Goal: Task Accomplishment & Management: Manage account settings

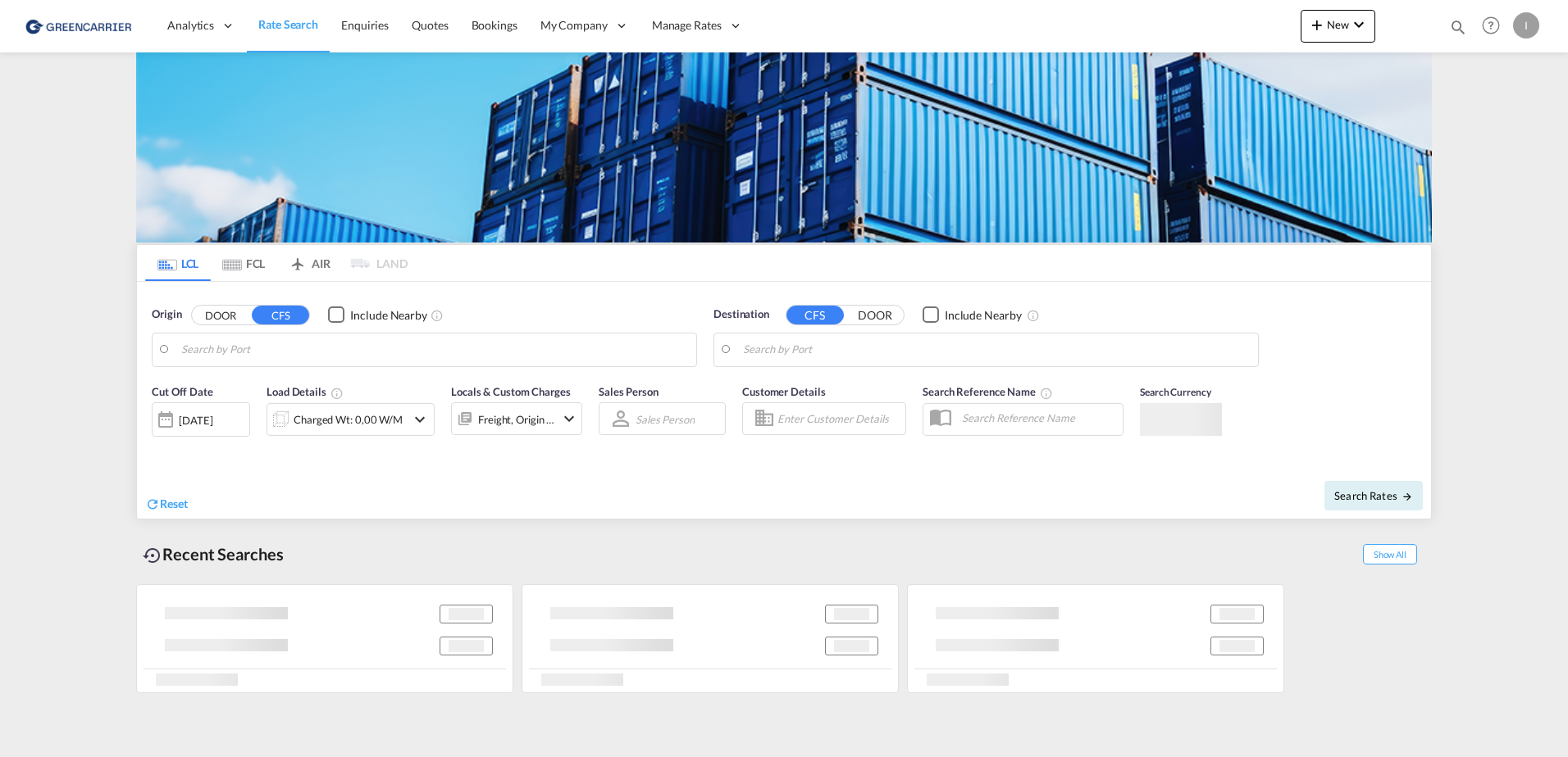
type input "[GEOGRAPHIC_DATA], [GEOGRAPHIC_DATA]"
type input "Callao, PECLL"
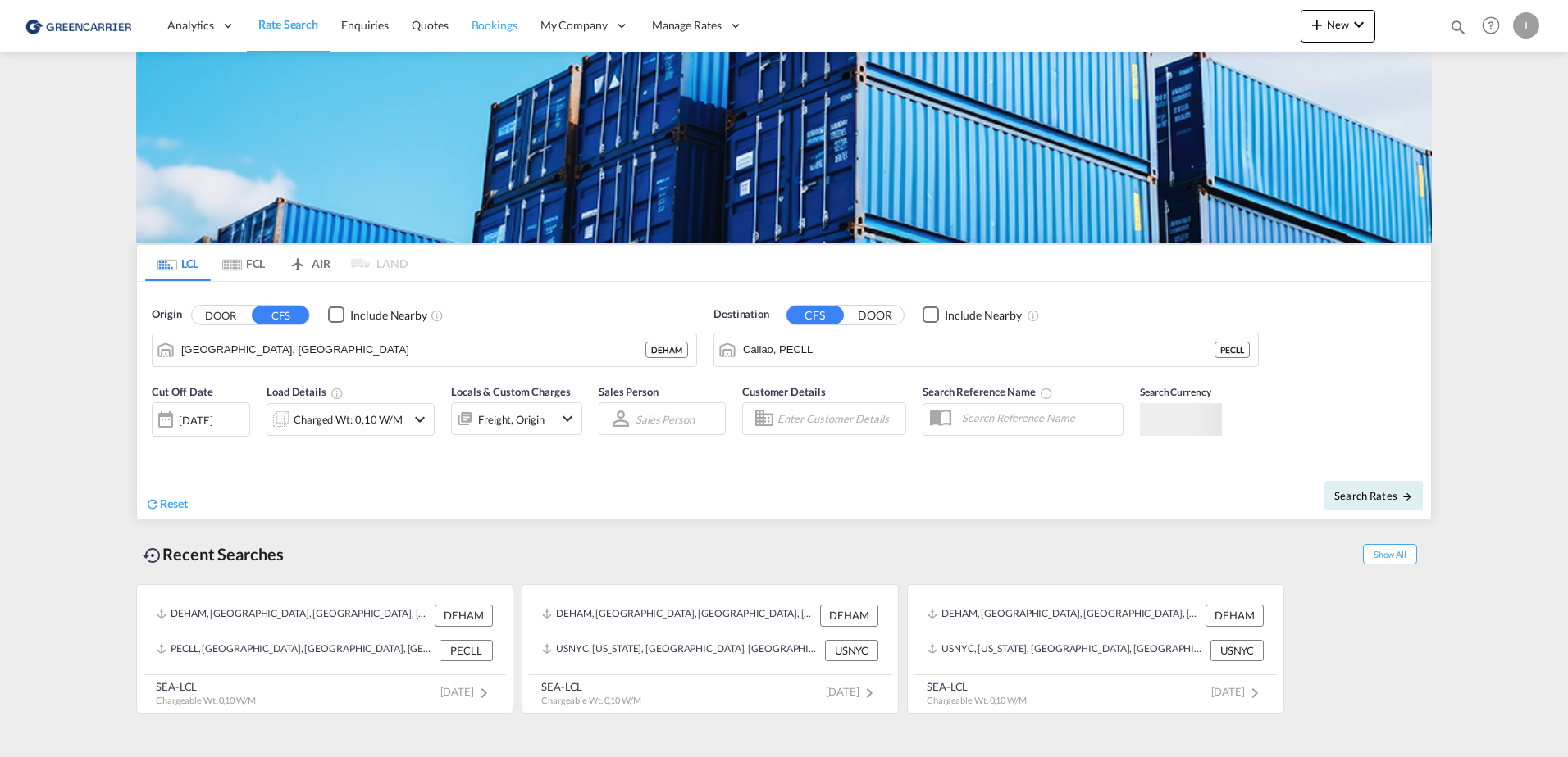
click at [498, 34] on link "Bookings" at bounding box center [495, 26] width 69 height 54
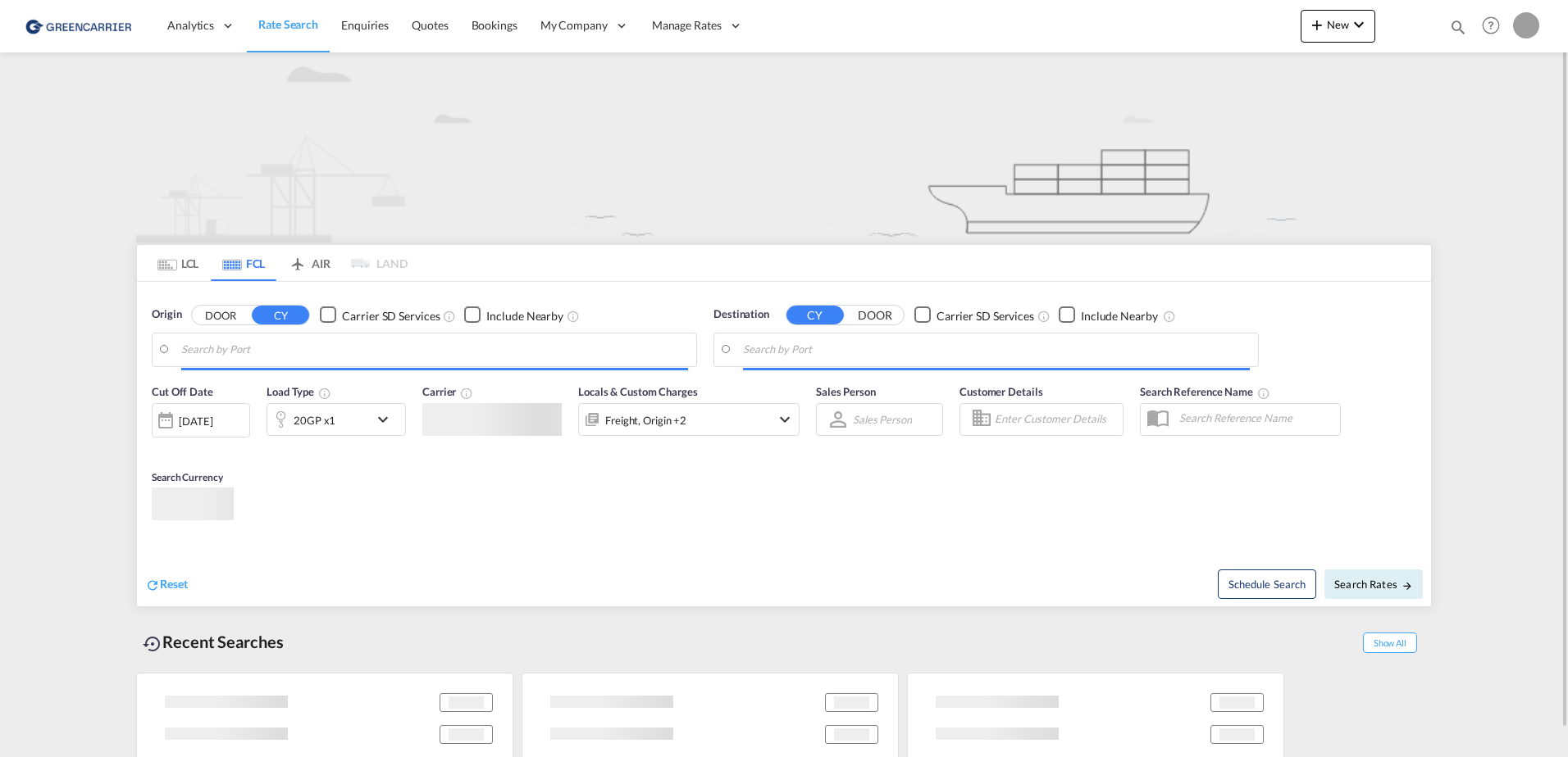
type input "[GEOGRAPHIC_DATA], [GEOGRAPHIC_DATA]"
type input "Altamira, MXATM"
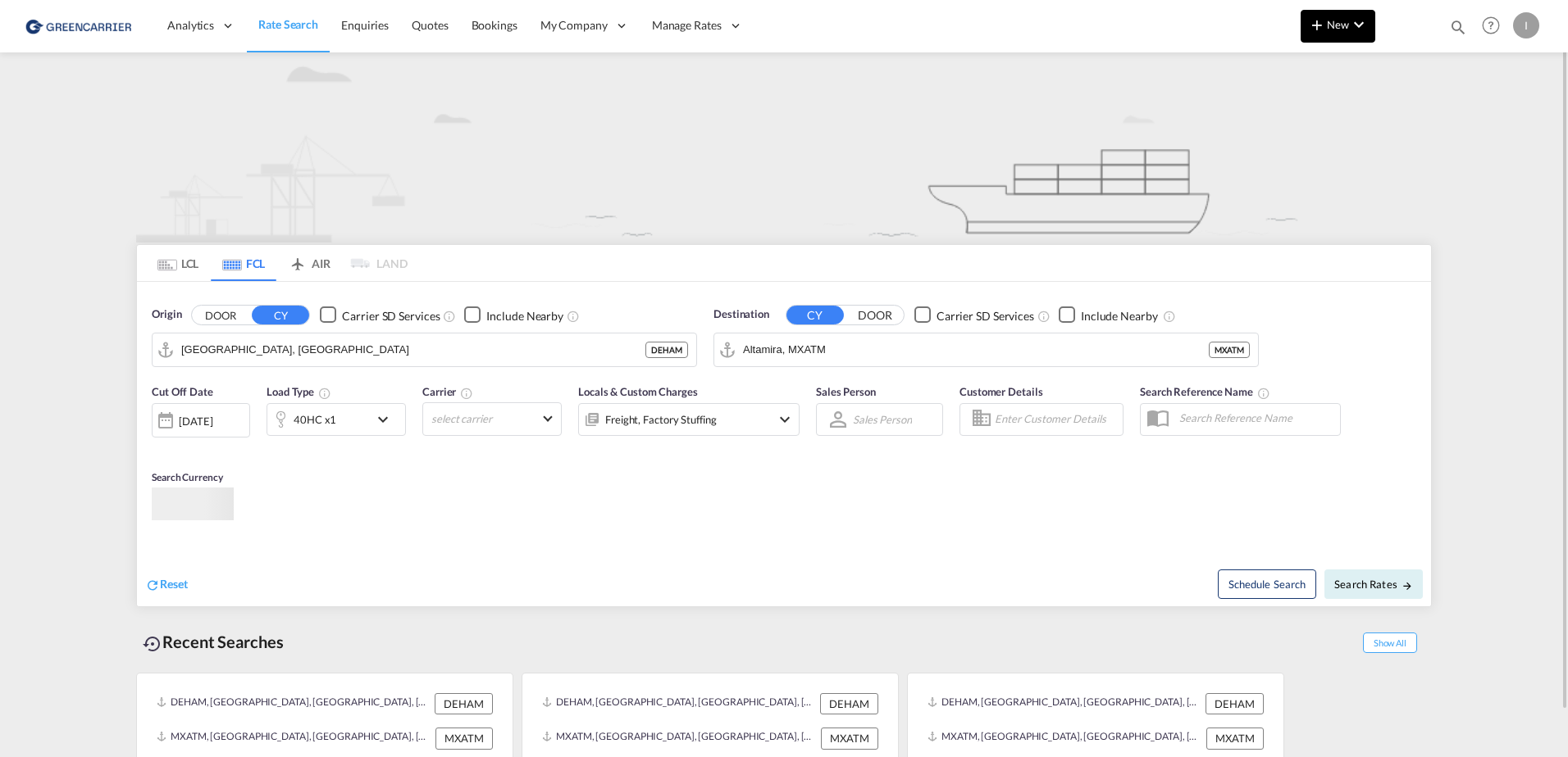
click at [1341, 20] on span "New" at bounding box center [1337, 25] width 61 height 13
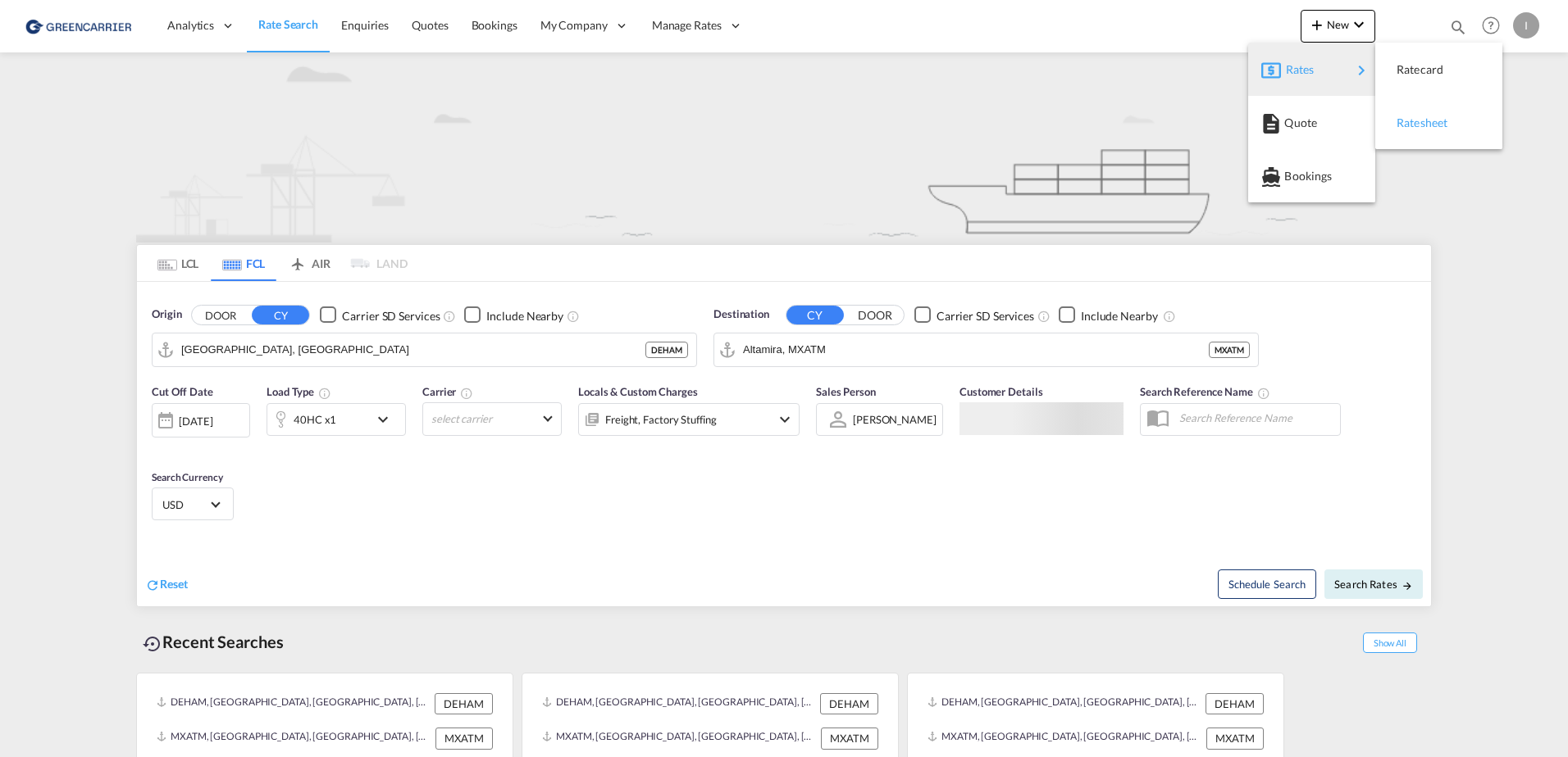
click at [1469, 116] on div "Ratesheet" at bounding box center [1438, 122] width 101 height 41
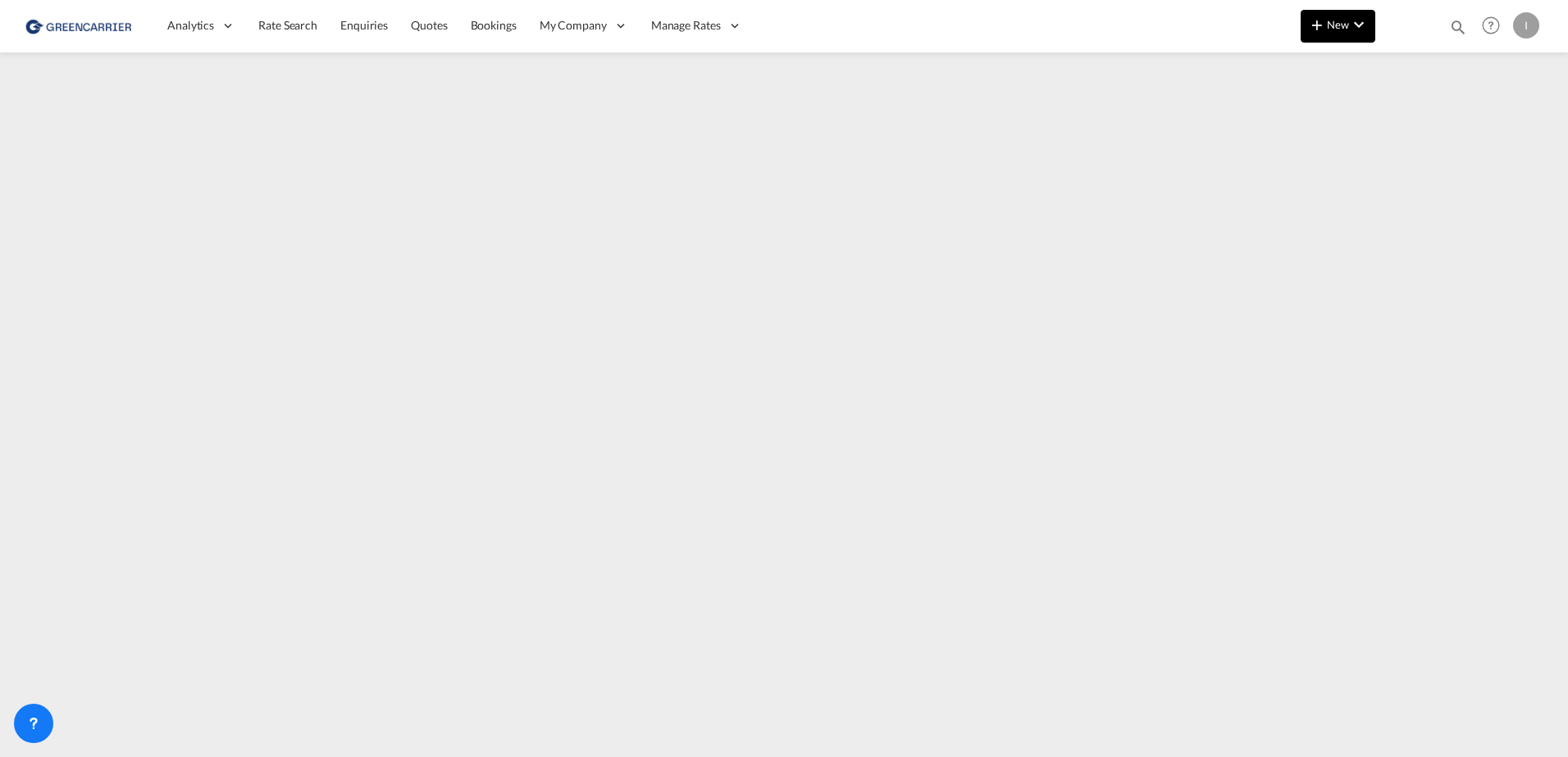
click at [1322, 30] on md-icon "icon-plus 400-fg" at bounding box center [1316, 24] width 19 height 19
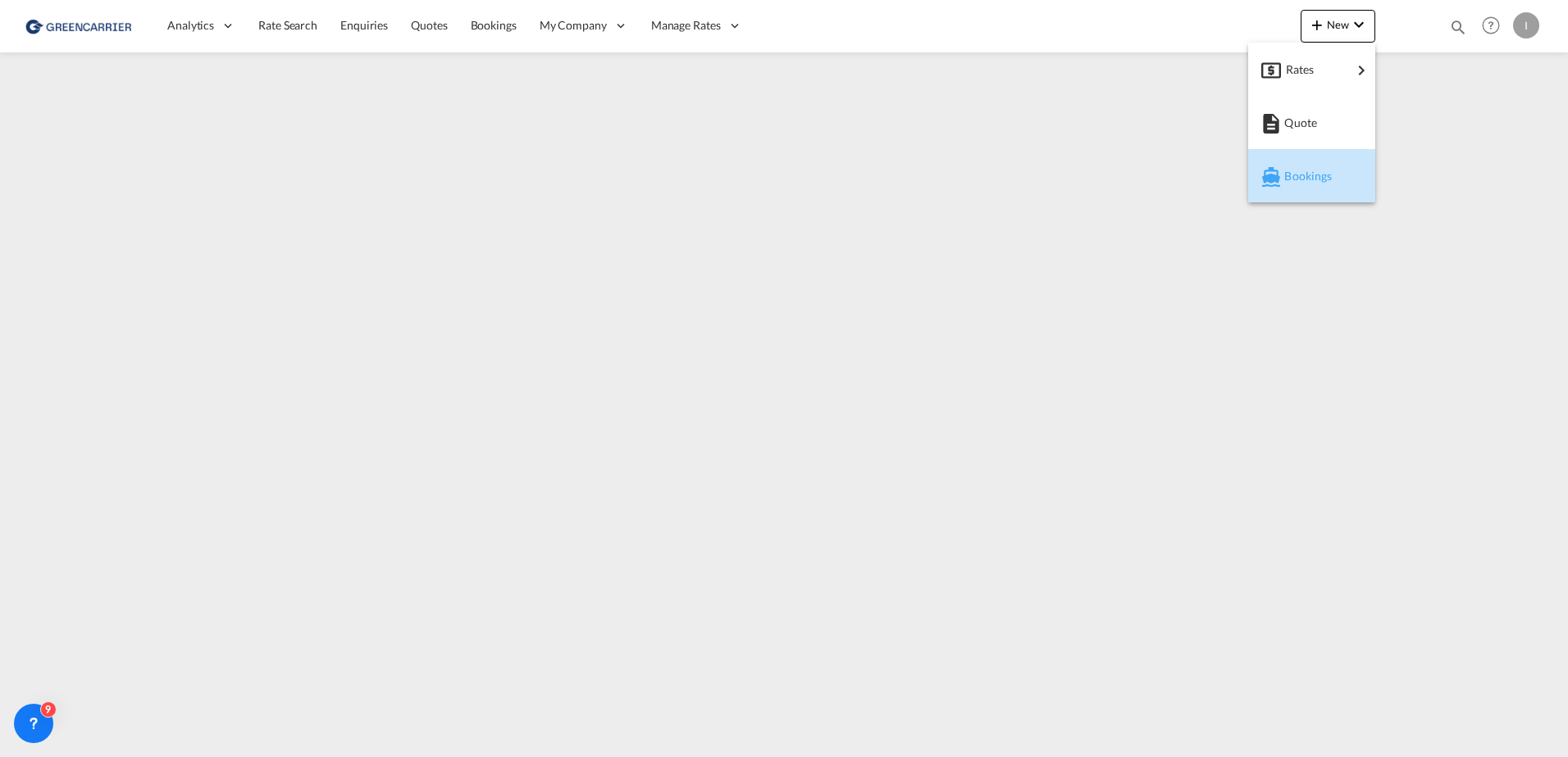
click at [1299, 181] on span "Bookings" at bounding box center [1293, 176] width 18 height 33
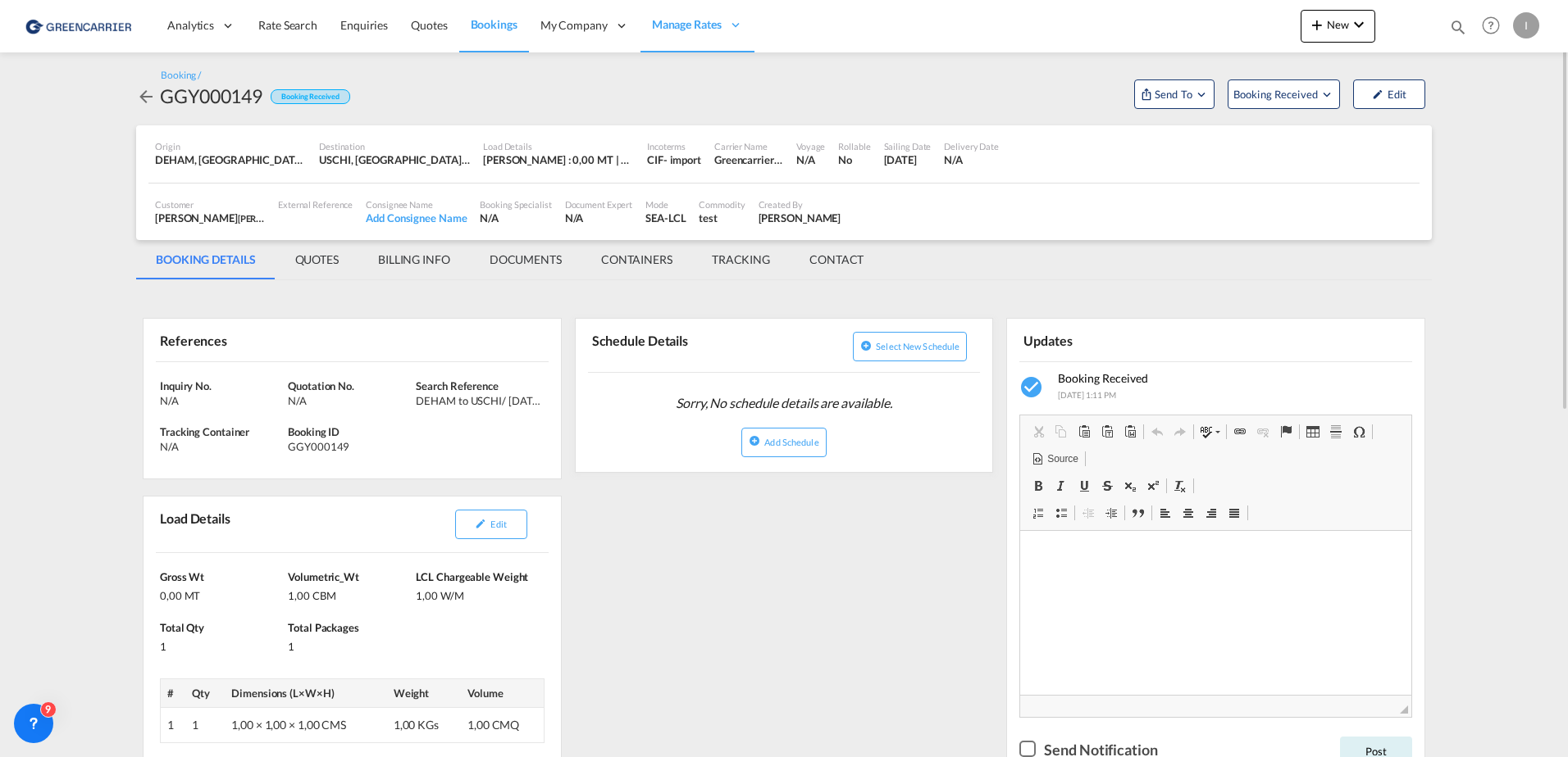
click at [102, 334] on md-content "Analytics Reports Dashboard Rate Search Enquiries Quotes Bookings" at bounding box center [784, 378] width 1568 height 757
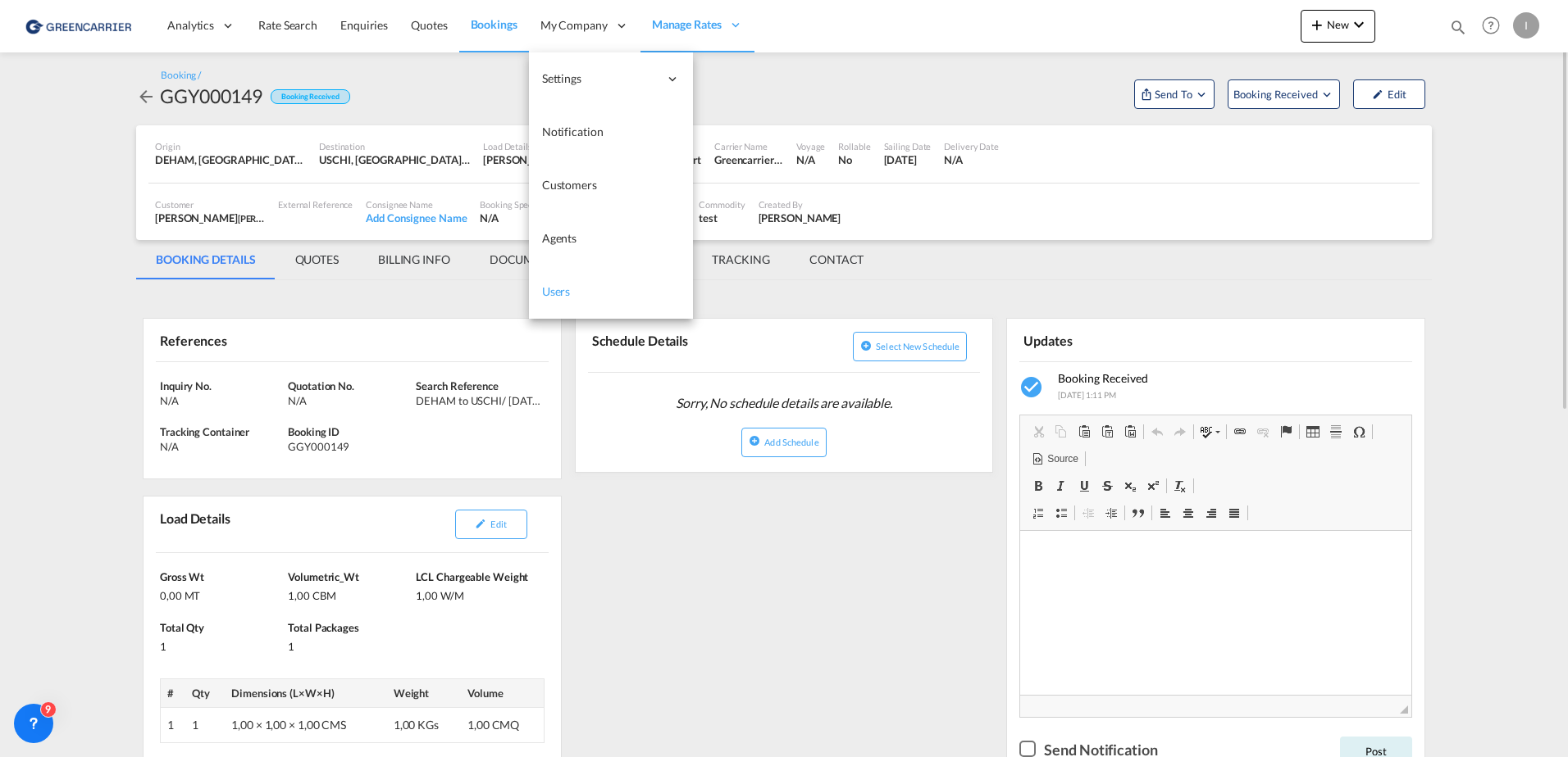
click at [558, 297] on span "Users" at bounding box center [556, 291] width 29 height 14
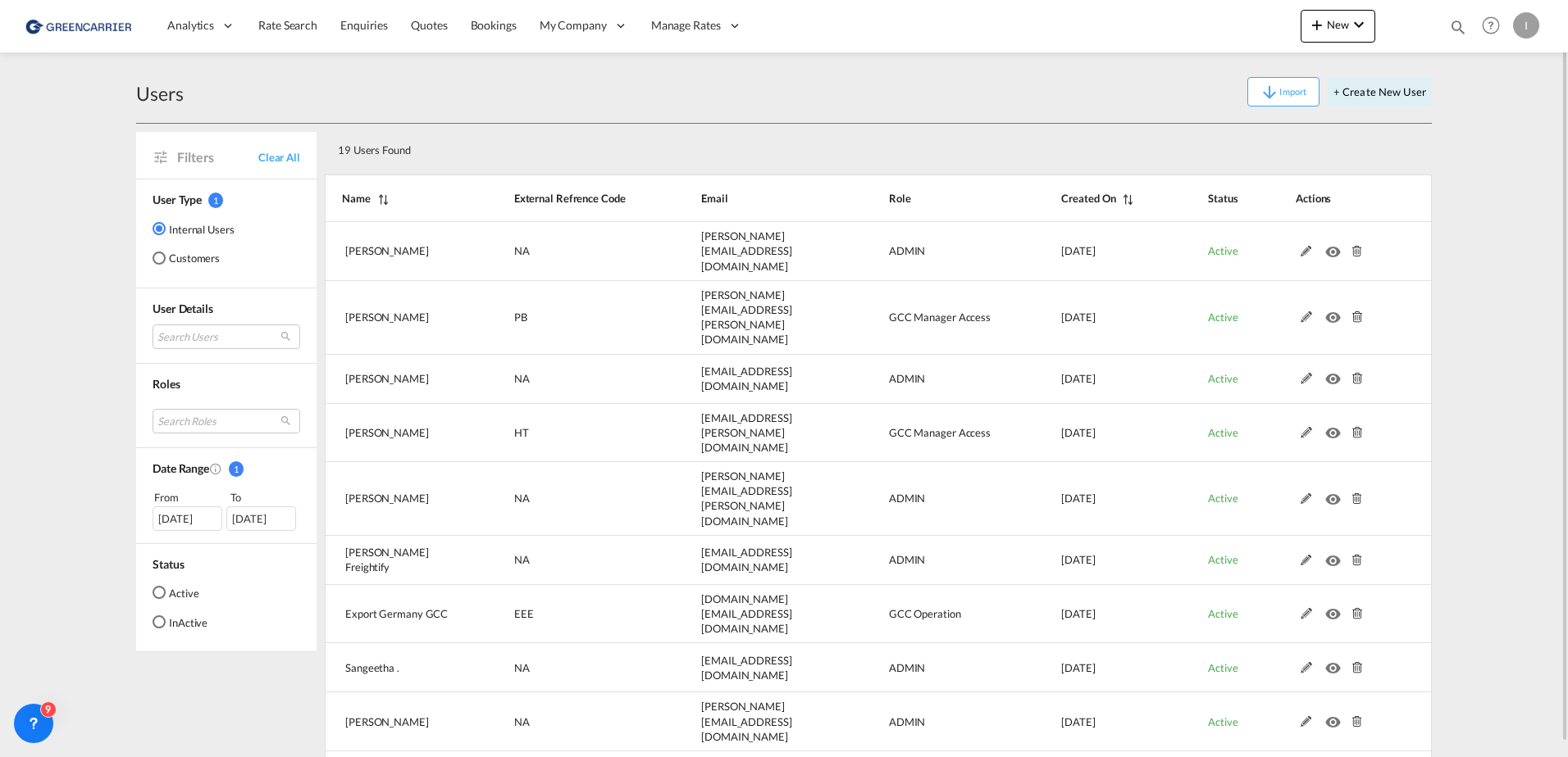
click at [176, 254] on md-radio-button "Customers" at bounding box center [194, 258] width 82 height 17
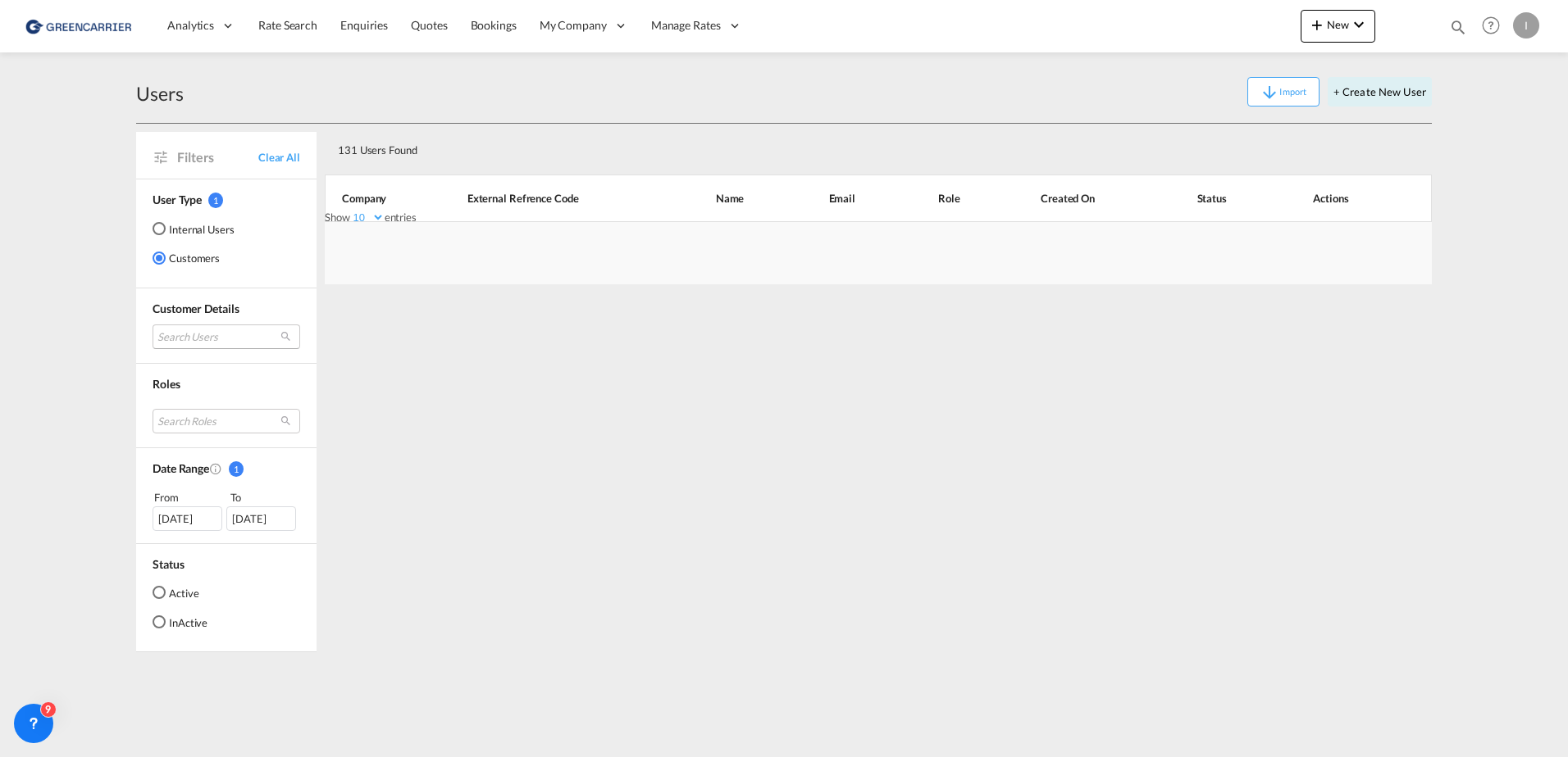
click at [195, 334] on md-select "Search Users" at bounding box center [226, 336] width 148 height 24
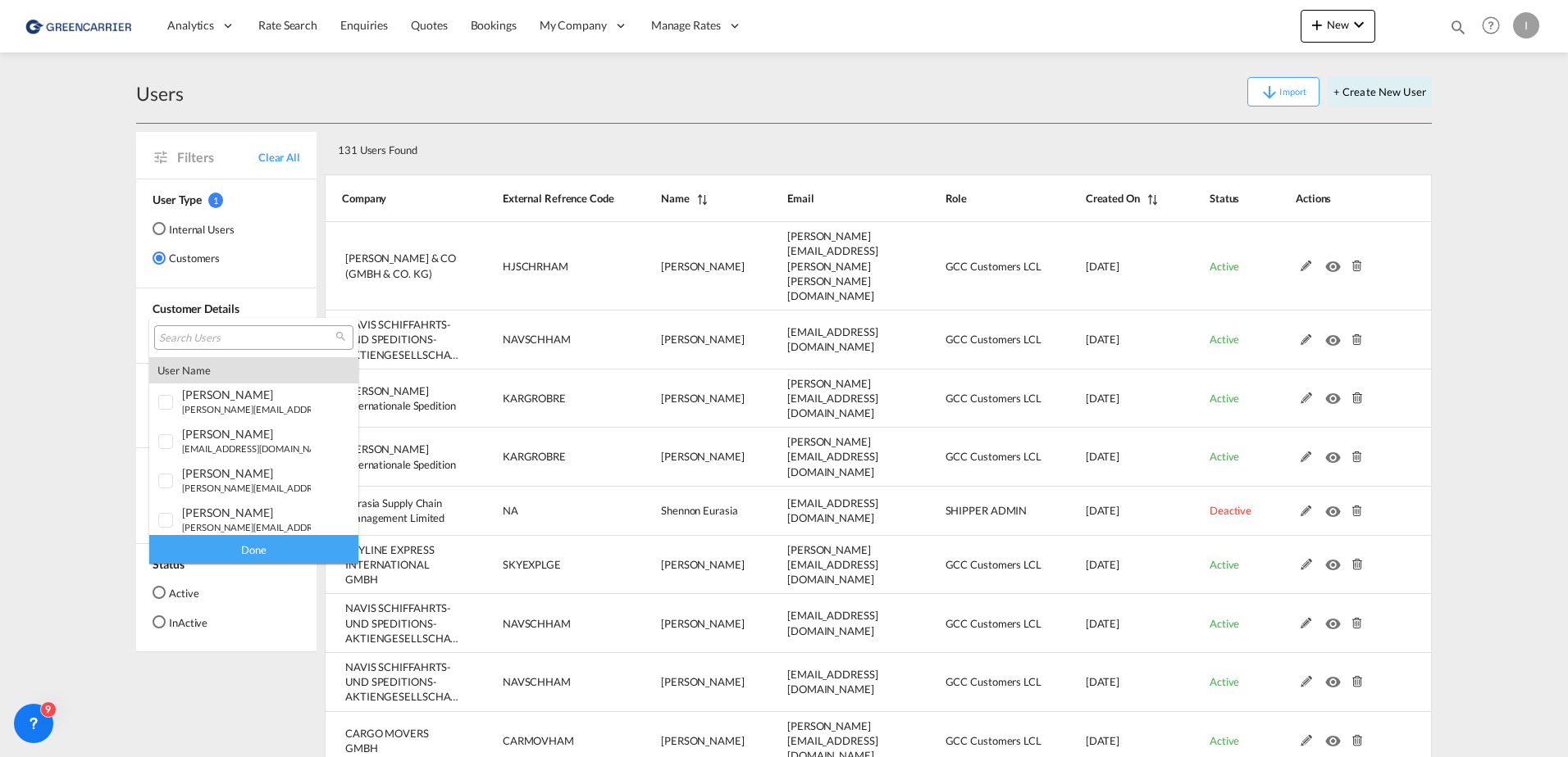
click at [188, 342] on input "search" at bounding box center [247, 339] width 176 height 15
click at [235, 331] on input "search" at bounding box center [247, 339] width 176 height 15
click at [174, 336] on input "search" at bounding box center [247, 339] width 176 height 15
drag, startPoint x: 84, startPoint y: 272, endPoint x: 91, endPoint y: 280, distance: 10.6
click at [83, 272] on md-backdrop at bounding box center [784, 378] width 1568 height 757
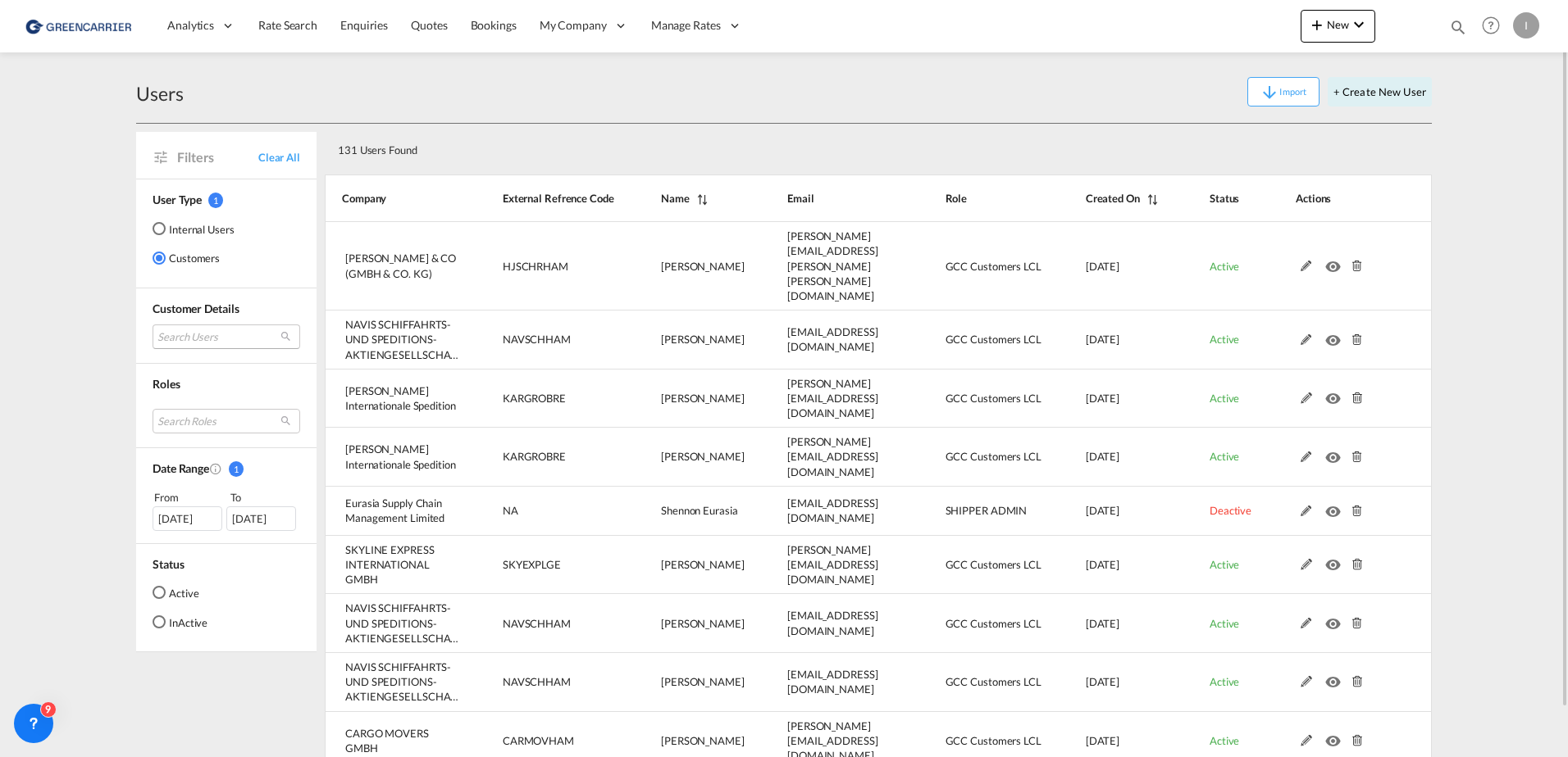
click at [213, 336] on md-select "Search Users" at bounding box center [226, 336] width 148 height 24
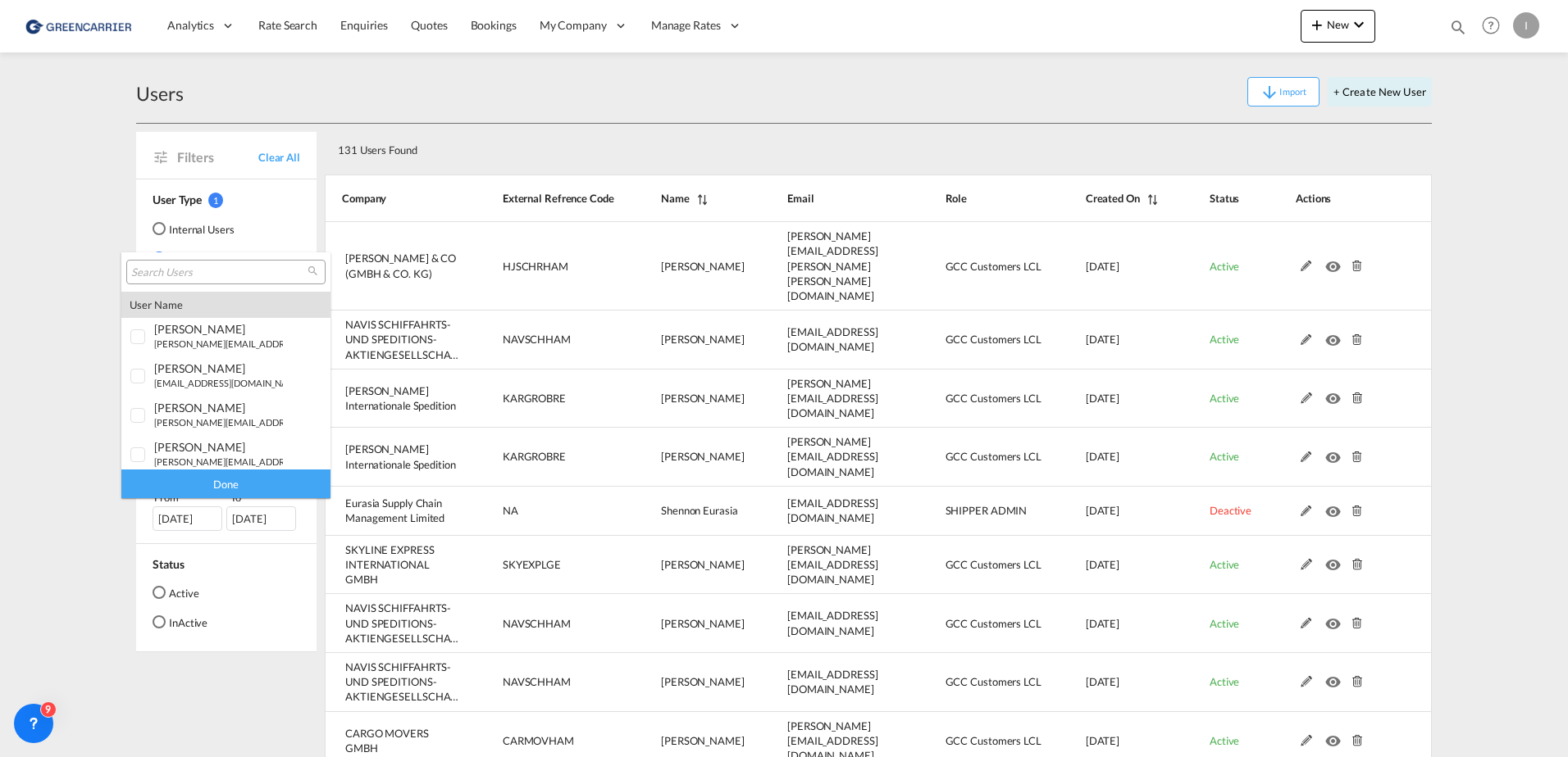
click at [205, 274] on input "search" at bounding box center [219, 273] width 176 height 15
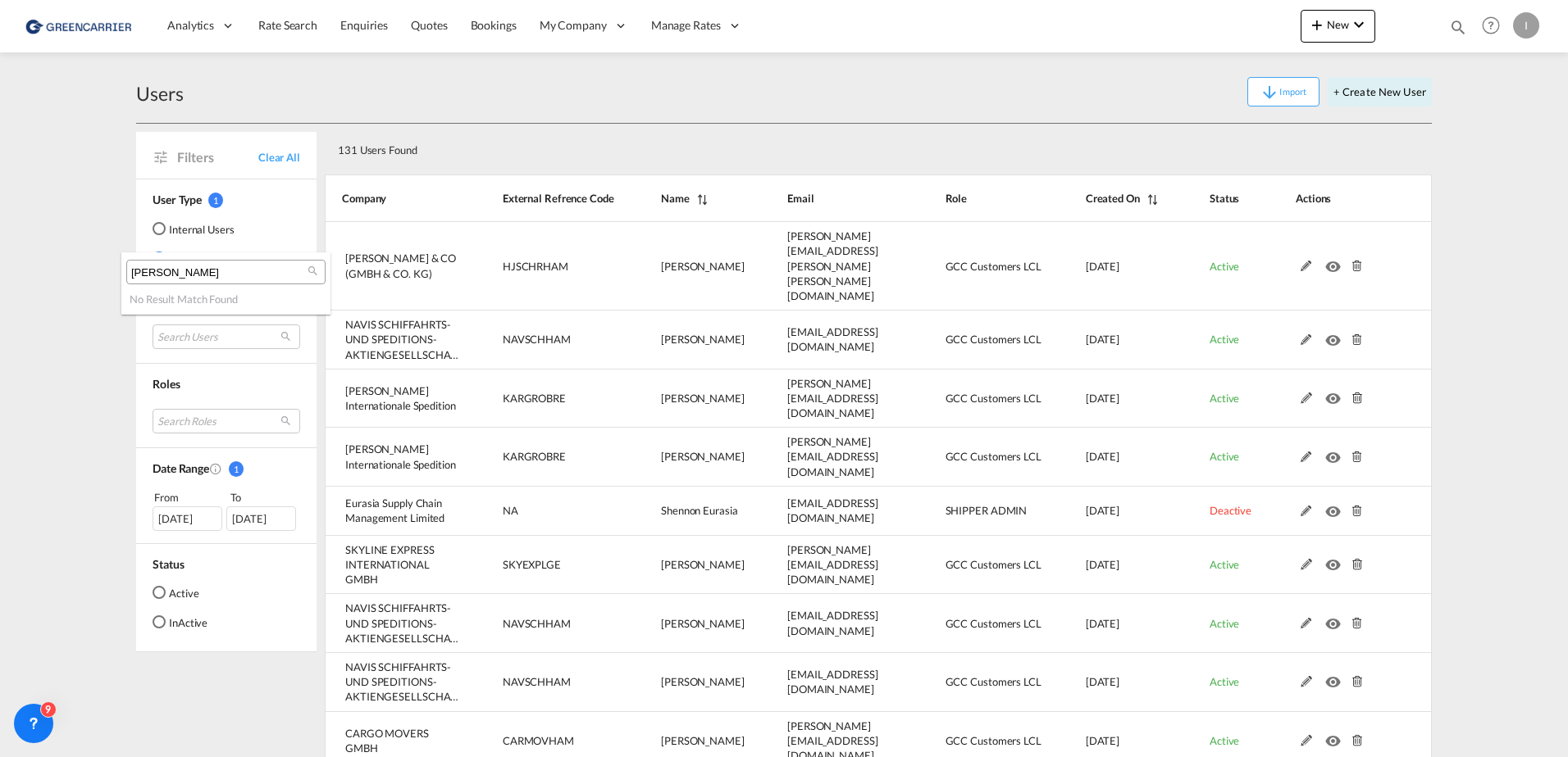
drag, startPoint x: 222, startPoint y: 270, endPoint x: 48, endPoint y: 267, distance: 174.0
click at [48, 267] on body "Analytics Reports Dashboard Rate Search Enquiries Quotes Bookings" at bounding box center [784, 378] width 1568 height 757
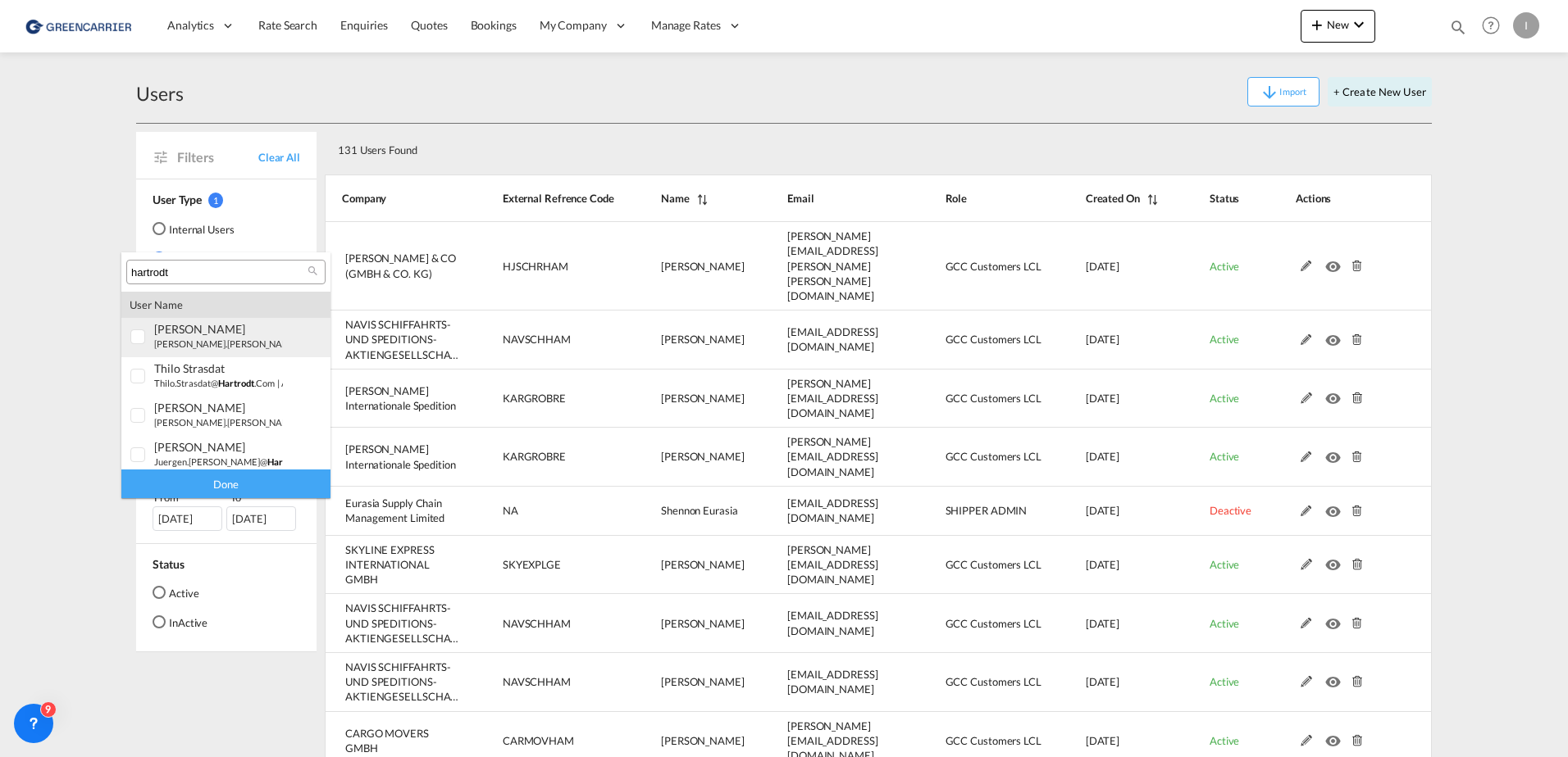
type input "hartrodt"
click at [139, 337] on div at bounding box center [138, 338] width 17 height 17
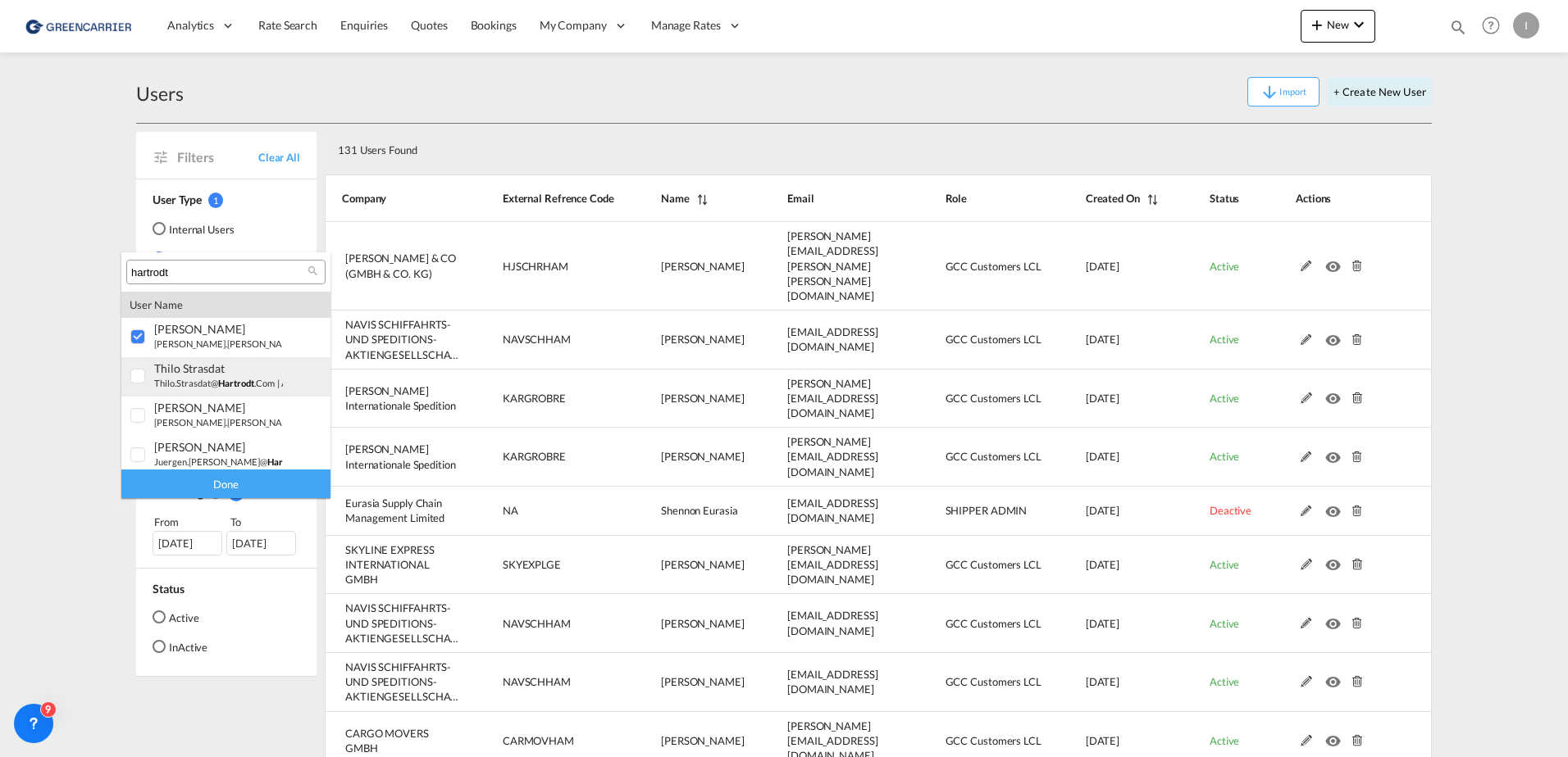
click at [132, 370] on div at bounding box center [138, 377] width 17 height 17
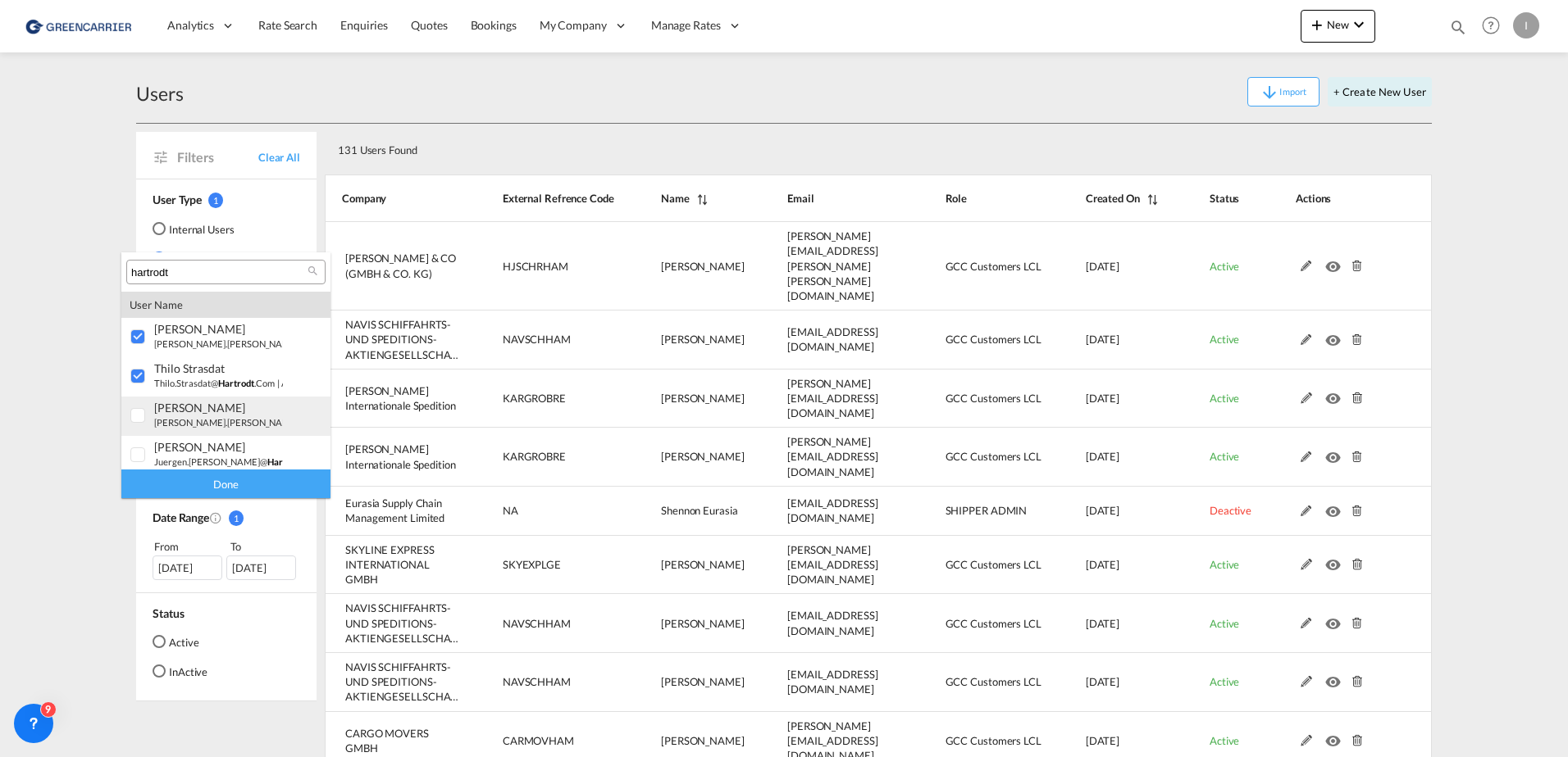
click at [143, 417] on div at bounding box center [138, 417] width 17 height 17
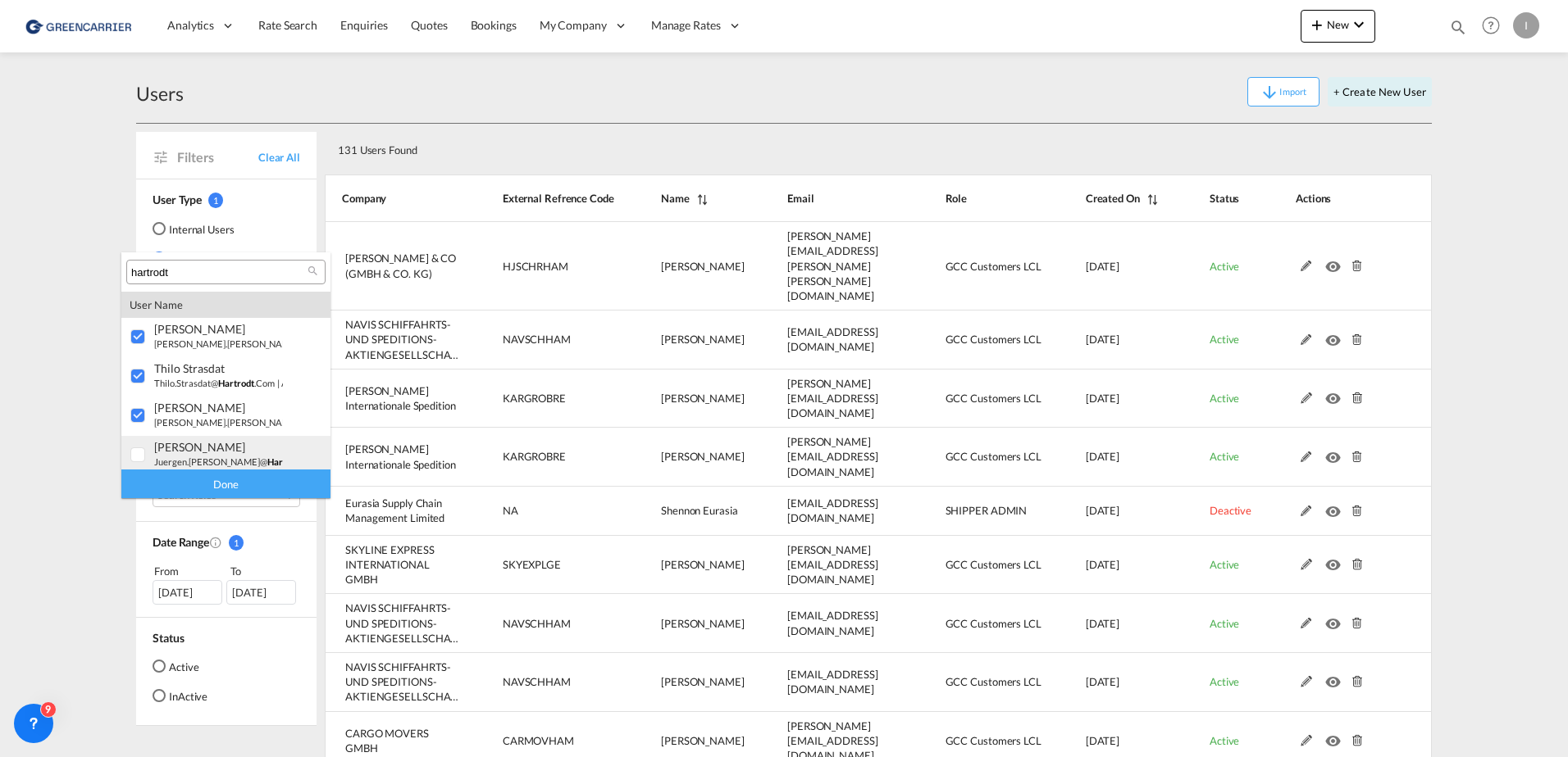
click at [140, 448] on div at bounding box center [138, 456] width 17 height 17
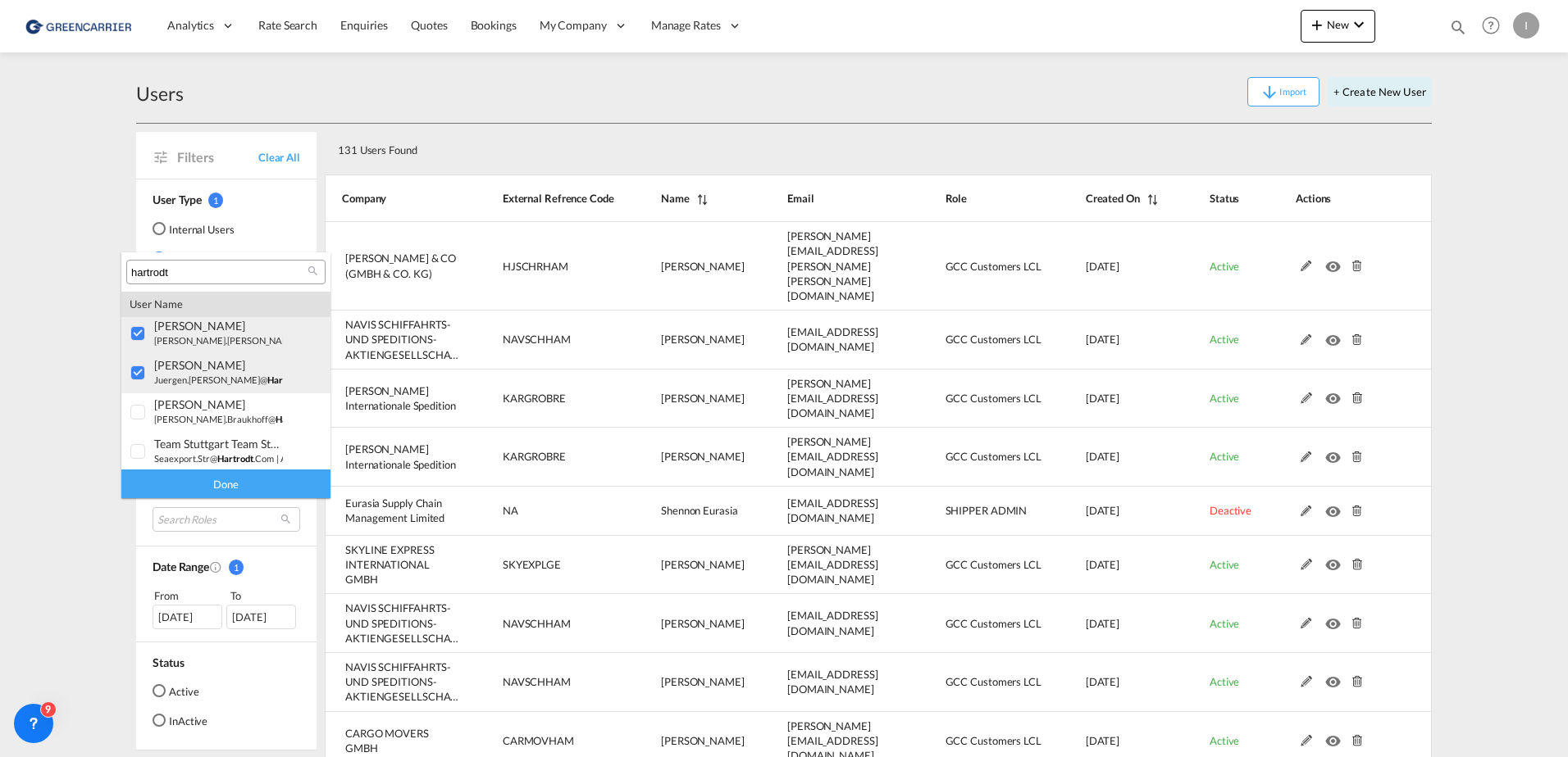
scroll to position [164, 0]
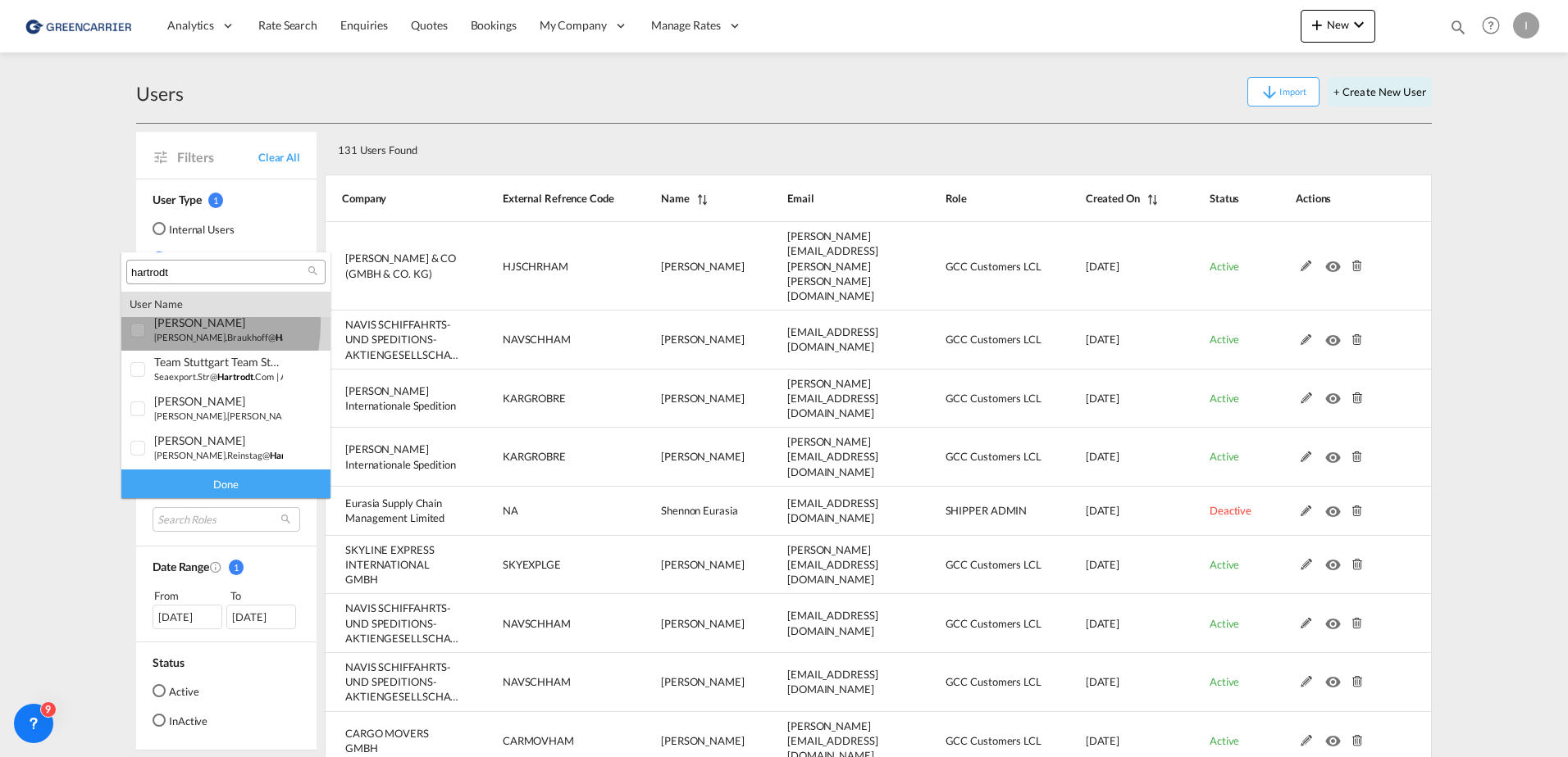
click at [133, 323] on div at bounding box center [138, 331] width 17 height 17
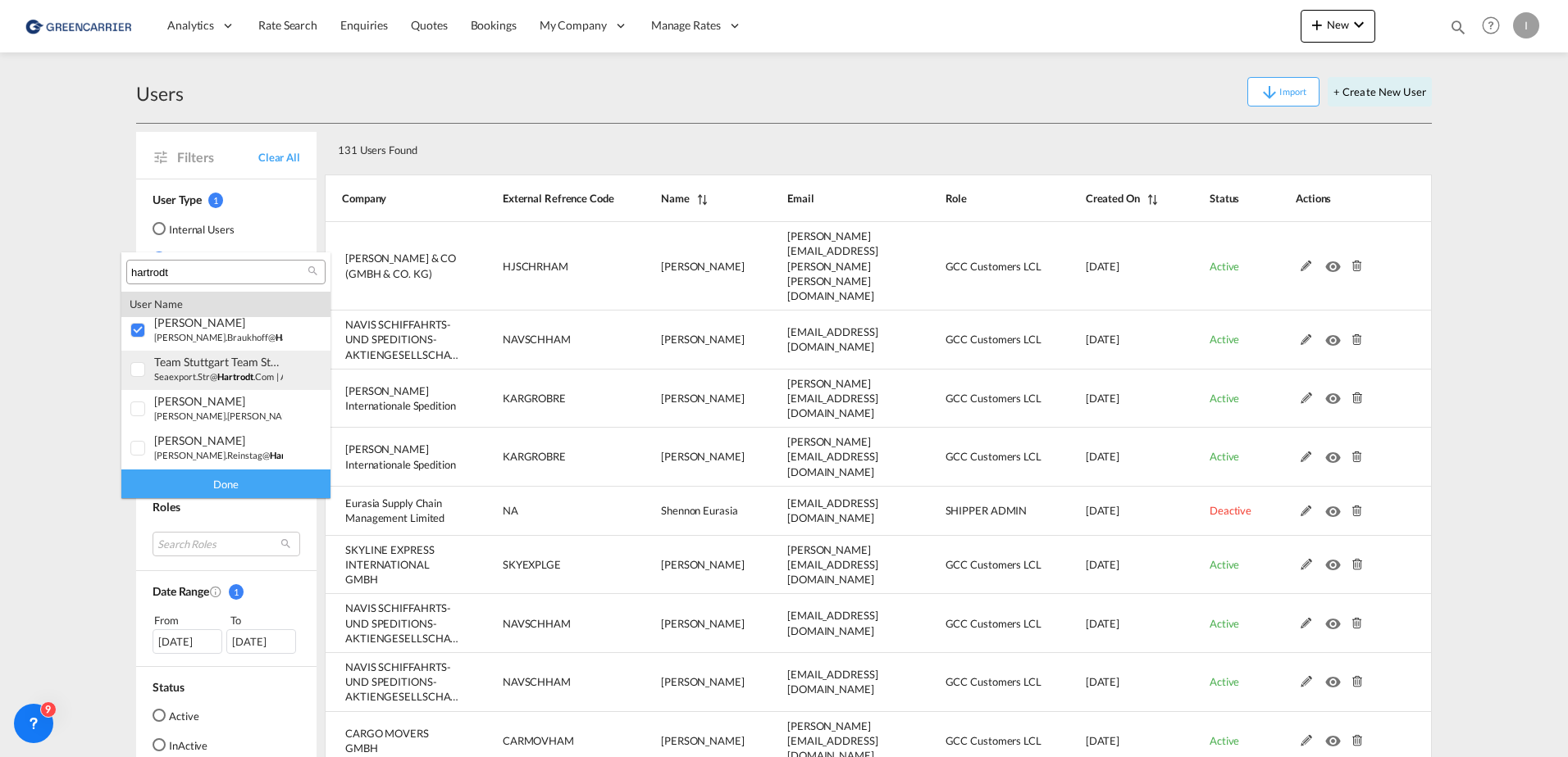
click at [136, 364] on div at bounding box center [138, 371] width 17 height 17
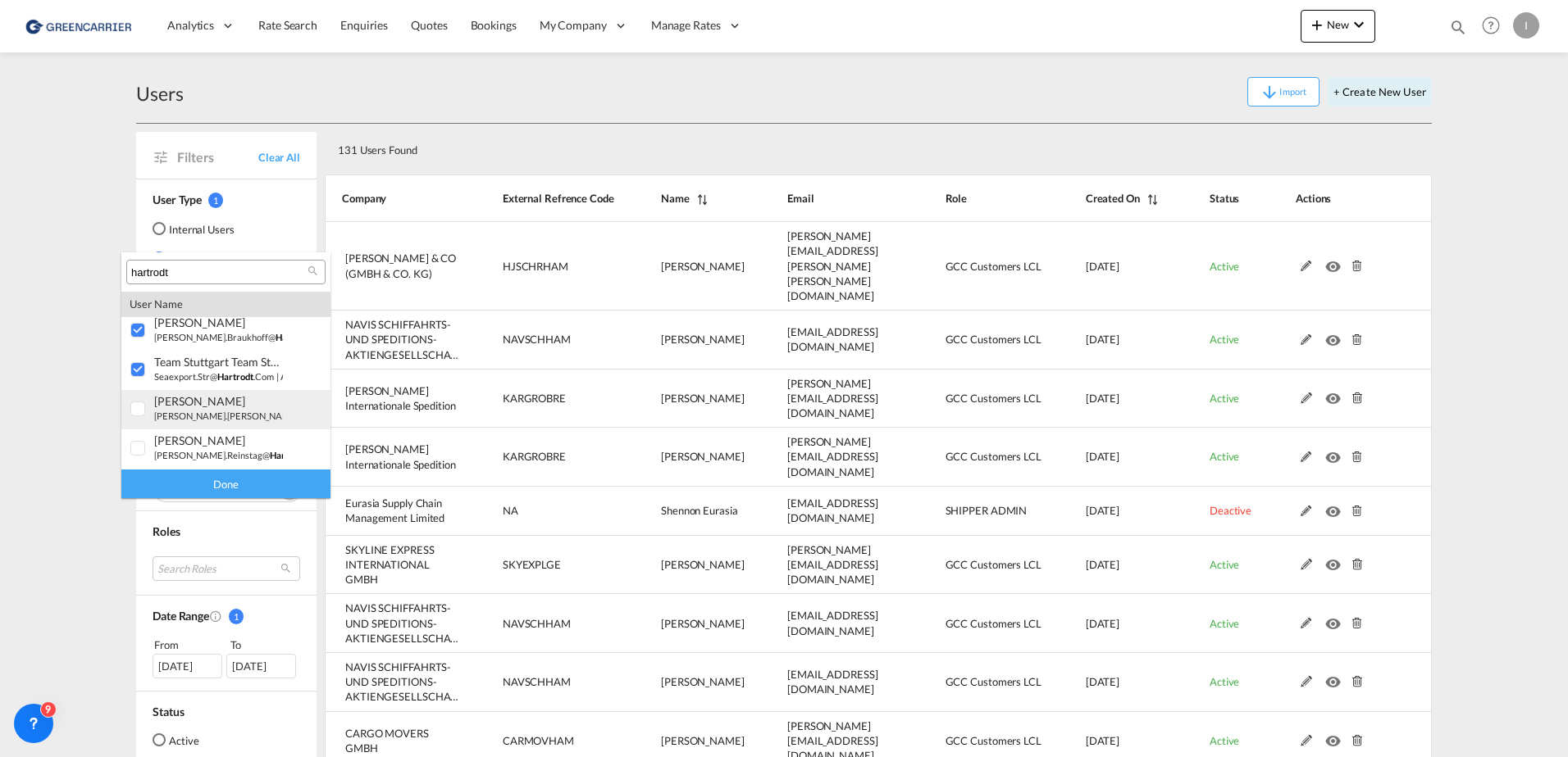
click at [138, 413] on div at bounding box center [138, 410] width 17 height 17
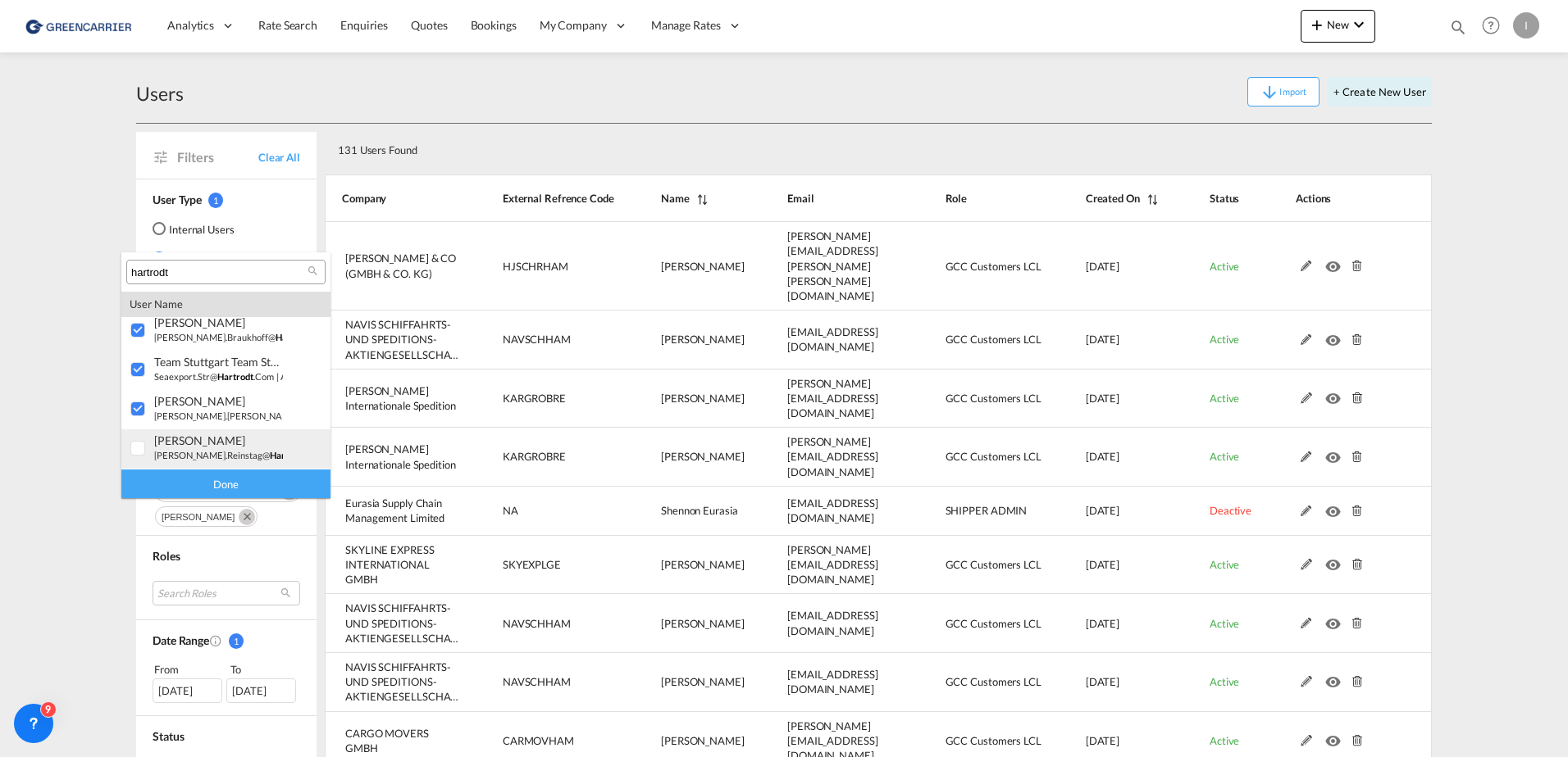
click at [138, 441] on div at bounding box center [138, 449] width 17 height 17
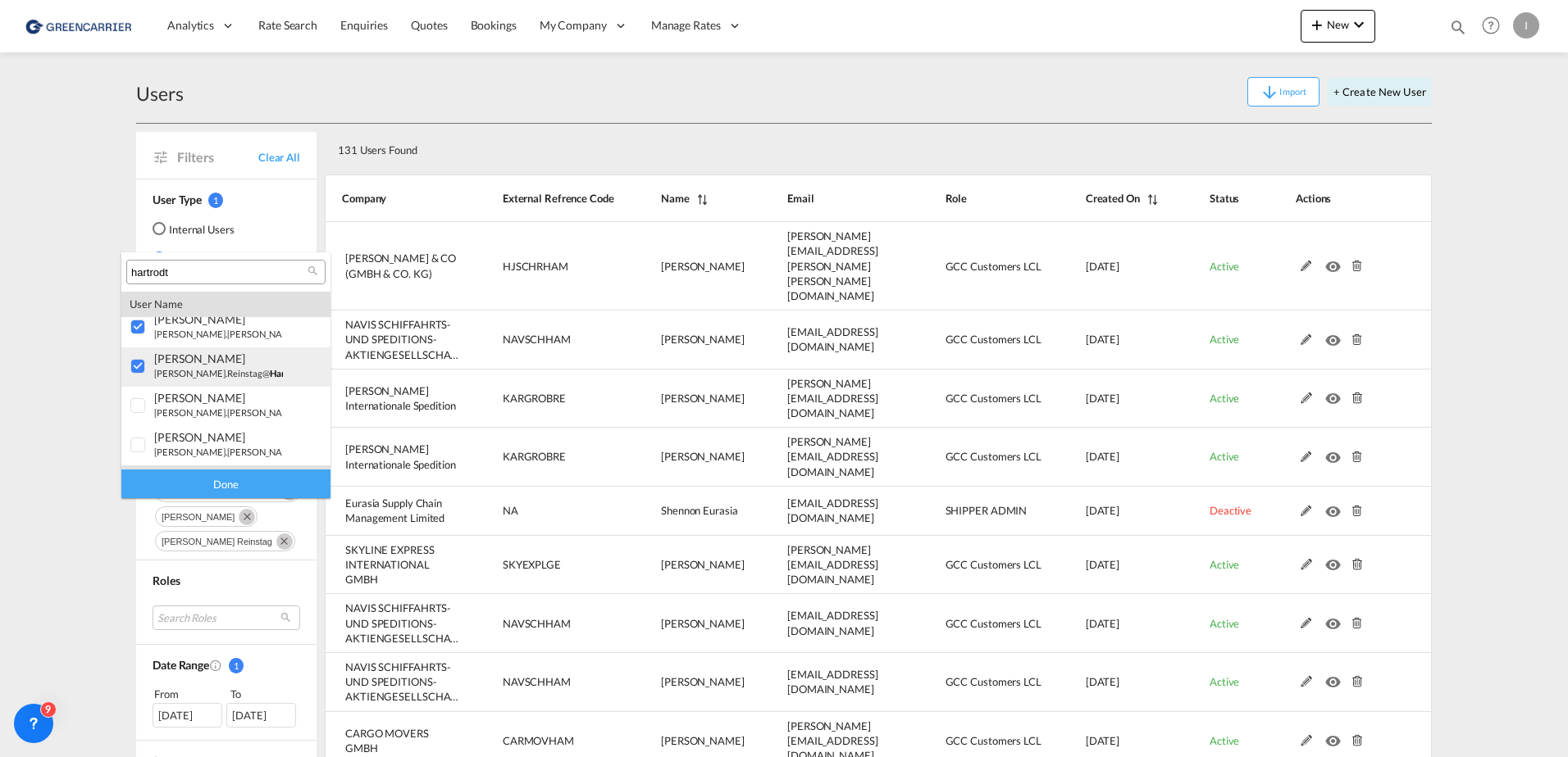
scroll to position [328, 0]
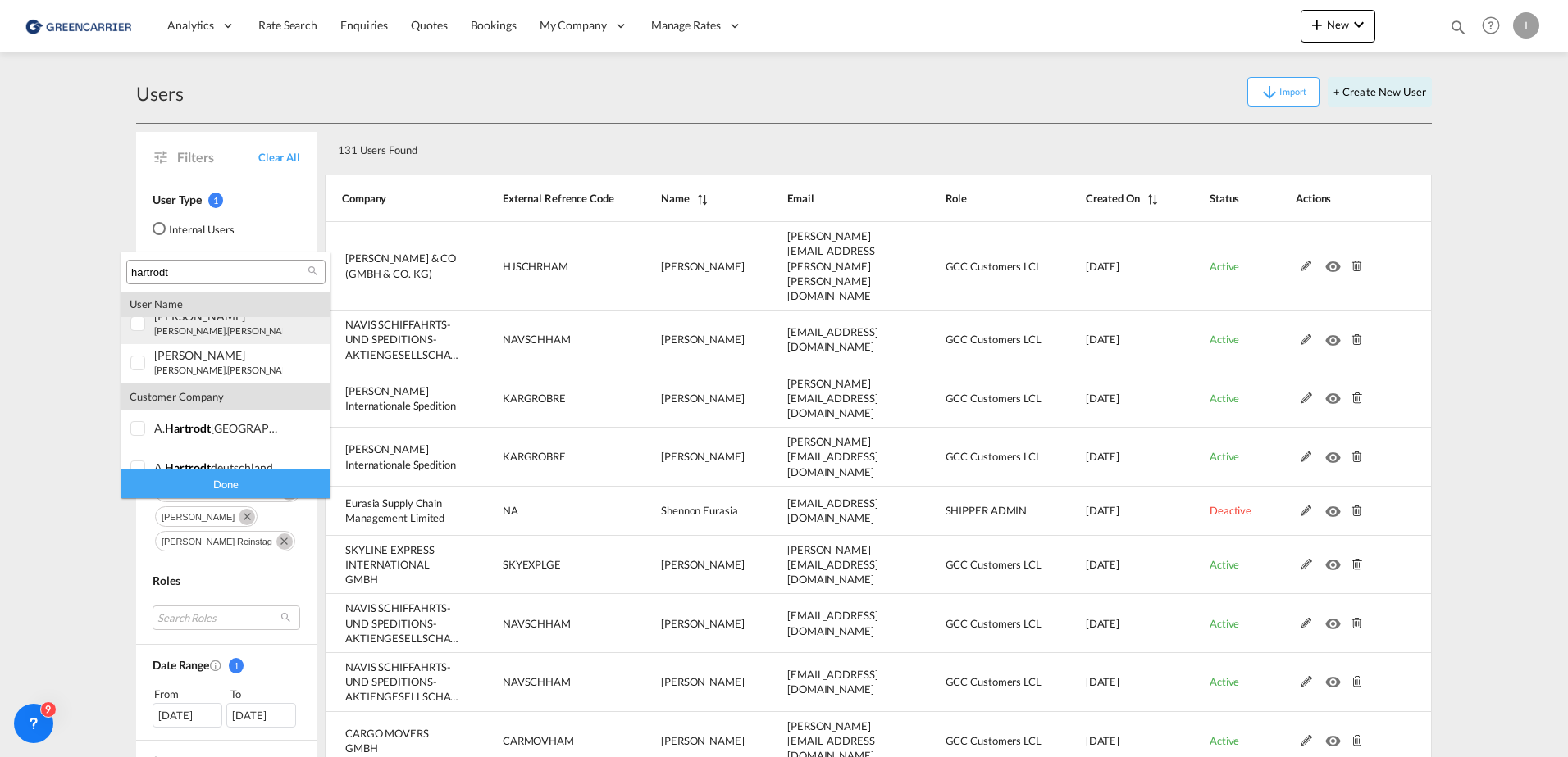
click at [130, 329] on div at bounding box center [138, 324] width 17 height 17
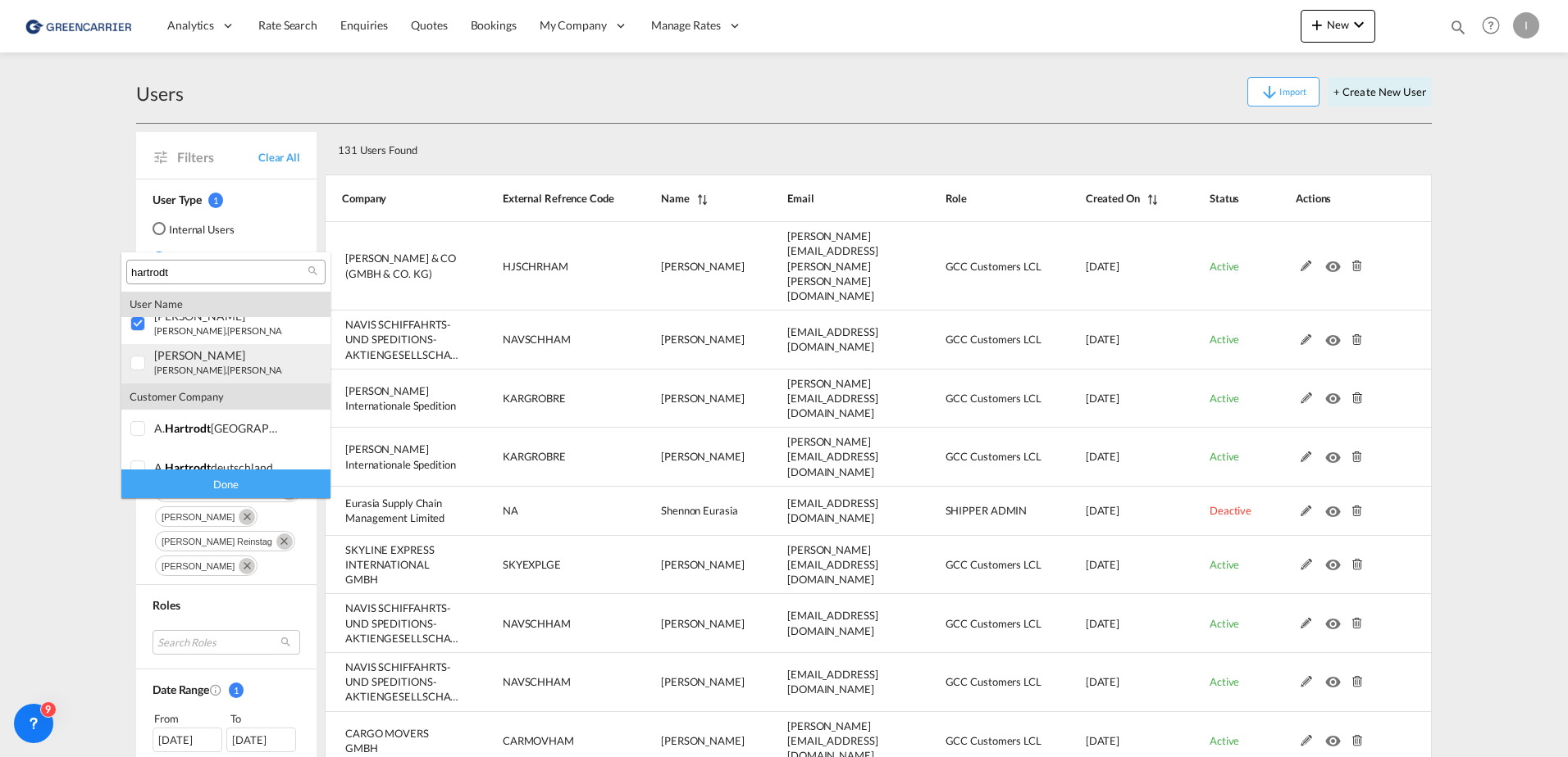
click at [135, 364] on div at bounding box center [138, 364] width 17 height 17
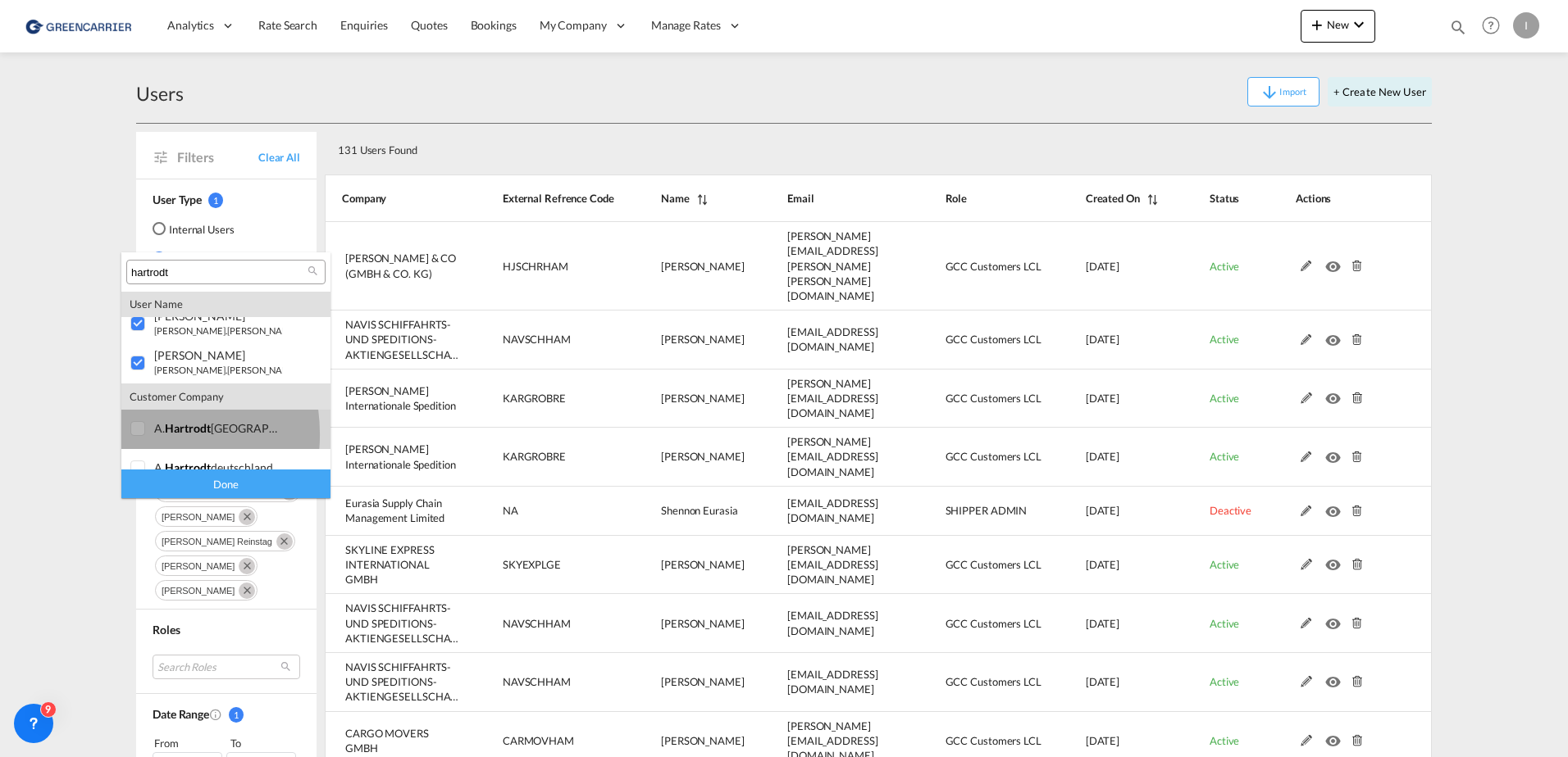
click at [132, 434] on div at bounding box center [138, 430] width 17 height 17
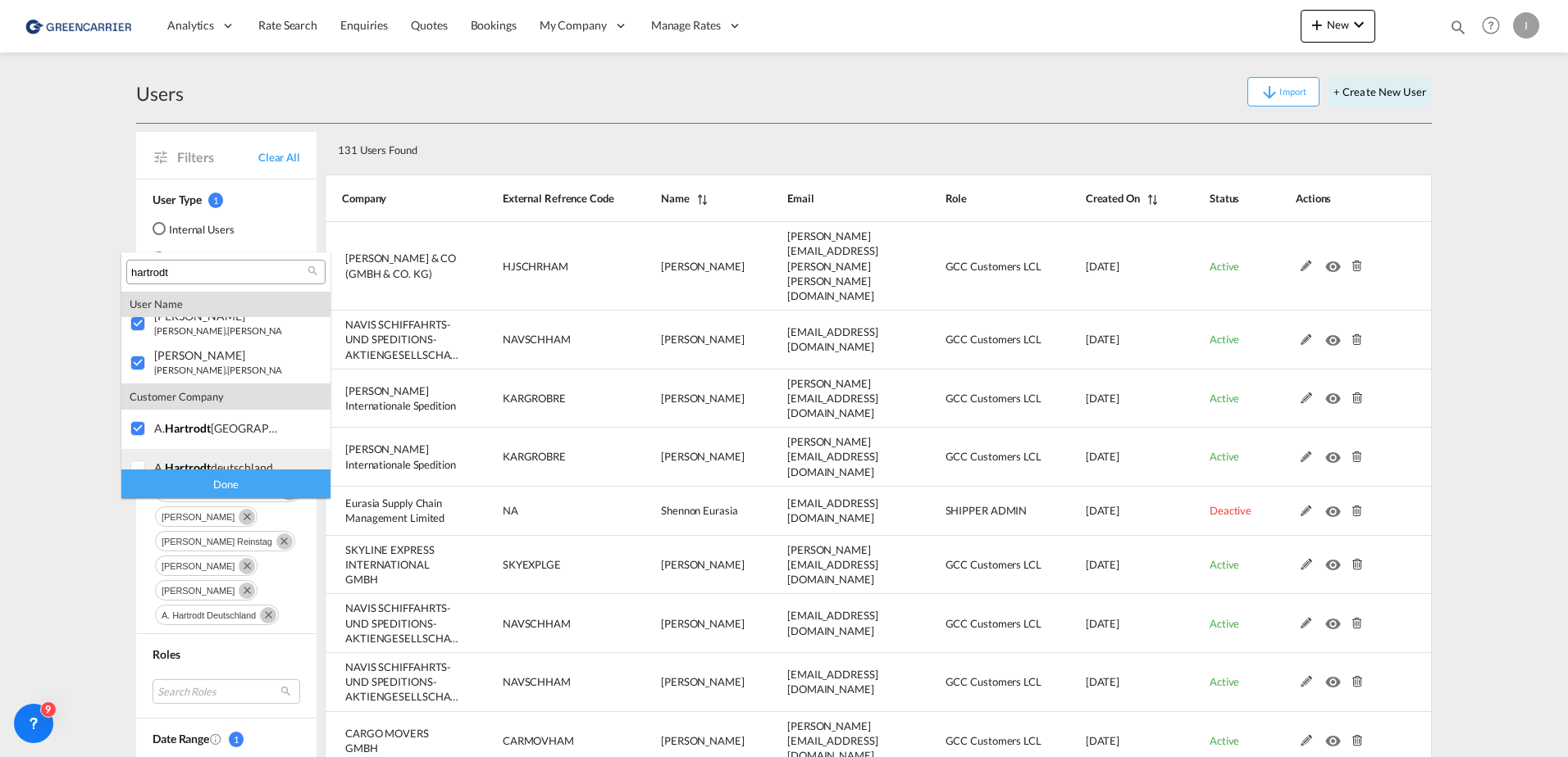
click at [140, 462] on div at bounding box center [138, 469] width 17 height 17
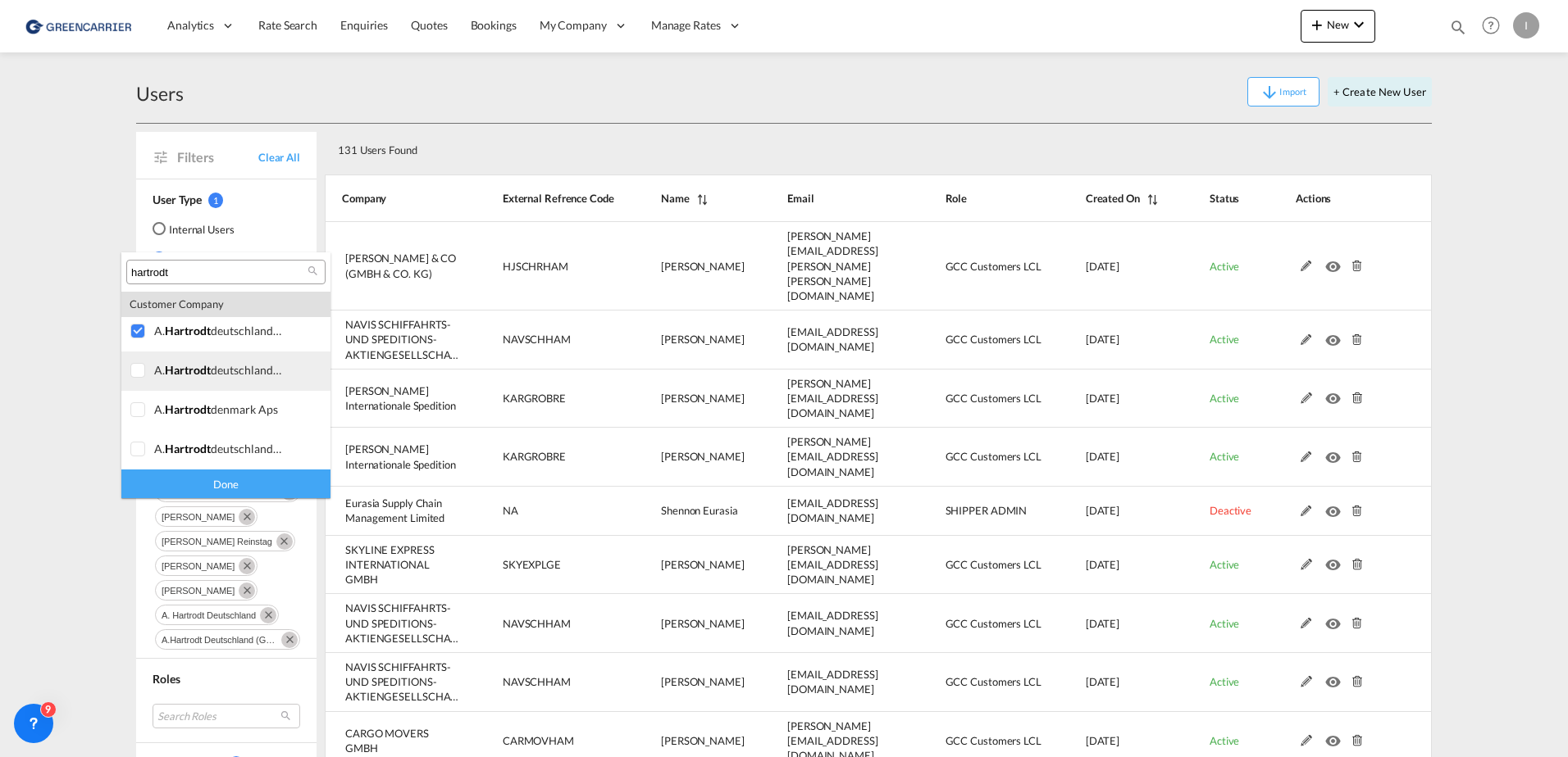
click at [132, 370] on div at bounding box center [138, 371] width 17 height 17
click at [130, 419] on div at bounding box center [138, 411] width 17 height 17
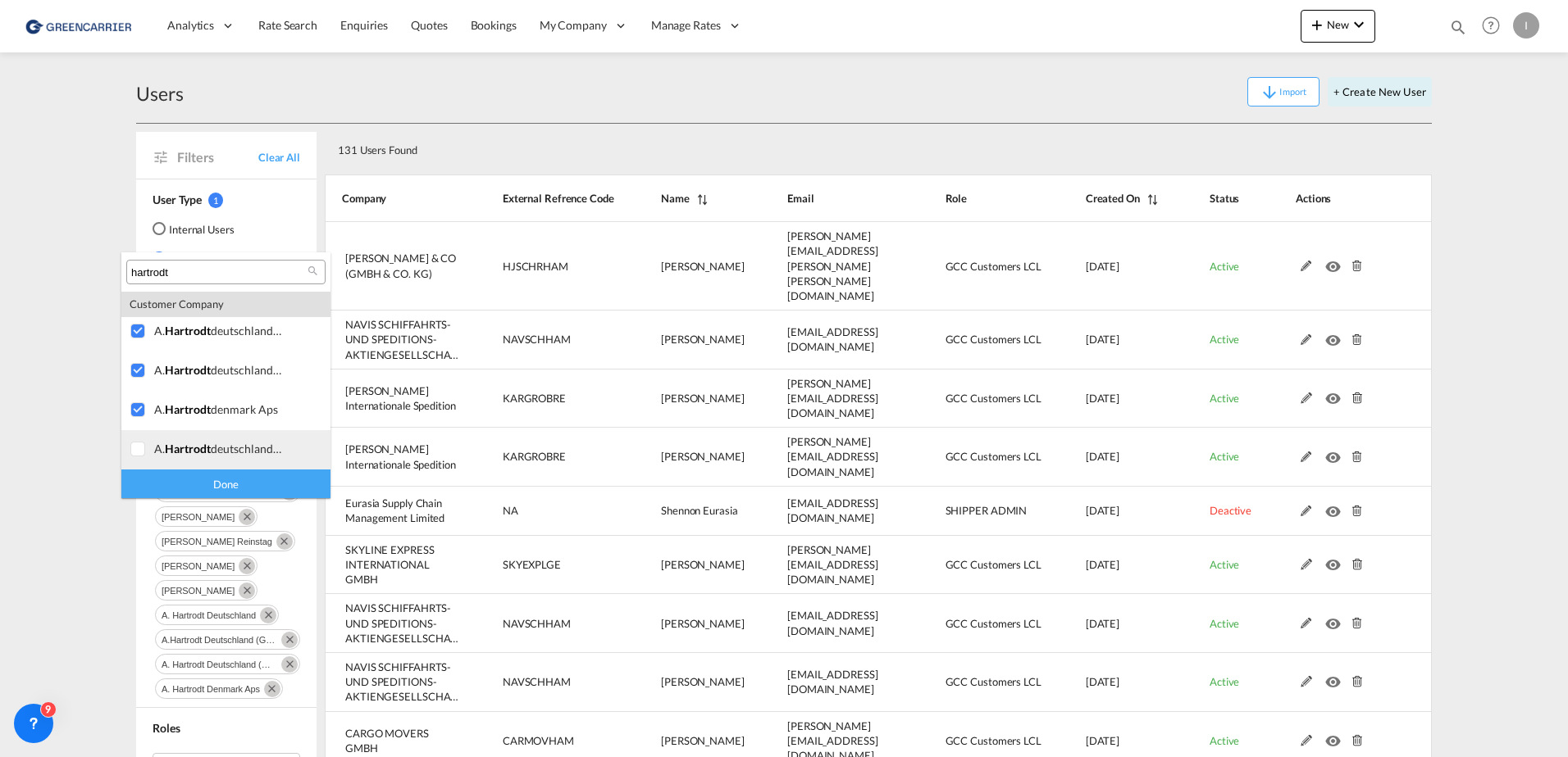
click at [138, 450] on div at bounding box center [138, 450] width 17 height 17
click at [266, 485] on div "Done" at bounding box center [226, 484] width 209 height 29
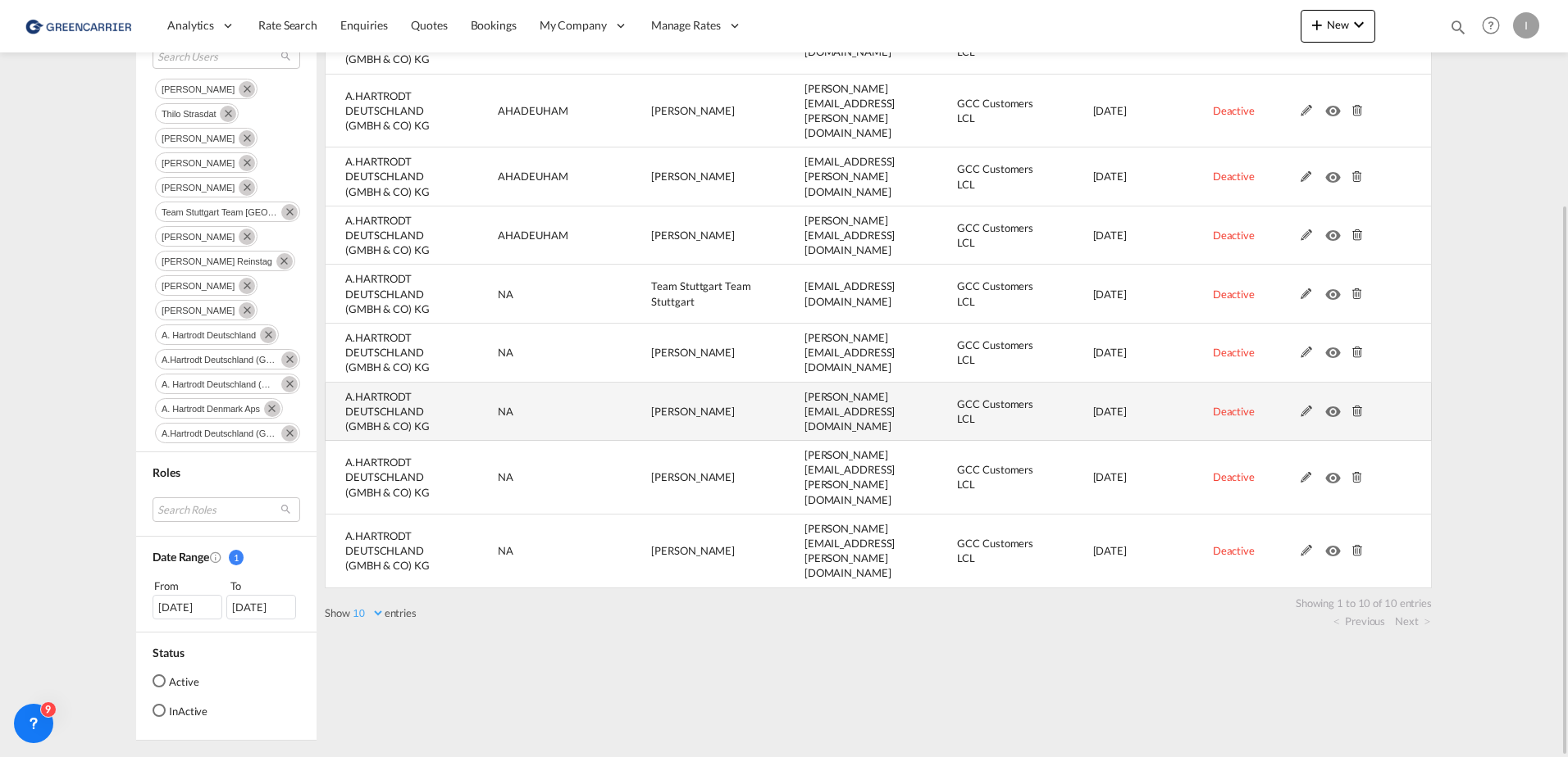
scroll to position [0, 0]
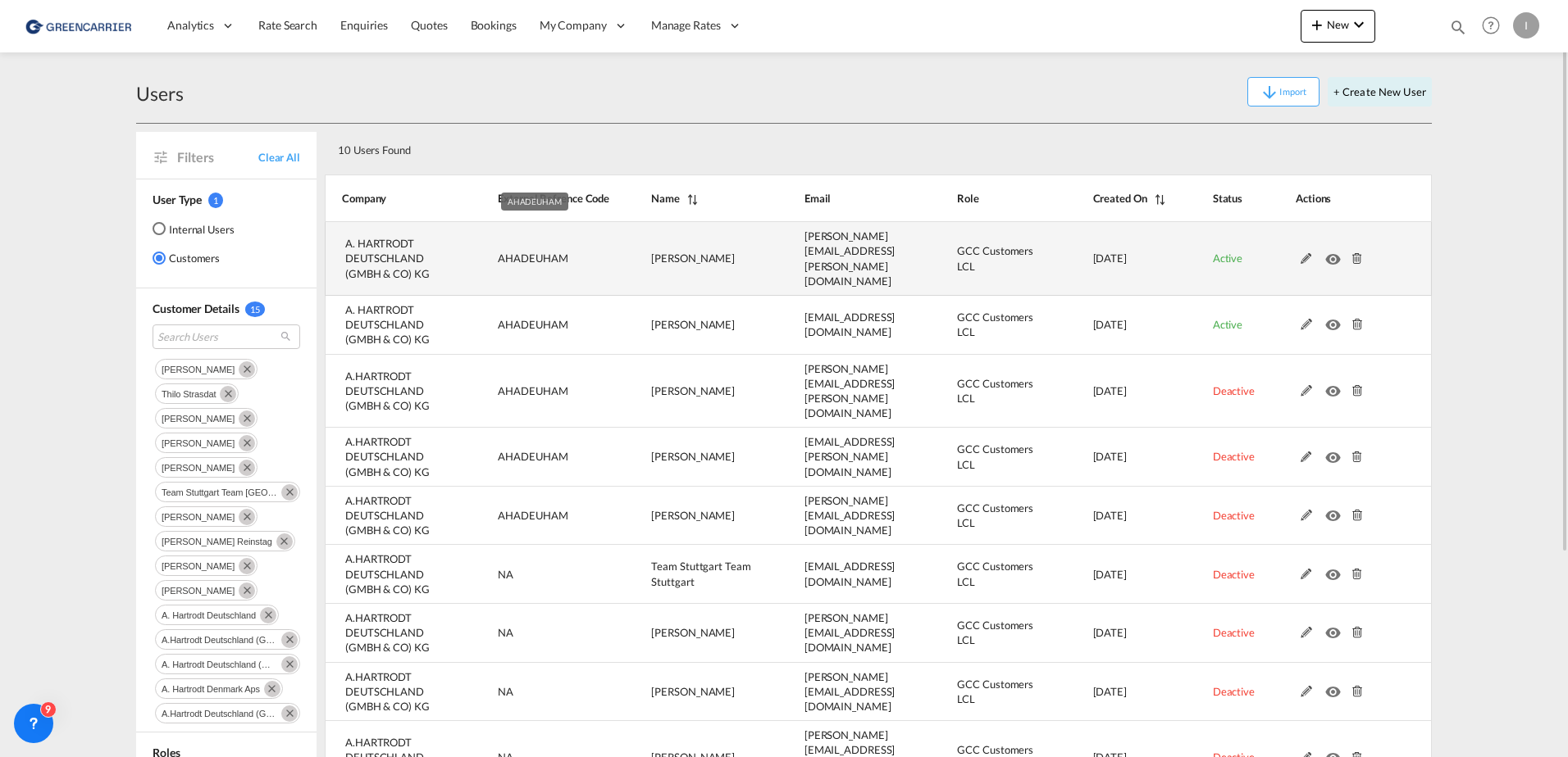
click at [545, 257] on td "AHADEUHAM" at bounding box center [533, 259] width 153 height 74
click at [545, 257] on span "AHADEUHAM" at bounding box center [532, 258] width 70 height 13
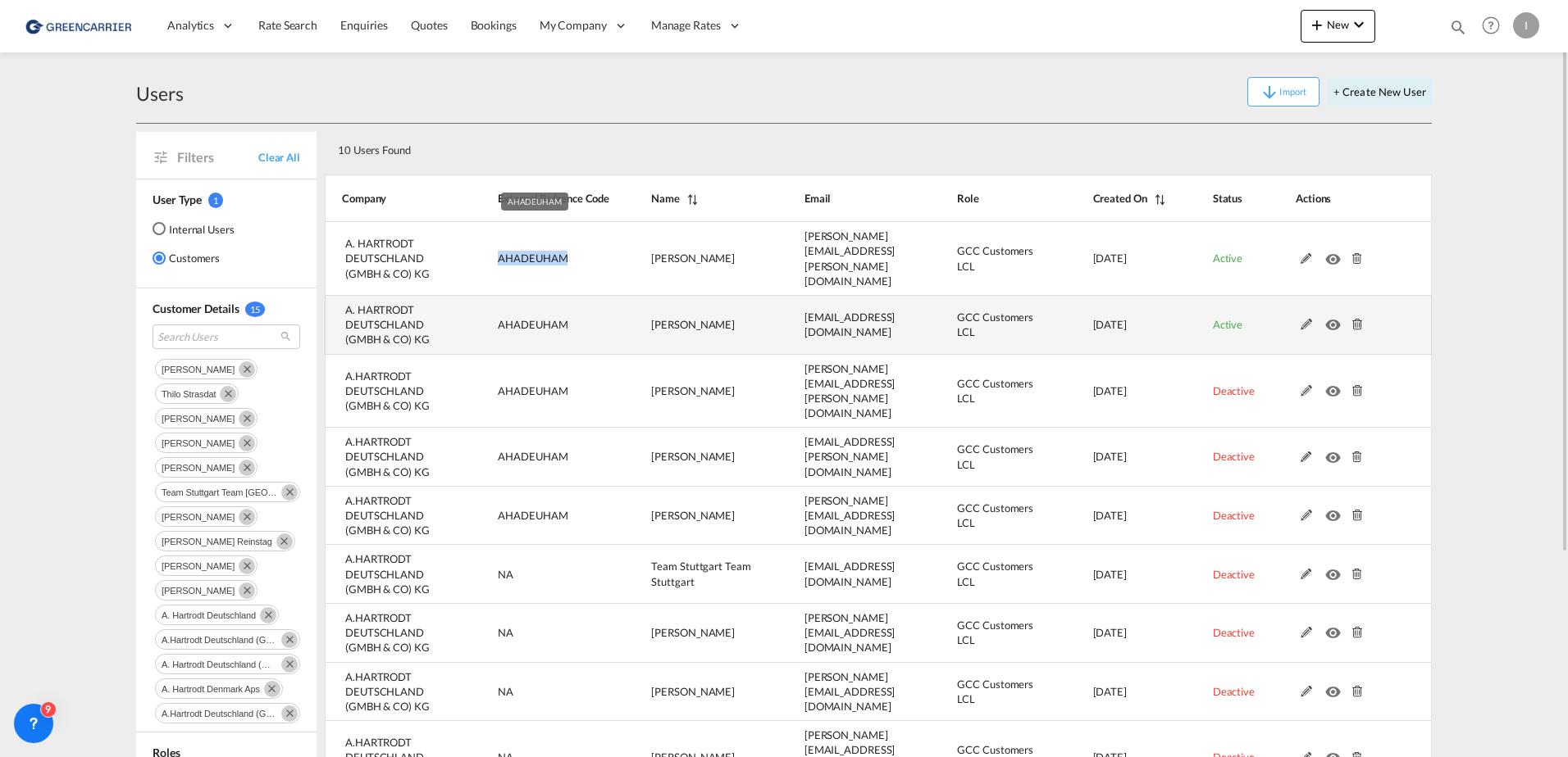
copy span "AHADEUHAM"
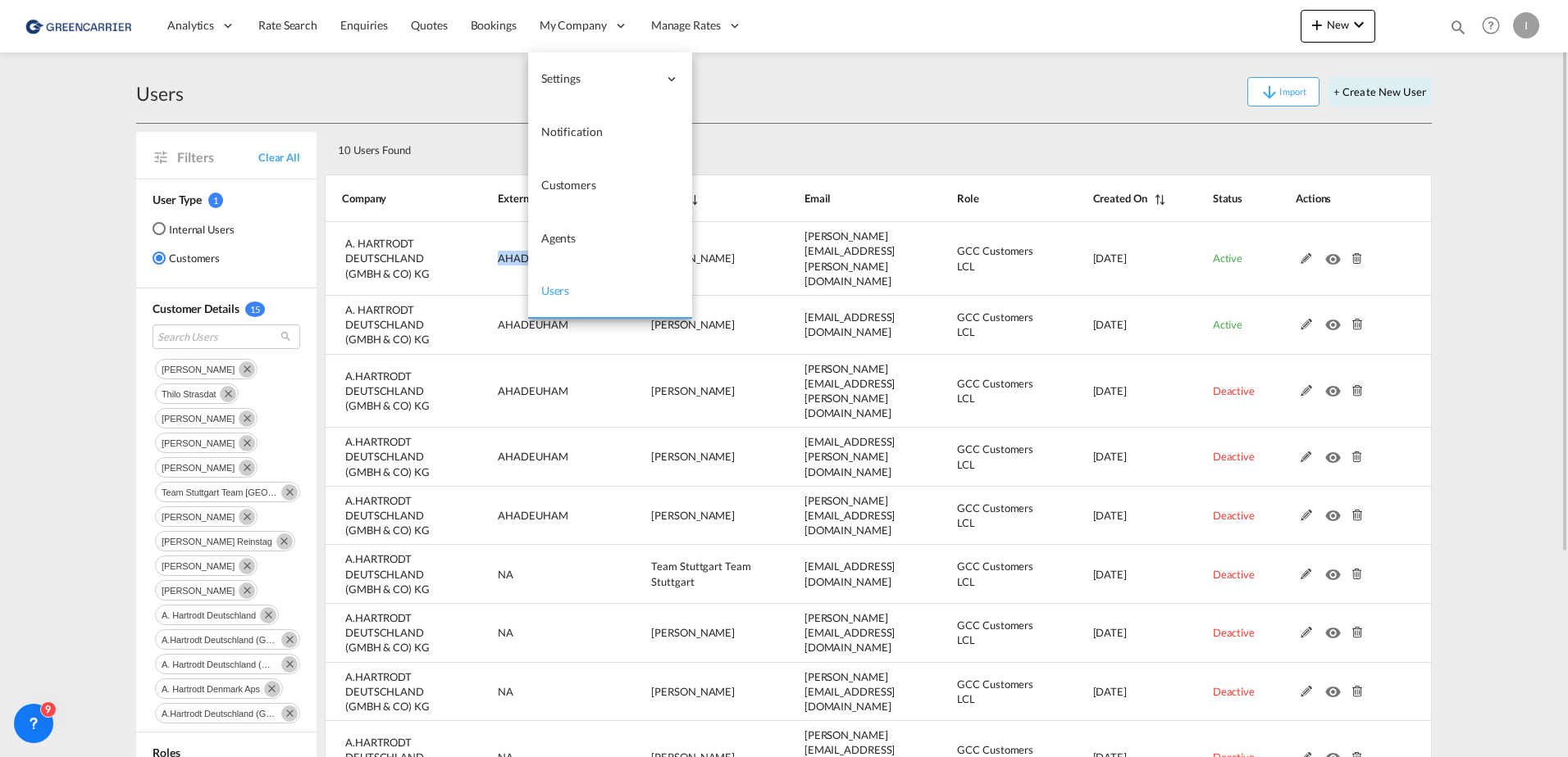
click at [550, 293] on span "Users" at bounding box center [555, 290] width 29 height 14
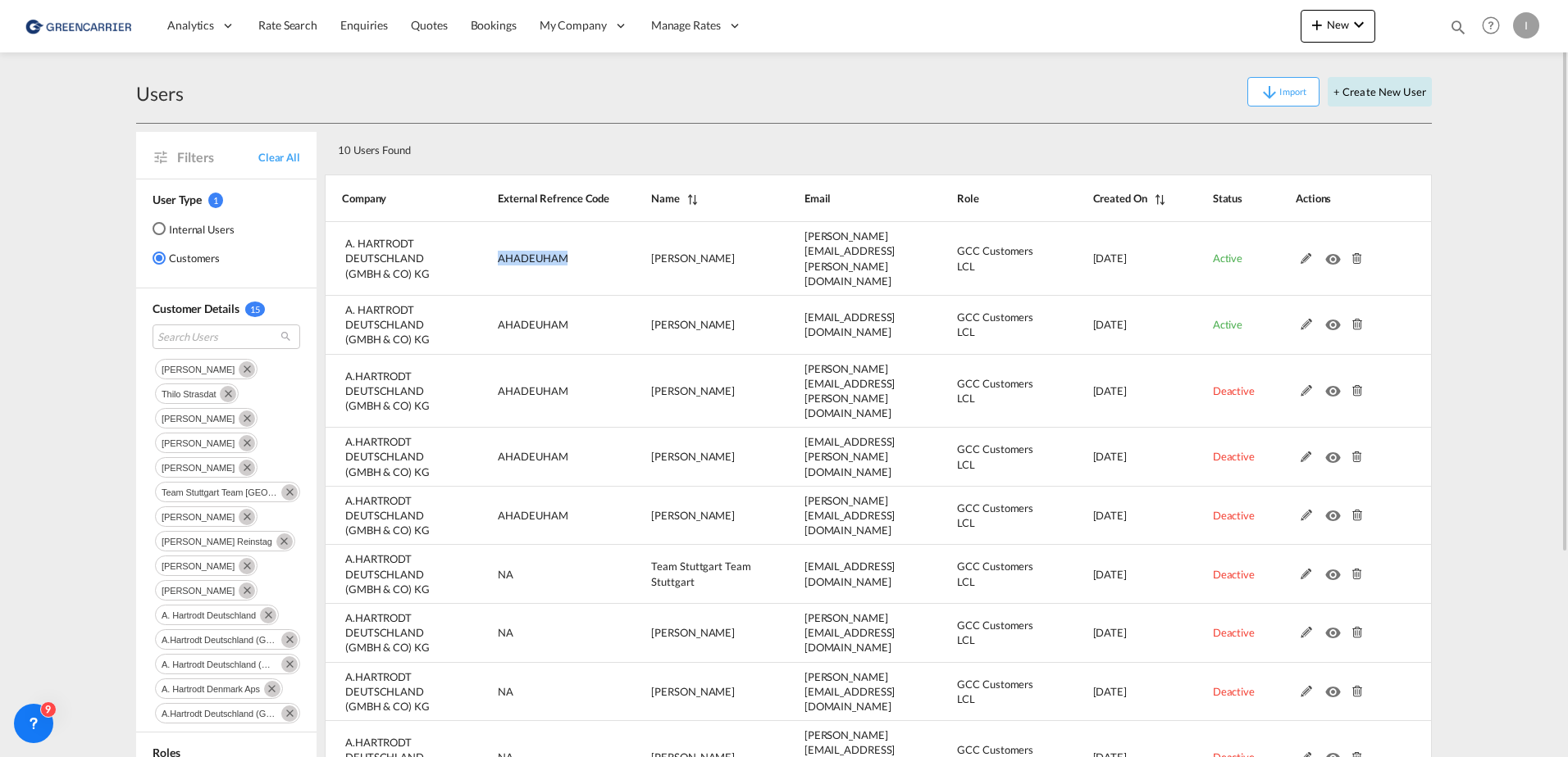
click at [1401, 90] on button "+ Create New User" at bounding box center [1379, 91] width 104 height 29
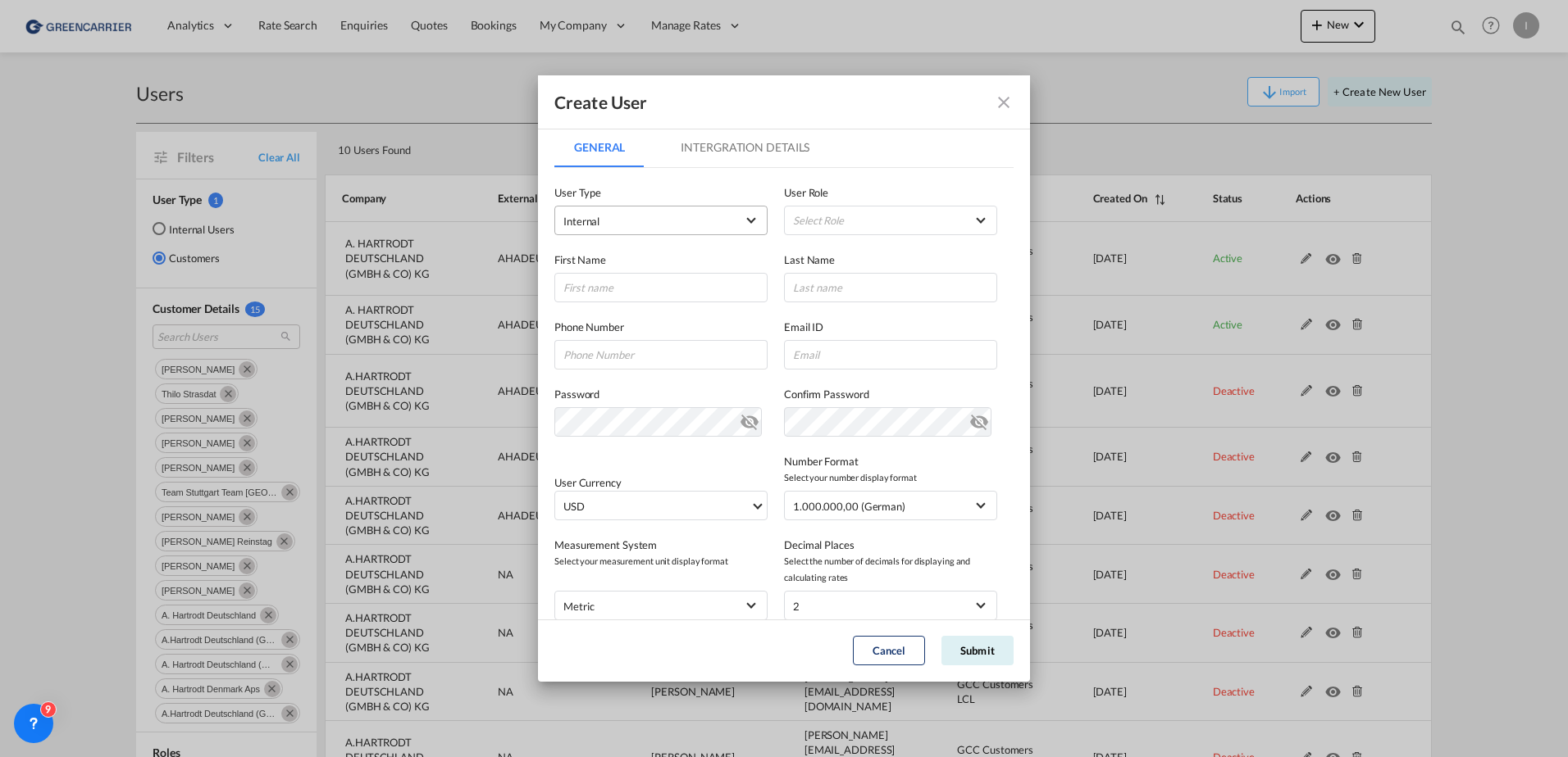
click at [647, 225] on span "Internal" at bounding box center [649, 221] width 172 height 17
click at [640, 266] on md-option "Customer" at bounding box center [659, 260] width 215 height 39
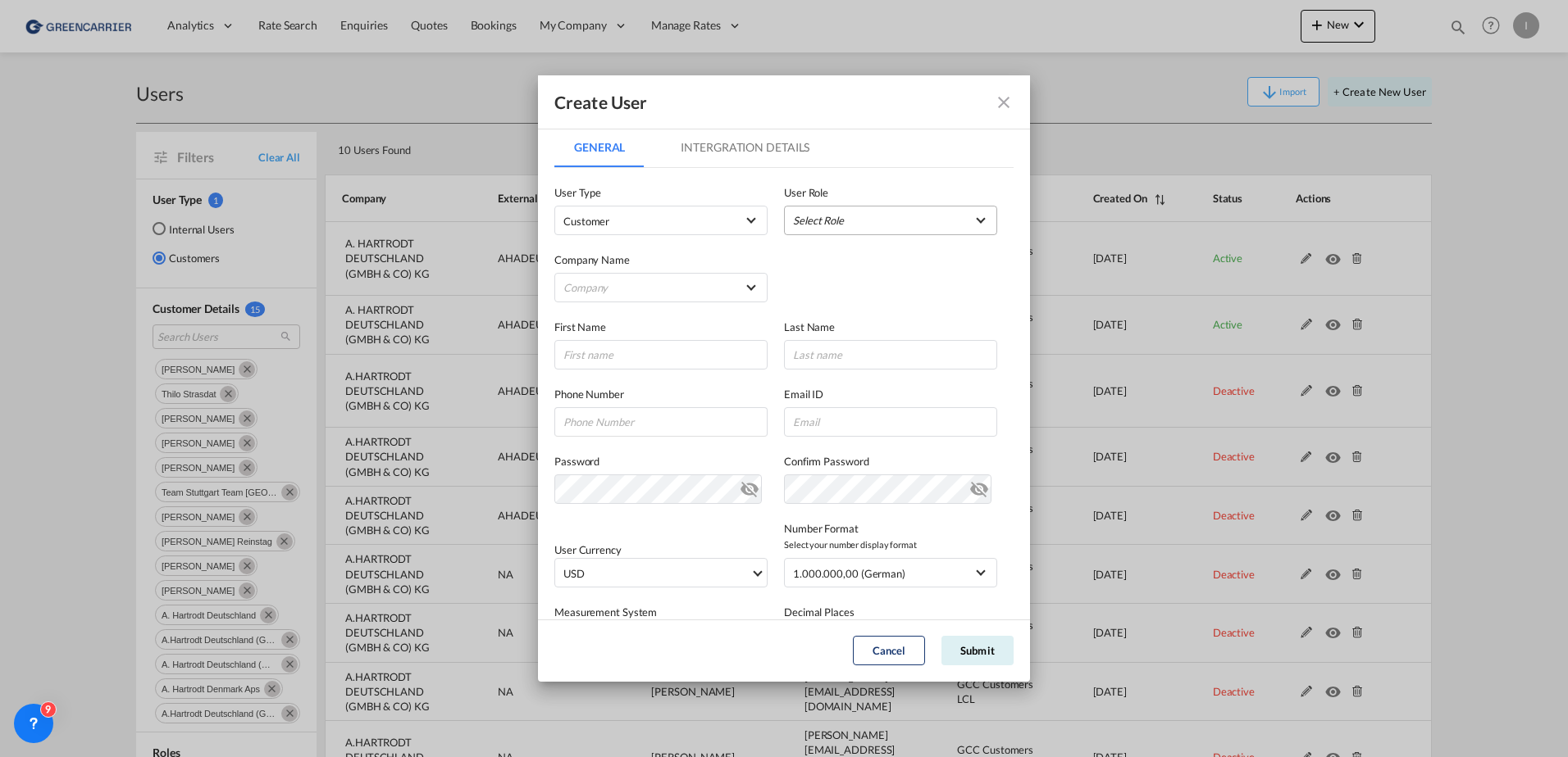
click at [818, 221] on md-select "Select Role" at bounding box center [890, 220] width 213 height 29
drag, startPoint x: 870, startPoint y: 365, endPoint x: 831, endPoint y: 366, distance: 39.0
click at [868, 366] on div "GCC Customers LCL USER_DEFINED" at bounding box center [862, 359] width 96 height 15
click at [642, 298] on md-select "Company Am Zehnhoff-Söns GmbH International Logistic Services AMA FREIGHT AGENC…" at bounding box center [661, 288] width 213 height 29
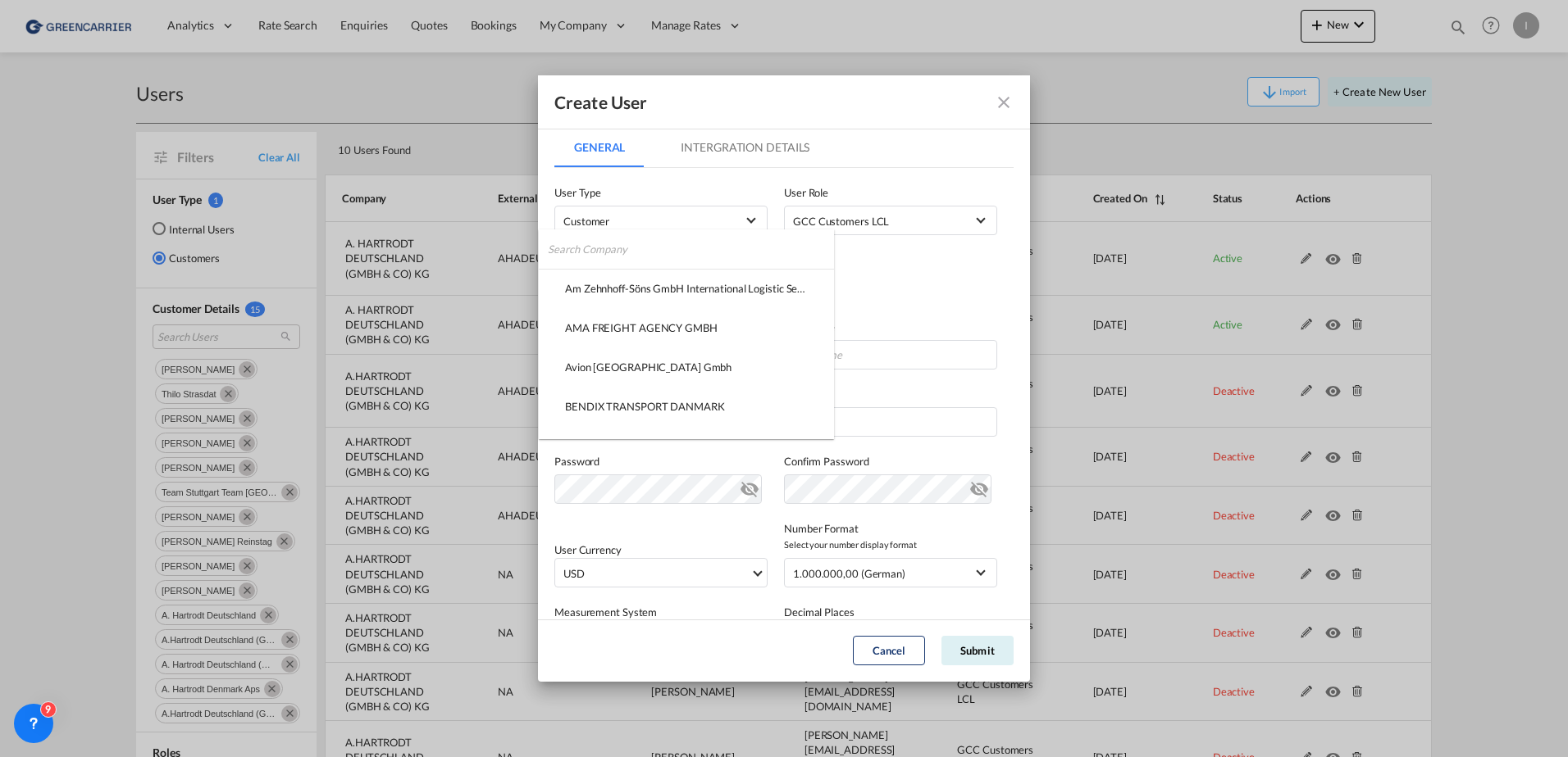
click at [649, 247] on input "search" at bounding box center [690, 249] width 286 height 39
click at [628, 236] on input "hart" at bounding box center [688, 249] width 280 height 39
type input "hart"
click at [727, 368] on div "A. HARTRODT DEUTSCHLAND (GMBH & CO) KG" at bounding box center [683, 367] width 236 height 15
click at [667, 281] on div "A. HARTRODT DEUTSCHLAND (GMBH & CO) KG" at bounding box center [682, 288] width 236 height 13
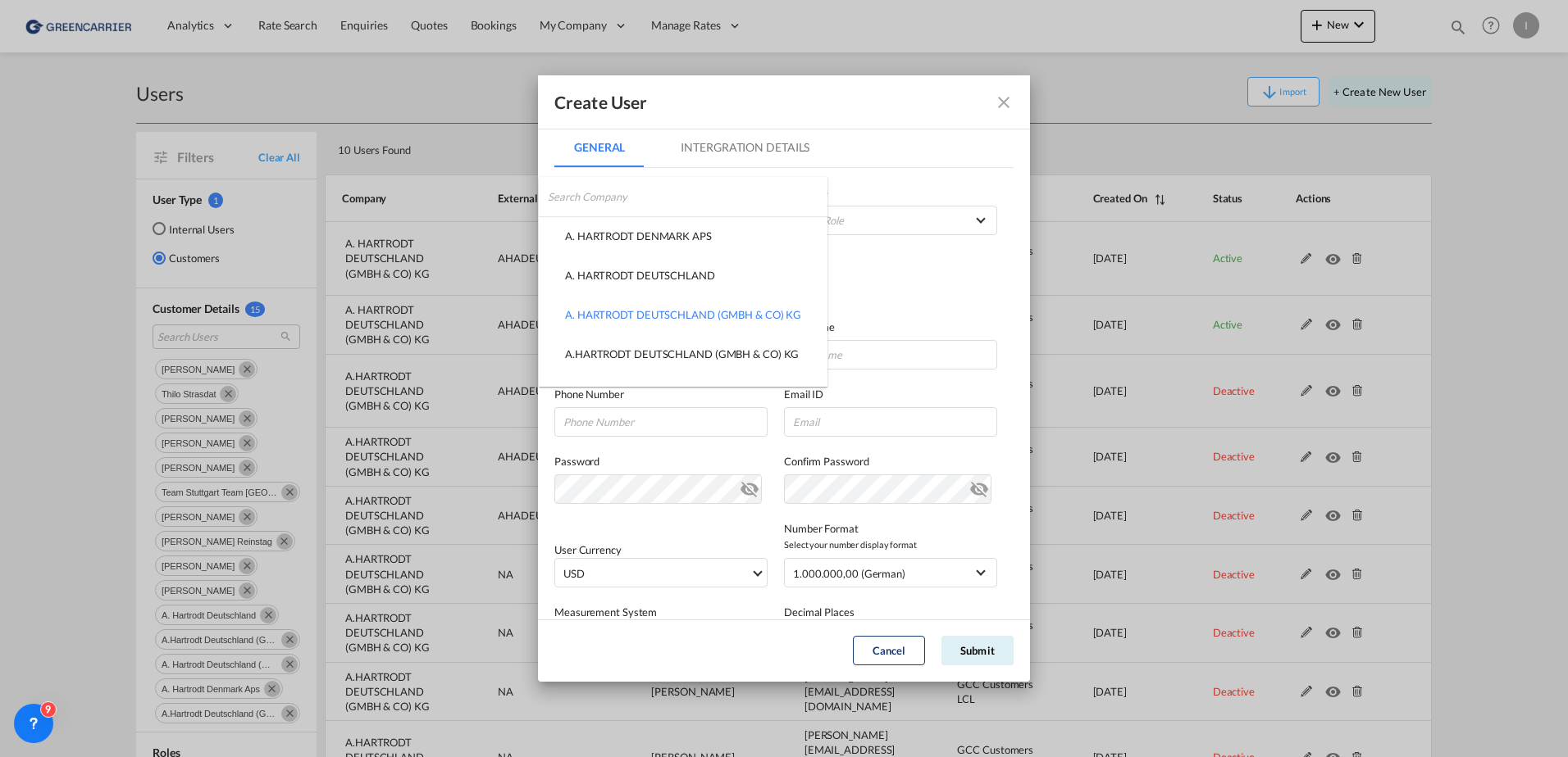
scroll to position [26, 0]
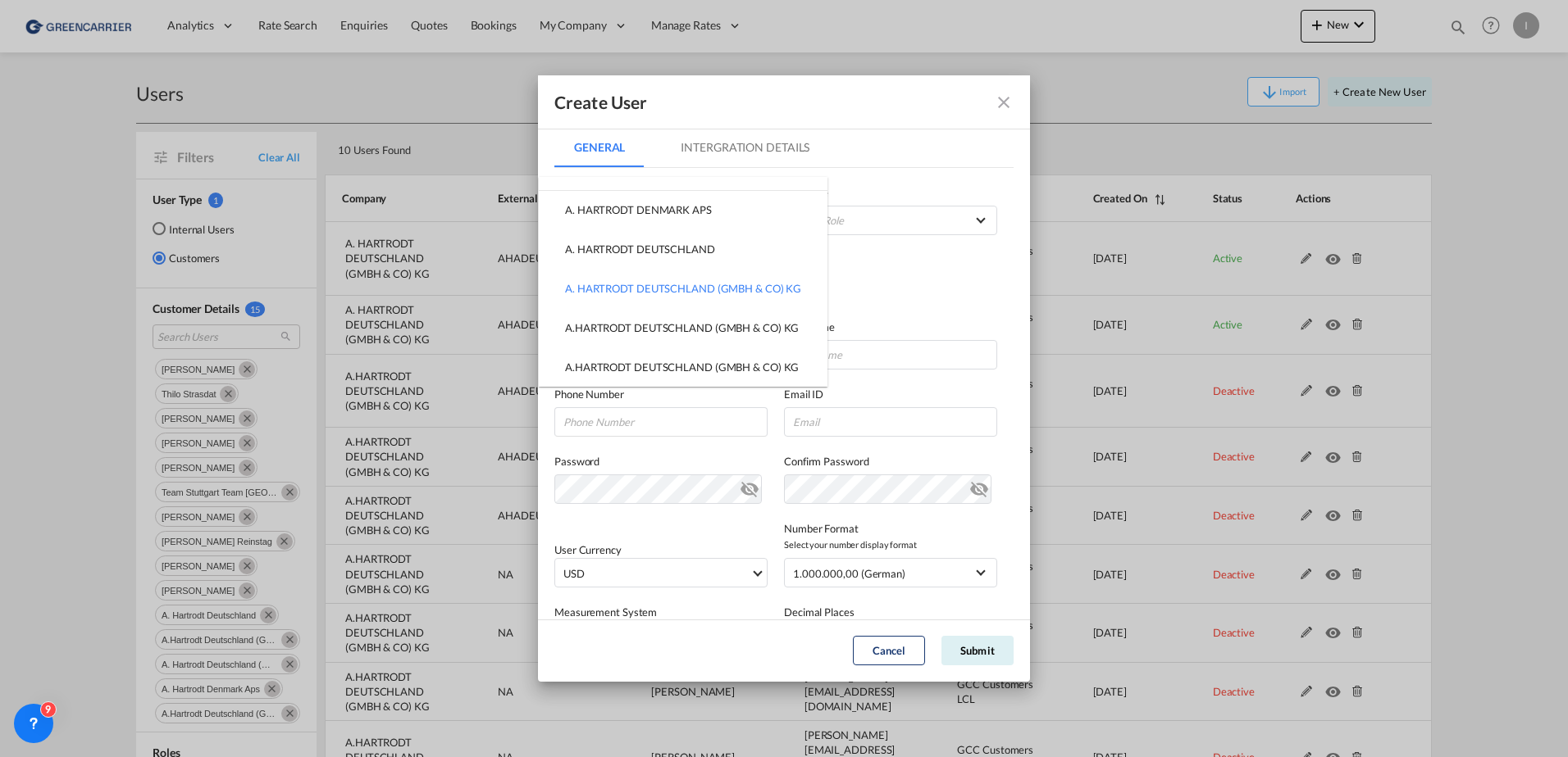
click at [750, 61] on md-backdrop at bounding box center [784, 378] width 1568 height 757
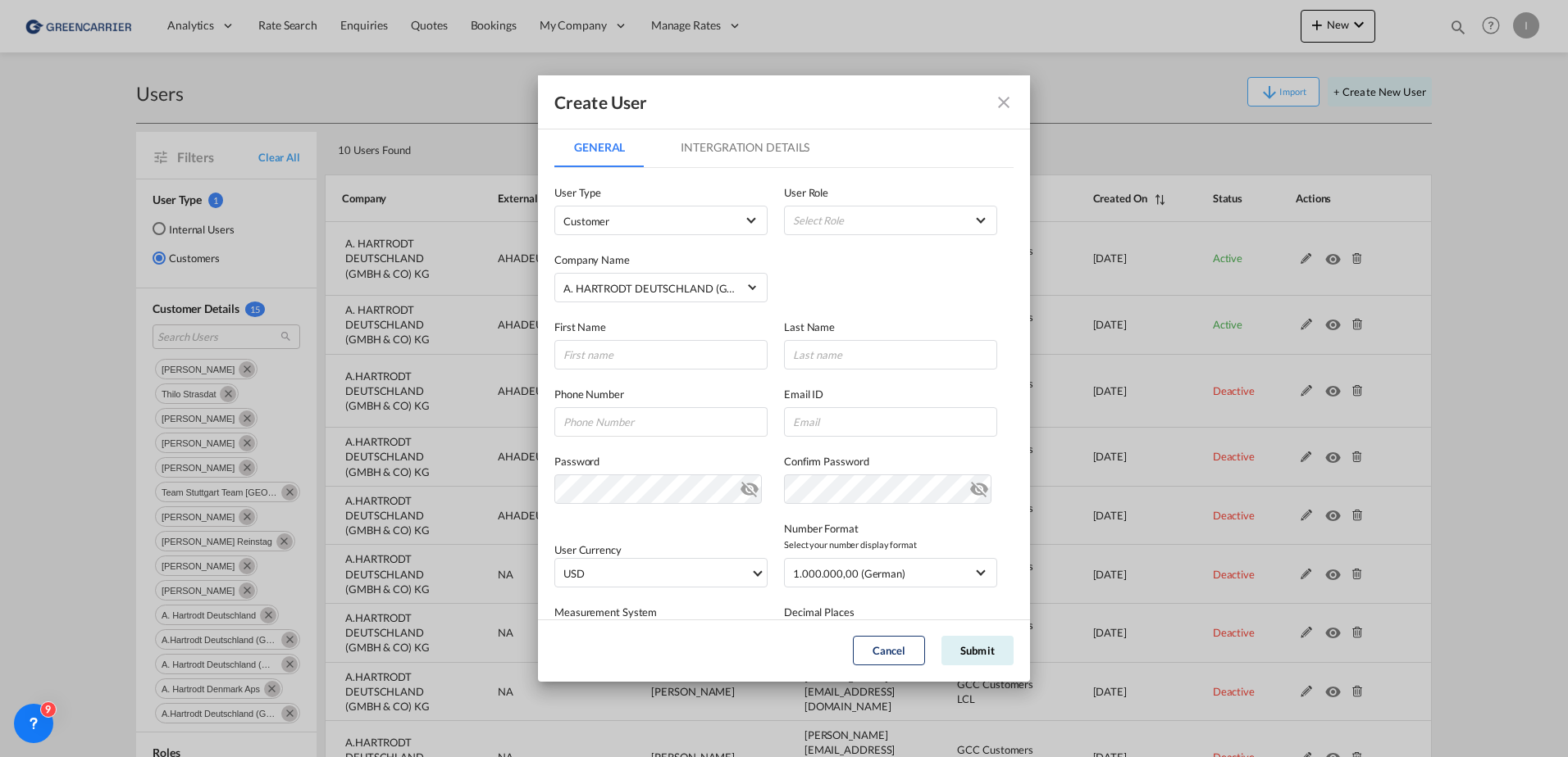
click at [672, 44] on div "Create User General Intergration Details General Intergration Details User Type…" at bounding box center [784, 378] width 1568 height 757
click at [999, 95] on md-icon "icon-close fg-AAA8AD" at bounding box center [1003, 101] width 19 height 19
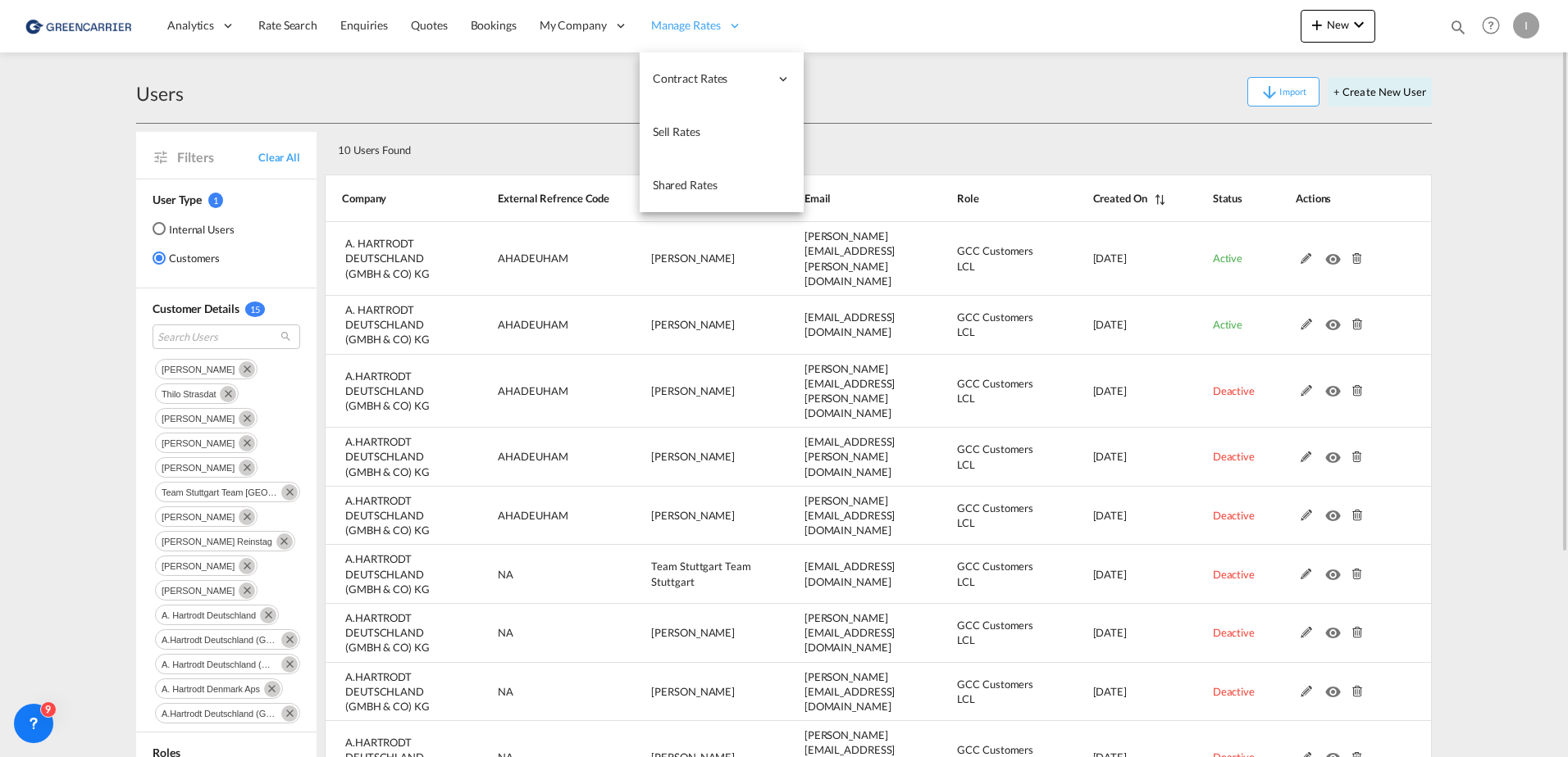
click at [646, 29] on div "Manage Rates" at bounding box center [697, 26] width 114 height 54
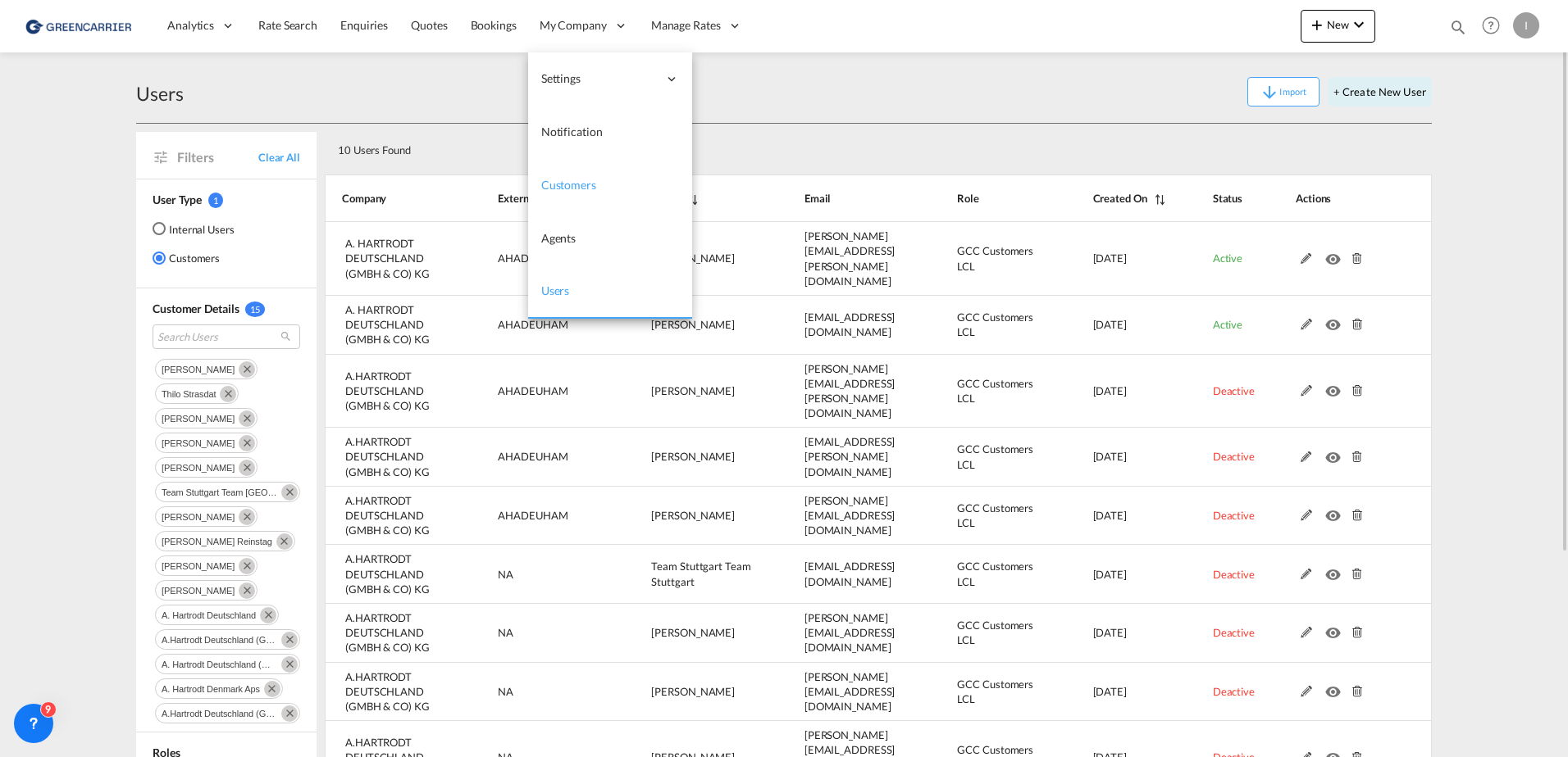
click at [581, 180] on span "Customers" at bounding box center [569, 184] width 55 height 14
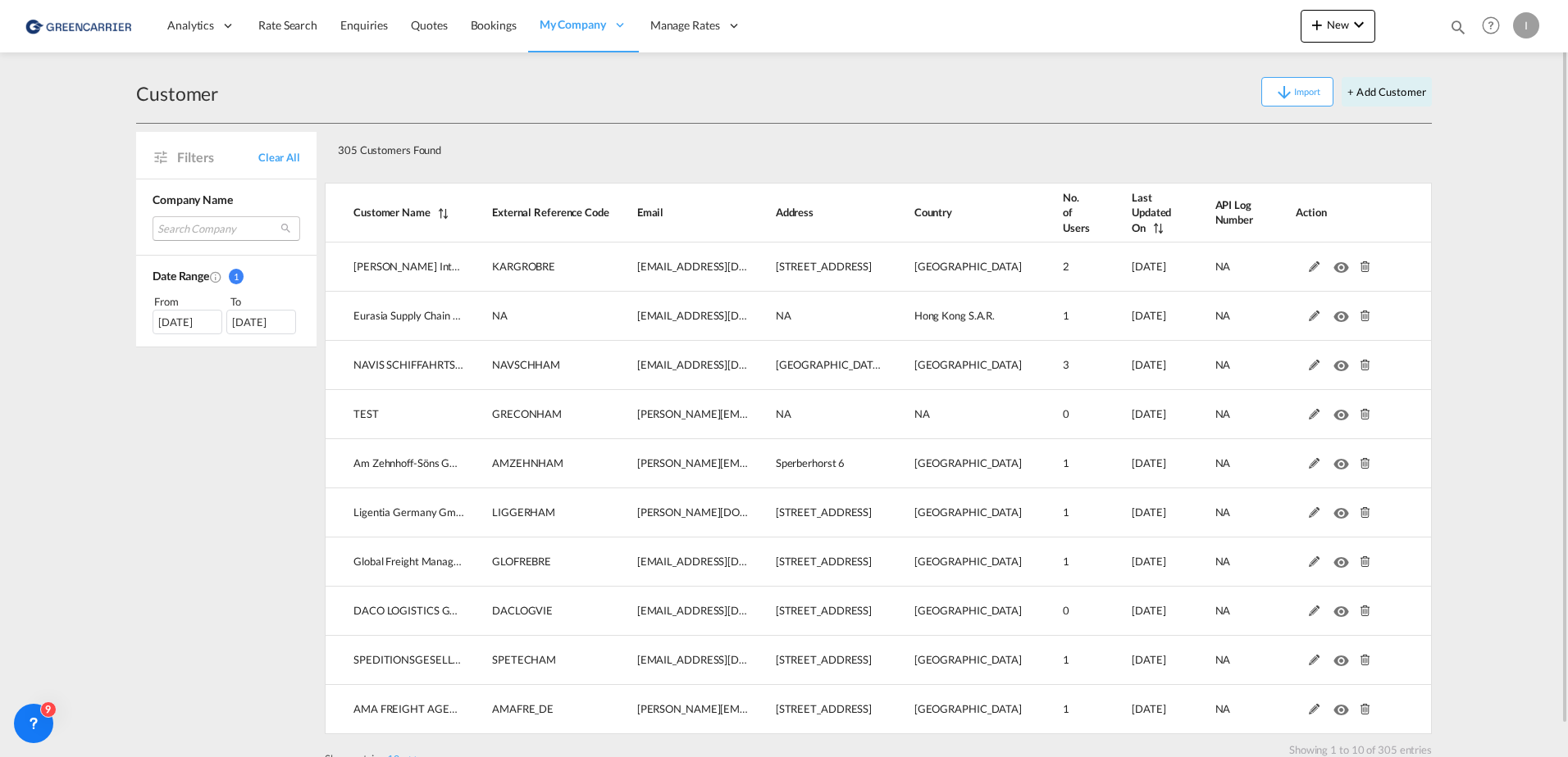
click at [172, 218] on md-select "Search Company karl gross internationale spedition eurasia supply chain managem…" at bounding box center [226, 228] width 148 height 24
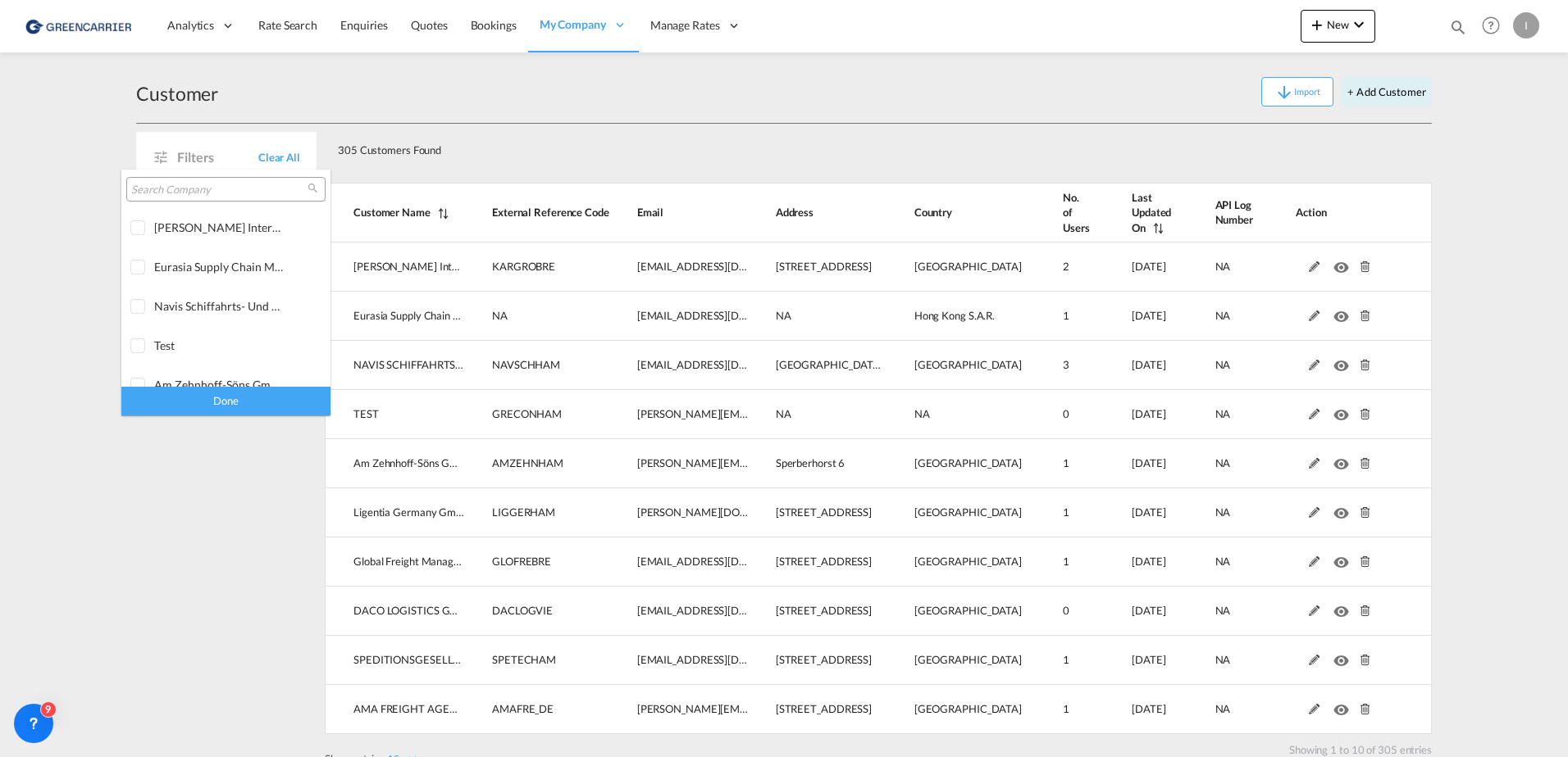
click at [204, 184] on input "search" at bounding box center [219, 190] width 176 height 15
type input "hartr"
click at [132, 231] on div at bounding box center [138, 229] width 17 height 17
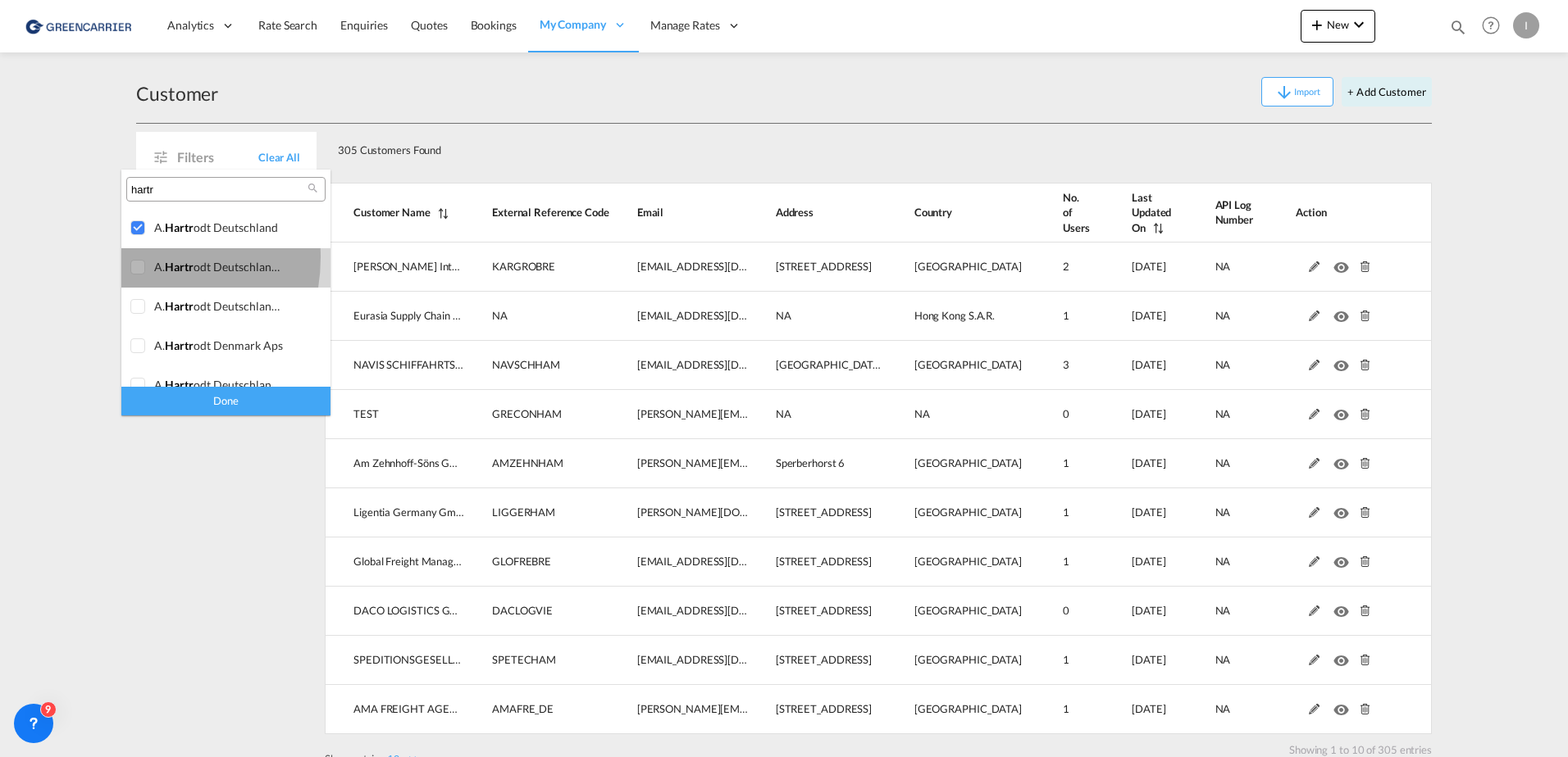
click at [131, 260] on div at bounding box center [138, 268] width 17 height 17
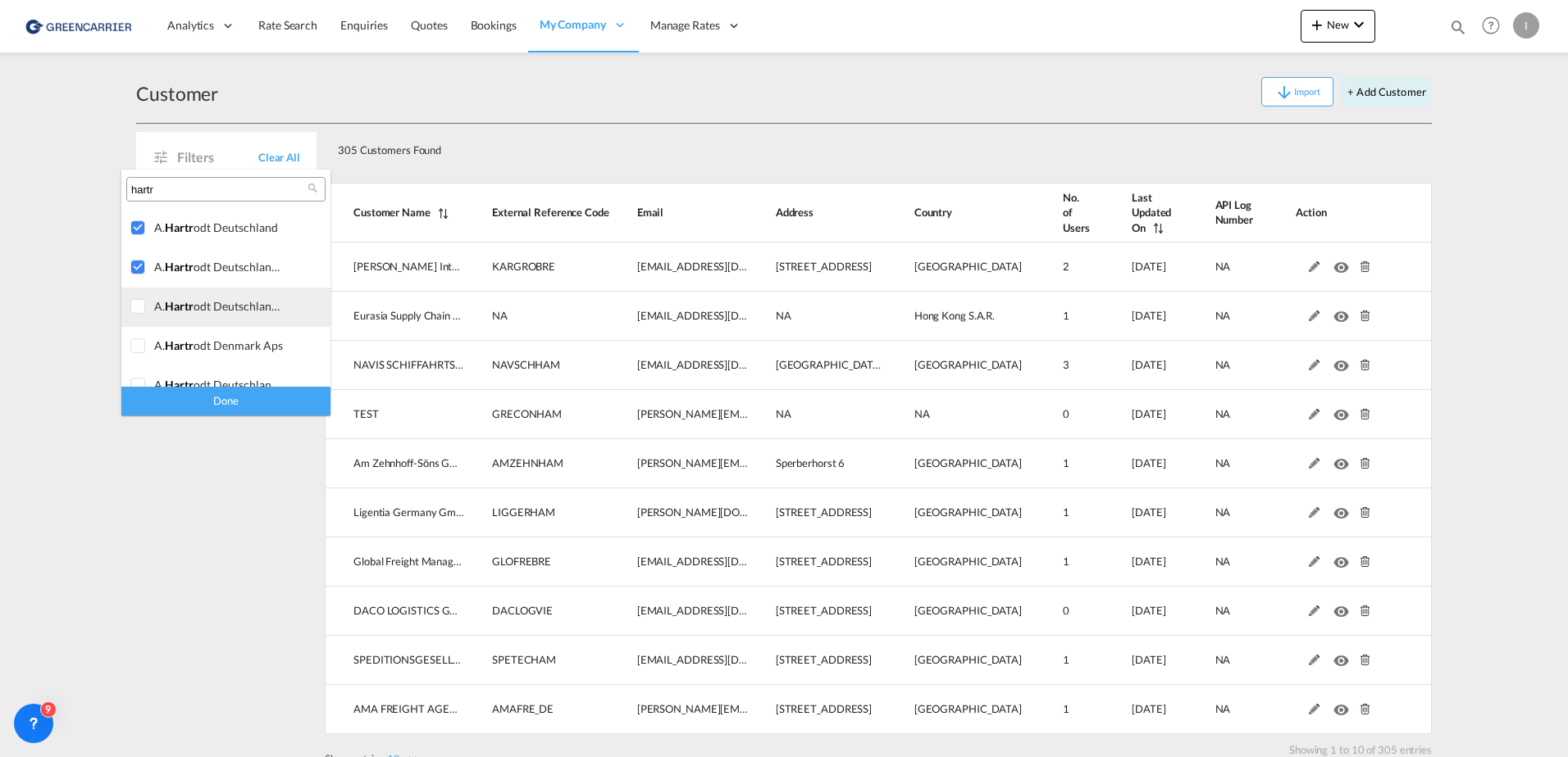
click at [147, 309] on div at bounding box center [138, 308] width 17 height 17
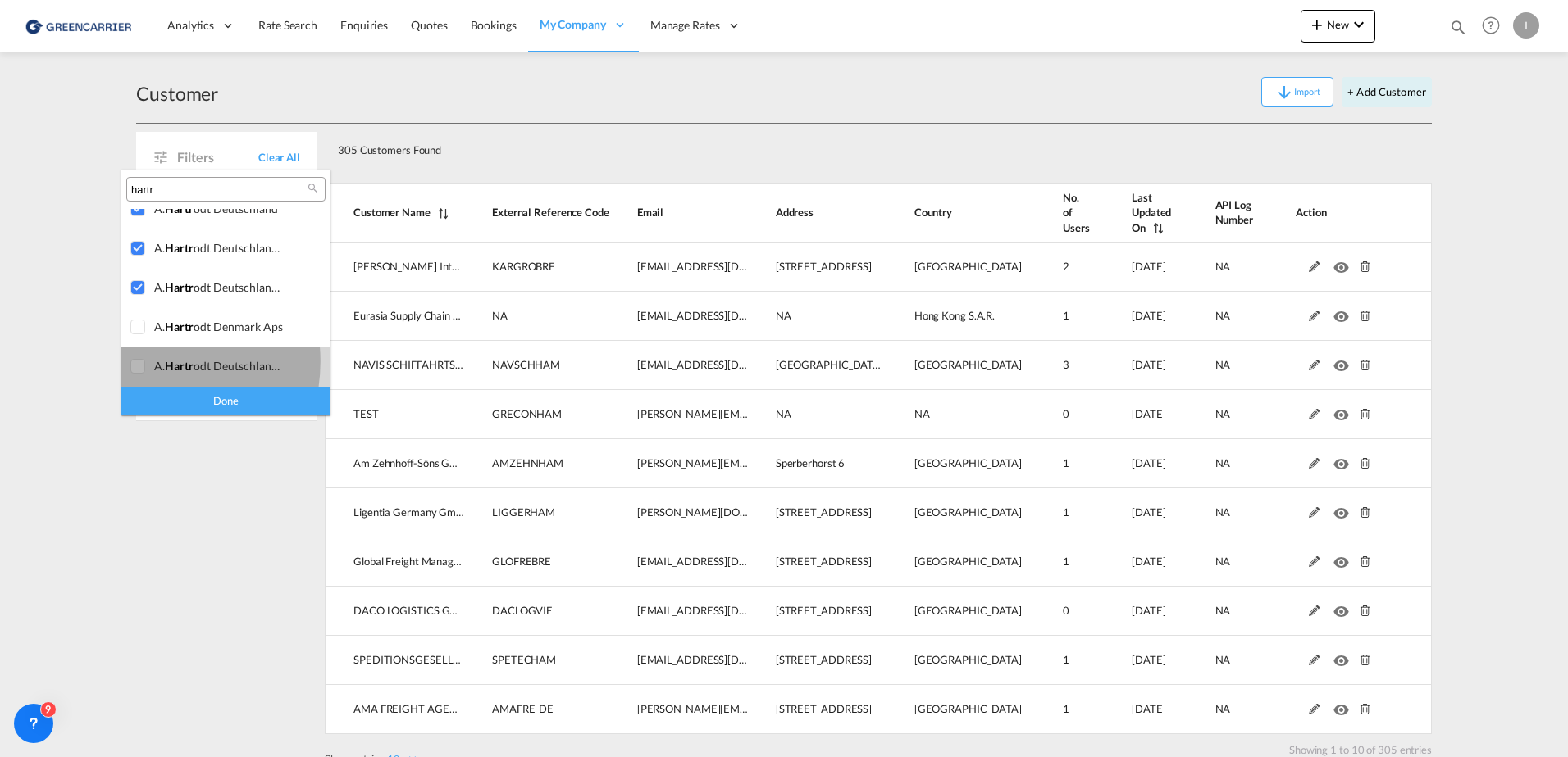
click at [143, 361] on div at bounding box center [138, 367] width 17 height 17
click at [231, 396] on div "Done" at bounding box center [226, 402] width 209 height 29
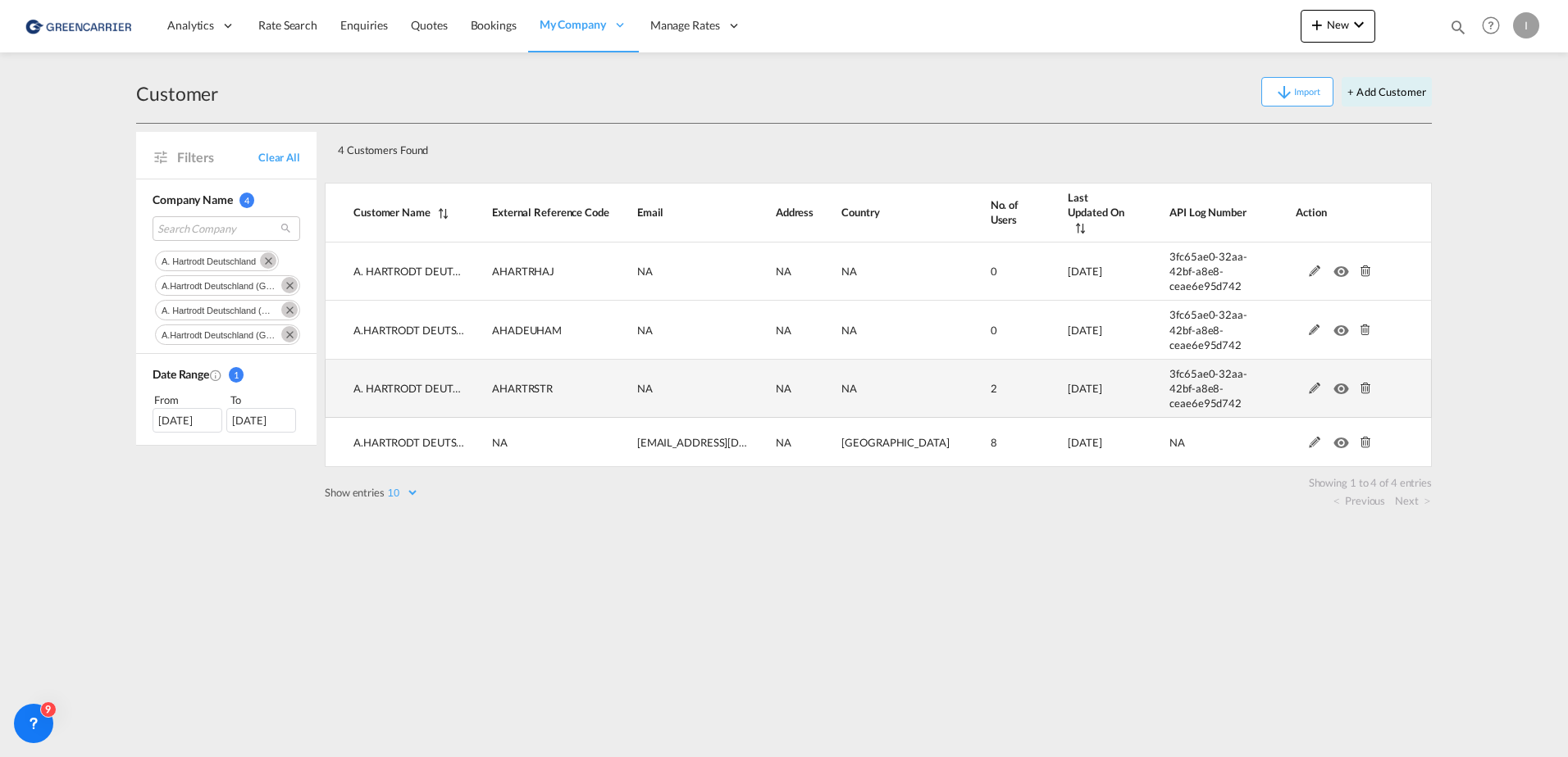
click at [1313, 383] on md-icon at bounding box center [1314, 389] width 21 height 12
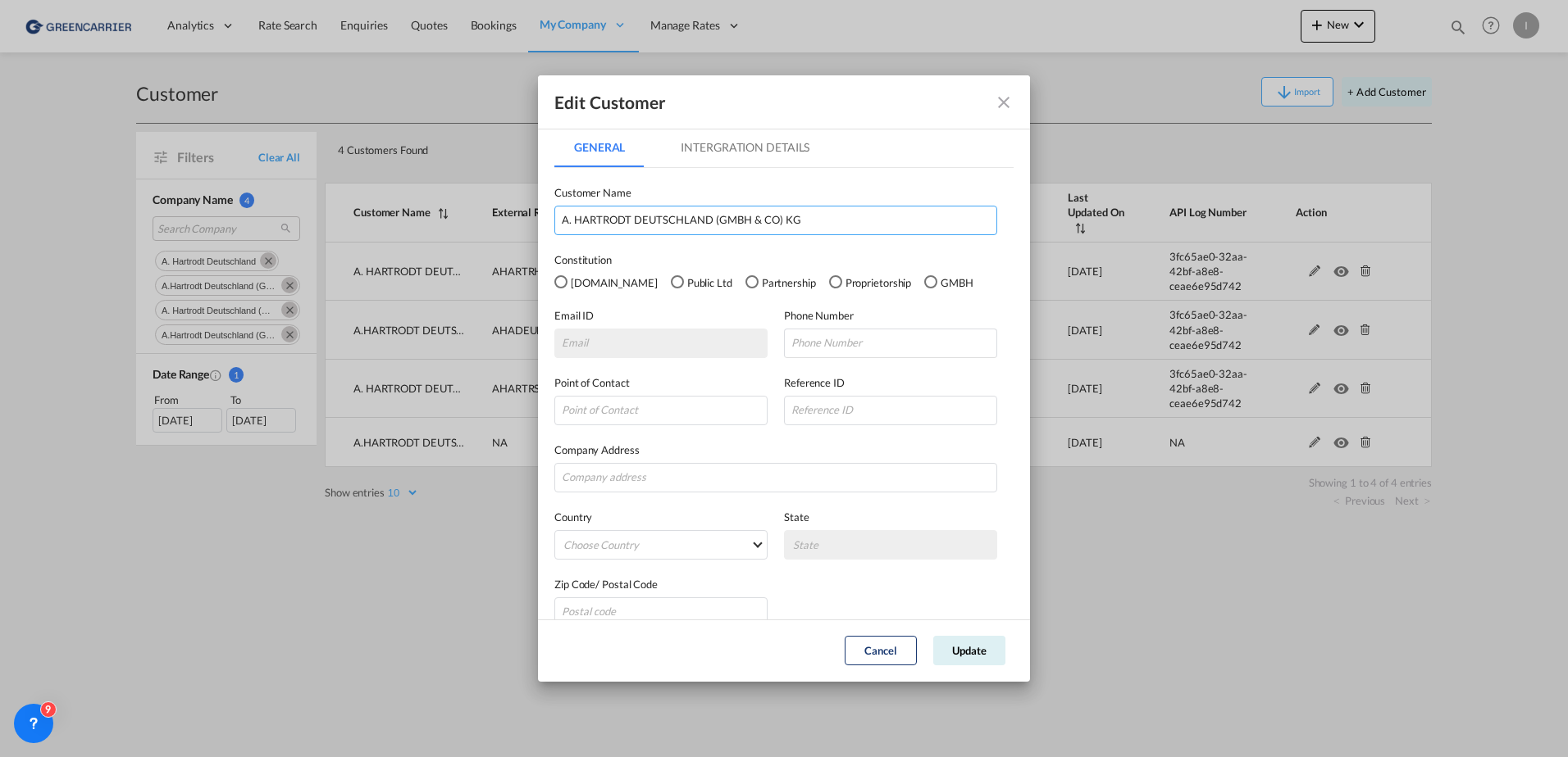
click at [831, 218] on input "A. HARTRODT DEUTSCHLAND (GMBH & CO) KG" at bounding box center [776, 220] width 443 height 29
type input "A. HARTRODT DEUTSCHLAND (GMBH & CO) KG STR"
click at [774, 157] on md-tab-item "Intergration Details" at bounding box center [745, 148] width 168 height 39
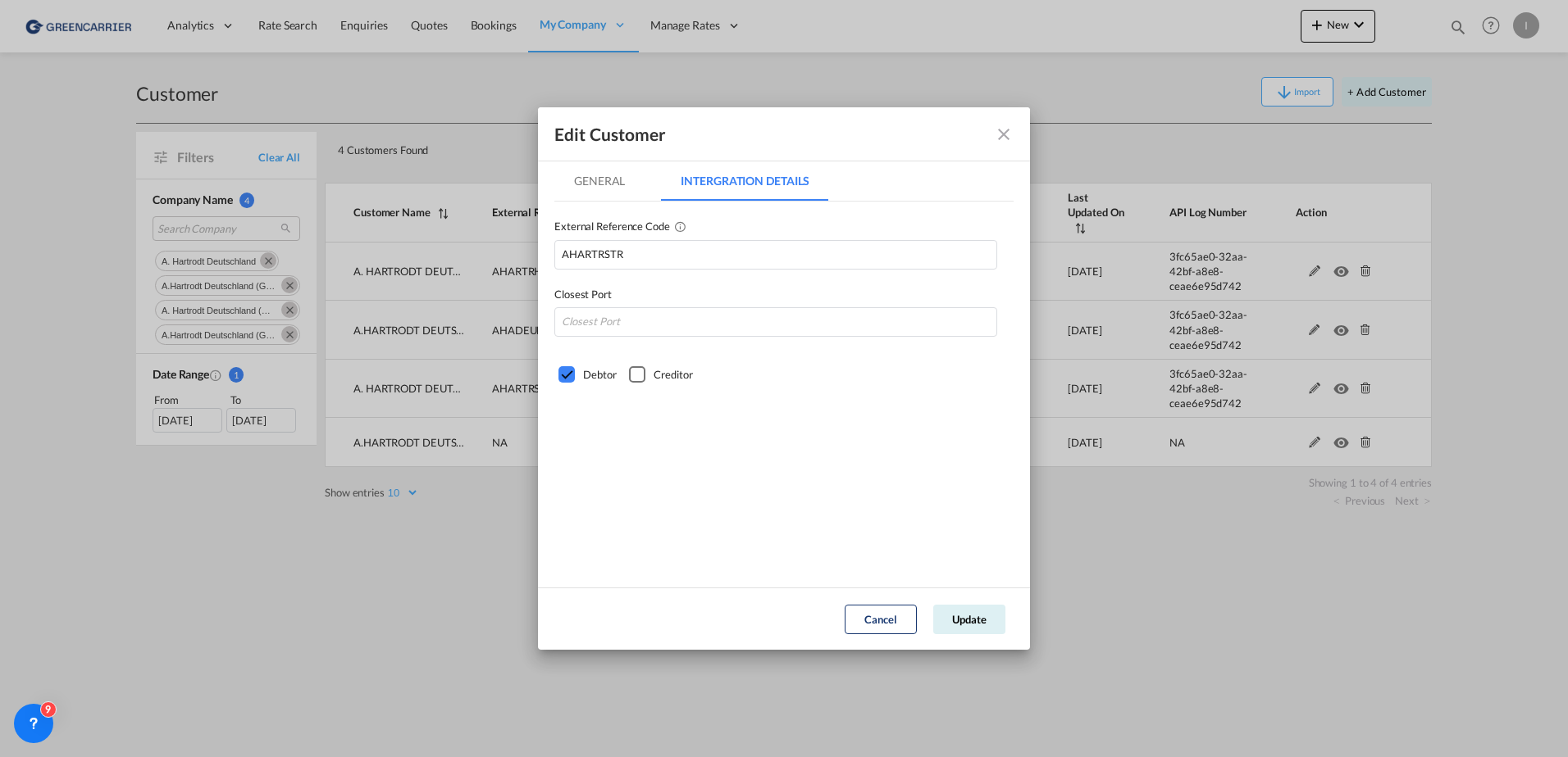
click at [596, 177] on md-tab-item "General" at bounding box center [600, 181] width 91 height 39
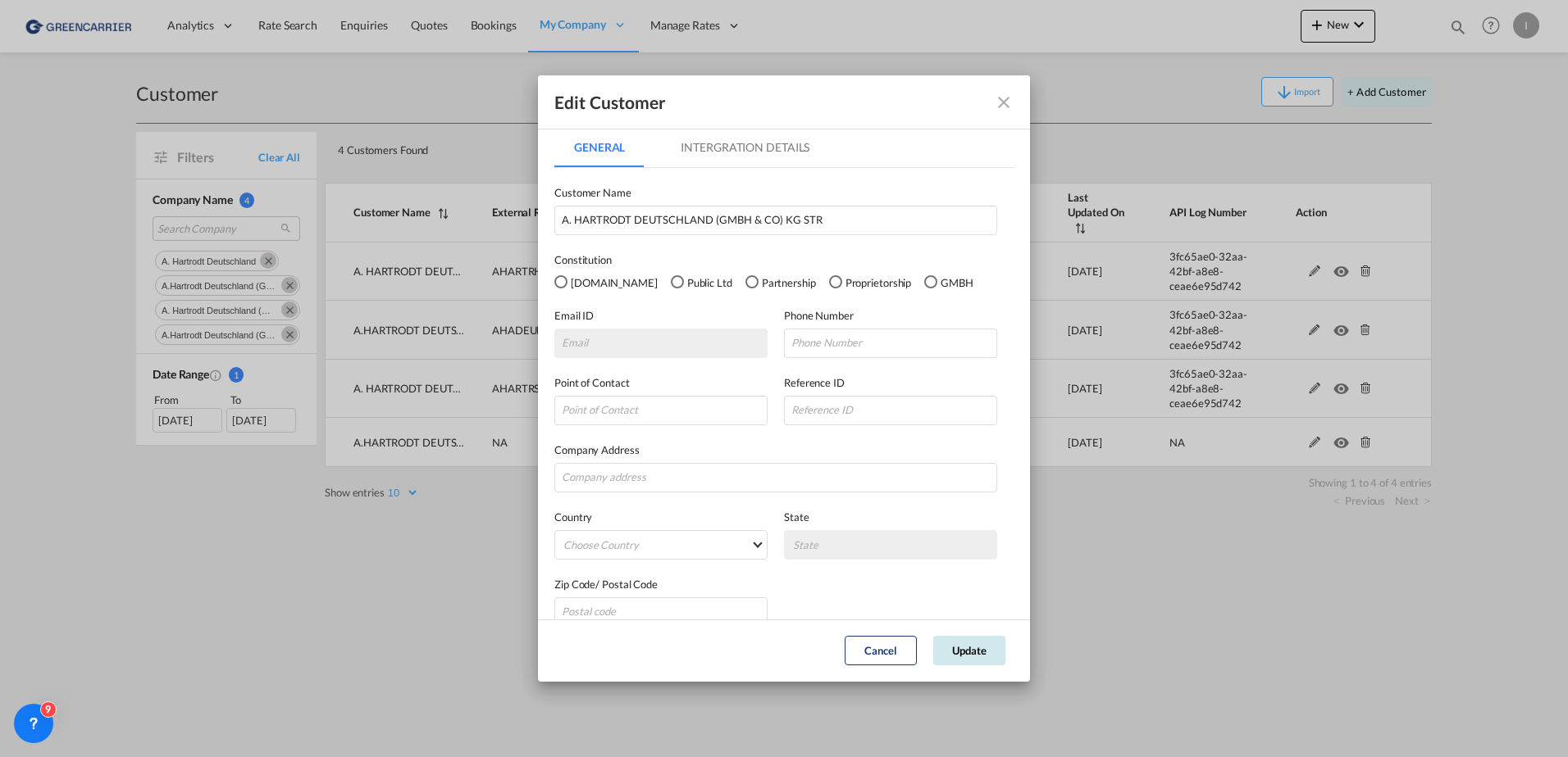
click at [997, 654] on button "Update" at bounding box center [969, 651] width 72 height 29
click at [792, 350] on input "GeneralIntergration Details ..." at bounding box center [890, 343] width 213 height 29
drag, startPoint x: 698, startPoint y: 408, endPoint x: 699, endPoint y: 420, distance: 12.0
click at [698, 409] on input "GeneralIntergration Details ..." at bounding box center [661, 410] width 213 height 29
click at [1007, 96] on md-icon "icon-close fg-AAA8AD" at bounding box center [1003, 101] width 19 height 19
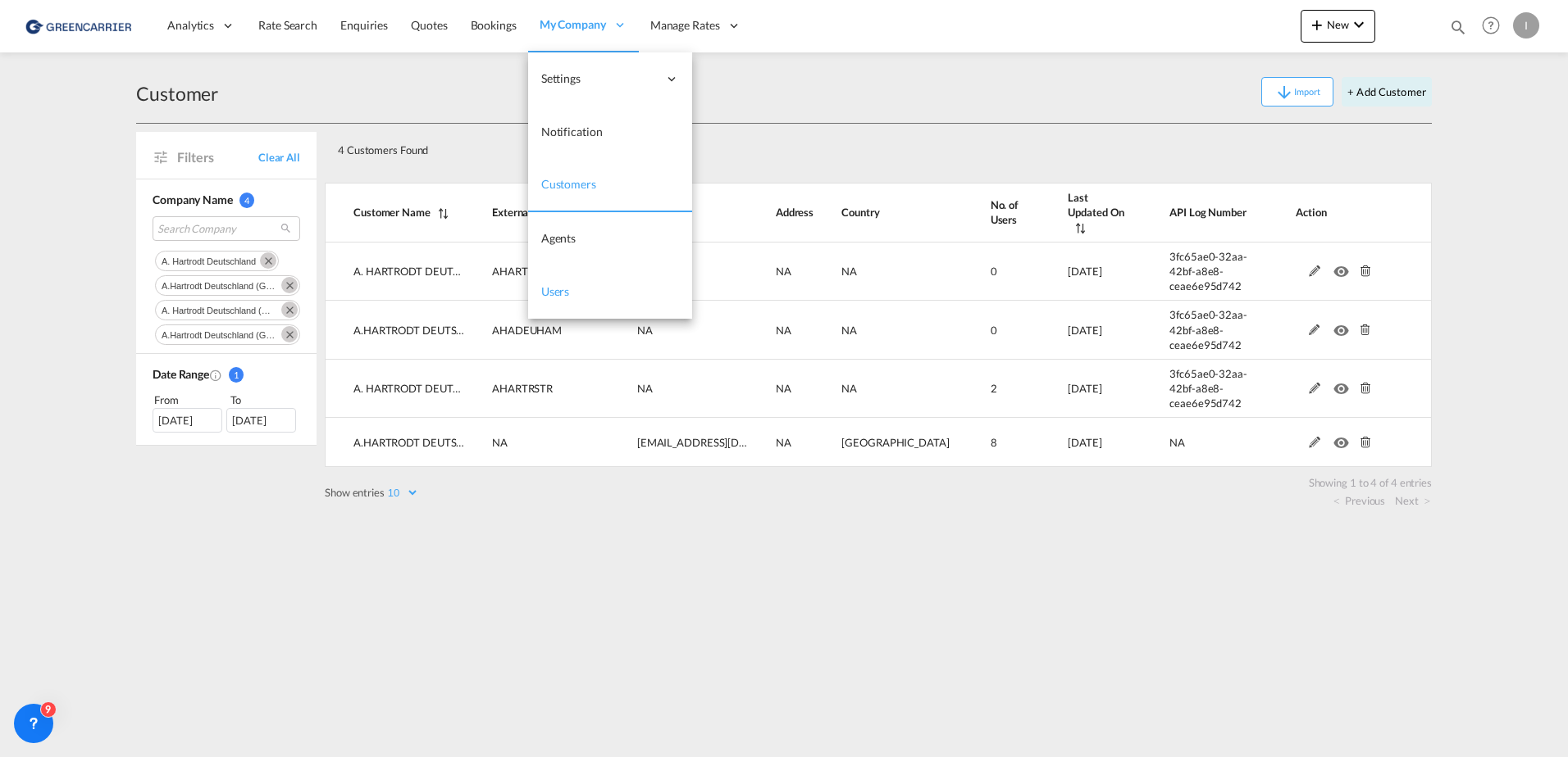
click at [559, 303] on link "Users" at bounding box center [610, 293] width 164 height 54
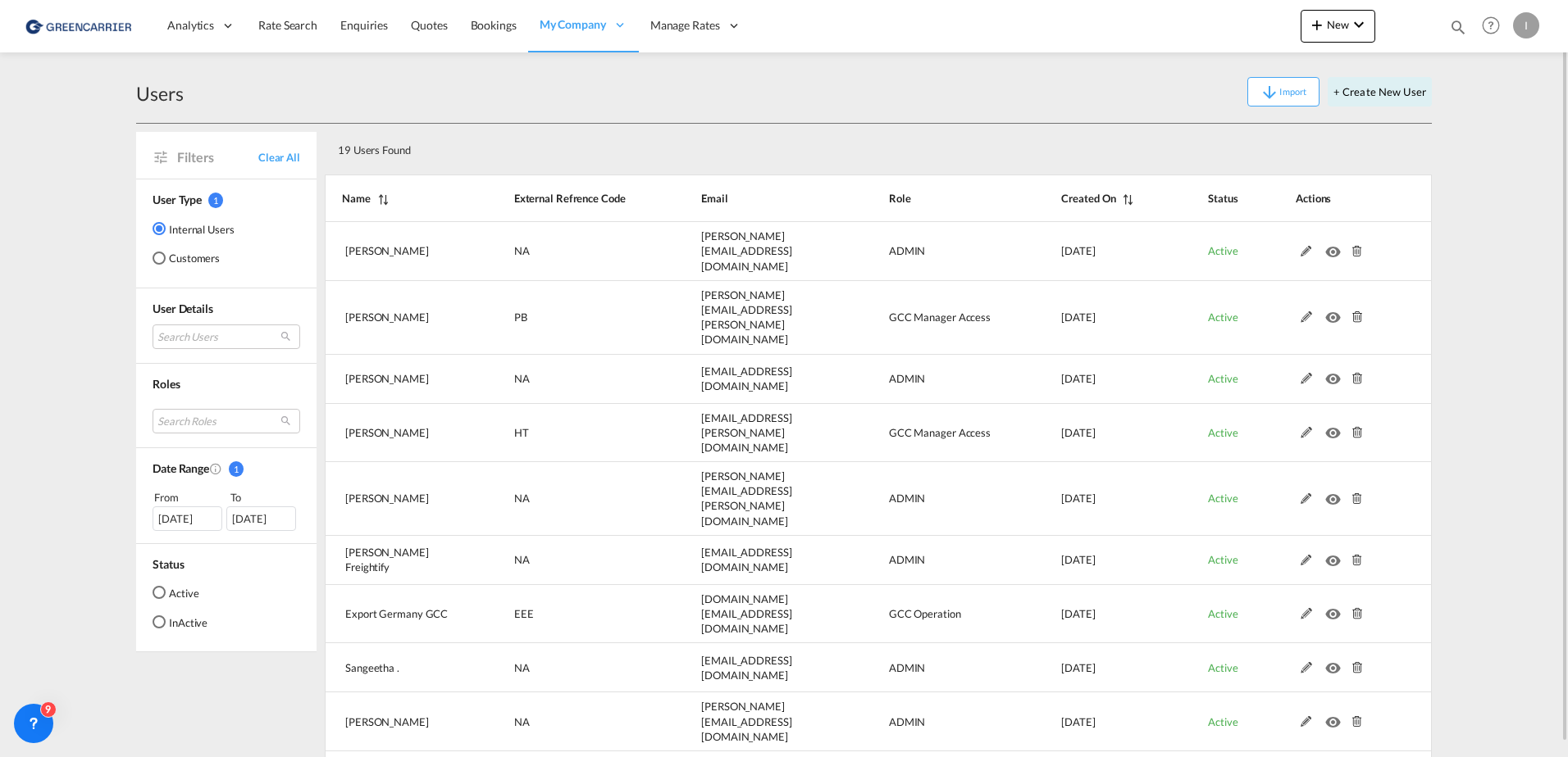
click at [209, 256] on md-radio-button "Customers" at bounding box center [194, 258] width 82 height 17
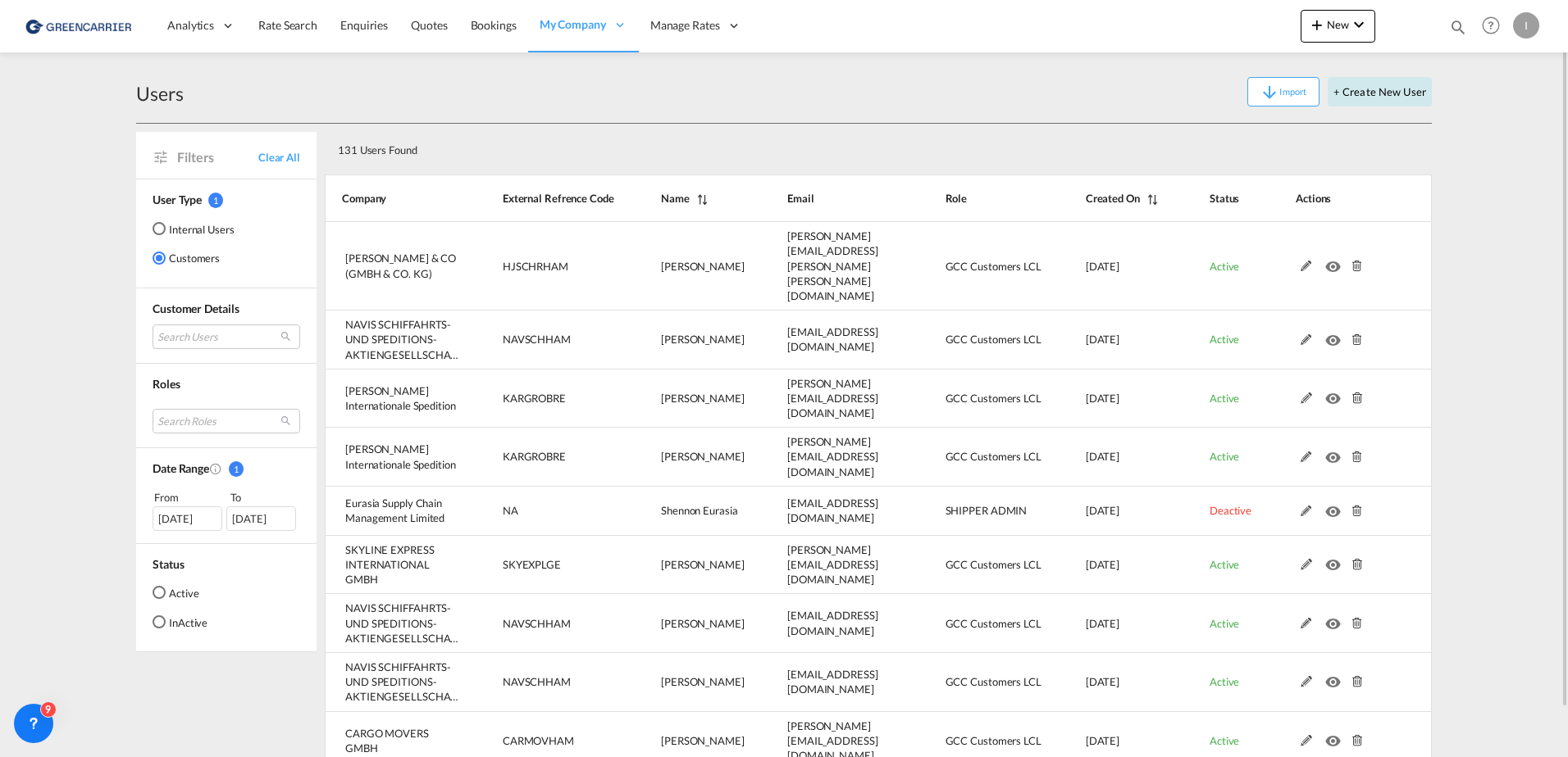
click at [1407, 90] on button "+ Create New User" at bounding box center [1379, 91] width 104 height 29
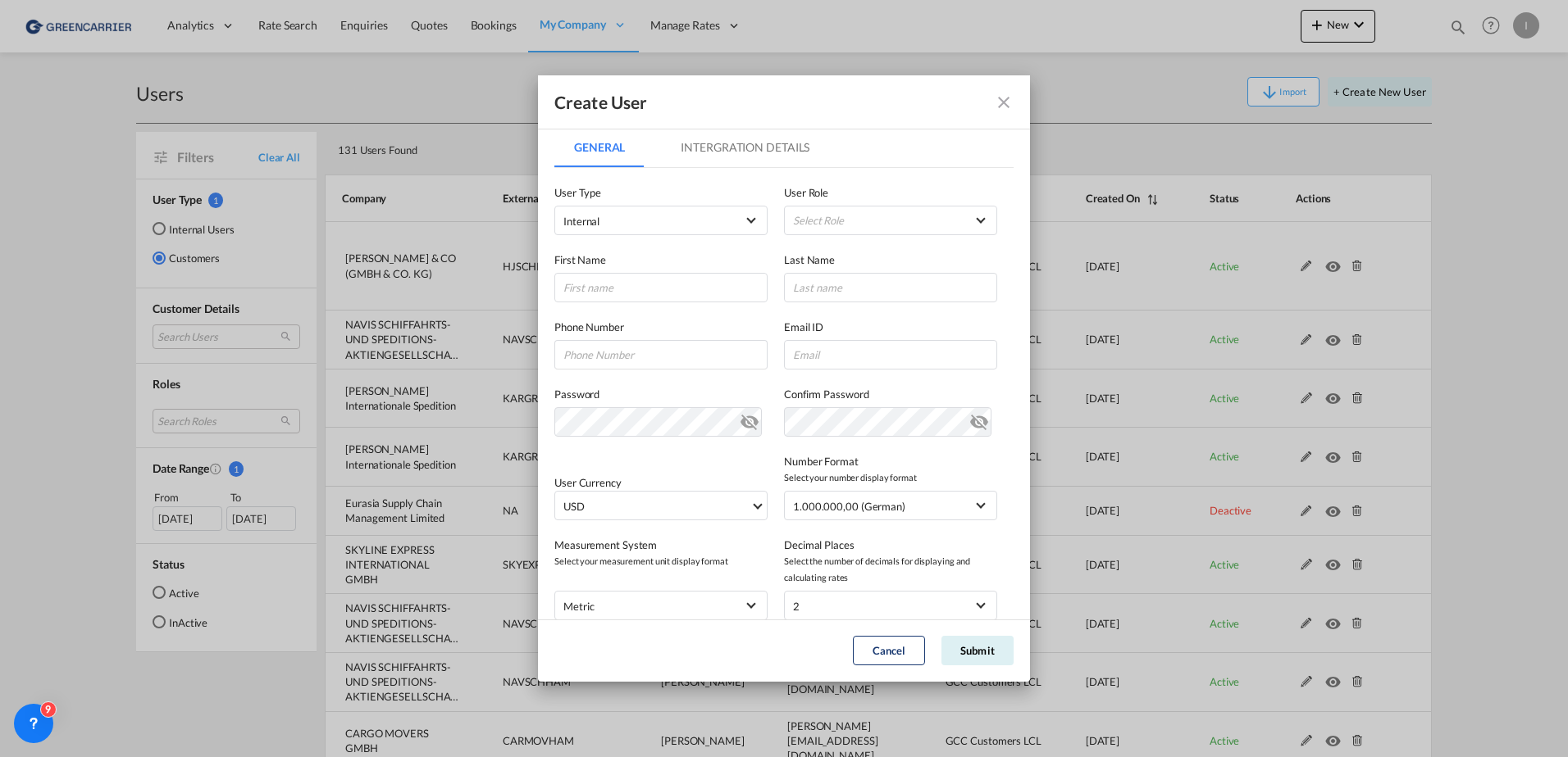
click at [639, 205] on div "User Type Internal Internal Customer" at bounding box center [669, 210] width 230 height 51
click at [640, 210] on md-select-value "Internal" at bounding box center [661, 220] width 195 height 21
click at [342, 101] on md-backdrop at bounding box center [784, 378] width 1568 height 757
drag, startPoint x: 1003, startPoint y: 101, endPoint x: 736, endPoint y: 60, distance: 270.1
click at [1002, 101] on md-icon "icon-close fg-AAA8AD" at bounding box center [1003, 101] width 19 height 19
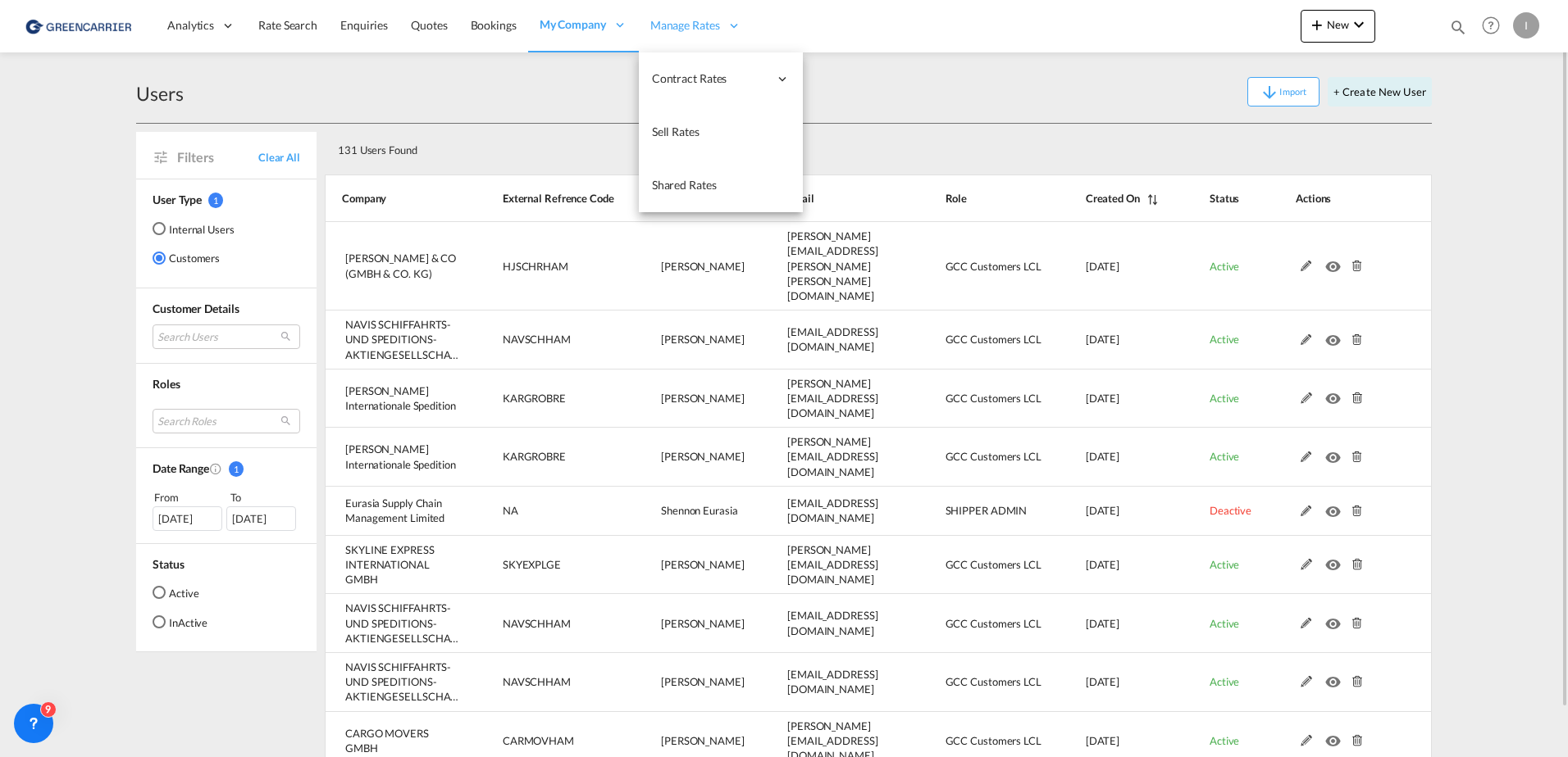
click at [707, 21] on span "Manage Rates" at bounding box center [684, 26] width 70 height 17
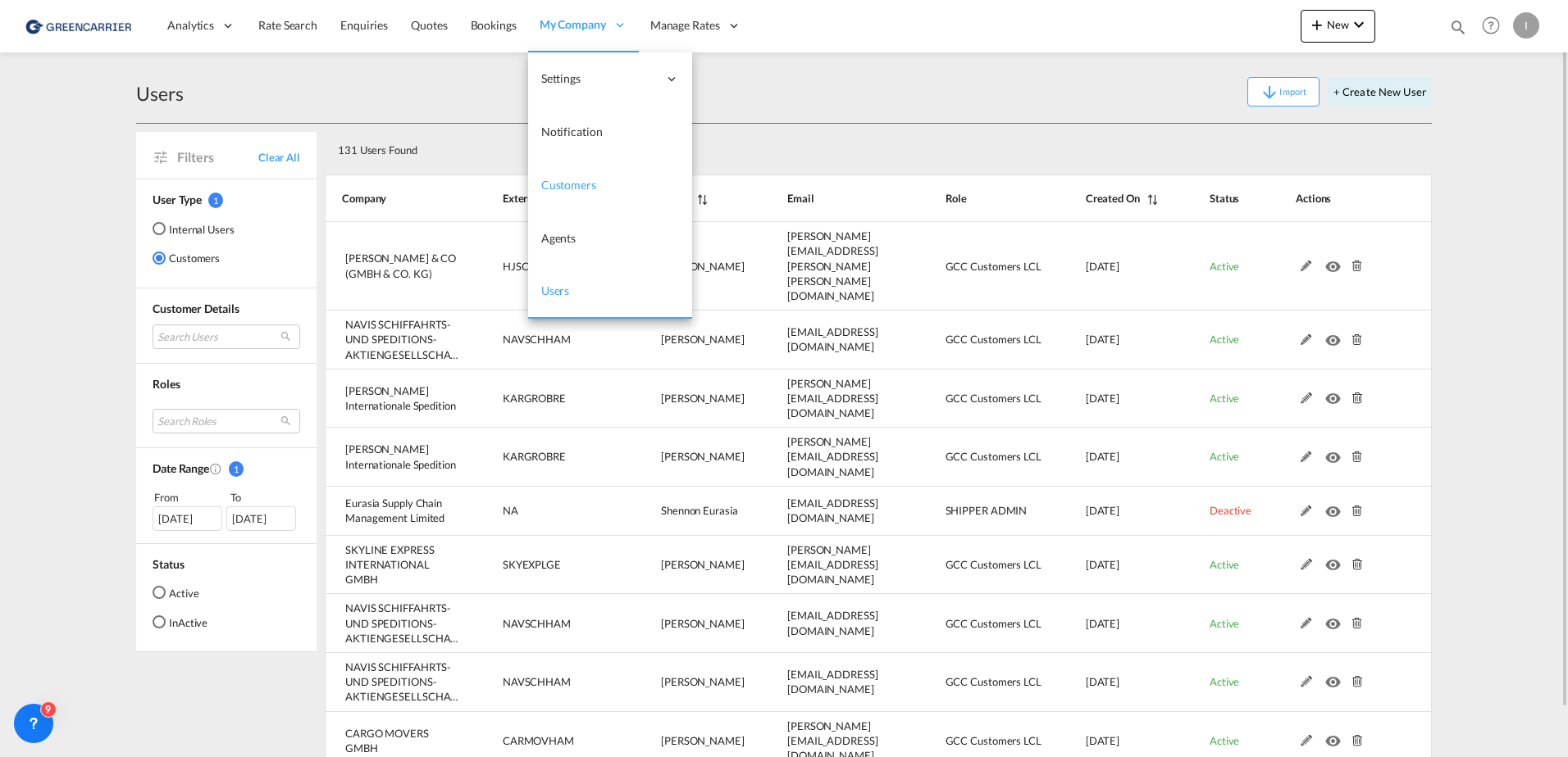
click at [567, 178] on span "Customers" at bounding box center [569, 184] width 55 height 14
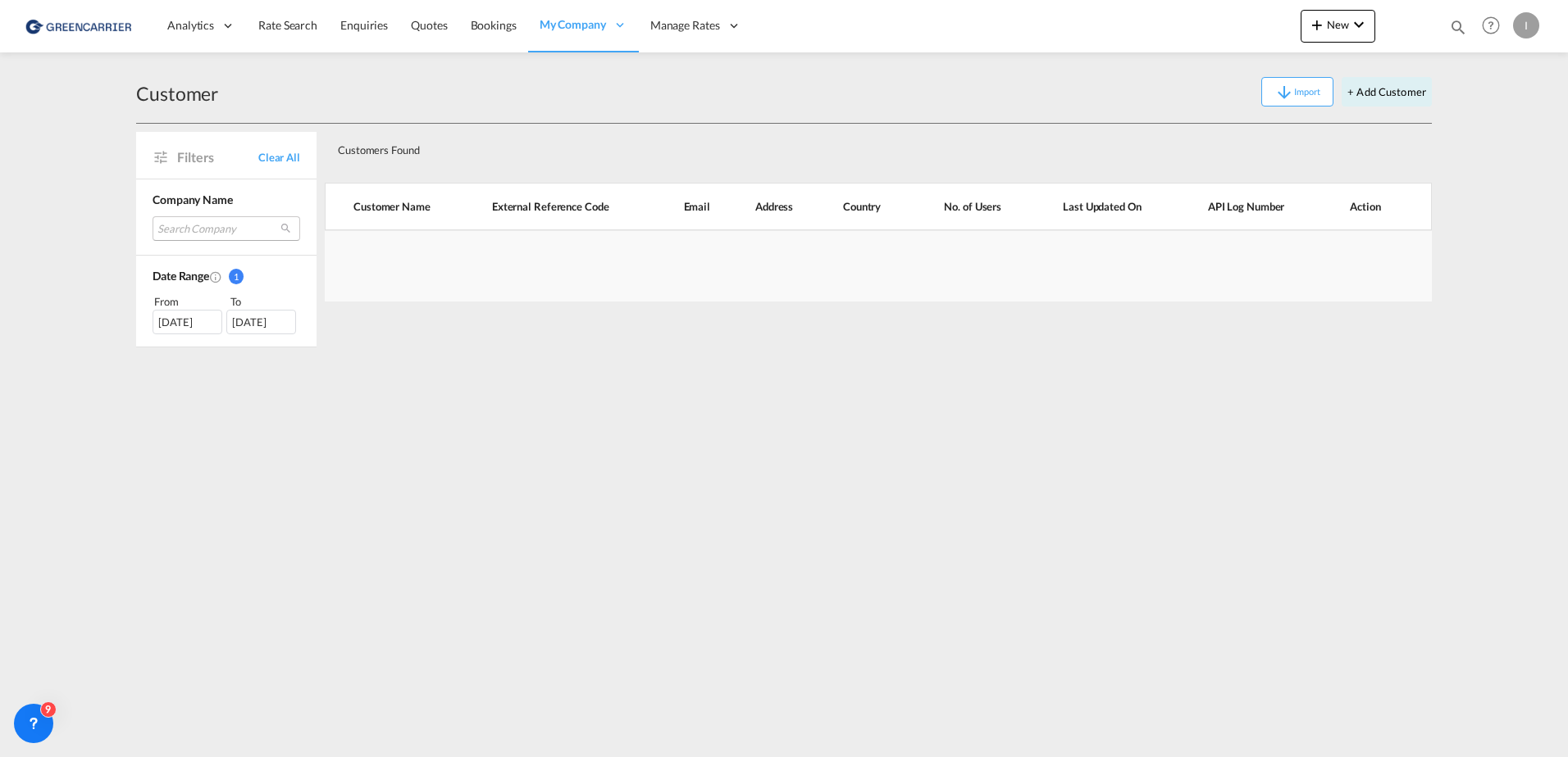
click at [257, 219] on md-select "Search Company karl gross internationale spedition eurasia supply chain managem…" at bounding box center [226, 228] width 148 height 24
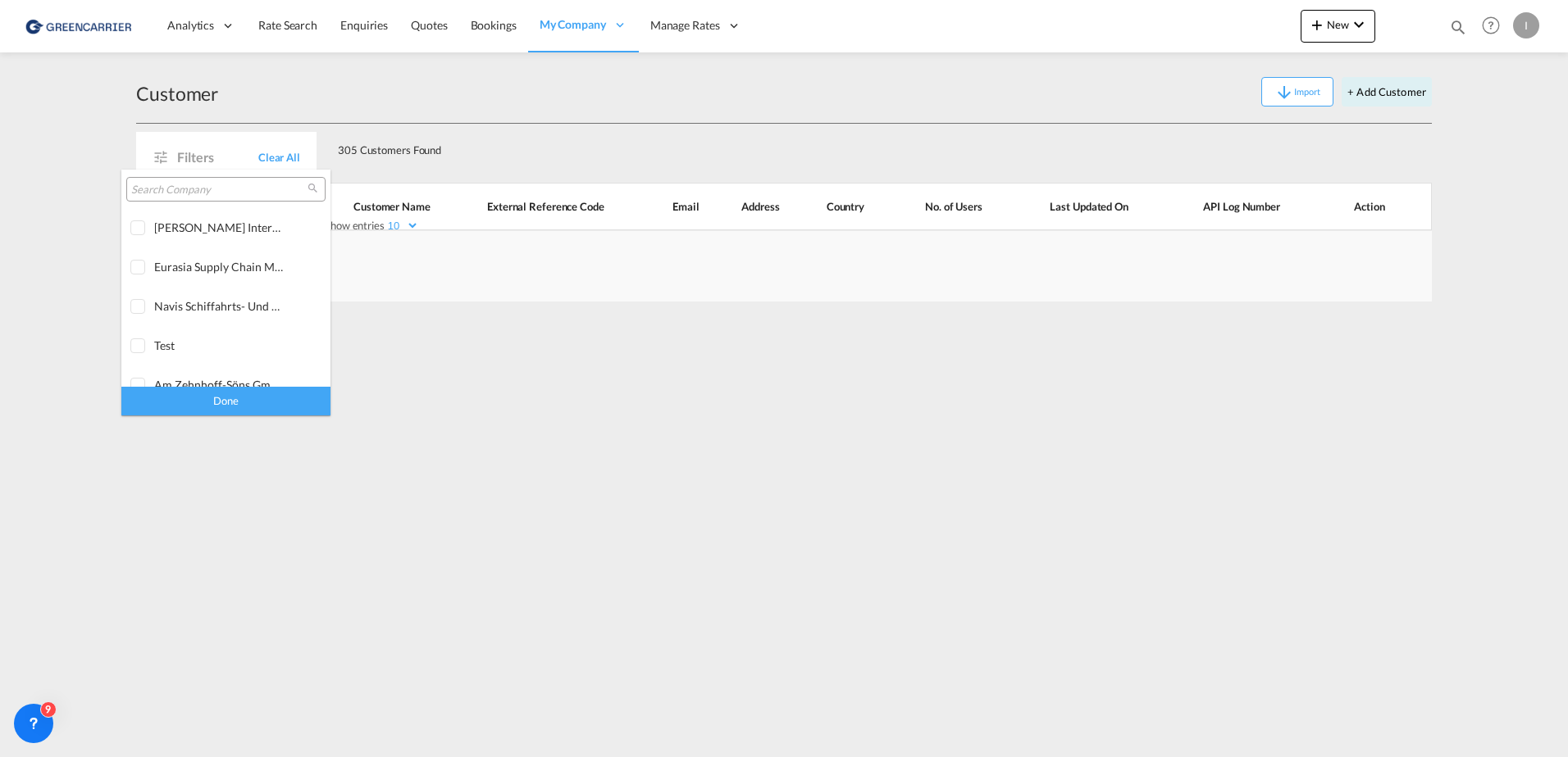
click at [204, 195] on input "search" at bounding box center [219, 190] width 176 height 15
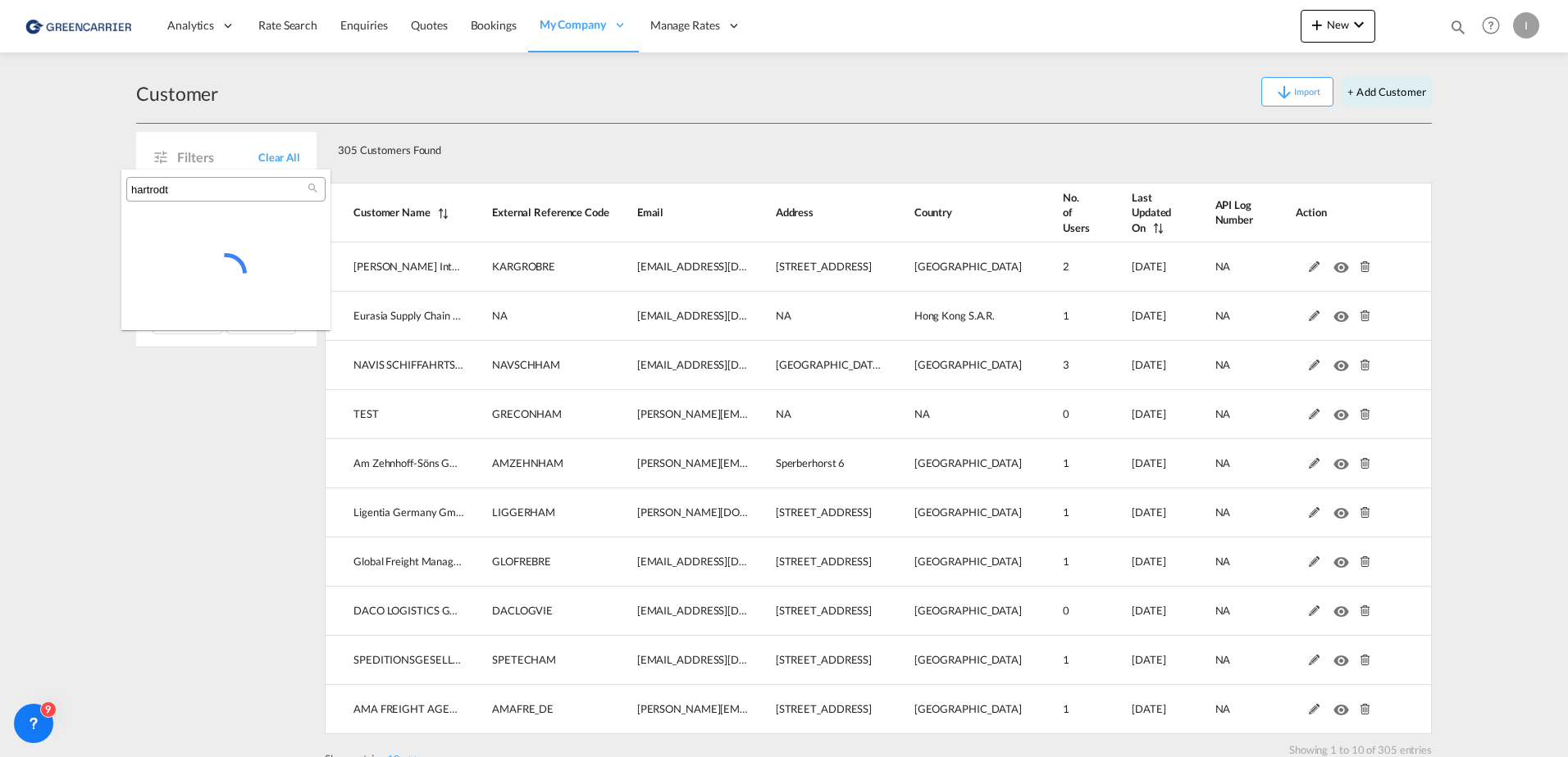
type input "hartrodt"
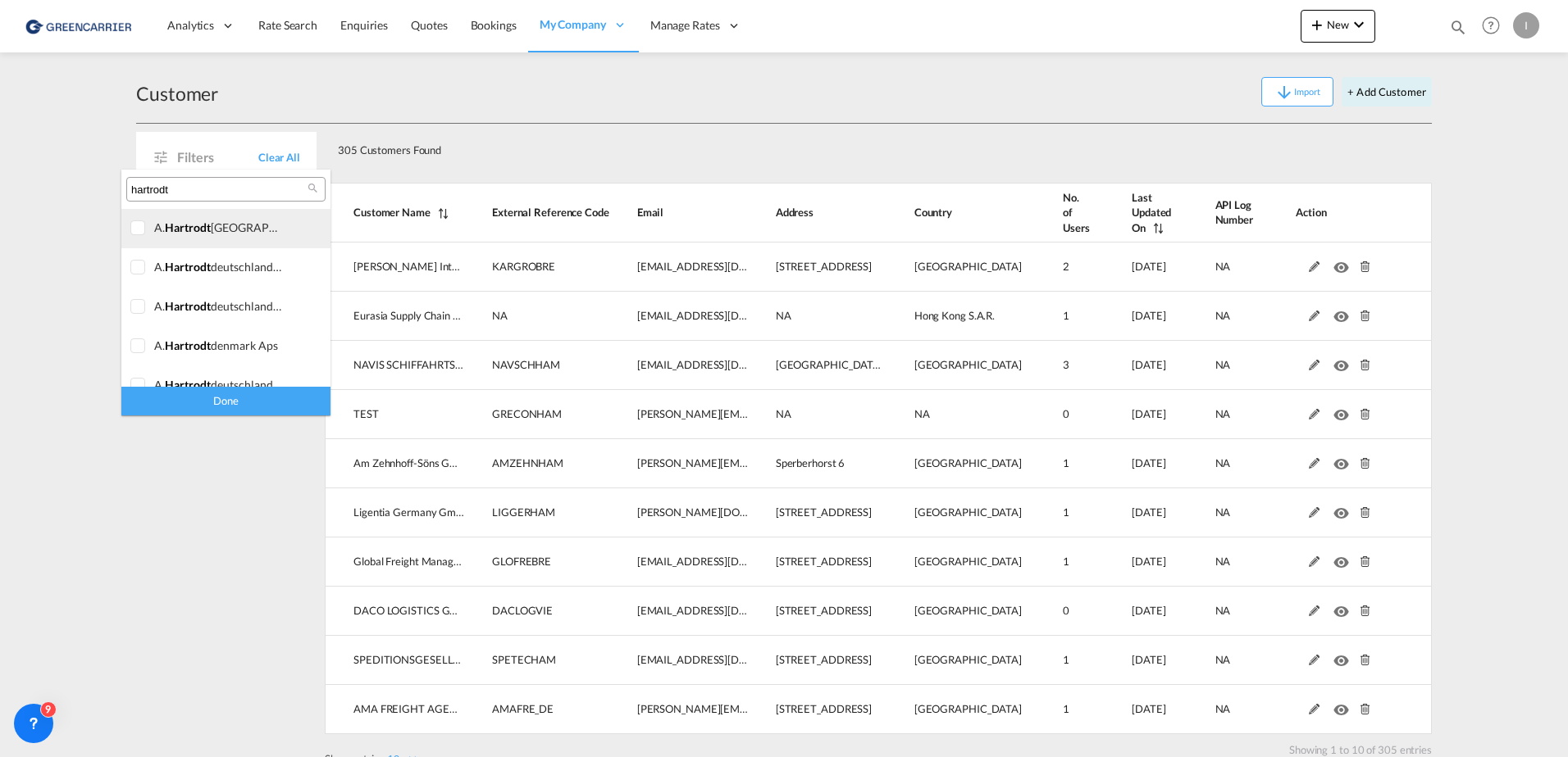
click at [138, 226] on div at bounding box center [138, 229] width 17 height 17
click at [130, 262] on div at bounding box center [138, 268] width 17 height 17
click at [131, 304] on div at bounding box center [138, 308] width 17 height 17
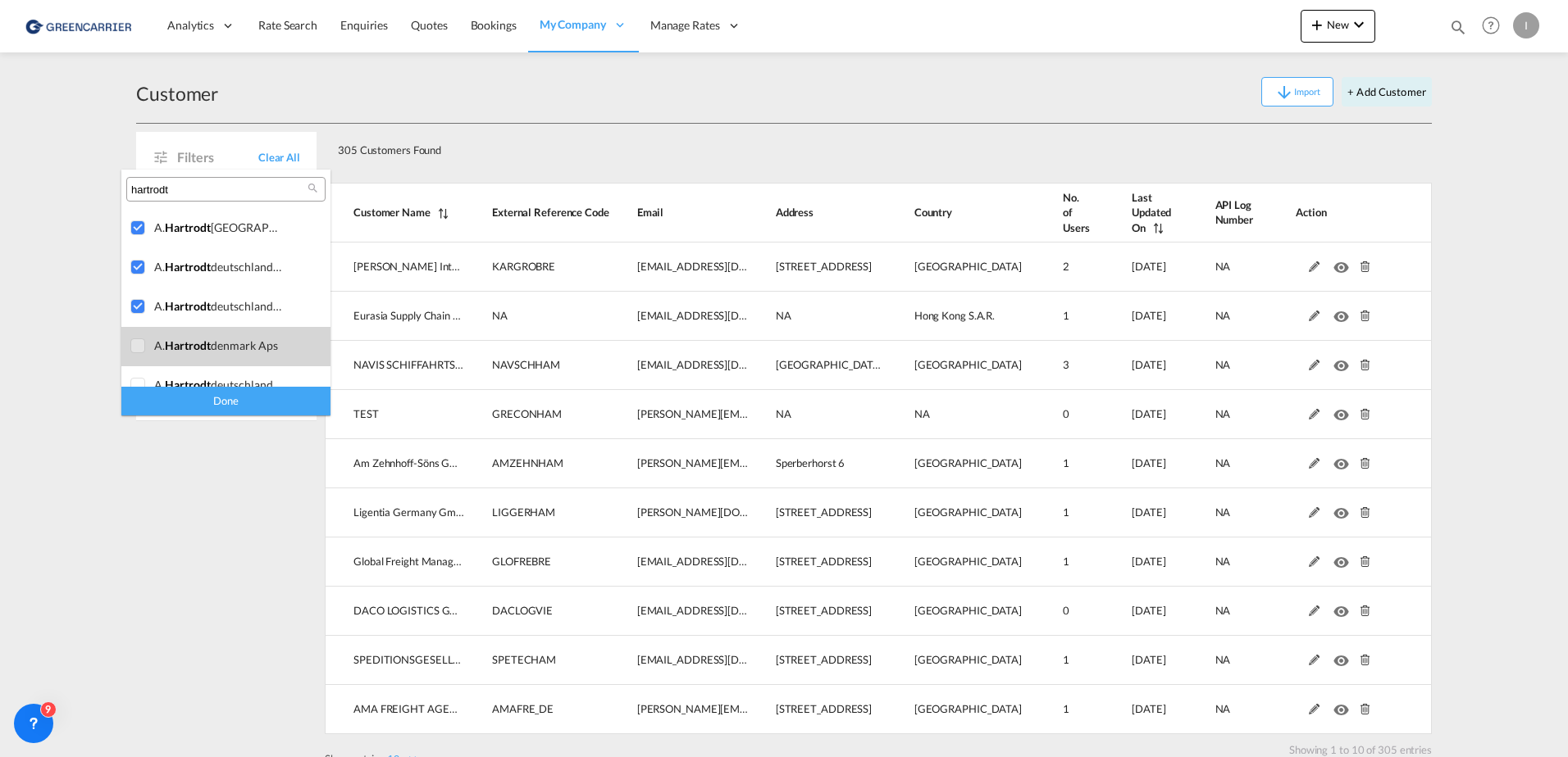
click at [136, 350] on div at bounding box center [138, 347] width 17 height 17
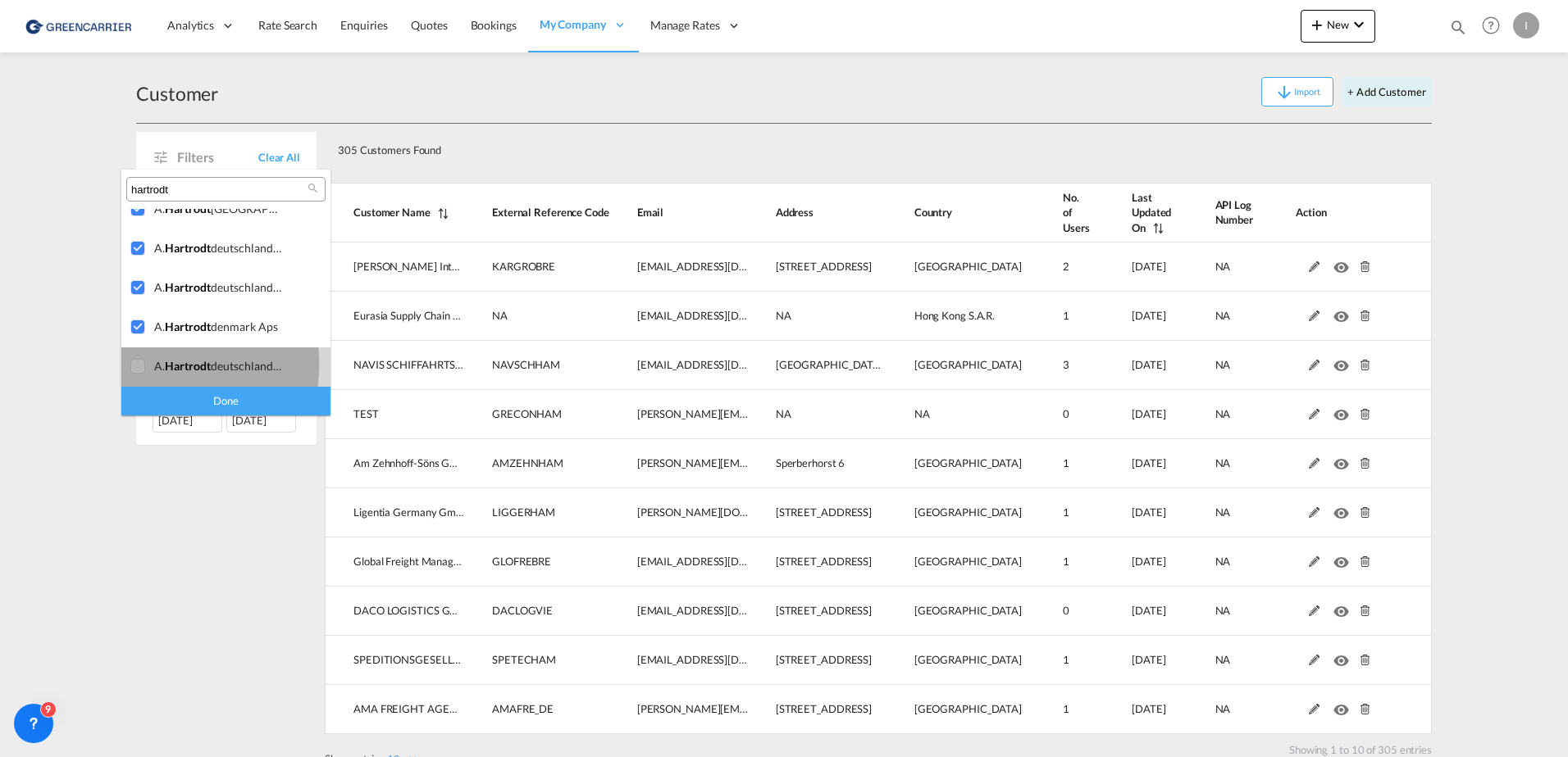
click at [142, 365] on div at bounding box center [138, 367] width 17 height 17
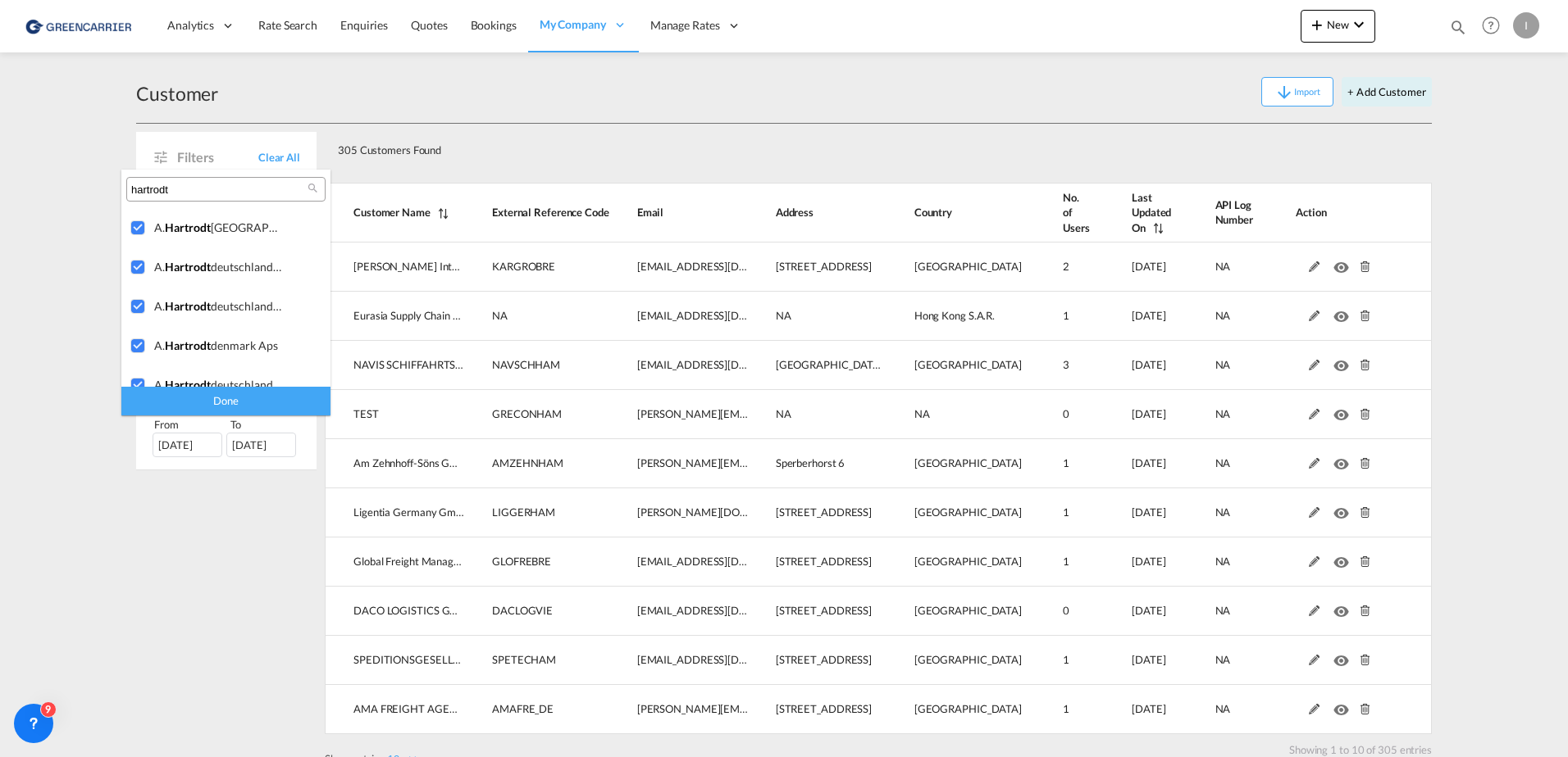
click at [232, 407] on div "Done" at bounding box center [226, 402] width 209 height 29
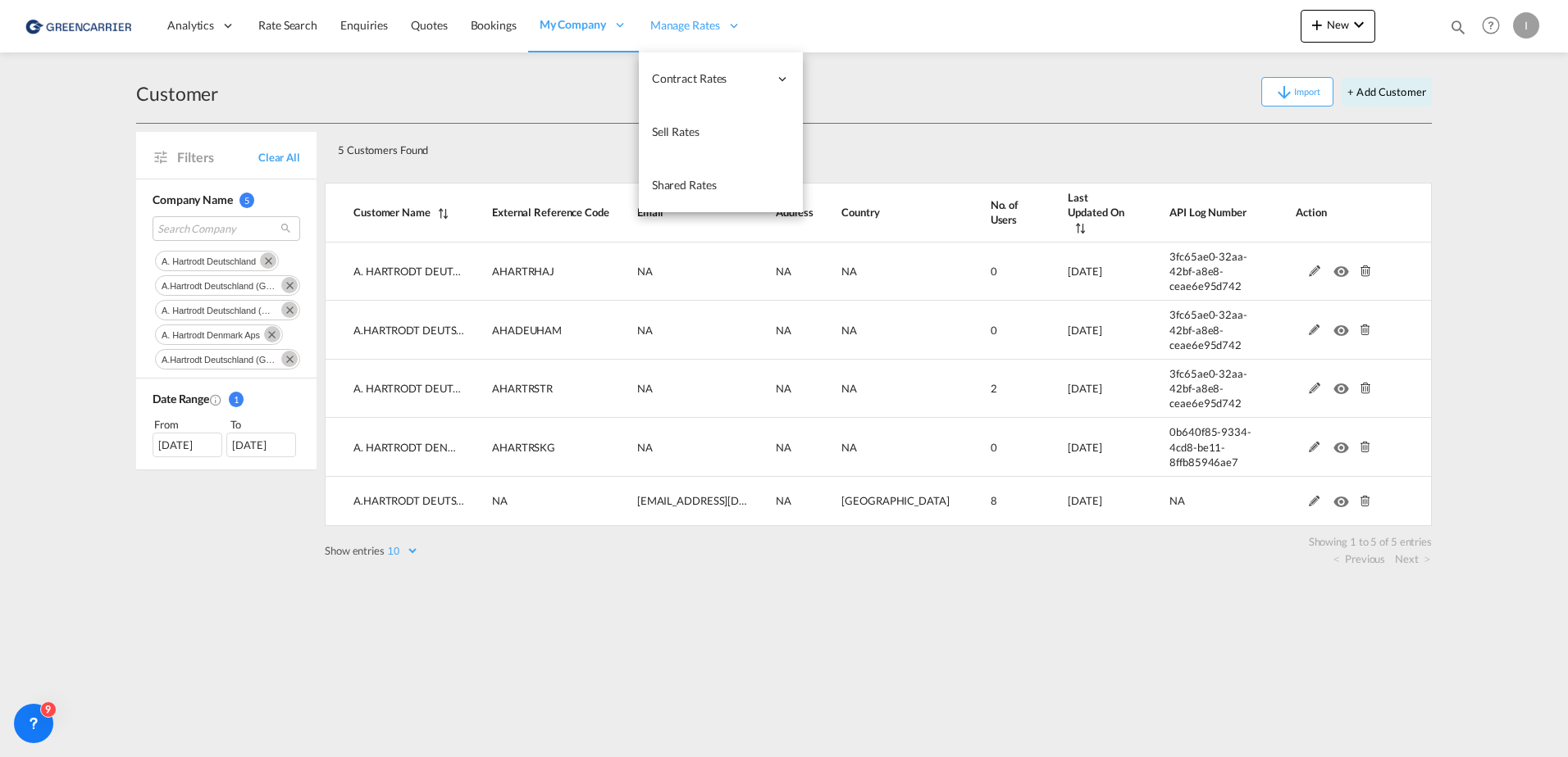
click at [698, 18] on span "Manage Rates" at bounding box center [684, 26] width 70 height 17
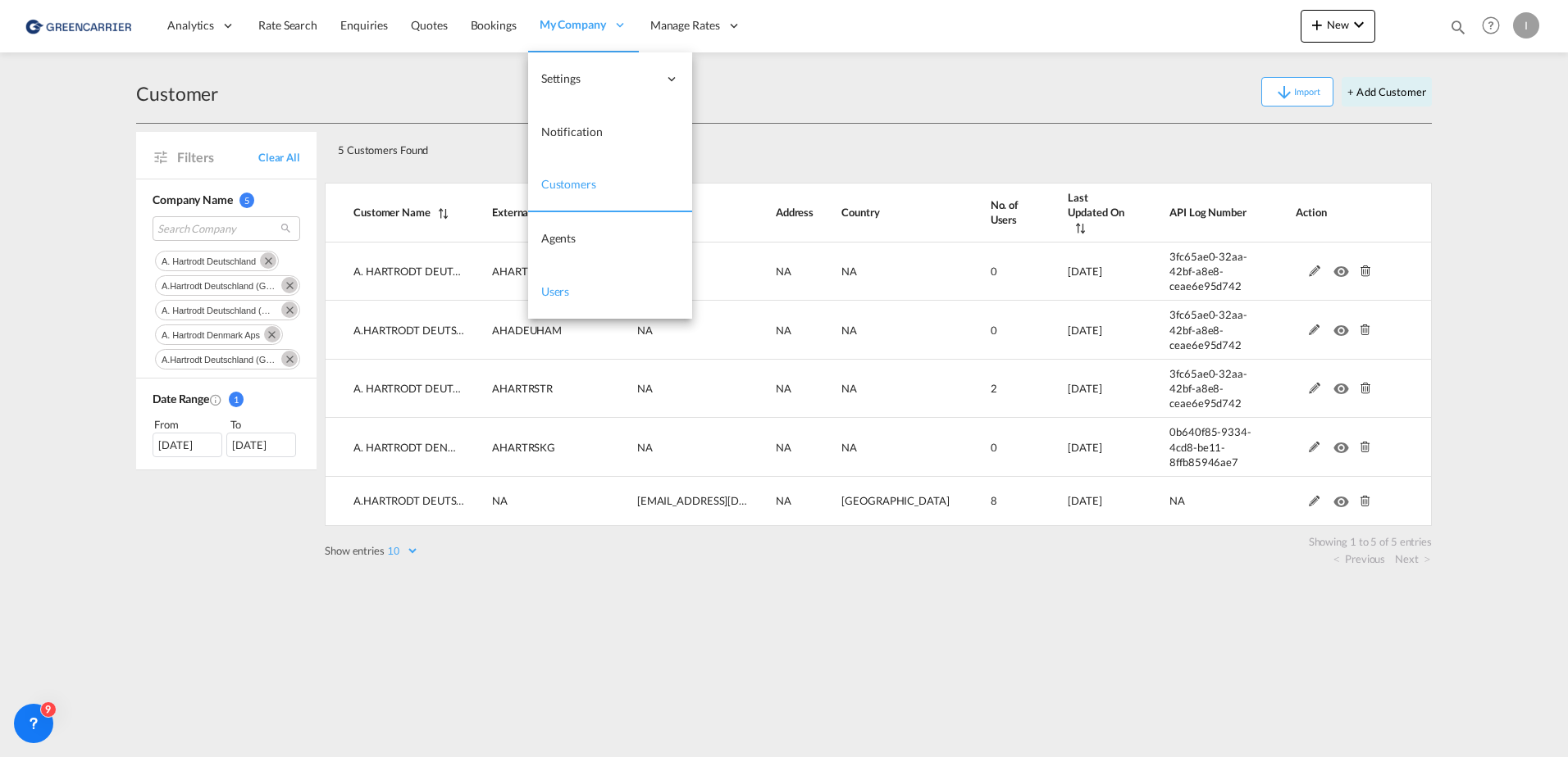
click at [559, 289] on span "Users" at bounding box center [555, 291] width 29 height 14
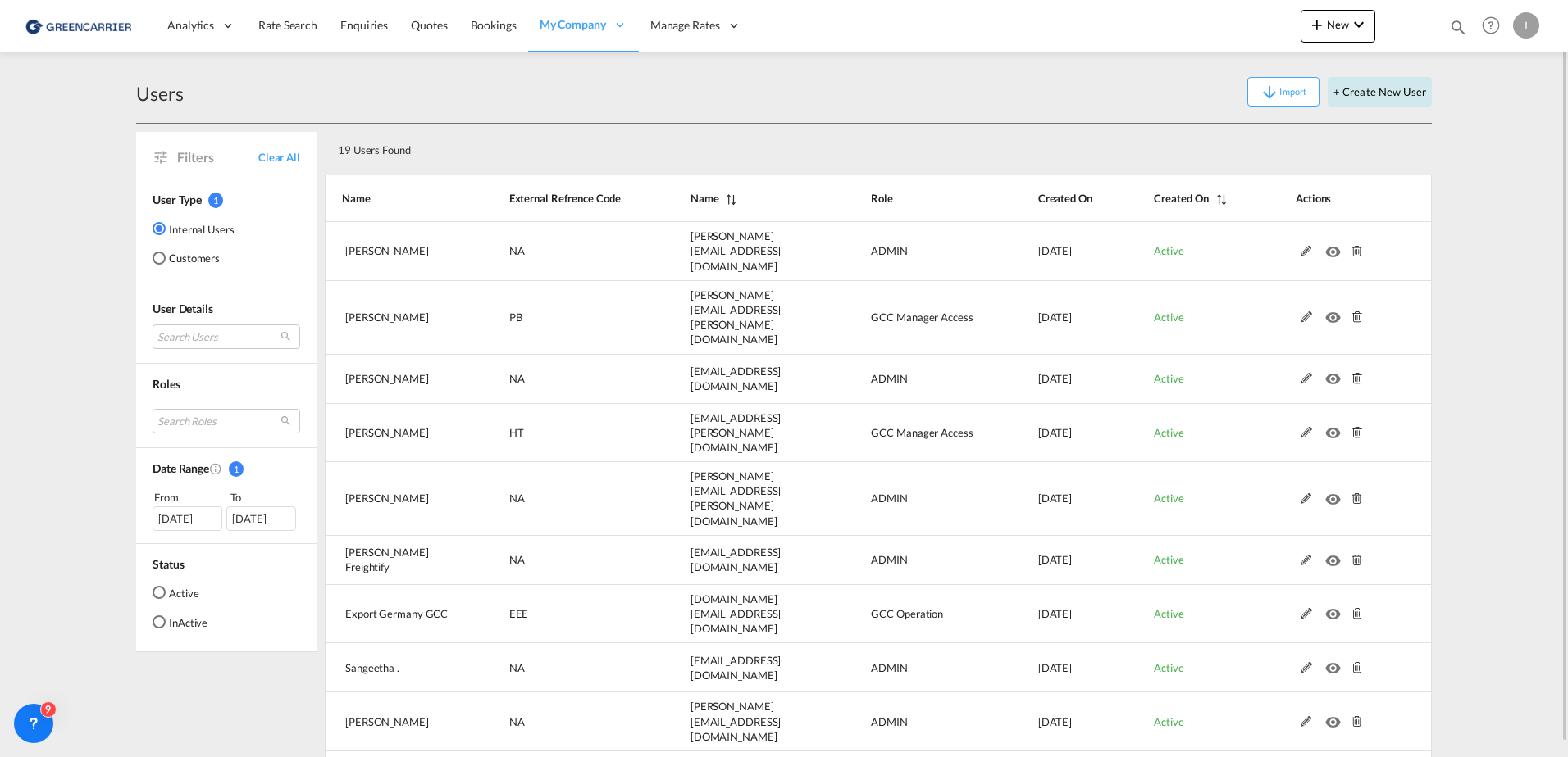
click at [1394, 89] on button "+ Create New User" at bounding box center [1379, 91] width 104 height 29
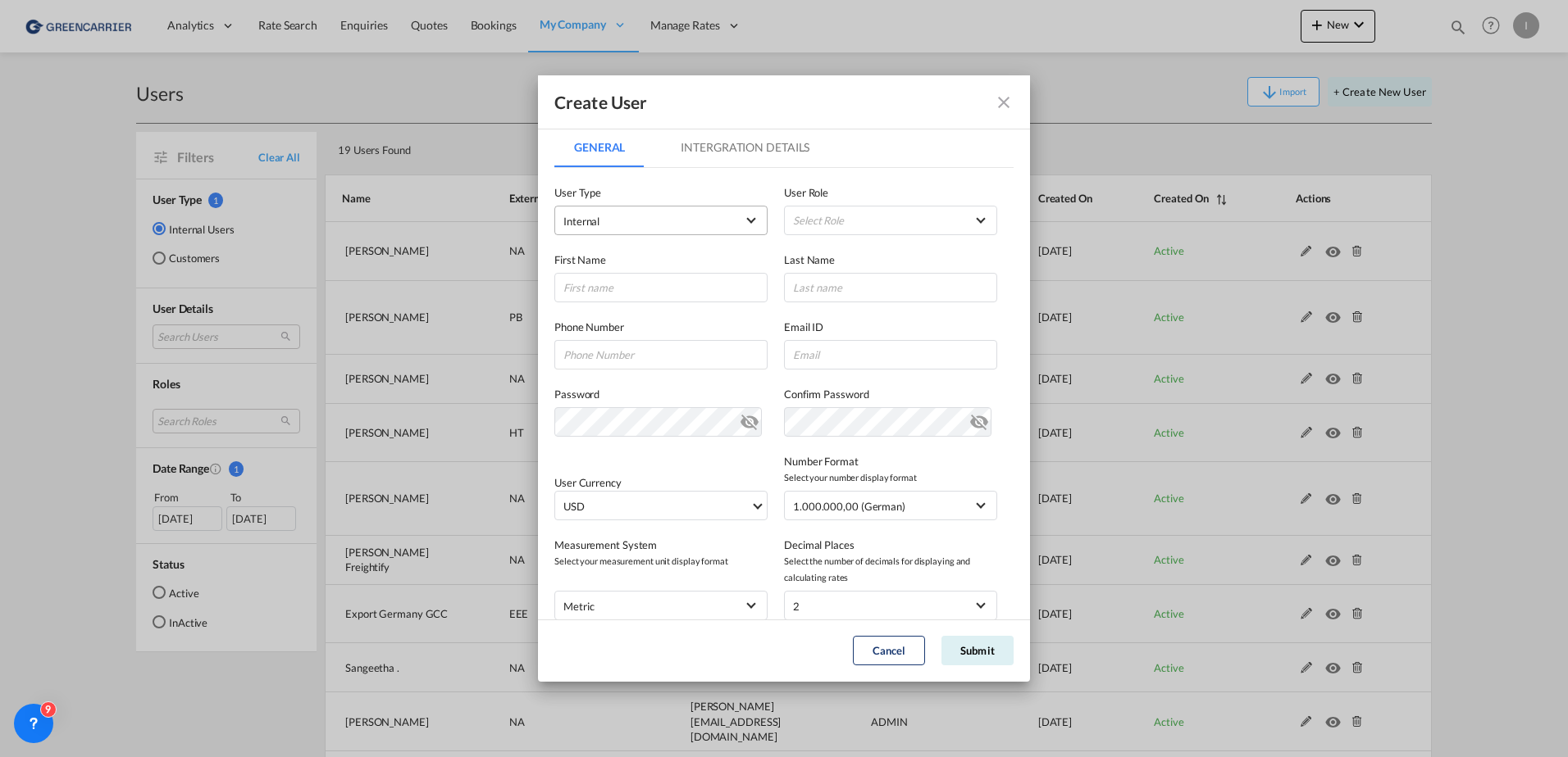
click at [643, 230] on span "Internal" at bounding box center [649, 221] width 172 height 17
click at [654, 264] on md-option "Customer" at bounding box center [659, 260] width 215 height 39
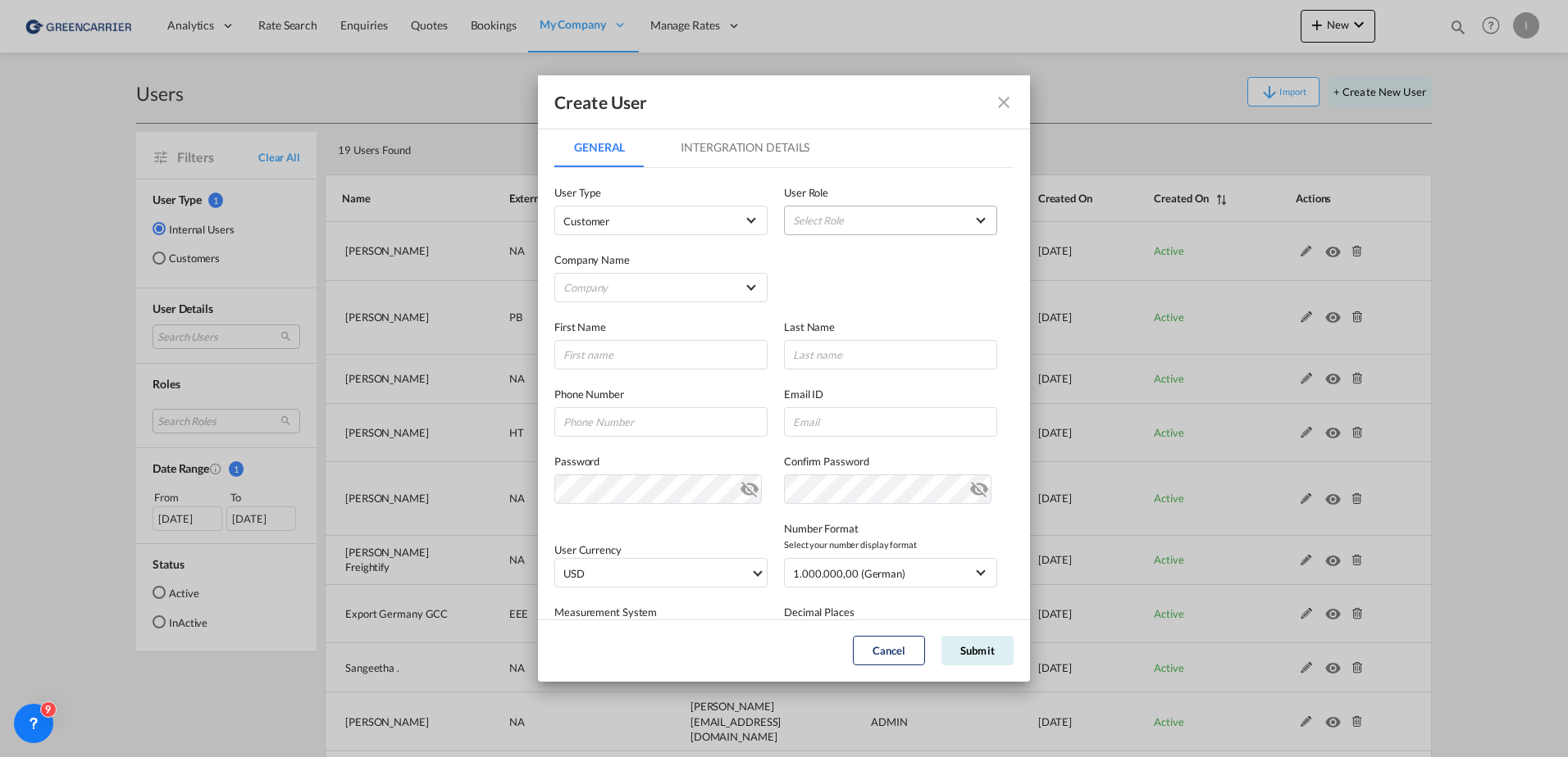
click at [942, 218] on md-select "Select Role BCO GLOBAL GCC Customers FCL USER_DEFINED GCC Customers LCL USER_DE…" at bounding box center [890, 220] width 213 height 29
click at [895, 297] on md-option "GCC Customers LCL USER_DEFINED" at bounding box center [882, 299] width 241 height 39
click at [659, 299] on md-select "Company Am Zehnhoff-Söns GmbH International Logistic Services AMA FREIGHT AGENC…" at bounding box center [661, 288] width 213 height 29
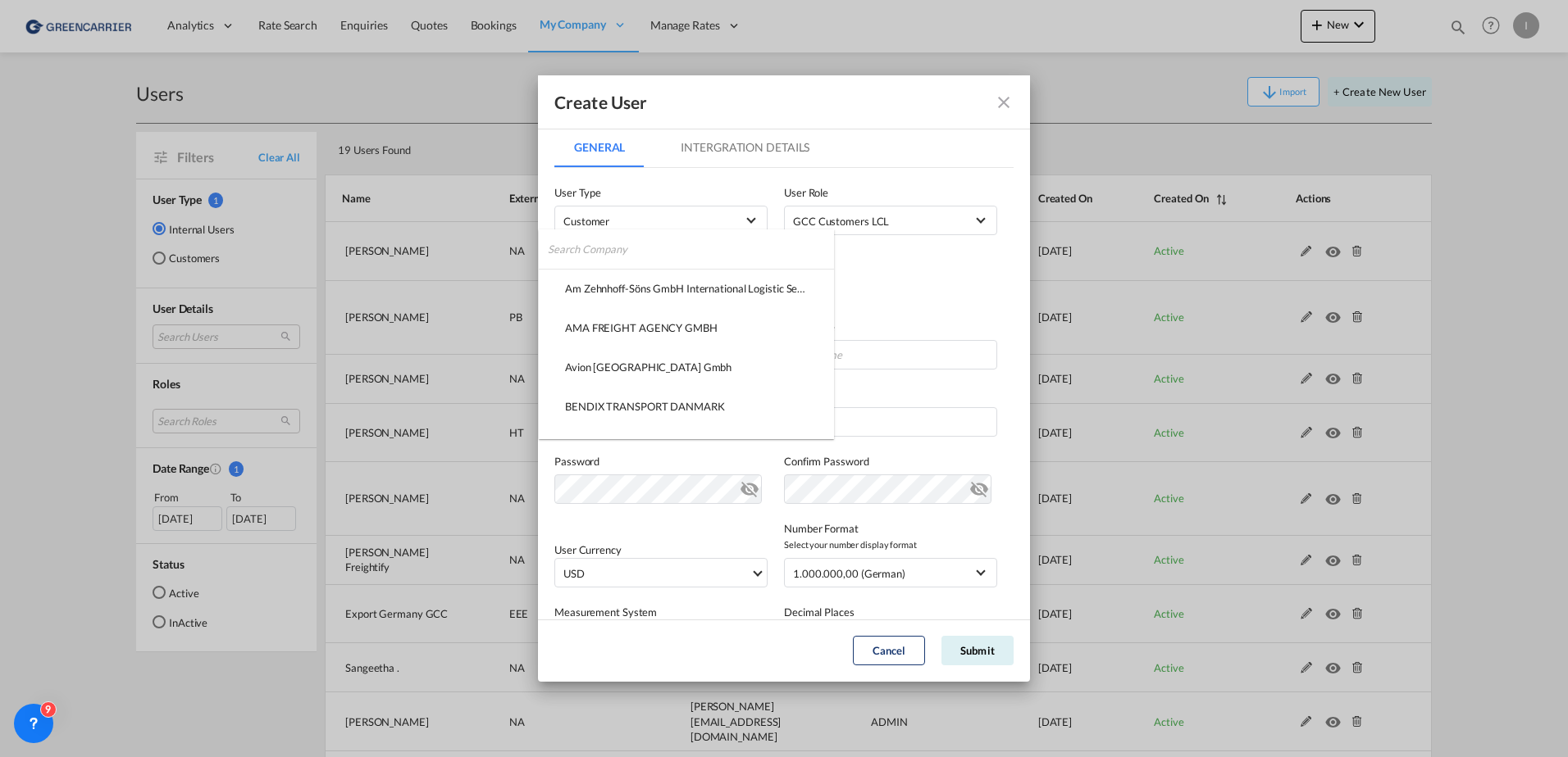
click at [663, 253] on input "search" at bounding box center [690, 249] width 286 height 39
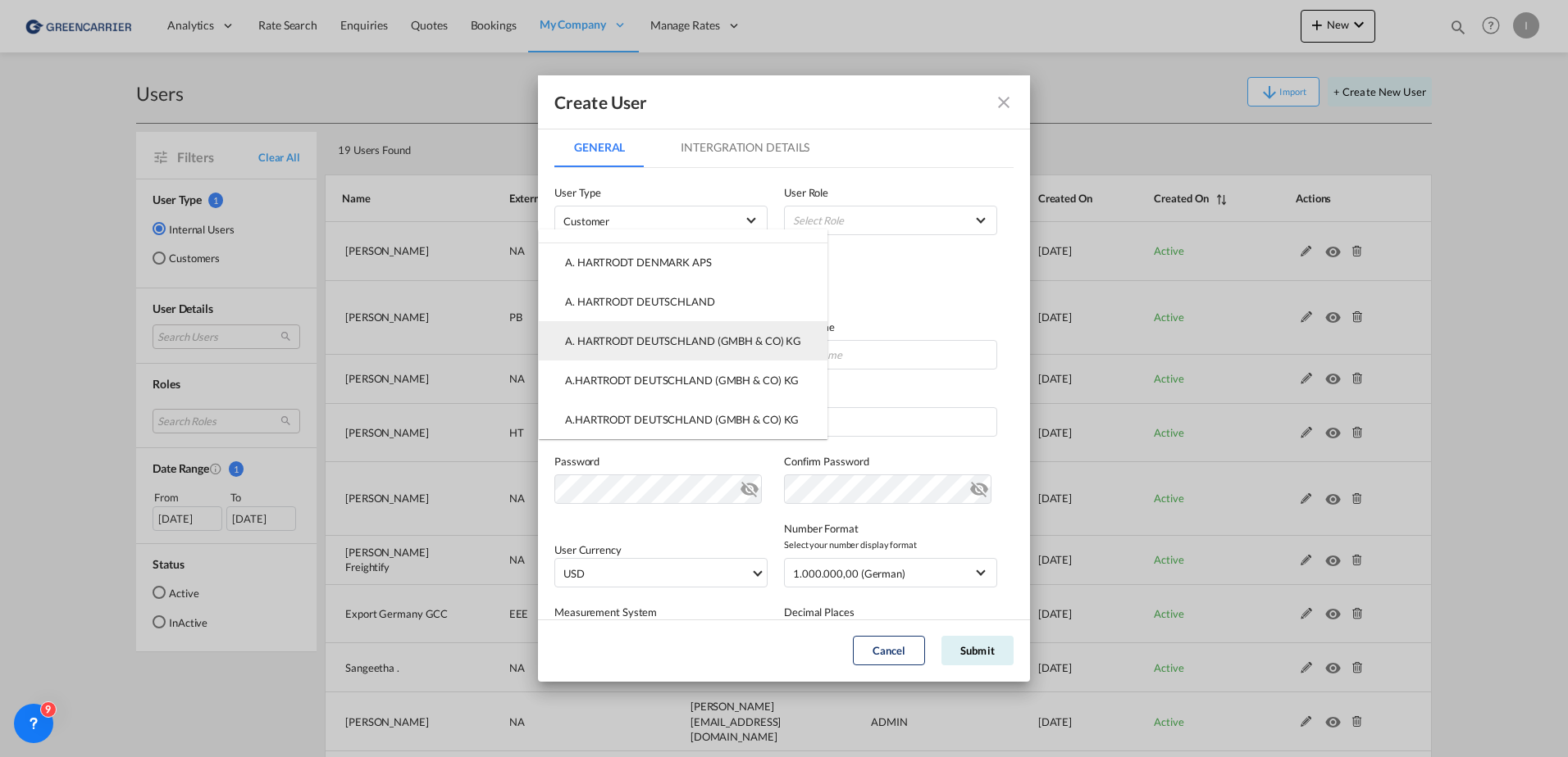
type input "hartr"
click at [776, 336] on div "A. HARTRODT DEUTSCHLAND (GMBH & CO) KG" at bounding box center [683, 341] width 236 height 15
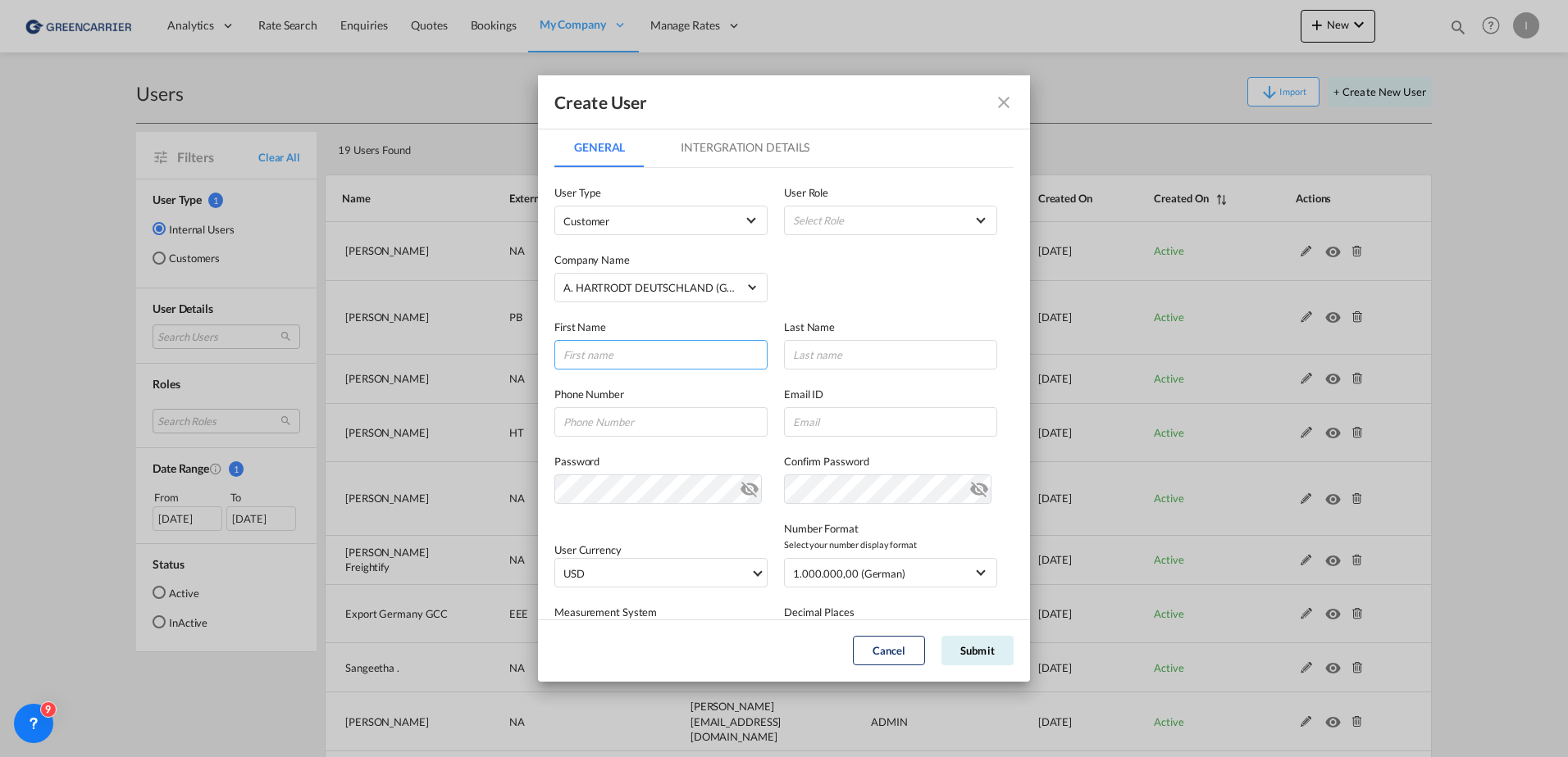
click at [671, 361] on input "GeneralIntergration Details ..." at bounding box center [661, 355] width 213 height 29
click at [631, 350] on input "GeneralIntergration Details ..." at bounding box center [661, 355] width 213 height 29
click at [863, 213] on md-select "Select Role" at bounding box center [890, 220] width 213 height 29
click at [874, 305] on div "GCC Customers LCL USER_DEFINED" at bounding box center [836, 300] width 96 height 15
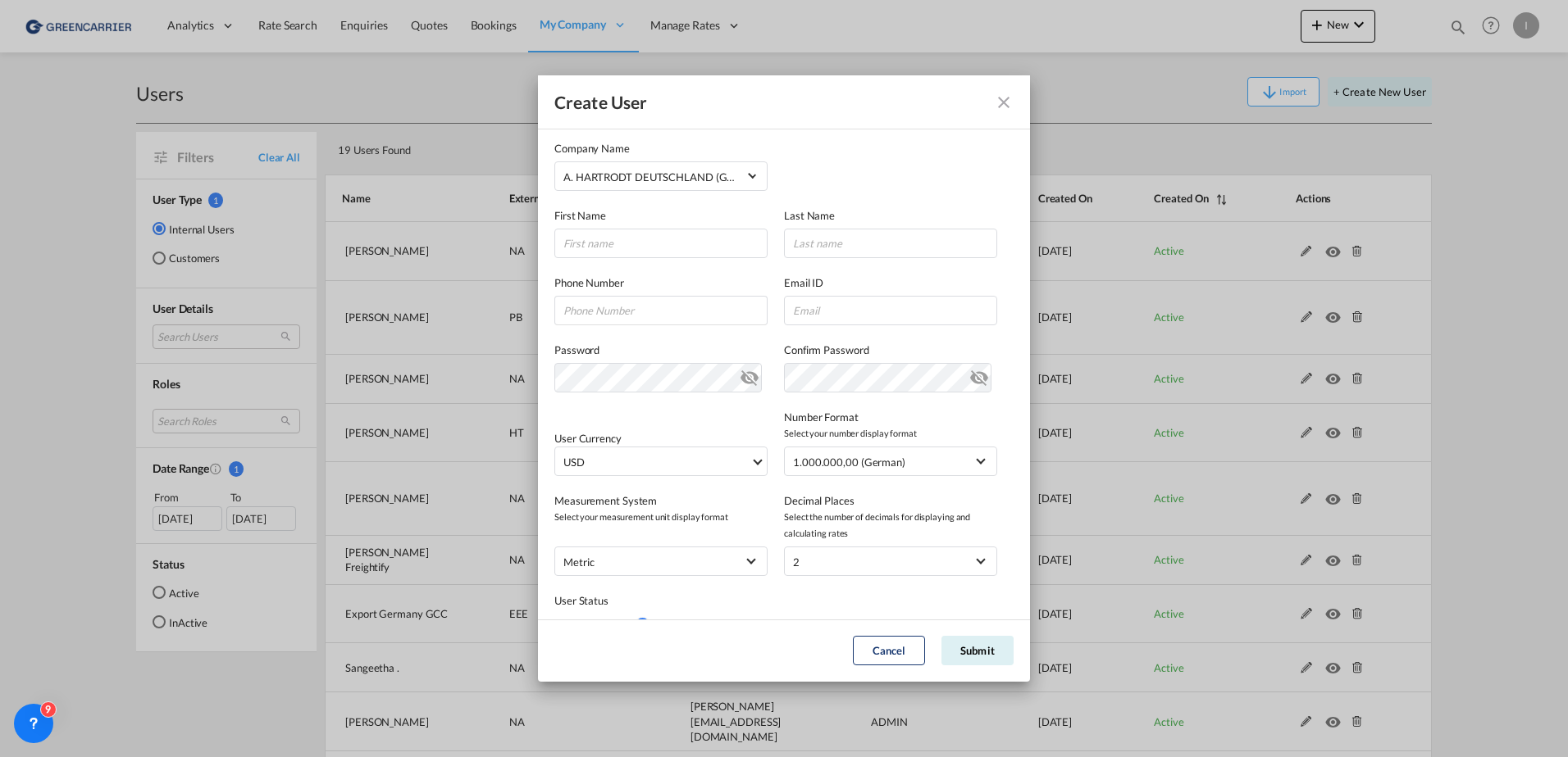
scroll to position [179, 0]
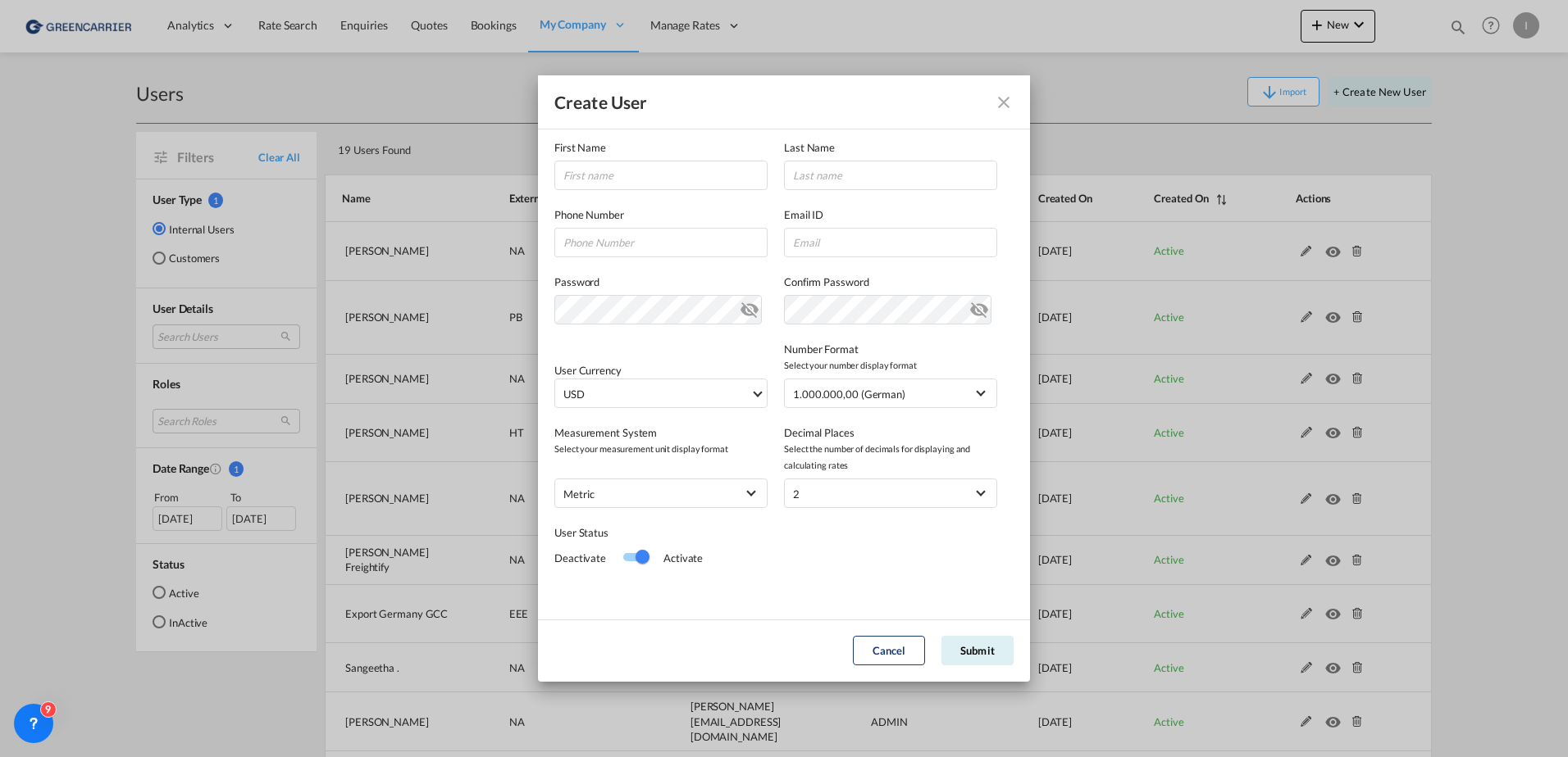
click at [628, 561] on div "Switch 1" at bounding box center [635, 557] width 24 height 8
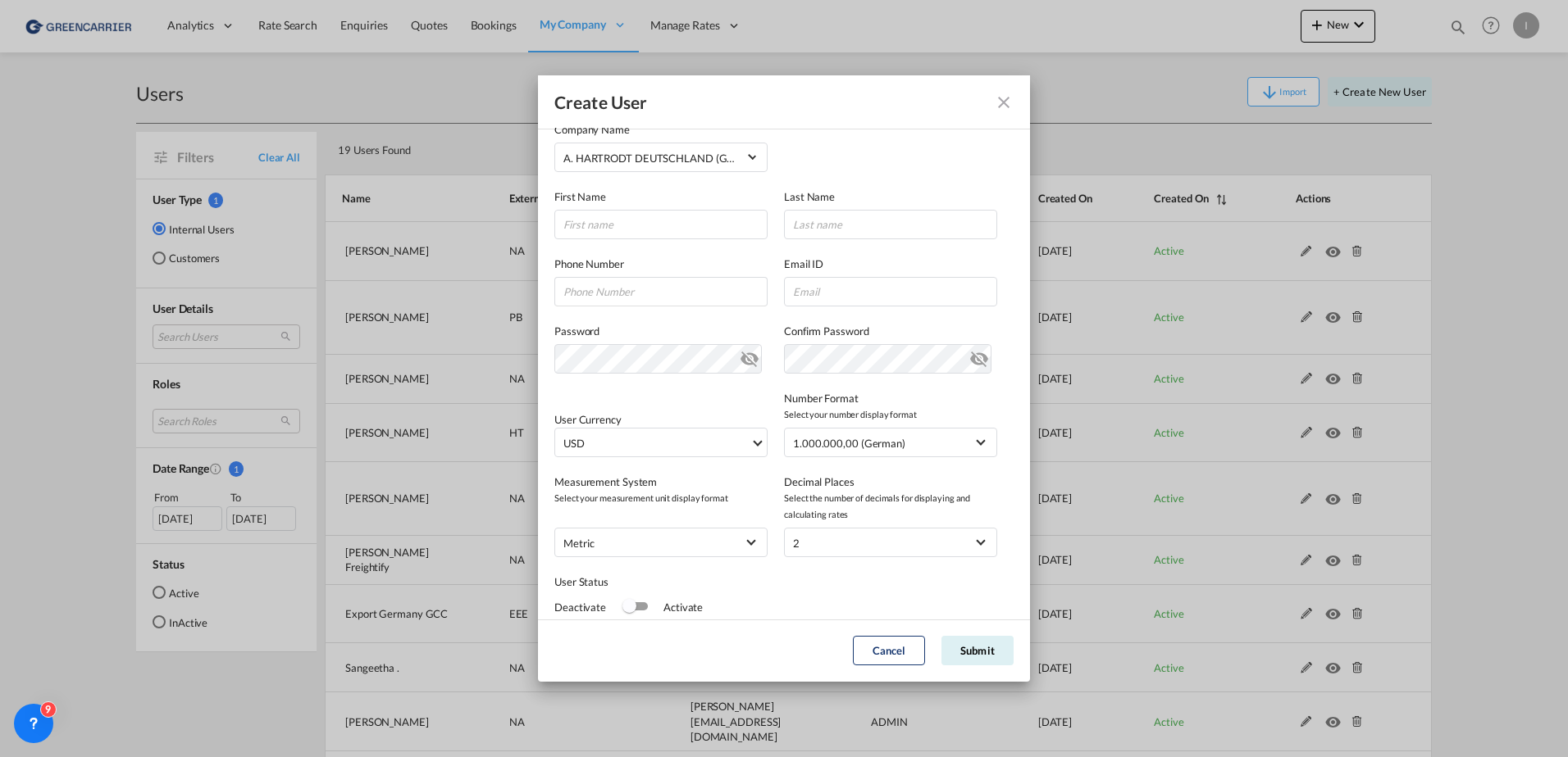
scroll to position [0, 0]
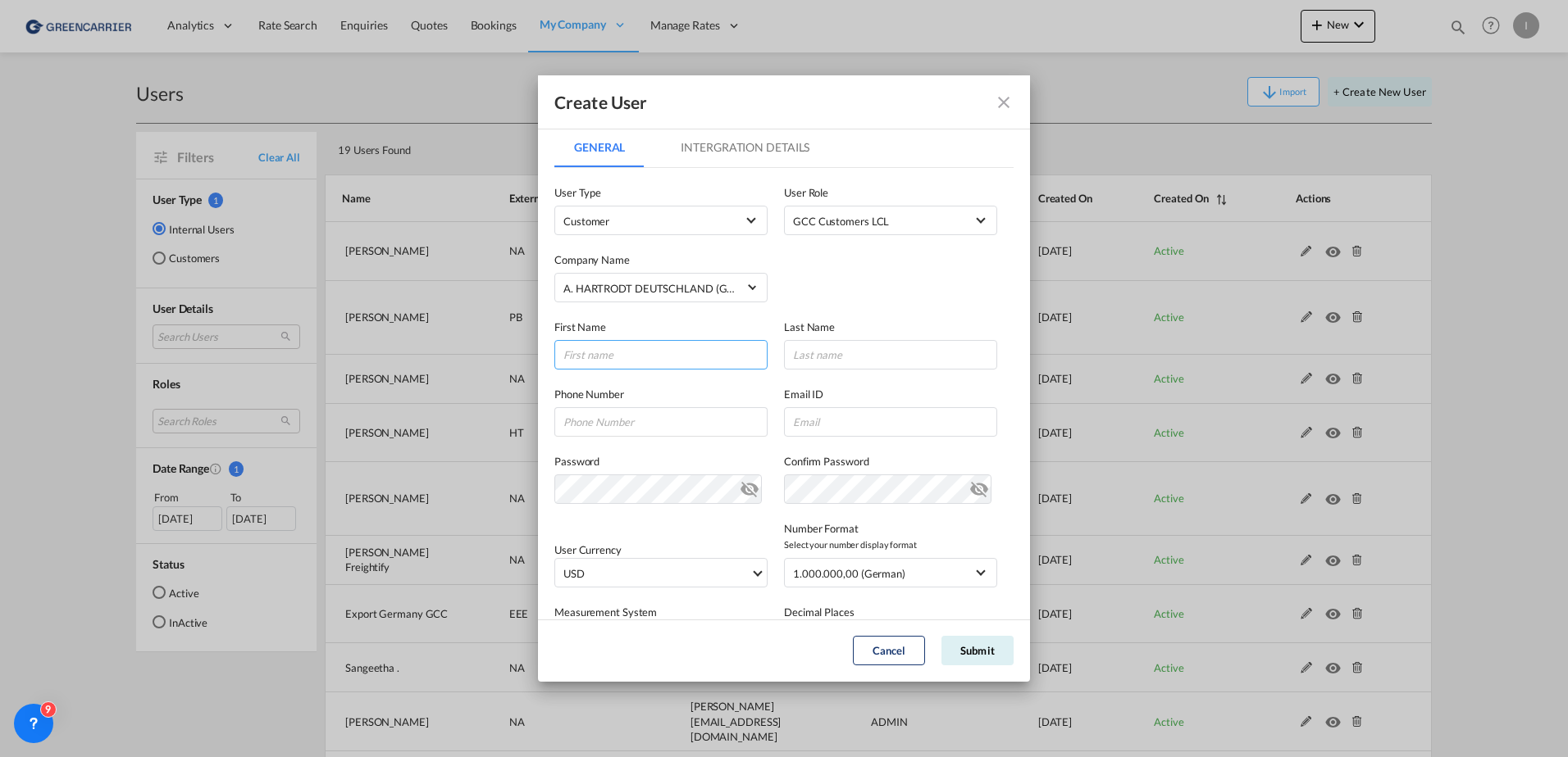
click at [615, 353] on input "GeneralIntergration Details ..." at bounding box center [661, 355] width 213 height 29
click at [638, 355] on input "GeneralIntergration Details ..." at bounding box center [661, 355] width 213 height 29
paste input "Mathias Bullmann-Gandy"
drag, startPoint x: 603, startPoint y: 355, endPoint x: 817, endPoint y: 360, distance: 214.1
click at [807, 367] on div "First Name Mathias Bullmann-Gandy Last Name" at bounding box center [784, 336] width 459 height 67
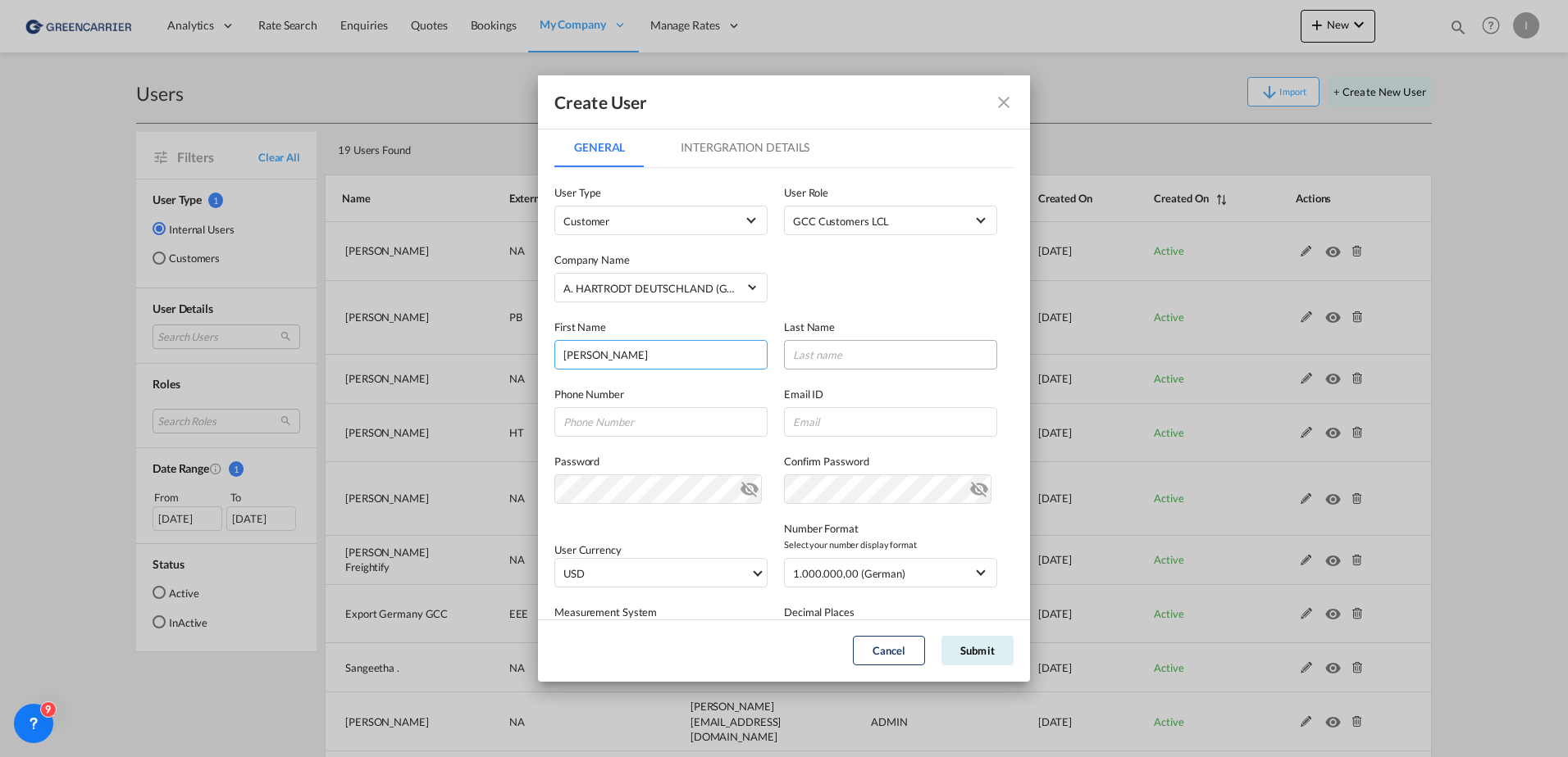
type input "Mathias"
click at [816, 359] on input "GeneralIntergration Details ..." at bounding box center [890, 355] width 213 height 29
paste input "Bullmann-Gandy"
type input "Bullmann-Gandy"
click at [684, 408] on input "GeneralIntergration Details ..." at bounding box center [661, 422] width 213 height 29
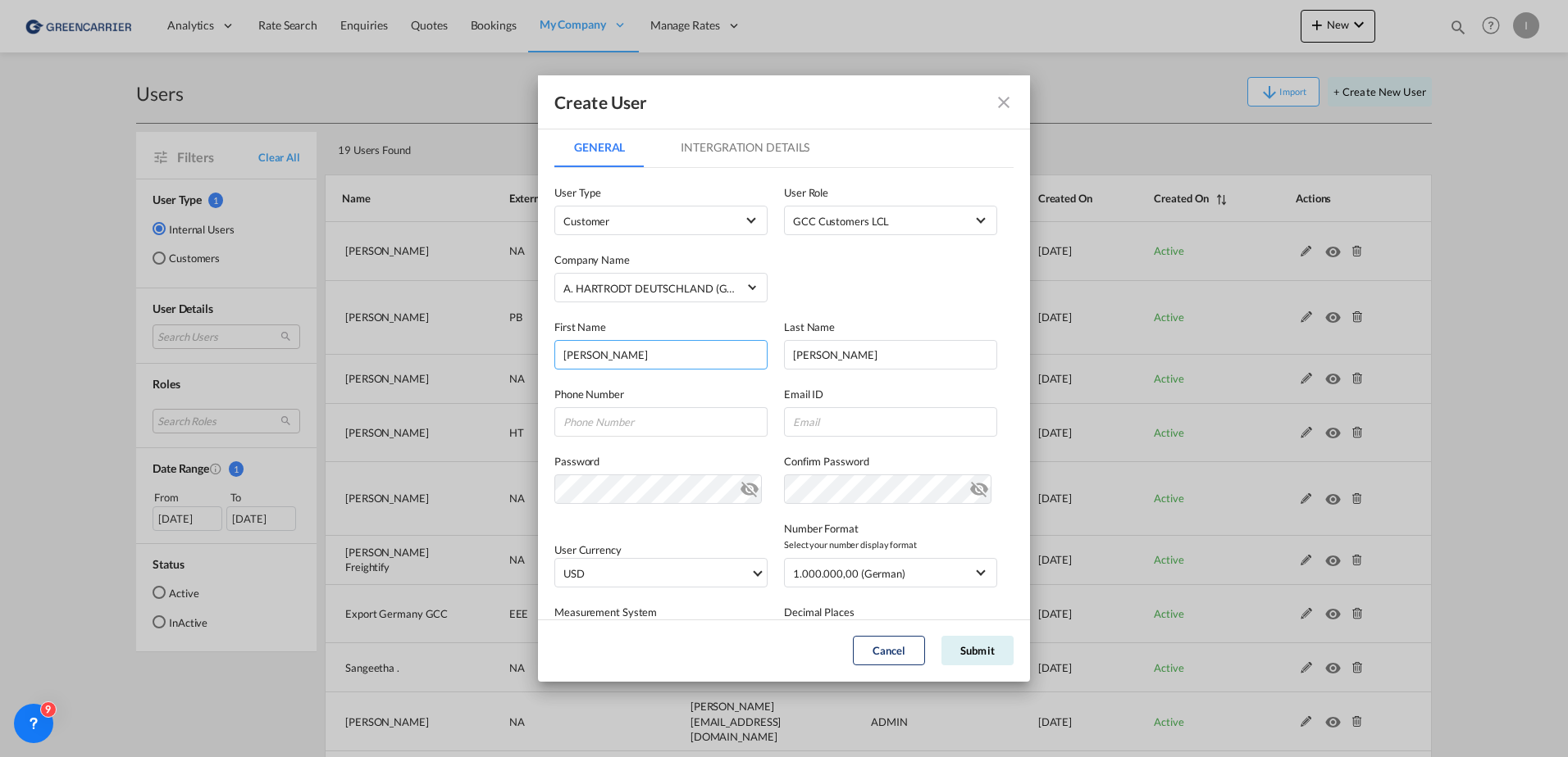
click at [654, 363] on input "Mathias" at bounding box center [661, 355] width 213 height 29
type input "Mathias"
click at [837, 413] on input "GeneralIntergration Details ..." at bounding box center [890, 422] width 213 height 29
click at [862, 431] on input "GeneralIntergration Details ..." at bounding box center [890, 422] width 213 height 29
paste input "Mathias.Bullmann-Gandy@hartrodt.com"
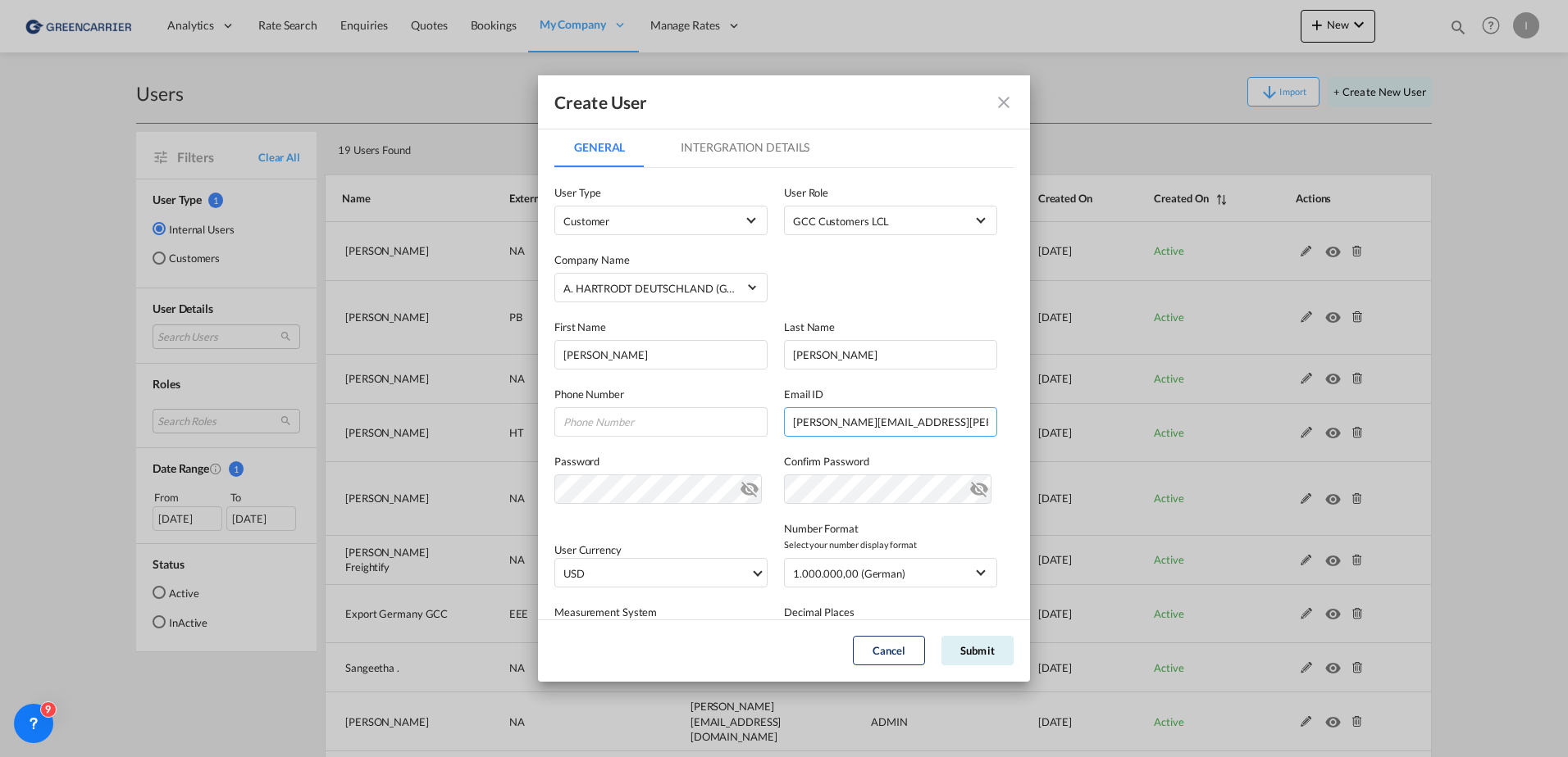
scroll to position [0, 24]
drag, startPoint x: 952, startPoint y: 423, endPoint x: 1143, endPoint y: 432, distance: 191.2
click at [1143, 432] on div "Create User General Intergration Details General Intergration Details User Type…" at bounding box center [784, 378] width 1568 height 757
drag, startPoint x: 824, startPoint y: 425, endPoint x: 754, endPoint y: 420, distance: 70.2
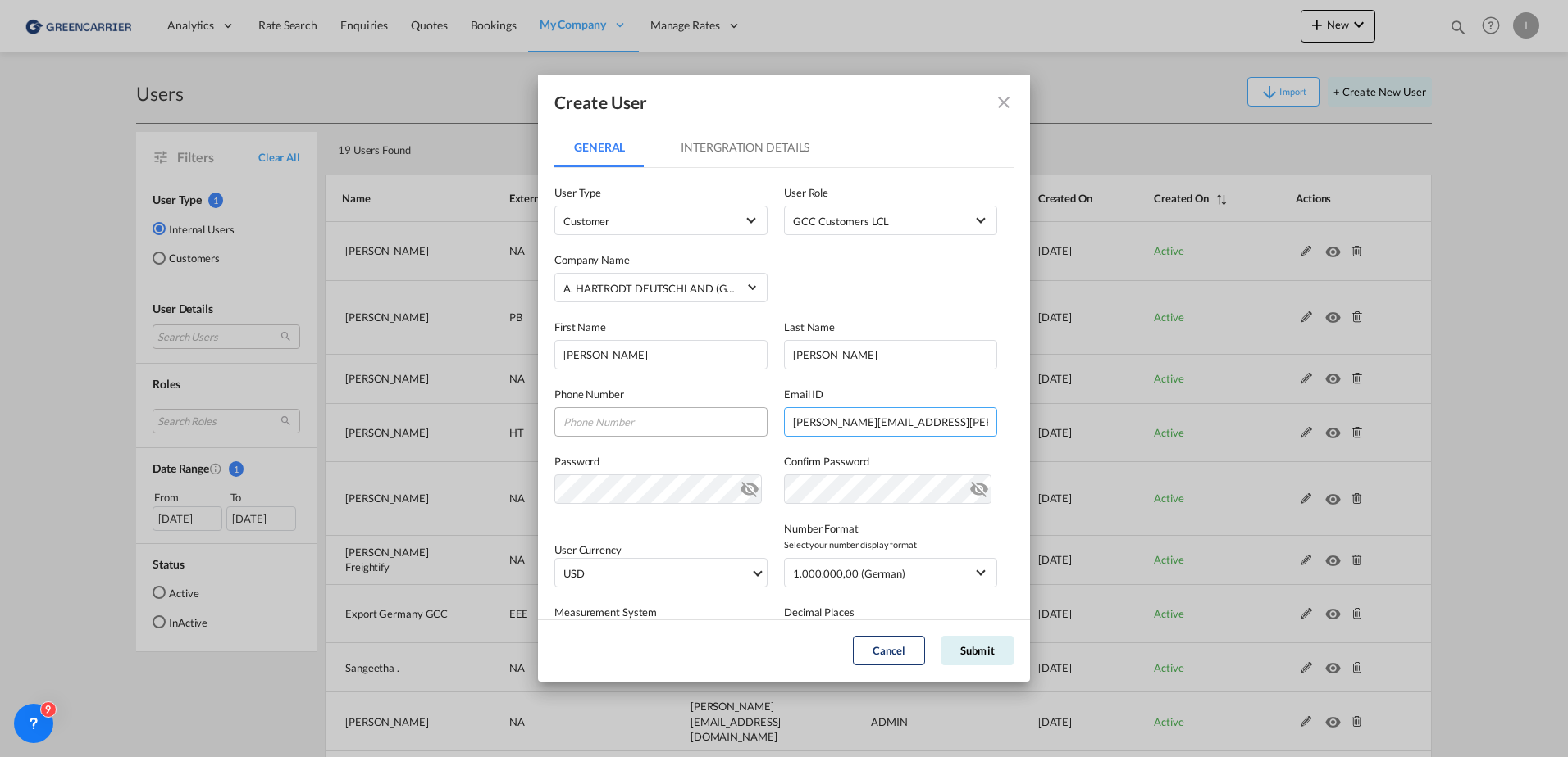
click at [754, 420] on div "Phone Number Email ID Mathias.Bullmann-Gandy@hartrodt.com Mathias.Bullmann-Gand…" at bounding box center [784, 403] width 459 height 67
type input "Mathias.Bullmann-Gandy@hartrodt.com"
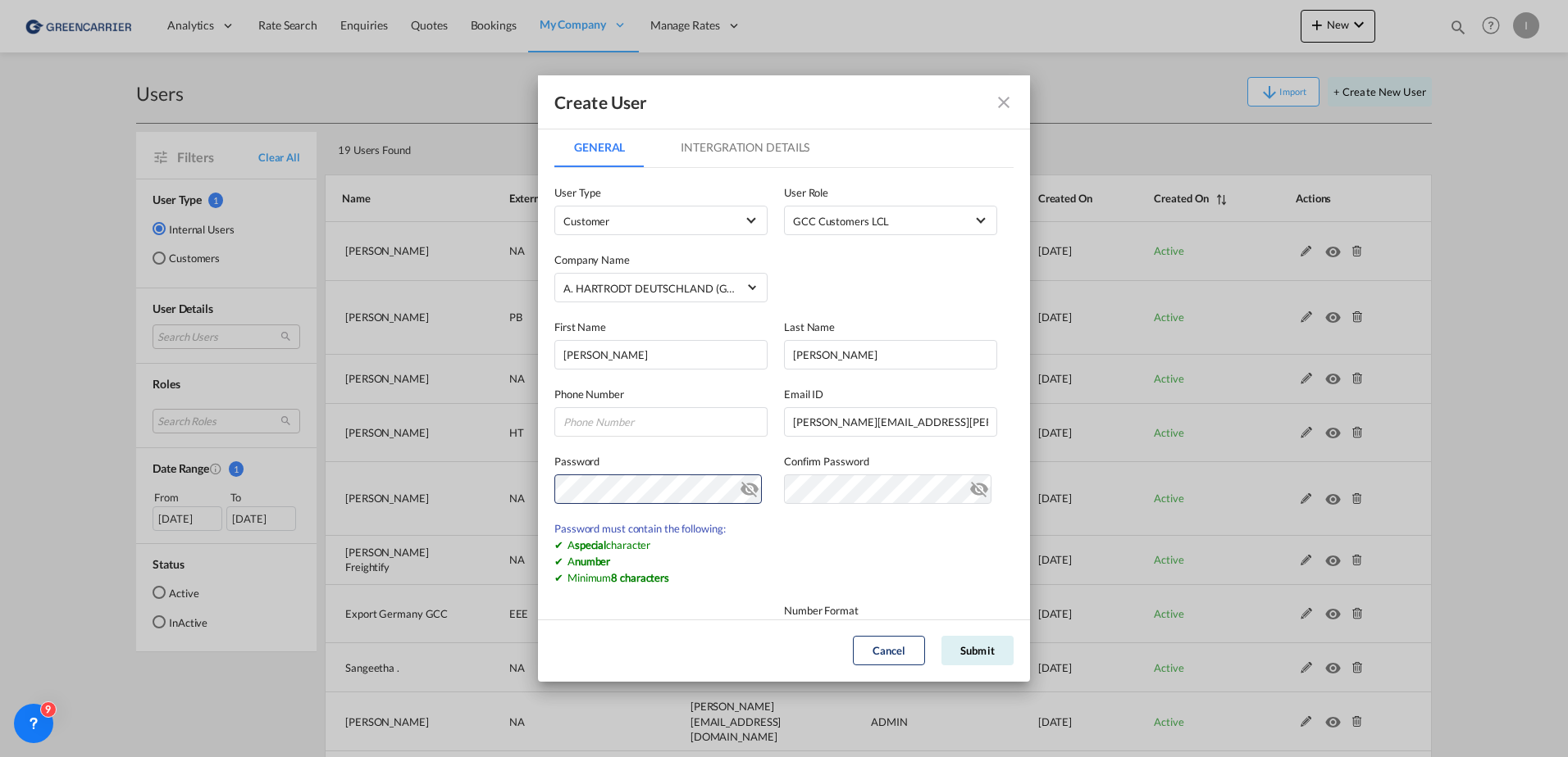
click at [740, 487] on md-icon "icon-eye-off" at bounding box center [749, 485] width 19 height 19
click at [383, 483] on div "Create User General Intergration Details General Intergration Details User Type…" at bounding box center [784, 378] width 1568 height 757
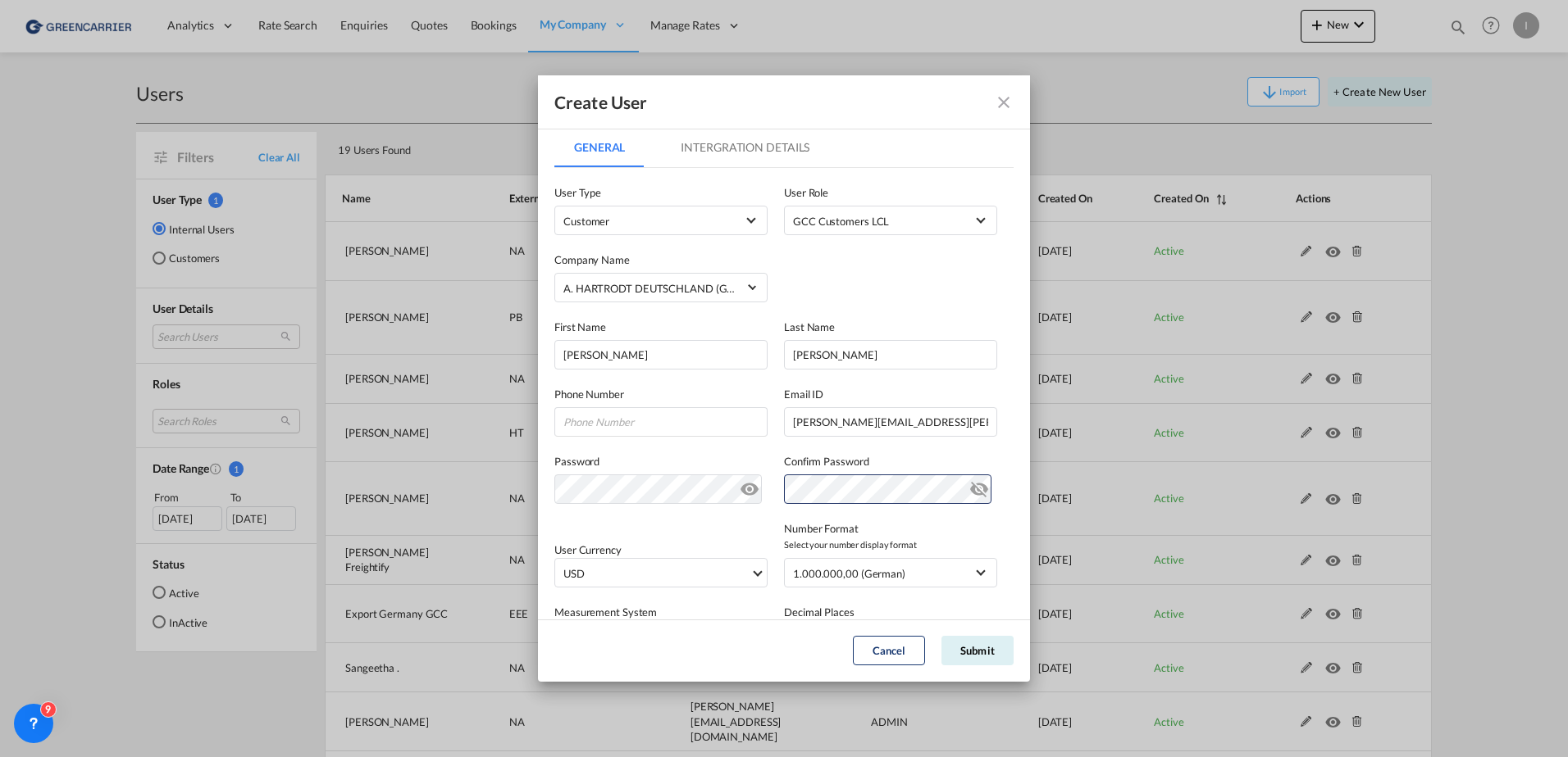
click at [971, 491] on md-icon "icon-eye-off" at bounding box center [979, 485] width 19 height 19
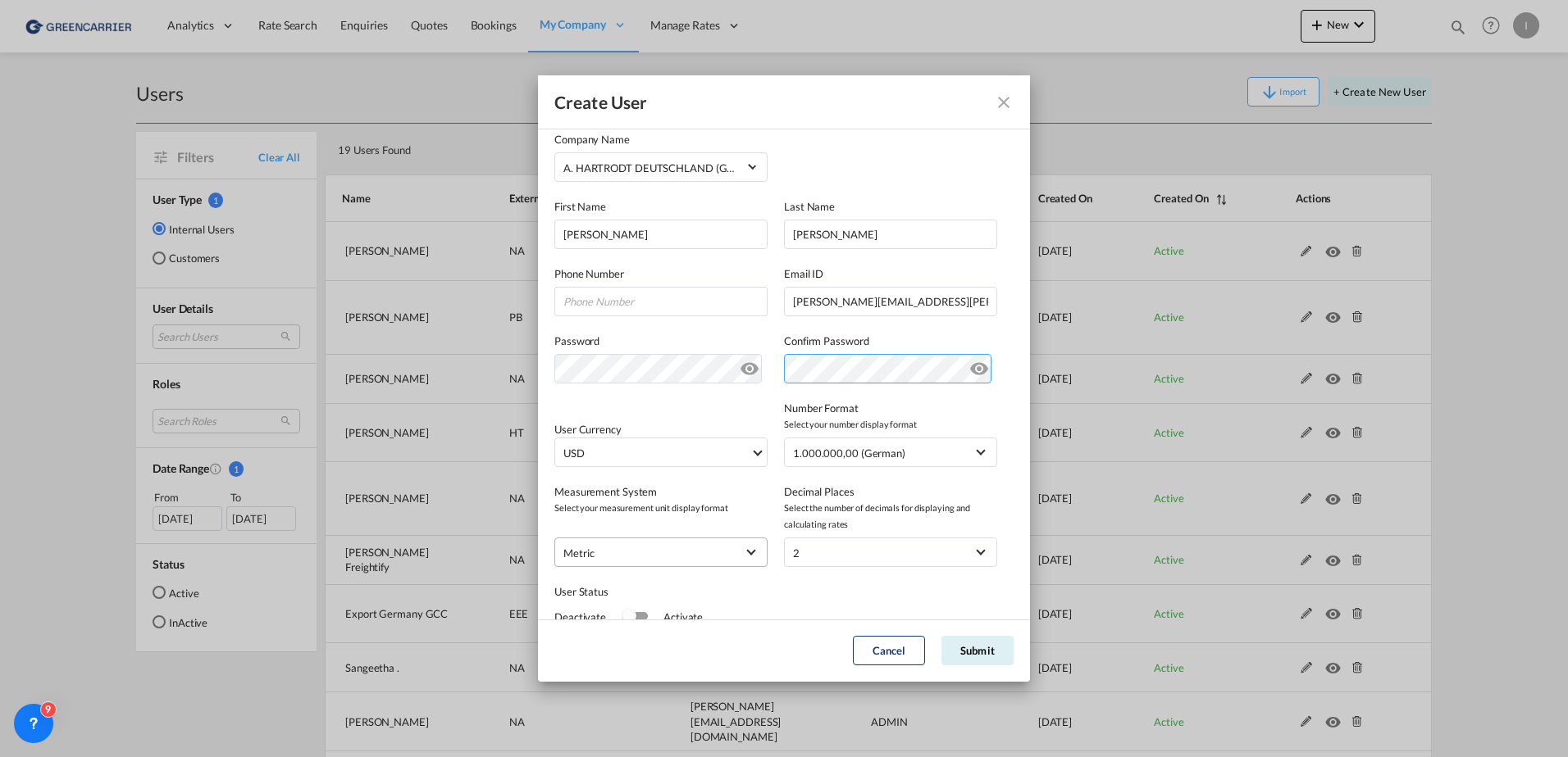
scroll to position [179, 0]
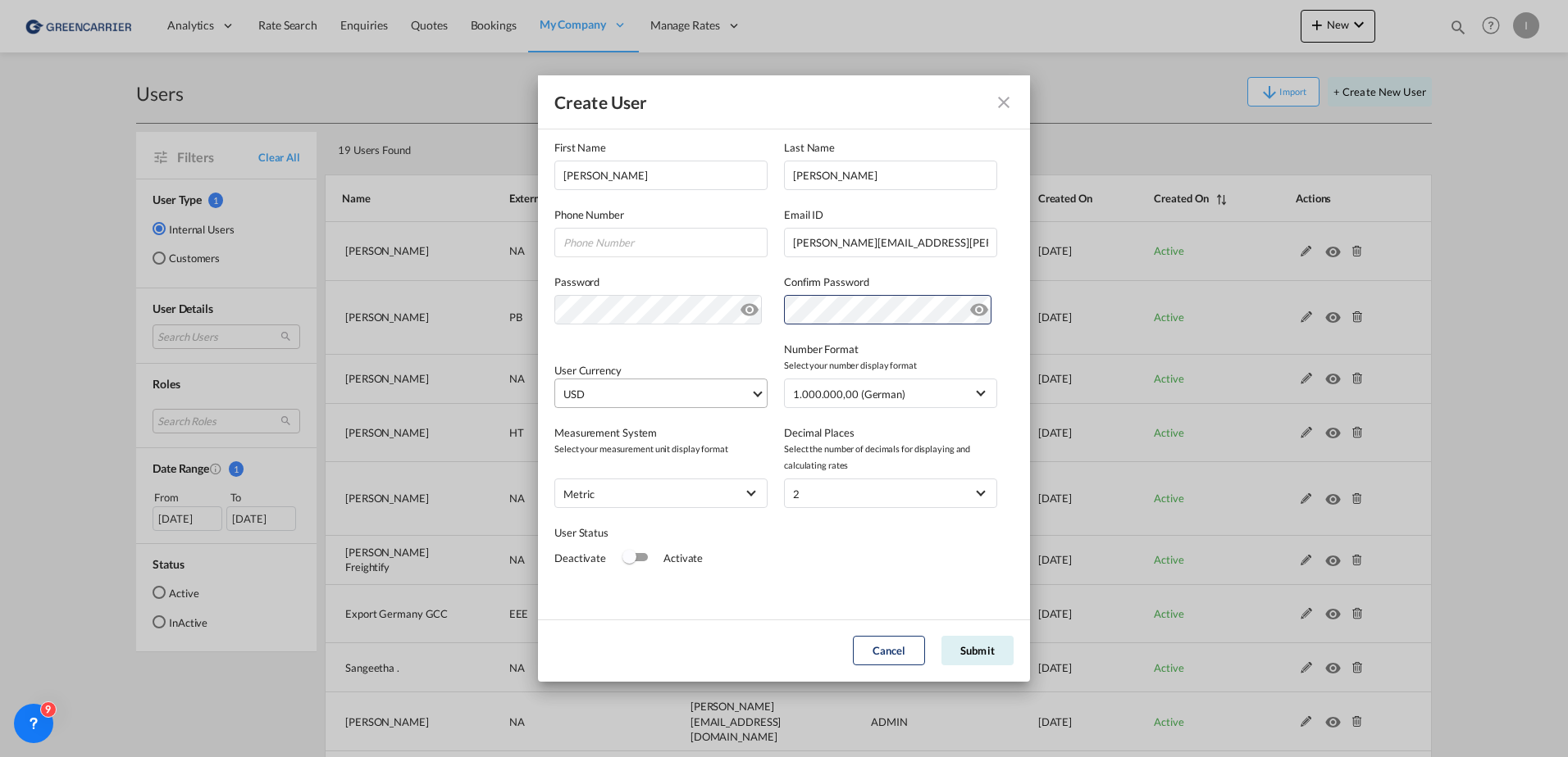
click at [635, 406] on md-select-value "USD" at bounding box center [664, 393] width 205 height 28
click at [647, 394] on div at bounding box center [691, 386] width 263 height 24
click at [657, 386] on input "search" at bounding box center [684, 387] width 240 height 15
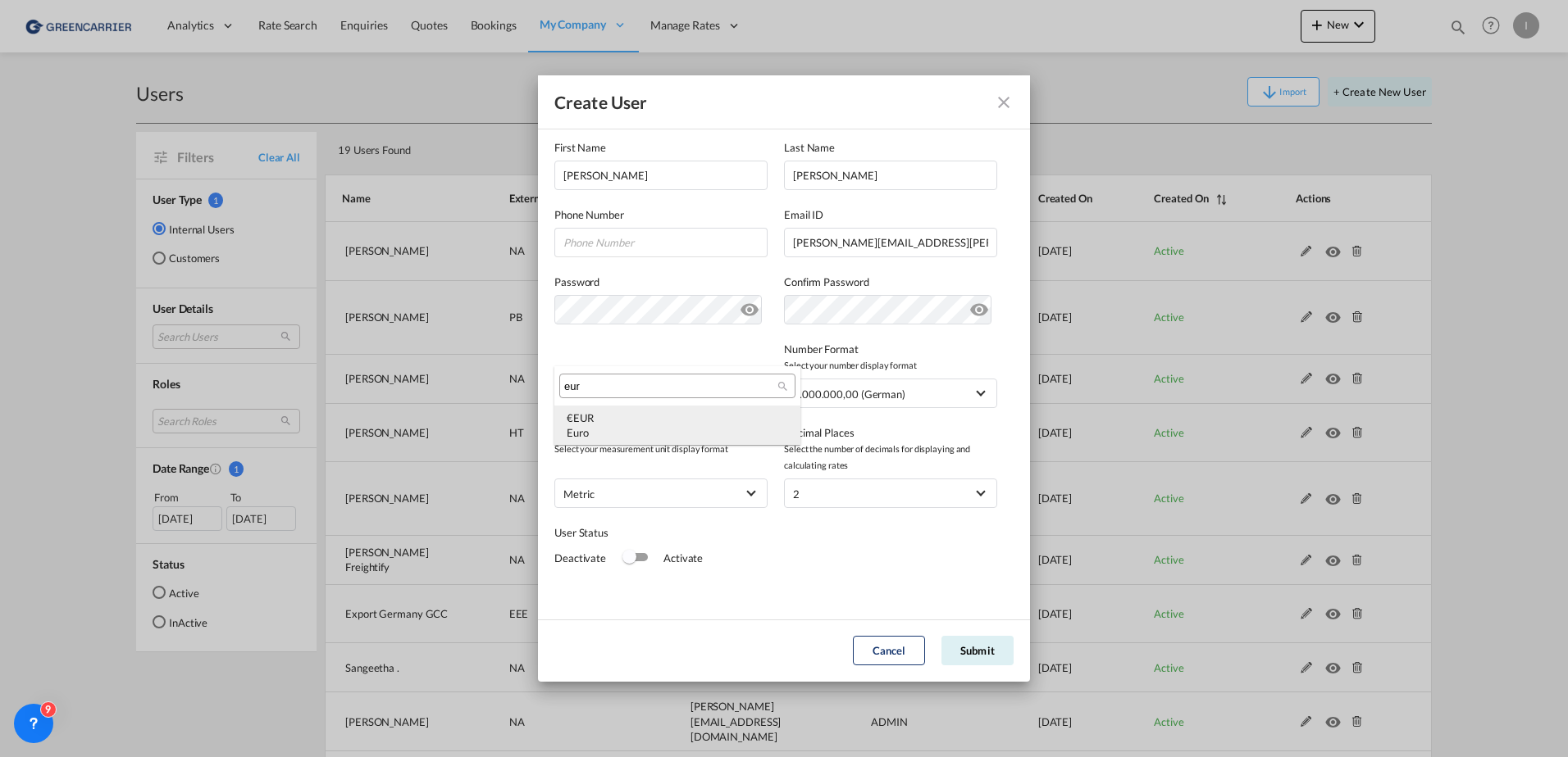
type input "eur"
click at [637, 411] on div "€ EUR Euro" at bounding box center [678, 425] width 221 height 29
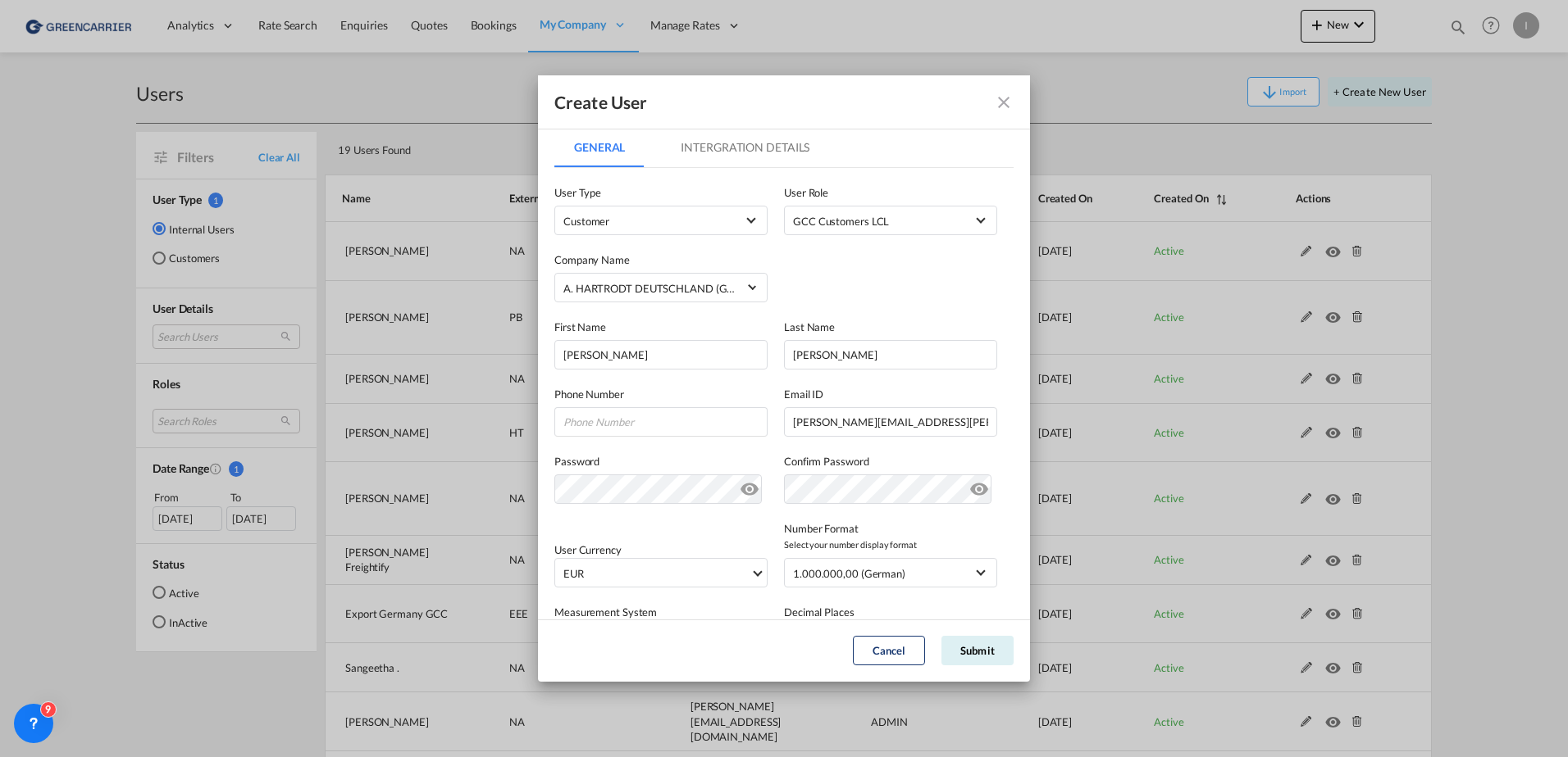
click at [748, 143] on md-tab-item "Intergration Details" at bounding box center [745, 148] width 168 height 39
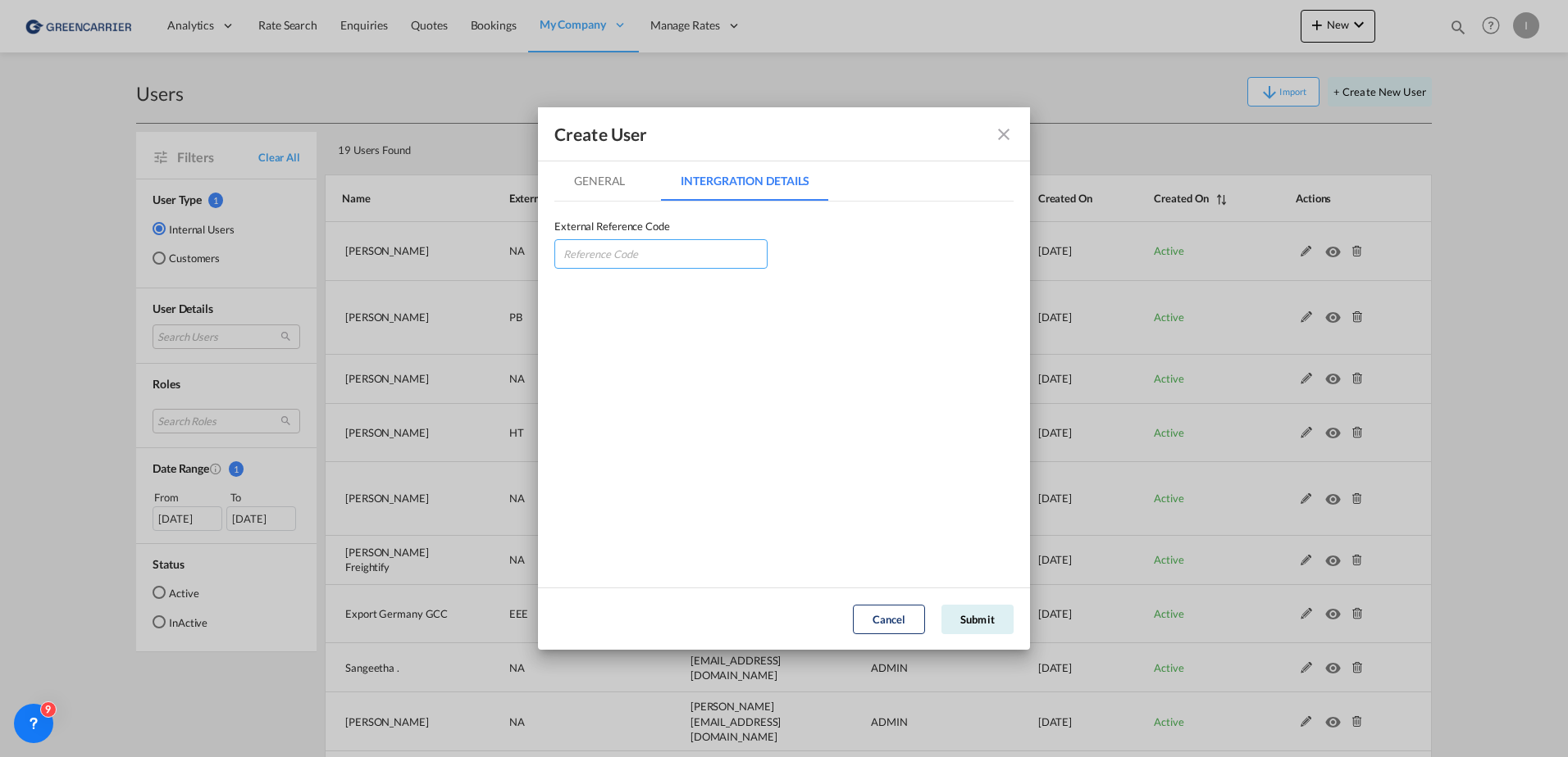
click at [687, 266] on input "GeneralIntergration Details ..." at bounding box center [661, 254] width 213 height 29
click at [649, 257] on input "GeneralIntergration Details ..." at bounding box center [661, 254] width 213 height 29
type input "AHADEUHAM"
click at [984, 616] on button "Submit" at bounding box center [977, 620] width 72 height 29
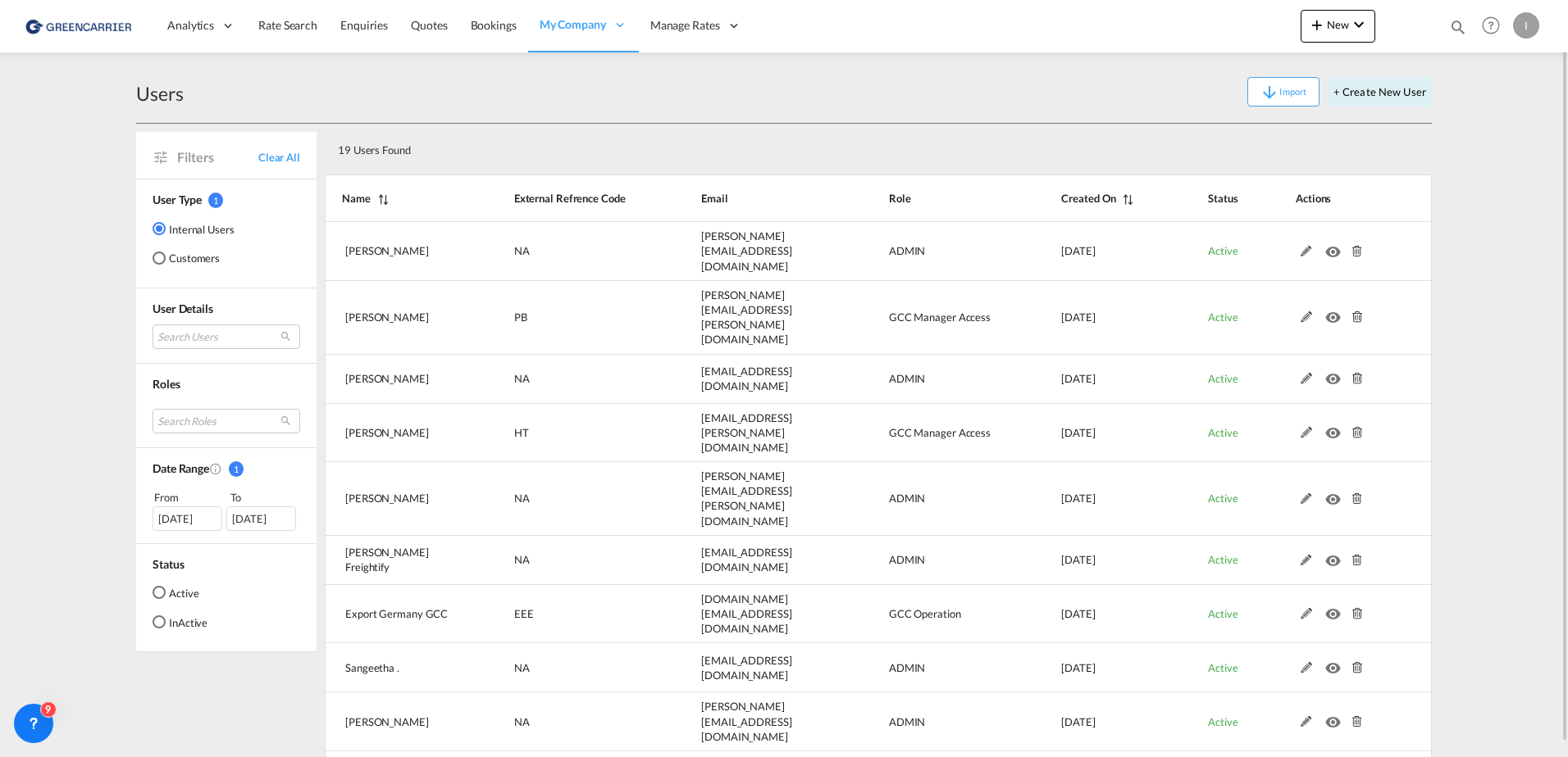
drag, startPoint x: 196, startPoint y: 253, endPoint x: 207, endPoint y: 277, distance: 26.4
click at [196, 253] on md-radio-button "Customers" at bounding box center [194, 258] width 82 height 17
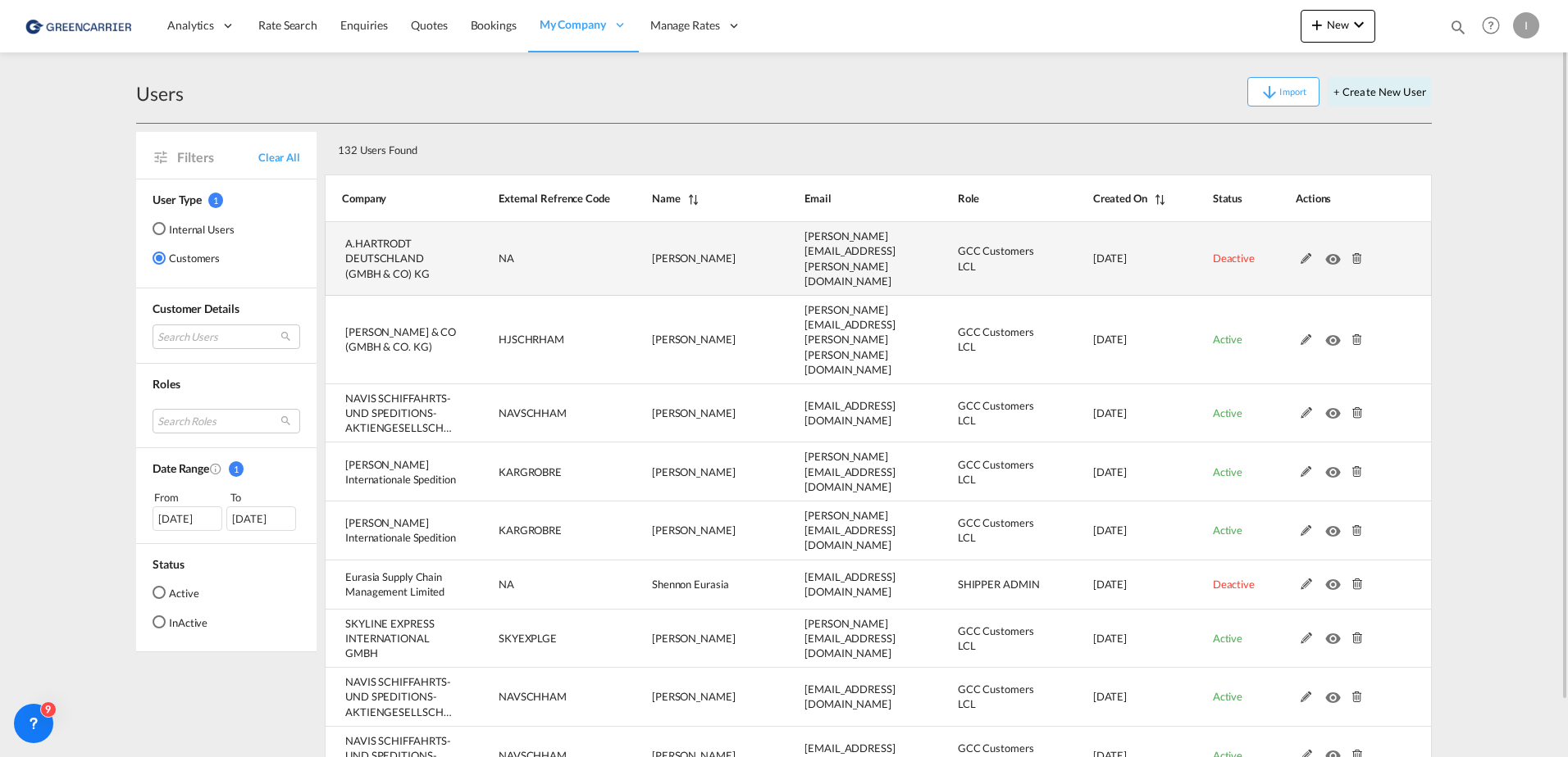
click at [1306, 253] on md-icon at bounding box center [1306, 259] width 21 height 12
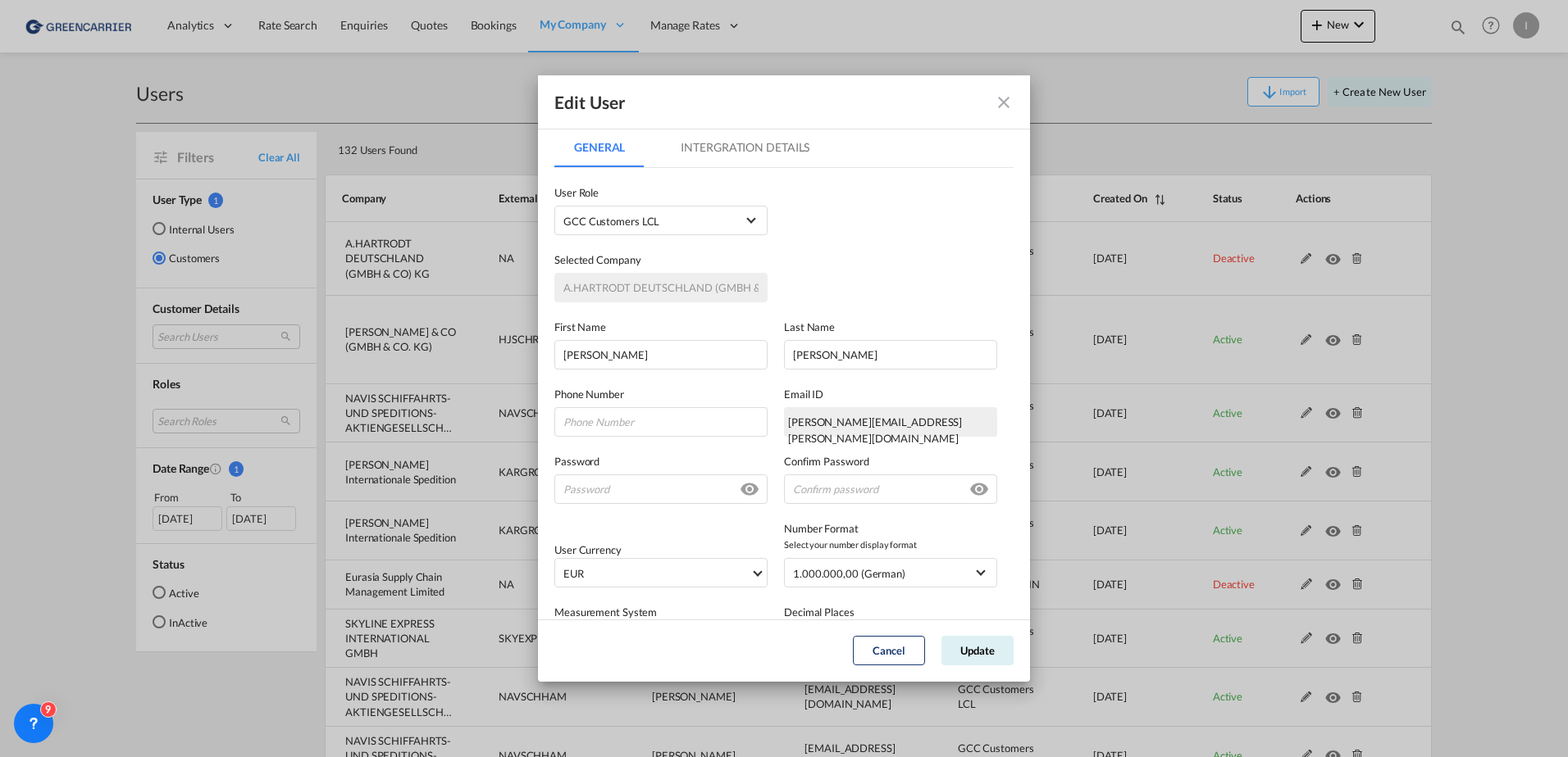
click at [725, 158] on md-tab-item "Intergration Details" at bounding box center [745, 148] width 168 height 39
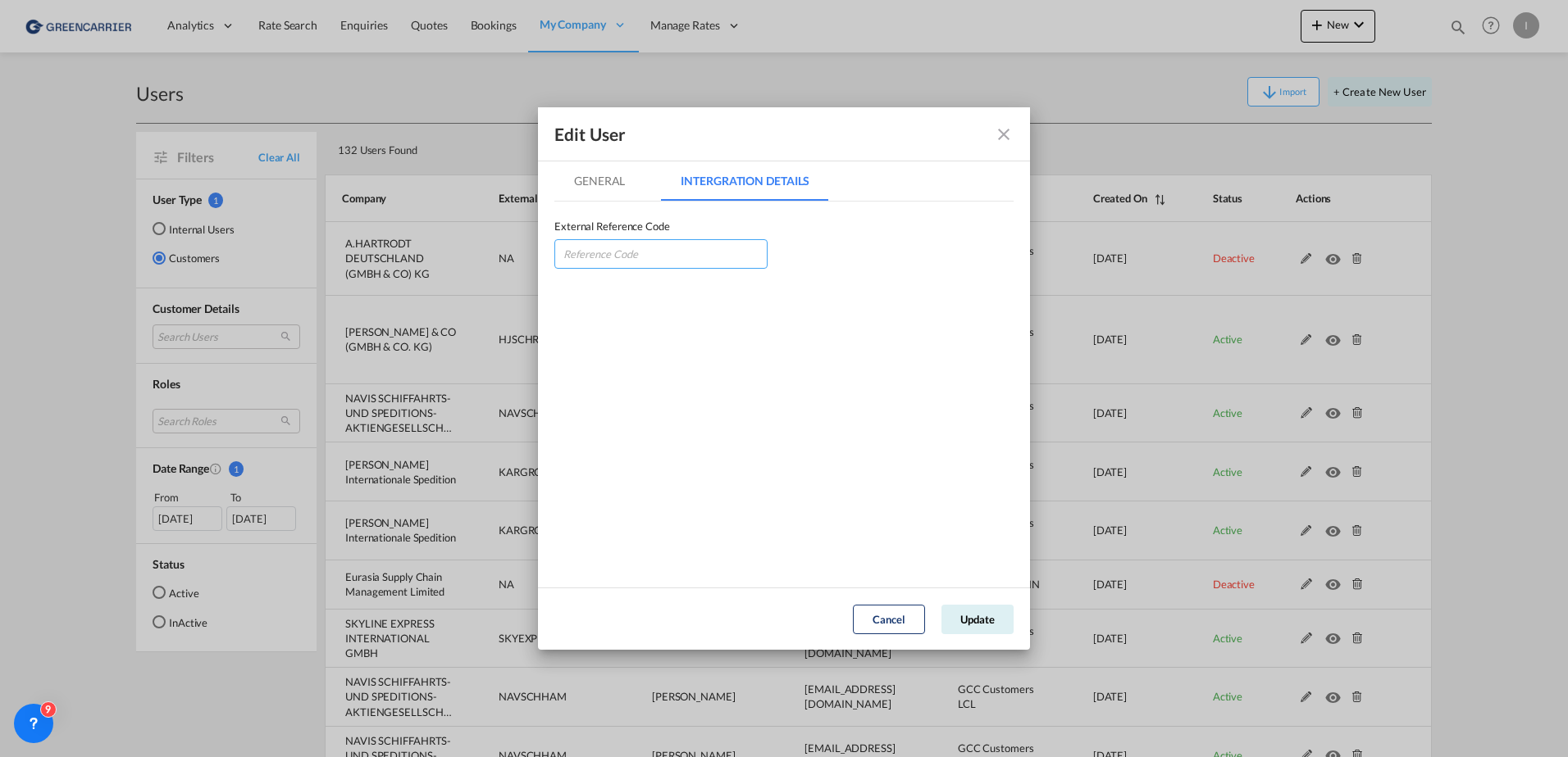
click at [620, 263] on input "GeneralIntergration Details ..." at bounding box center [661, 254] width 213 height 29
type input "H"
type input "AHADEUHAM"
click at [546, 165] on md-dialog-content "General Intergration Details General Intergration Details User Type Internal In…" at bounding box center [783, 375] width 492 height 426
click at [602, 180] on md-tab-item "General" at bounding box center [600, 181] width 91 height 39
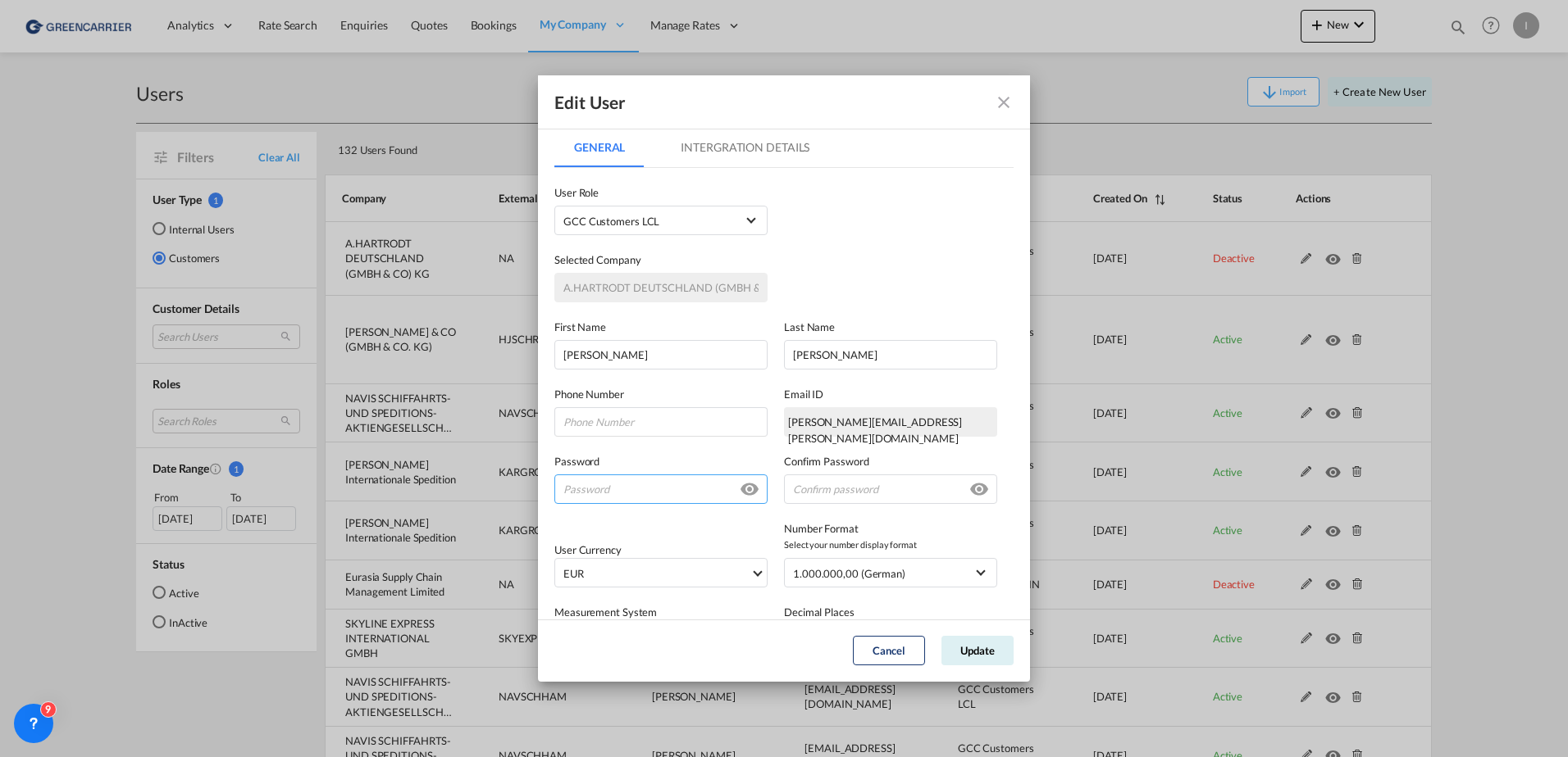
click at [620, 499] on input "GeneralIntergration Details ..." at bounding box center [661, 489] width 213 height 29
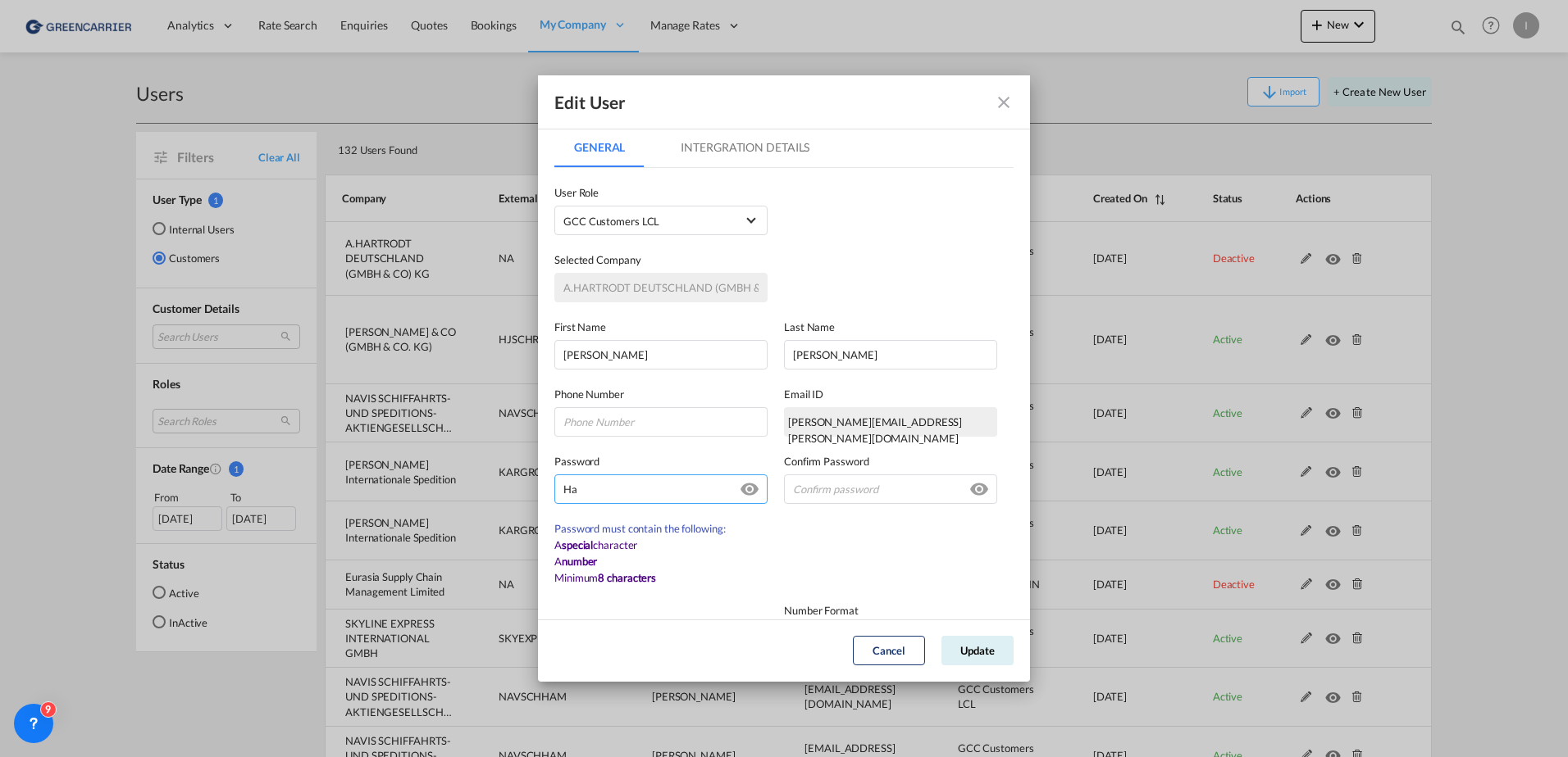
type input "H"
drag, startPoint x: 662, startPoint y: 485, endPoint x: 468, endPoint y: 477, distance: 194.2
click at [444, 473] on div "Edit User General Intergration Details General Intergration Details User Type I…" at bounding box center [784, 378] width 1568 height 757
type input "Hartrodt123#"
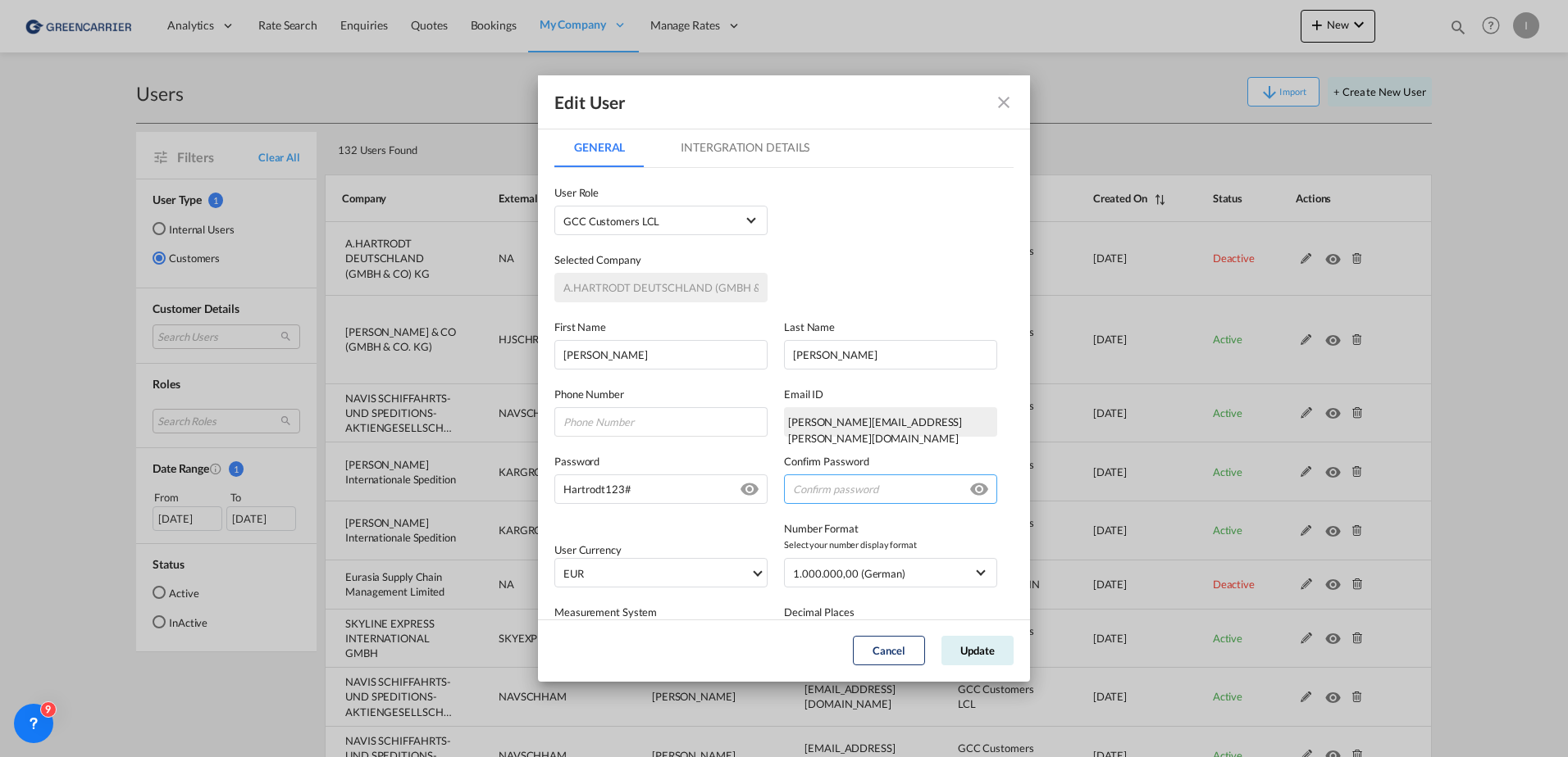
click at [784, 487] on input "GeneralIntergration Details ..." at bounding box center [890, 489] width 213 height 29
paste input "Hartrodt123#"
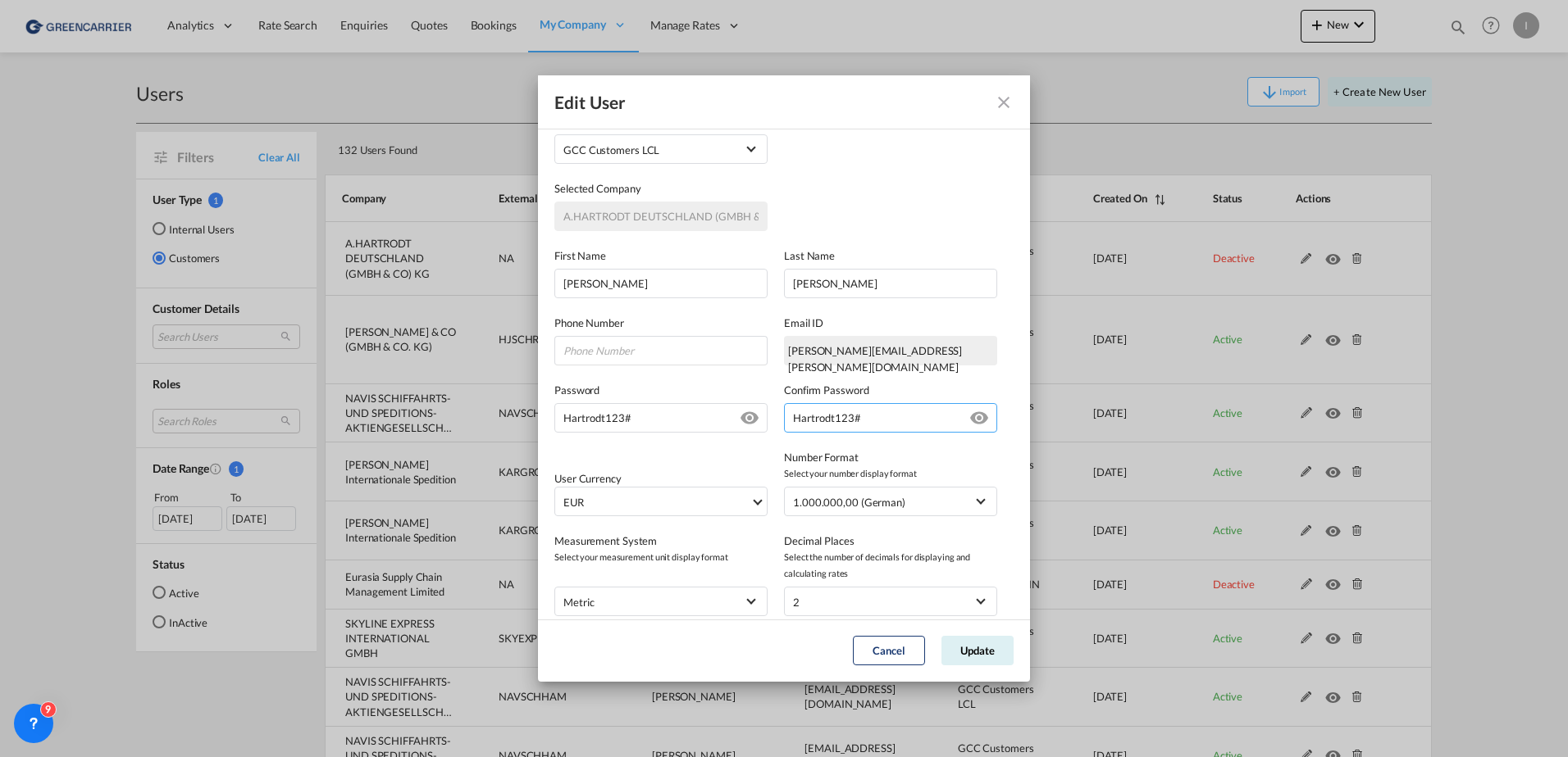
scroll to position [179, 0]
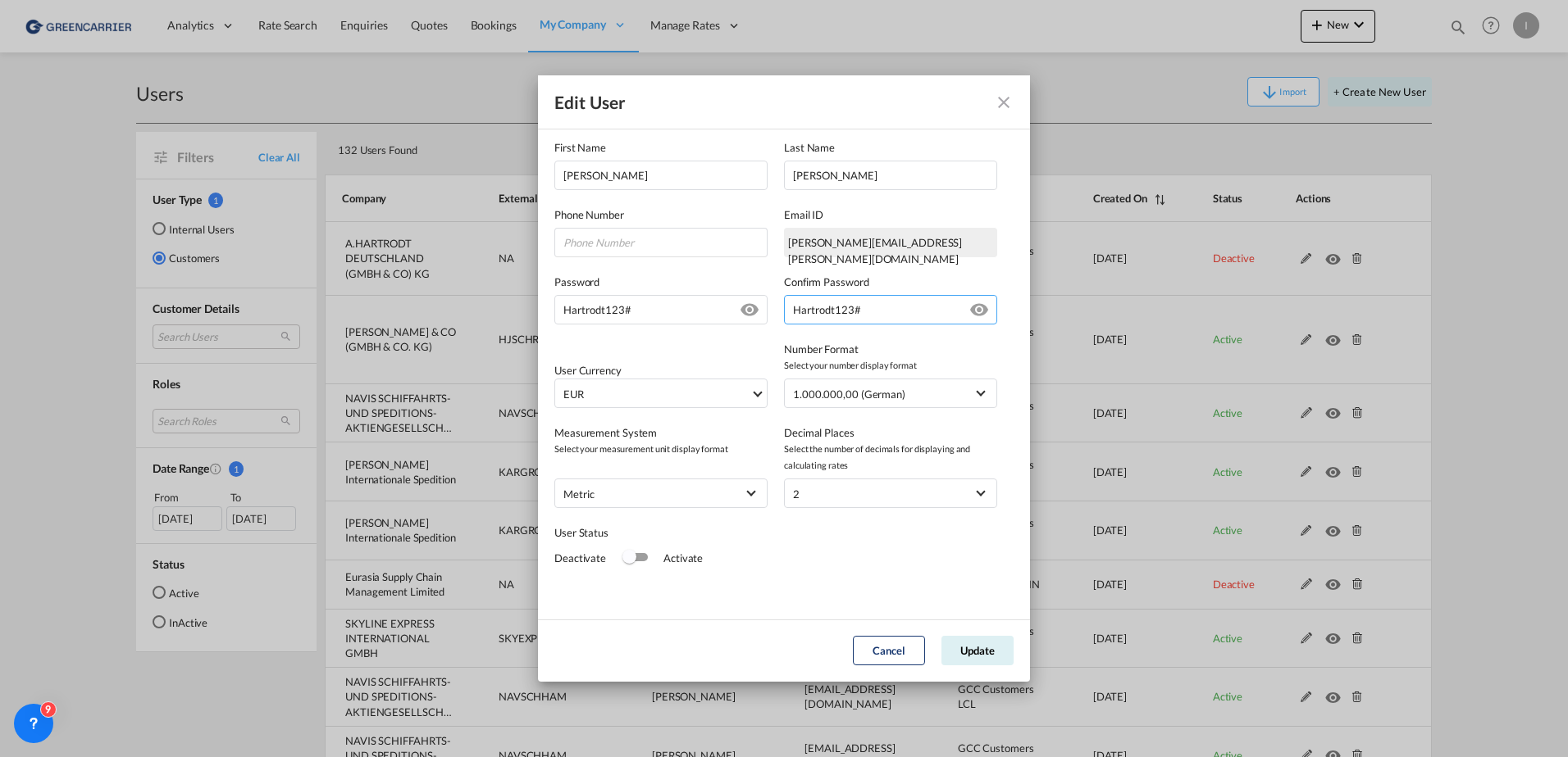
type input "Hartrodt123#"
click at [641, 561] on div "Switch 1" at bounding box center [635, 557] width 24 height 8
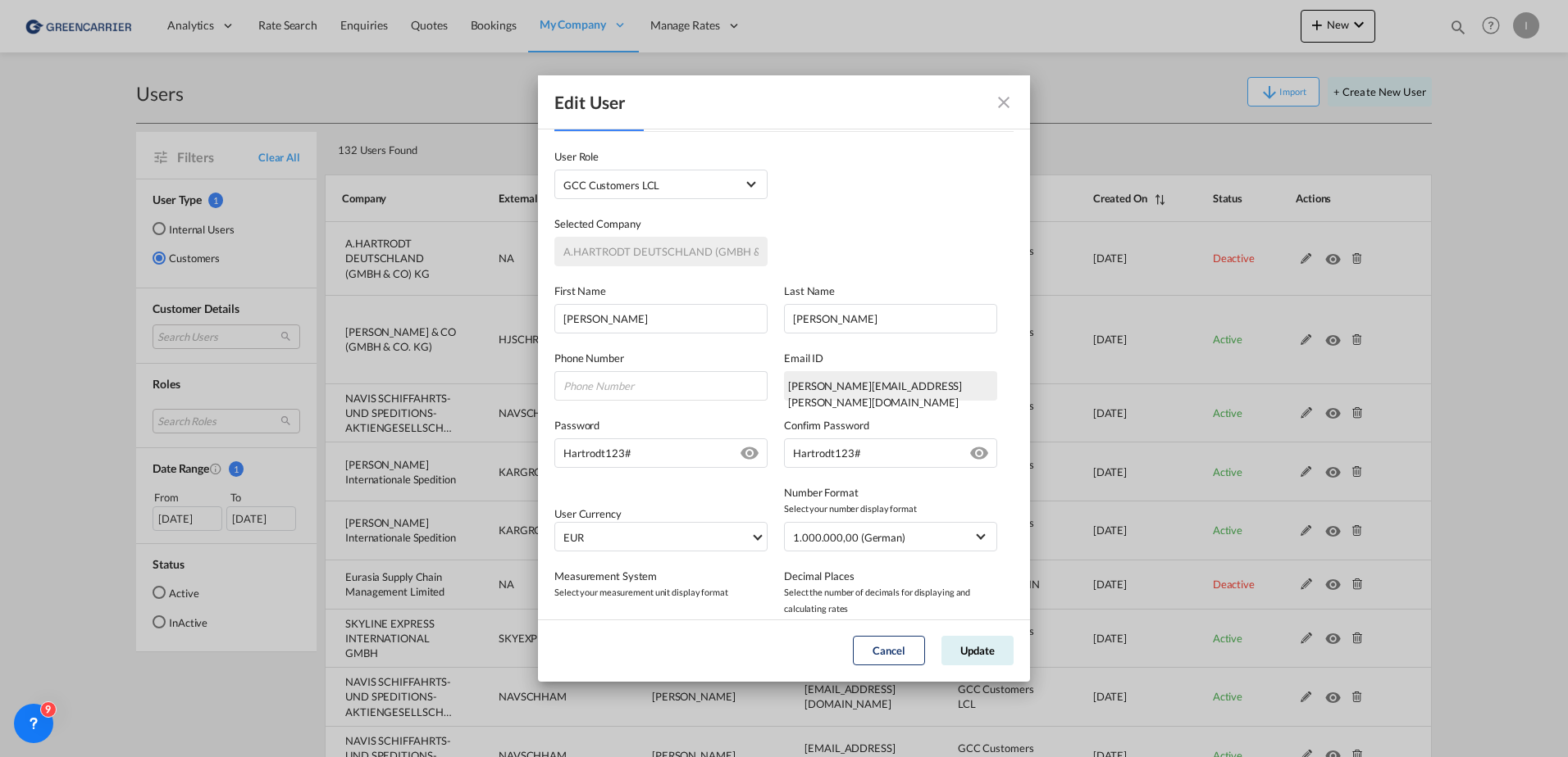
scroll to position [0, 0]
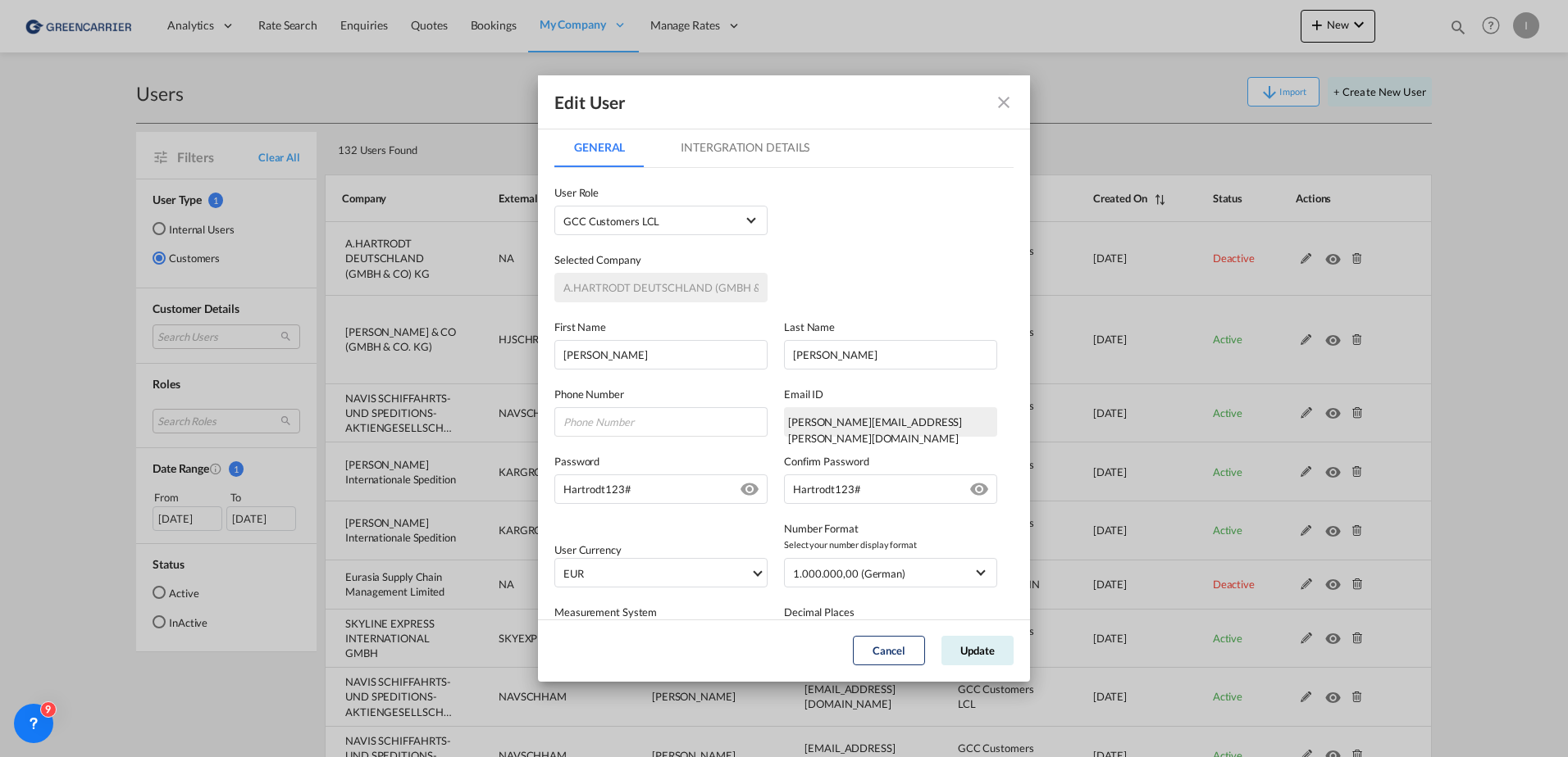
click at [729, 149] on md-tab-item "Intergration Details" at bounding box center [745, 148] width 168 height 39
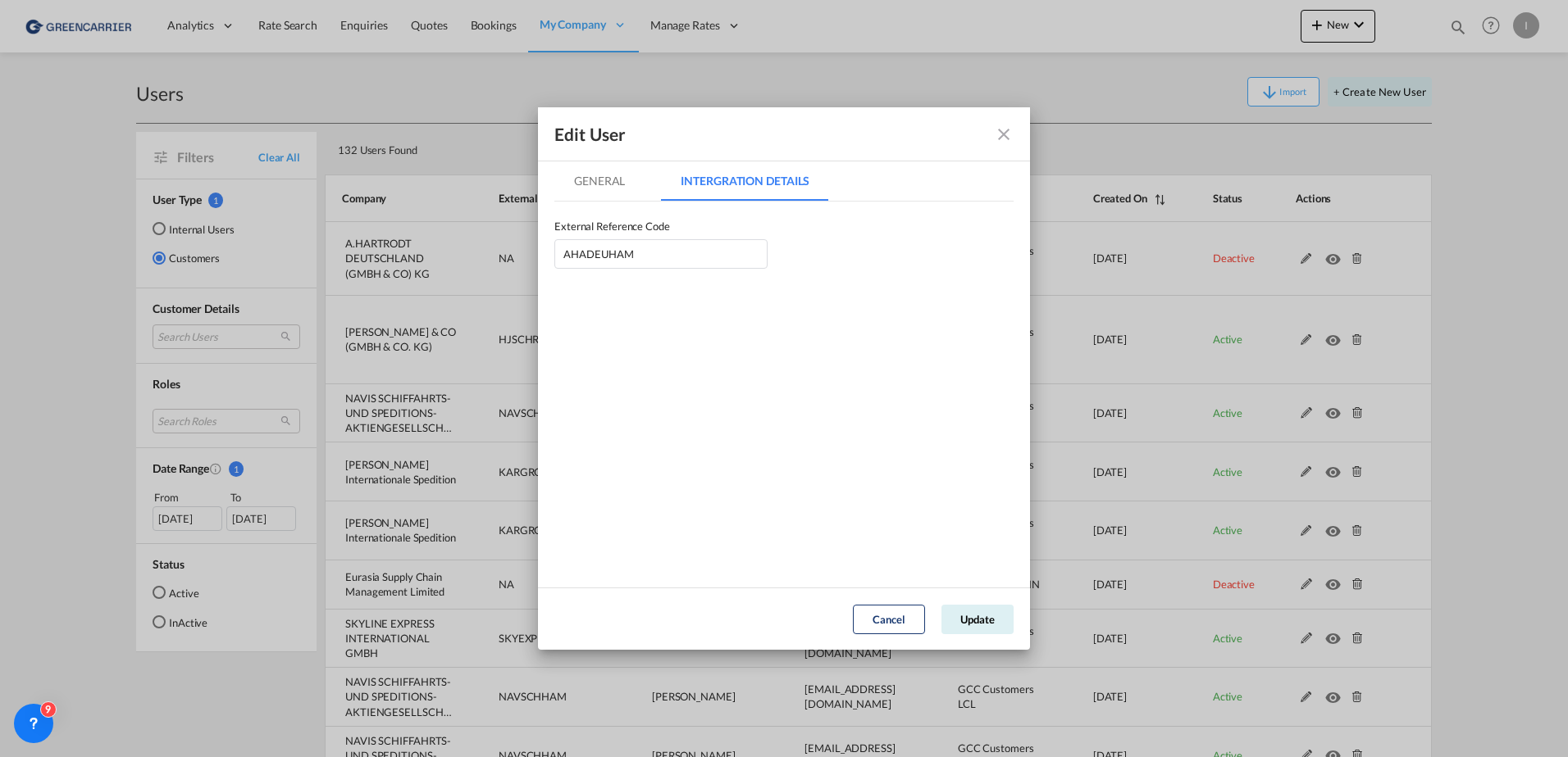
click at [604, 184] on md-tab-item "General" at bounding box center [600, 181] width 91 height 39
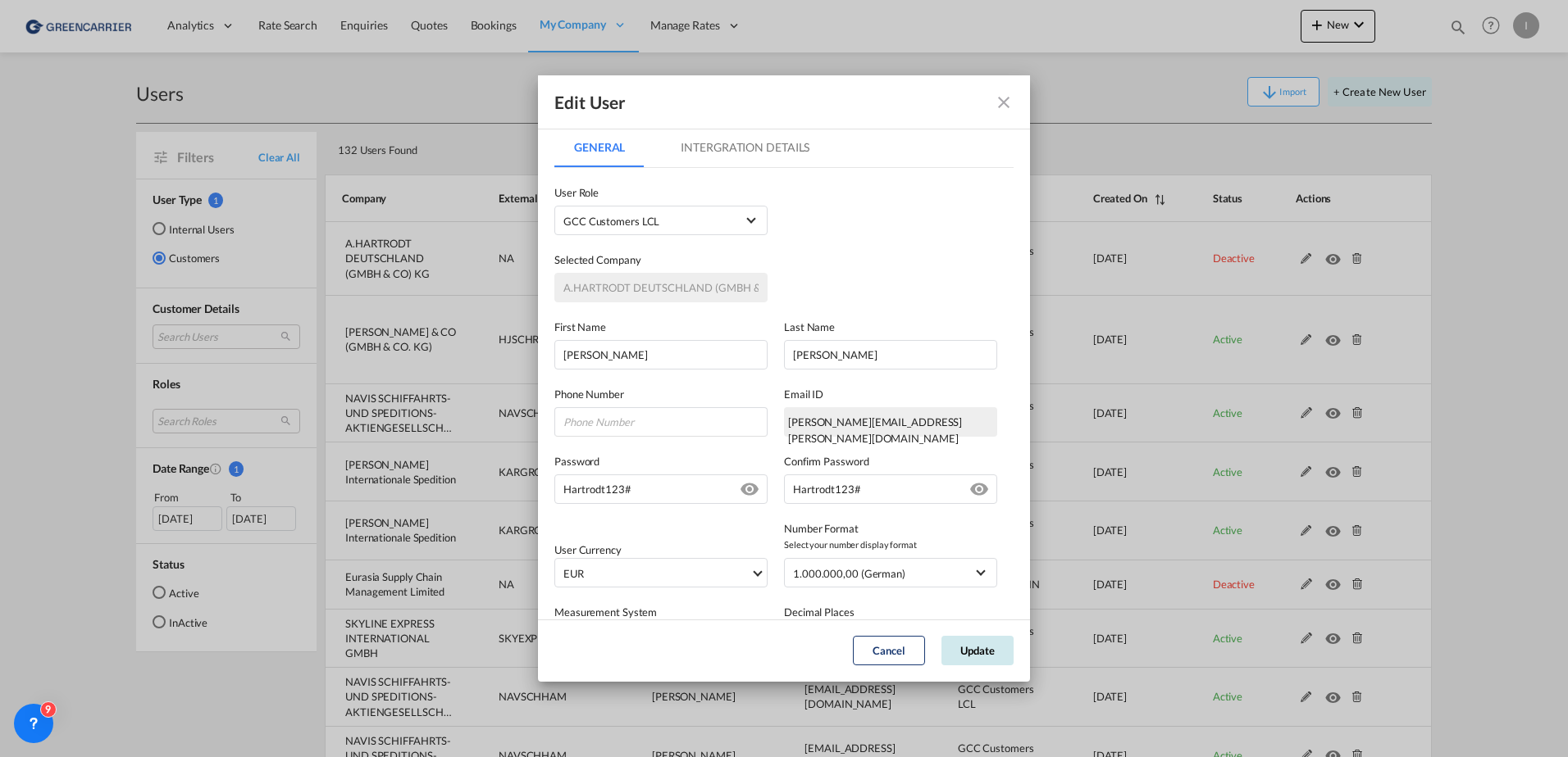
click at [985, 646] on button "Update" at bounding box center [977, 651] width 72 height 29
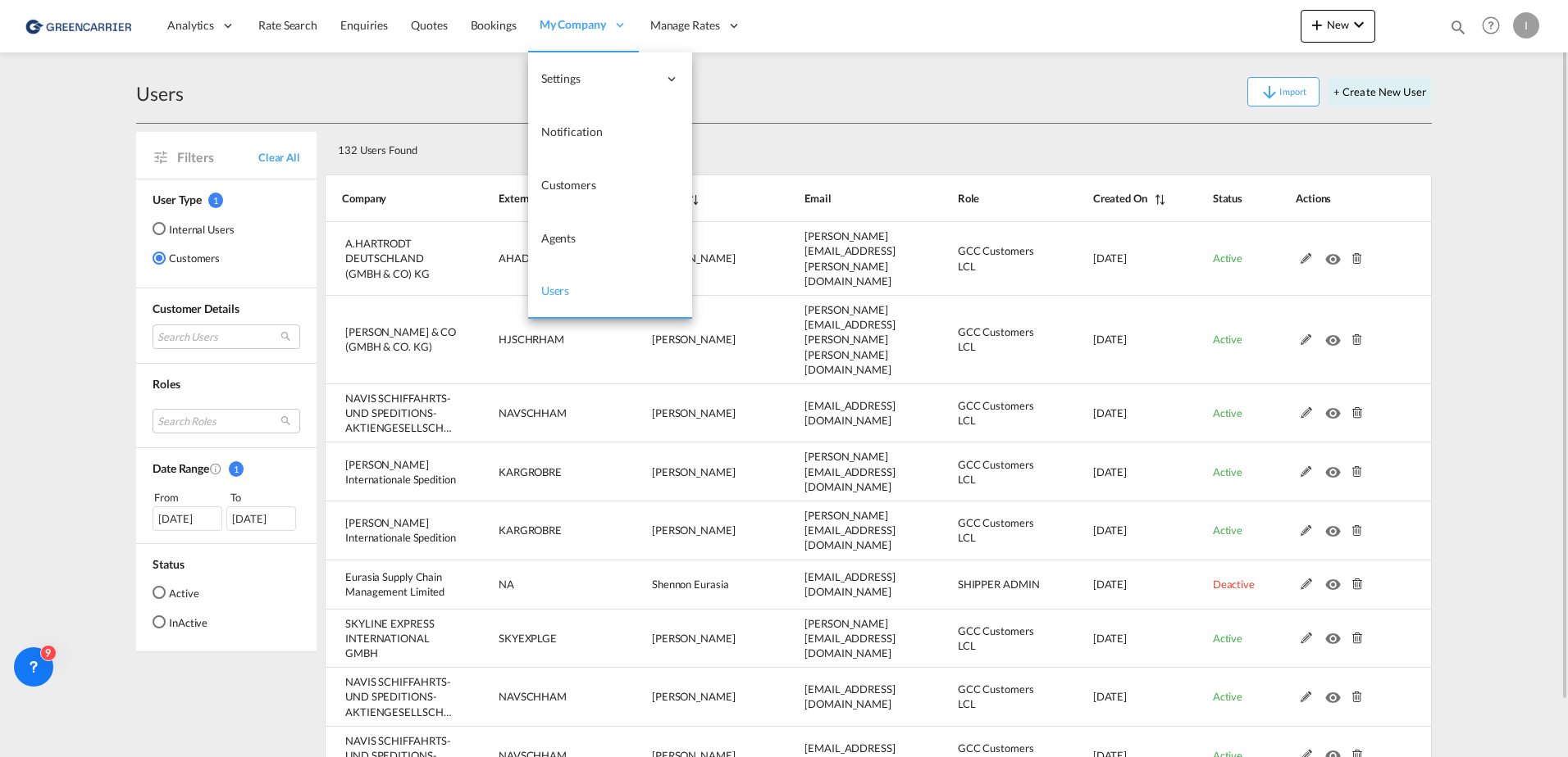
click at [485, 14] on link "Bookings" at bounding box center [494, 26] width 69 height 54
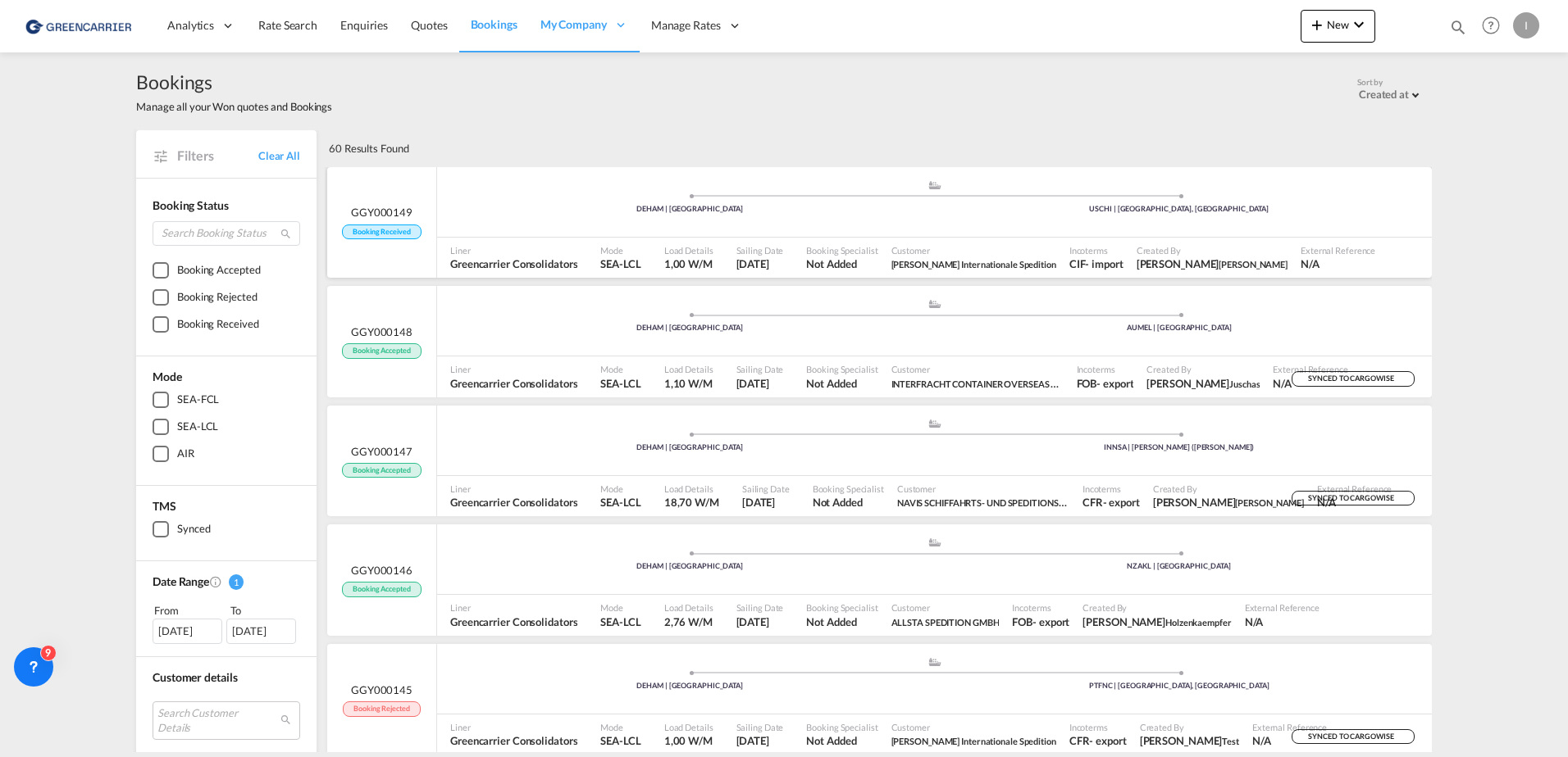
click at [972, 223] on div ".a{fill:#aaa8ad;} .a{fill:#aaa8ad;} DEHAM | [GEOGRAPHIC_DATA] USCHI | [GEOGRAPH…" at bounding box center [934, 204] width 994 height 49
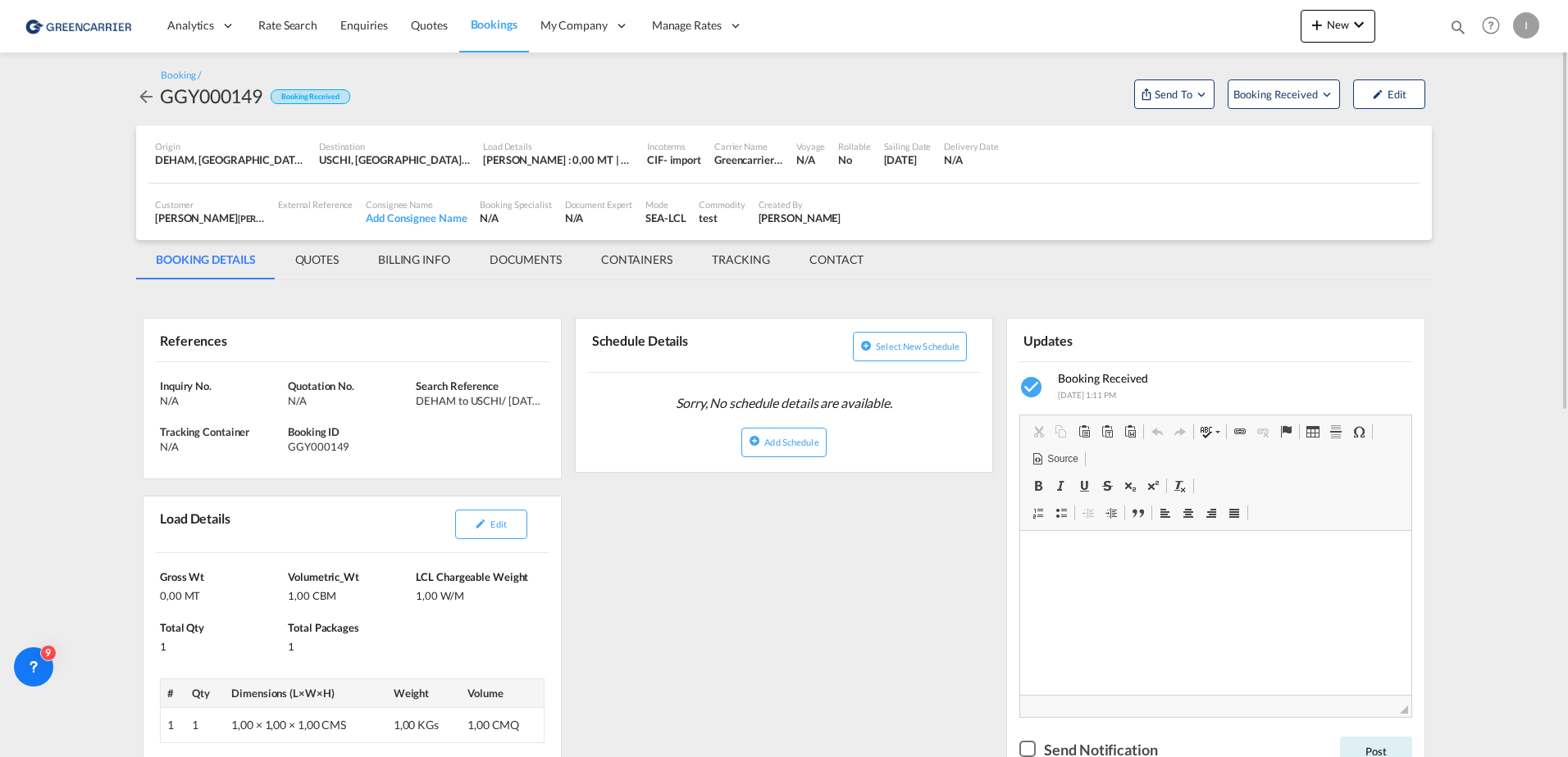
drag, startPoint x: 513, startPoint y: 31, endPoint x: 499, endPoint y: 49, distance: 22.8
click at [513, 31] on span "Bookings" at bounding box center [494, 24] width 47 height 14
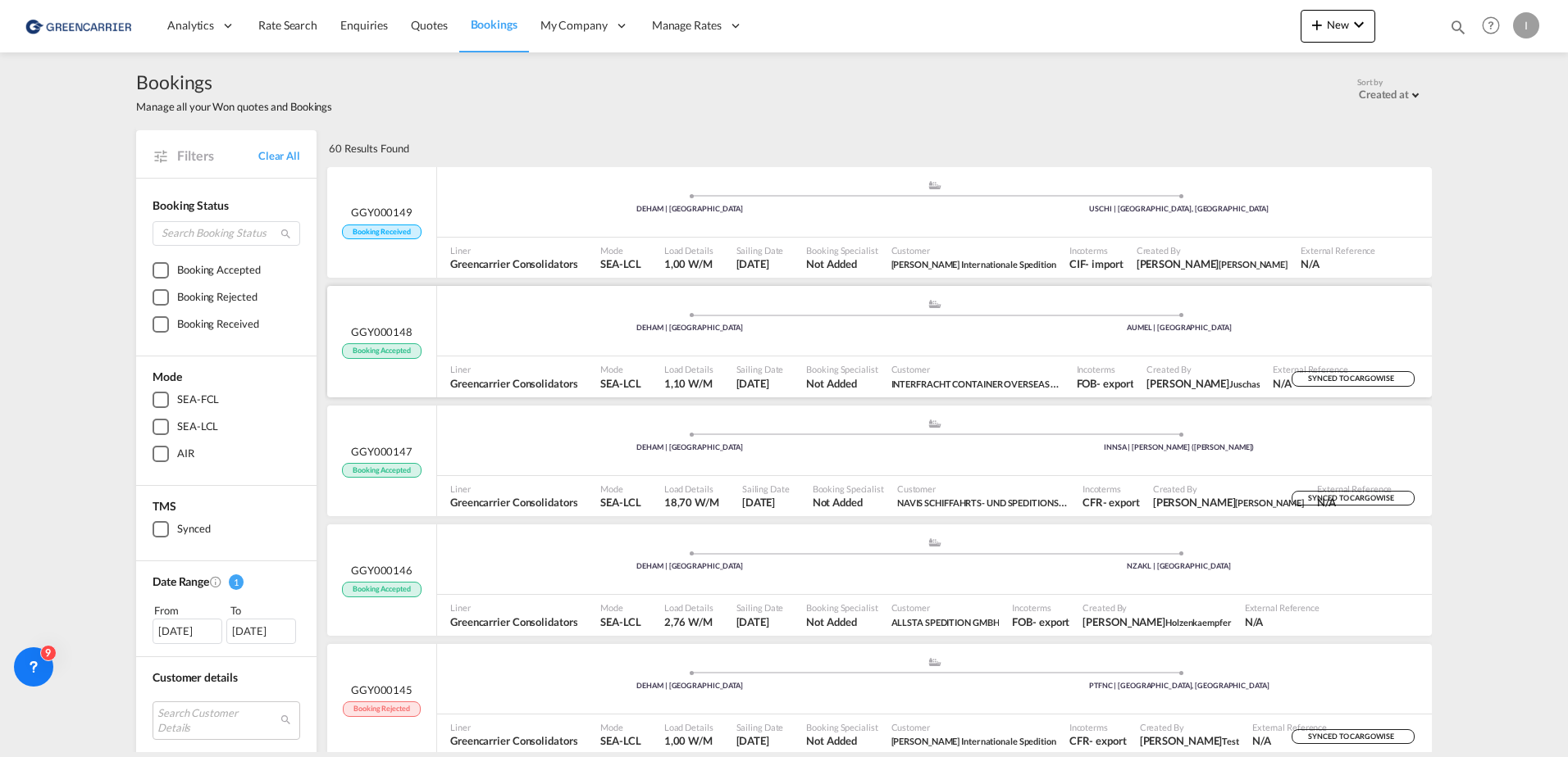
click at [928, 349] on div ".a{fill:#aaa8ad;} .a{fill:#aaa8ad;} DEHAM | [GEOGRAPHIC_DATA] [GEOGRAPHIC_DATA]…" at bounding box center [934, 325] width 994 height 54
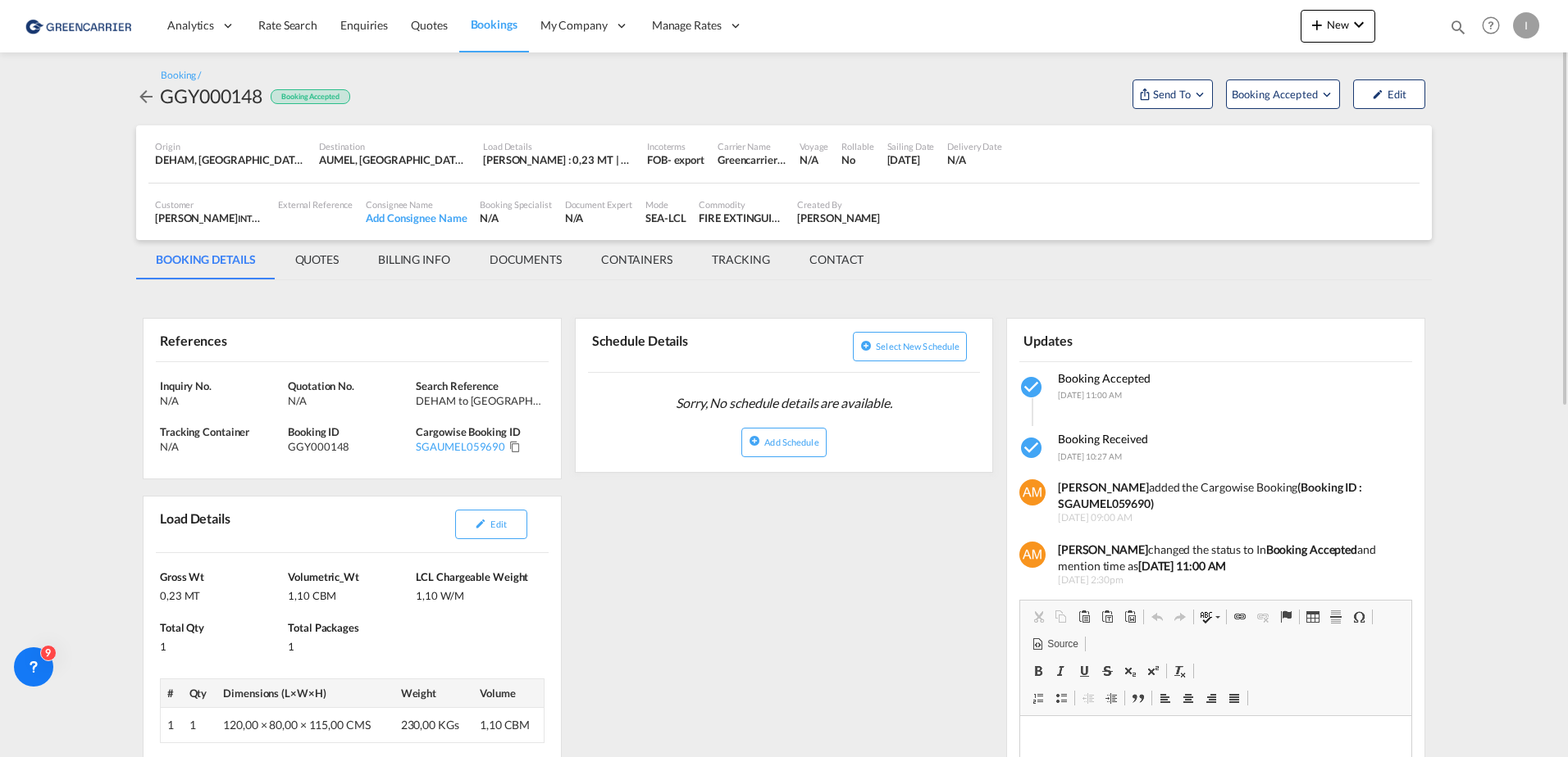
click at [489, 17] on span "Bookings" at bounding box center [494, 25] width 47 height 17
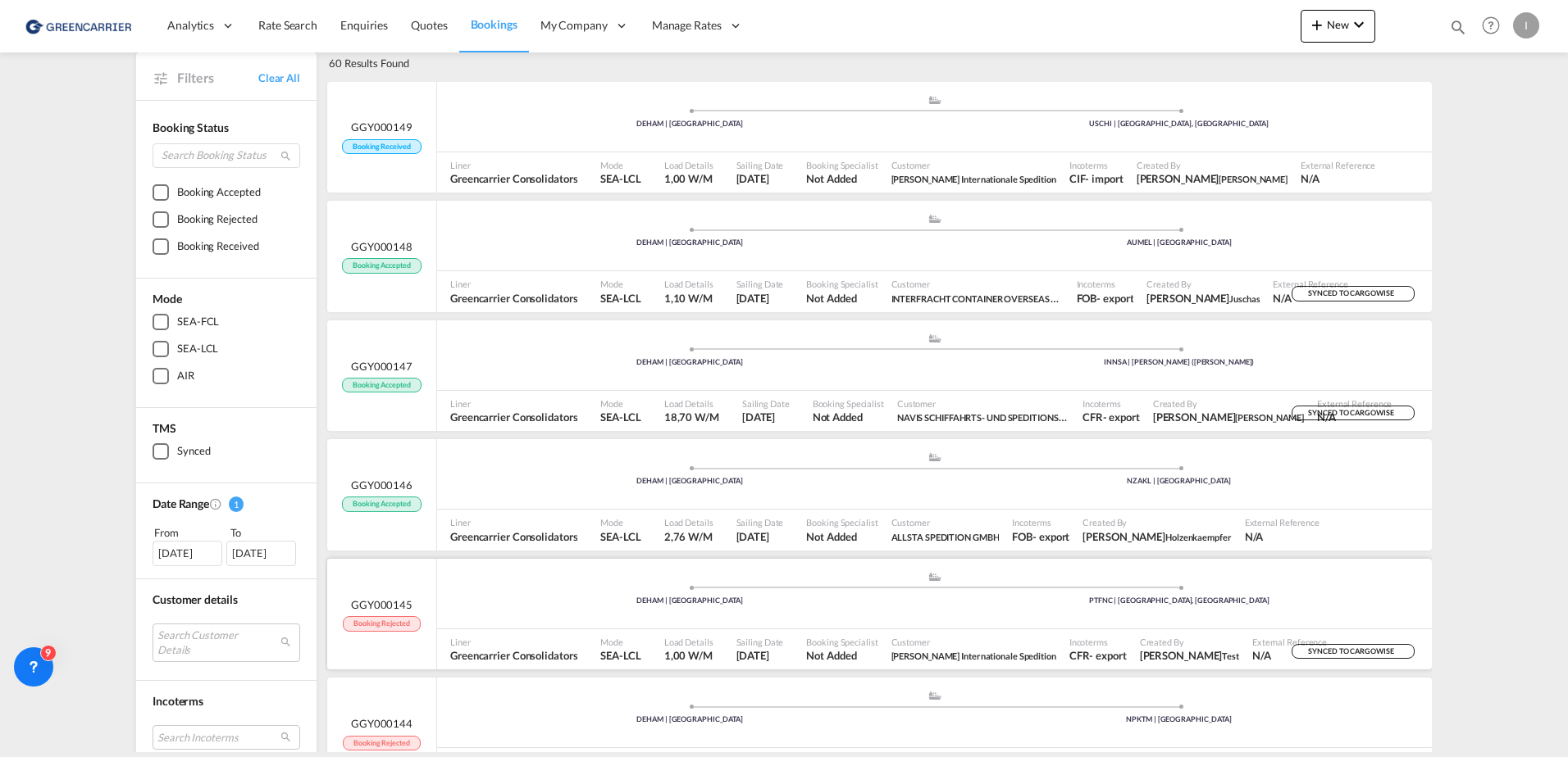
scroll to position [246, 0]
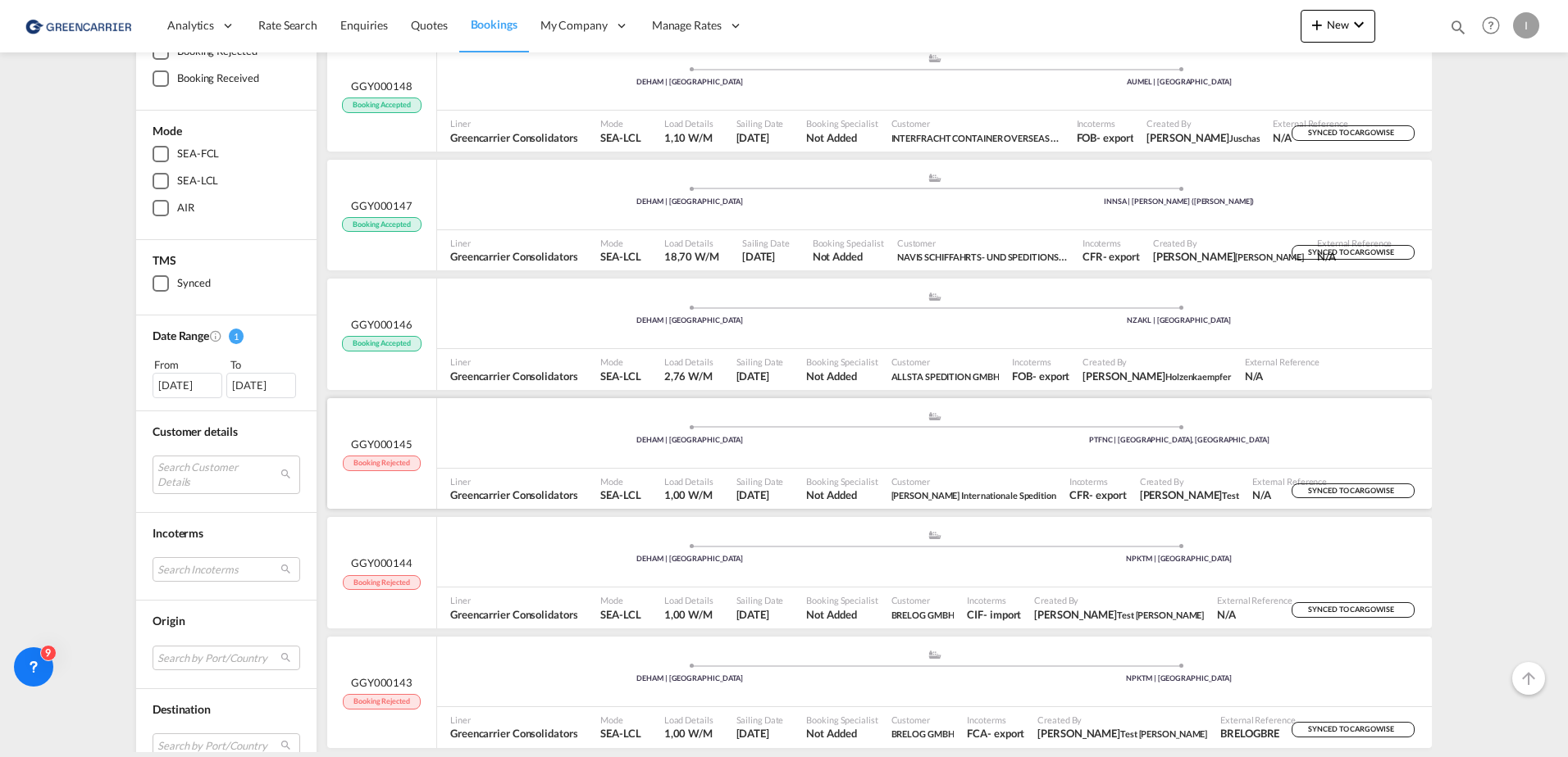
click at [1057, 448] on div ".a{fill:#aaa8ad;} .a{fill:#aaa8ad;} DEHAM | Hamburg PTFNC | Funchal, Madeira" at bounding box center [934, 435] width 994 height 49
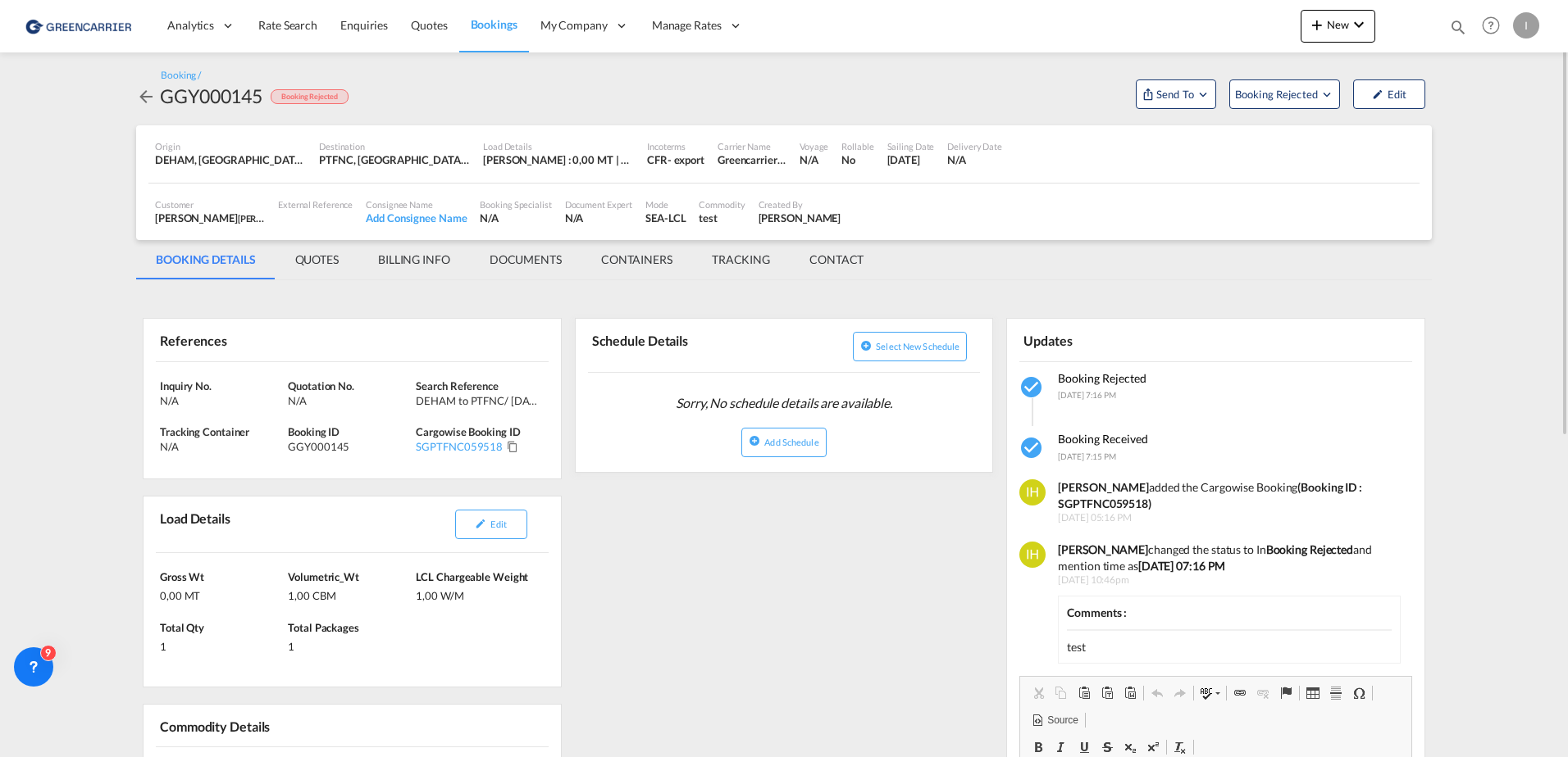
click at [1528, 33] on div "I" at bounding box center [1525, 25] width 26 height 26
click at [1488, 125] on button "Logout" at bounding box center [1507, 125] width 106 height 33
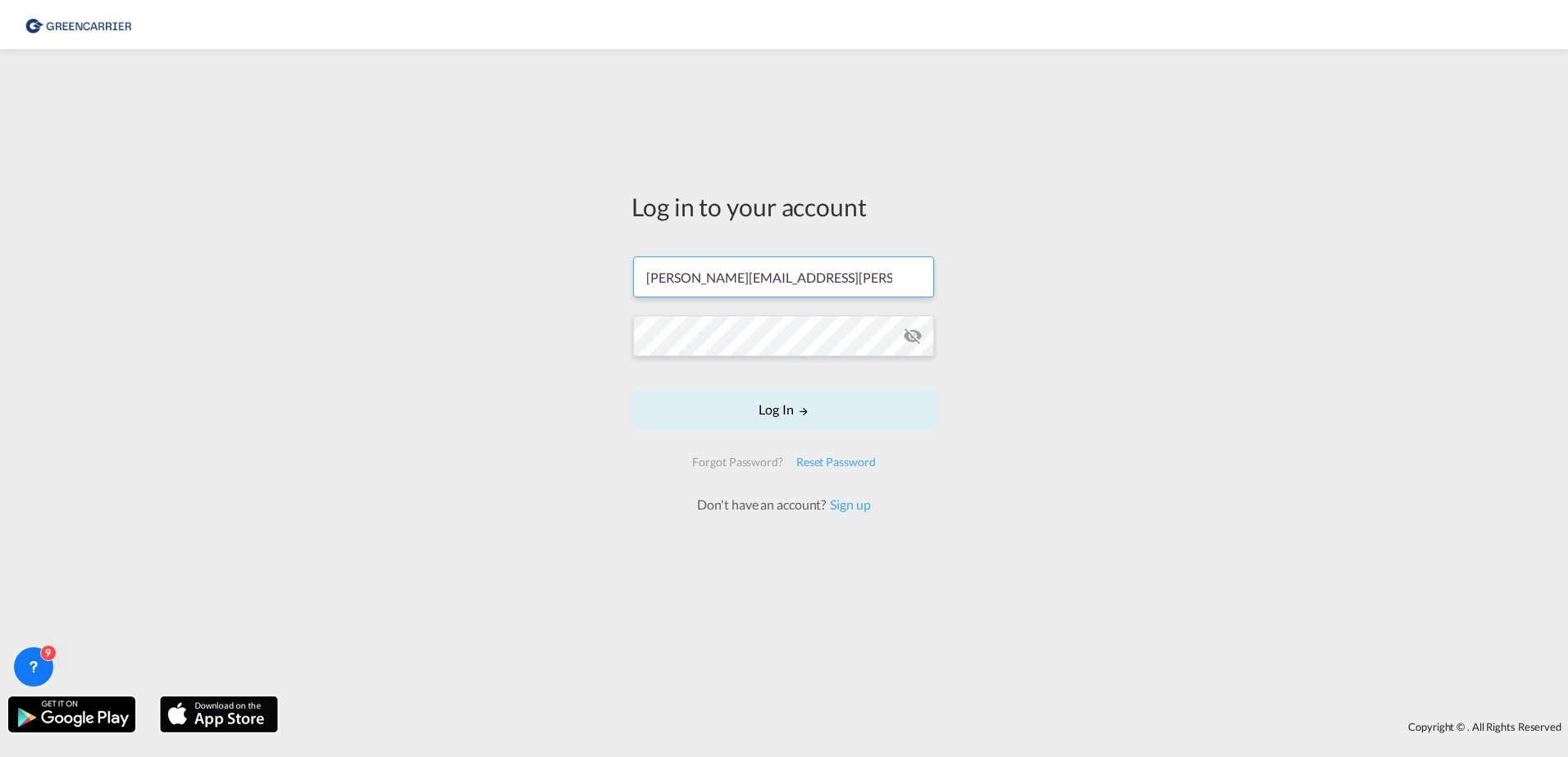
click at [789, 267] on input "[PERSON_NAME][EMAIL_ADDRESS][PERSON_NAME][DOMAIN_NAME]" at bounding box center [783, 277] width 301 height 41
type input "[PERSON_NAME][EMAIL_ADDRESS][DOMAIN_NAME]"
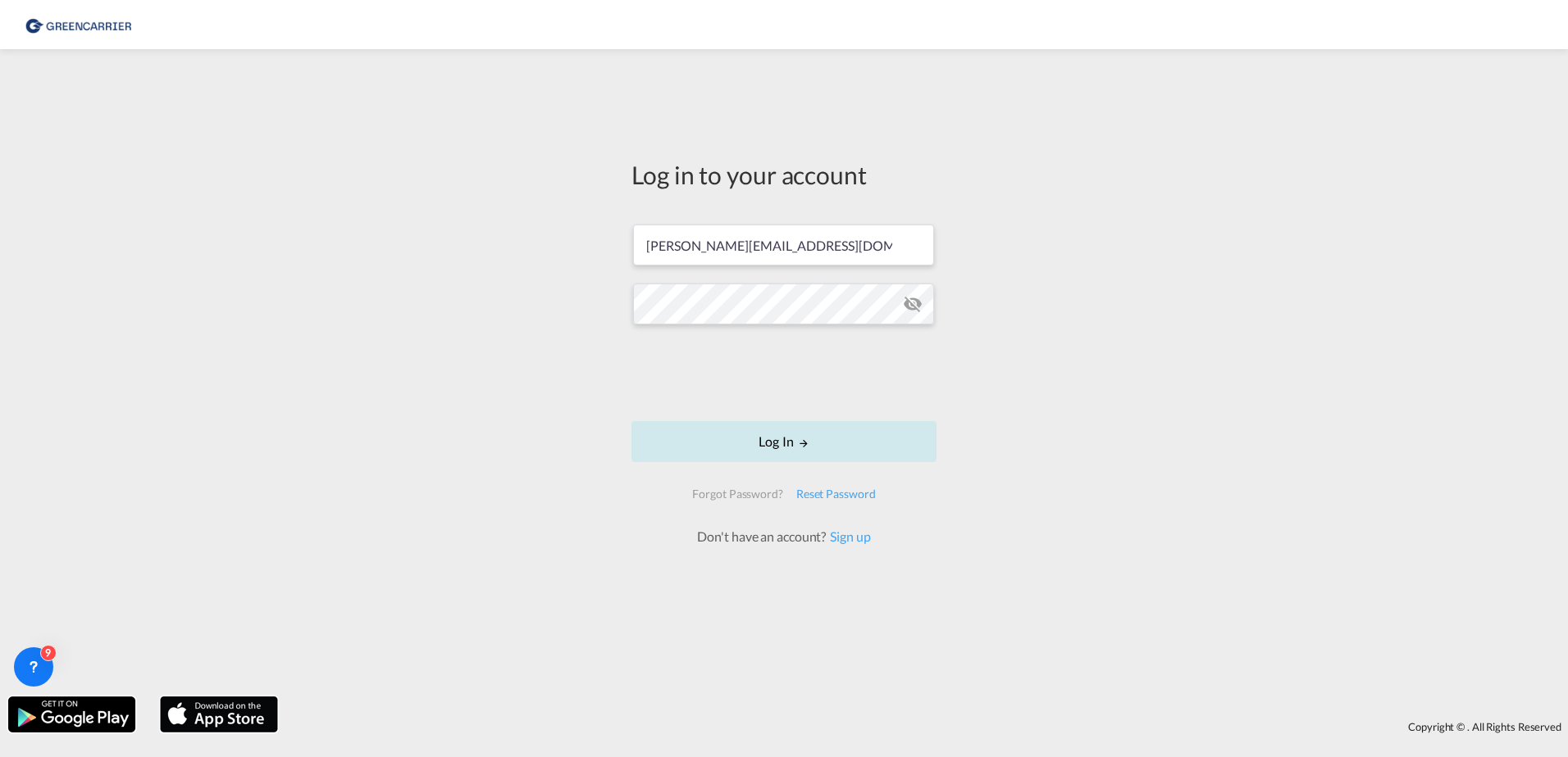
click at [803, 441] on md-icon "LOGIN" at bounding box center [803, 443] width 12 height 12
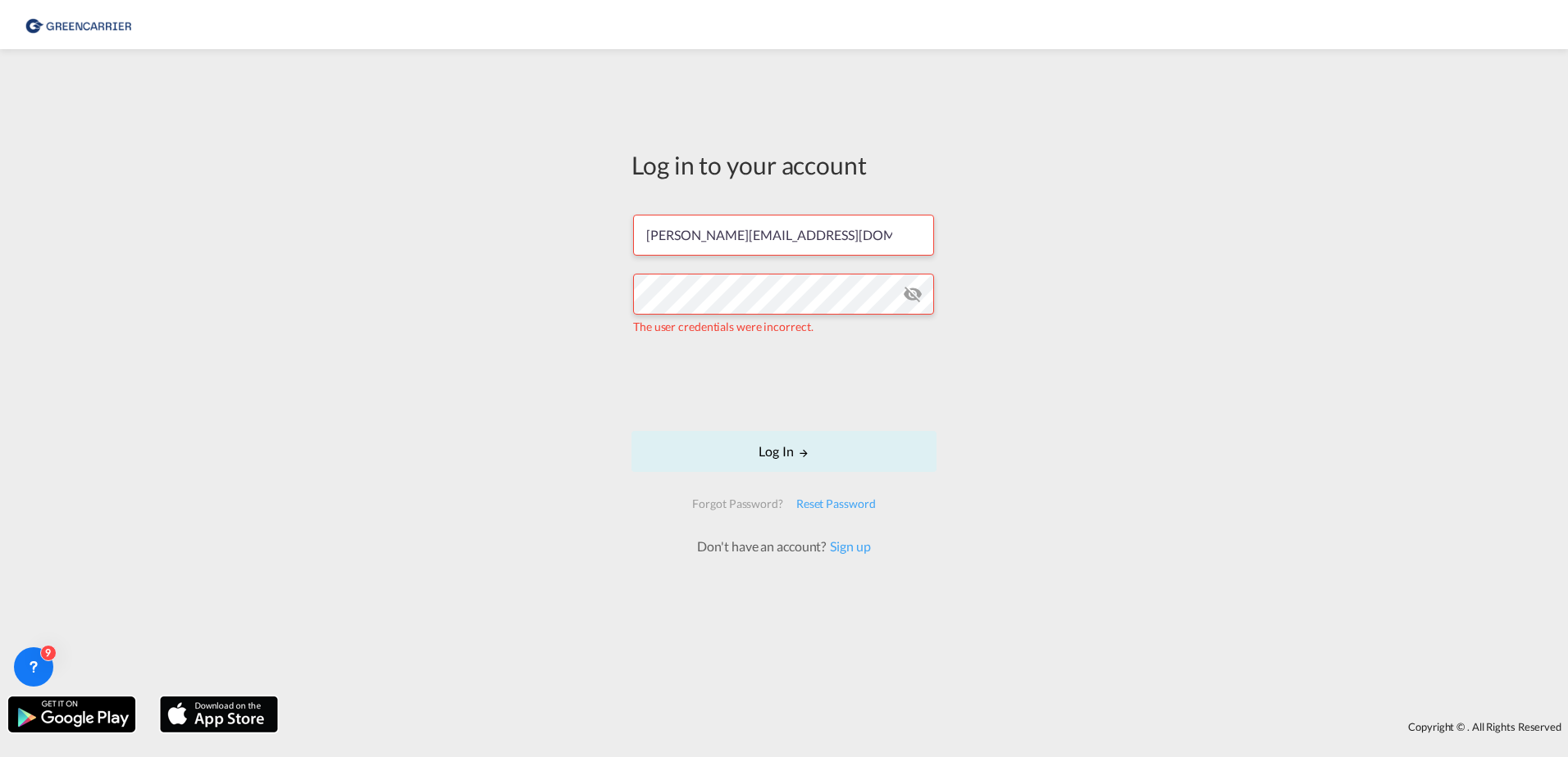
click at [873, 430] on form "isabel_huhu@yahoo.de The user credentials were incorrect. Log In Forgot Passwor…" at bounding box center [784, 377] width 305 height 358
click at [864, 451] on button "Log In" at bounding box center [784, 451] width 305 height 41
click at [1145, 252] on div "Log in to your account [PERSON_NAME][EMAIL_ADDRESS][DOMAIN_NAME] The user crede…" at bounding box center [784, 372] width 1568 height 631
click at [424, 273] on div "Log in to your account [PERSON_NAME][EMAIL_ADDRESS][DOMAIN_NAME] The user crede…" at bounding box center [784, 372] width 1568 height 631
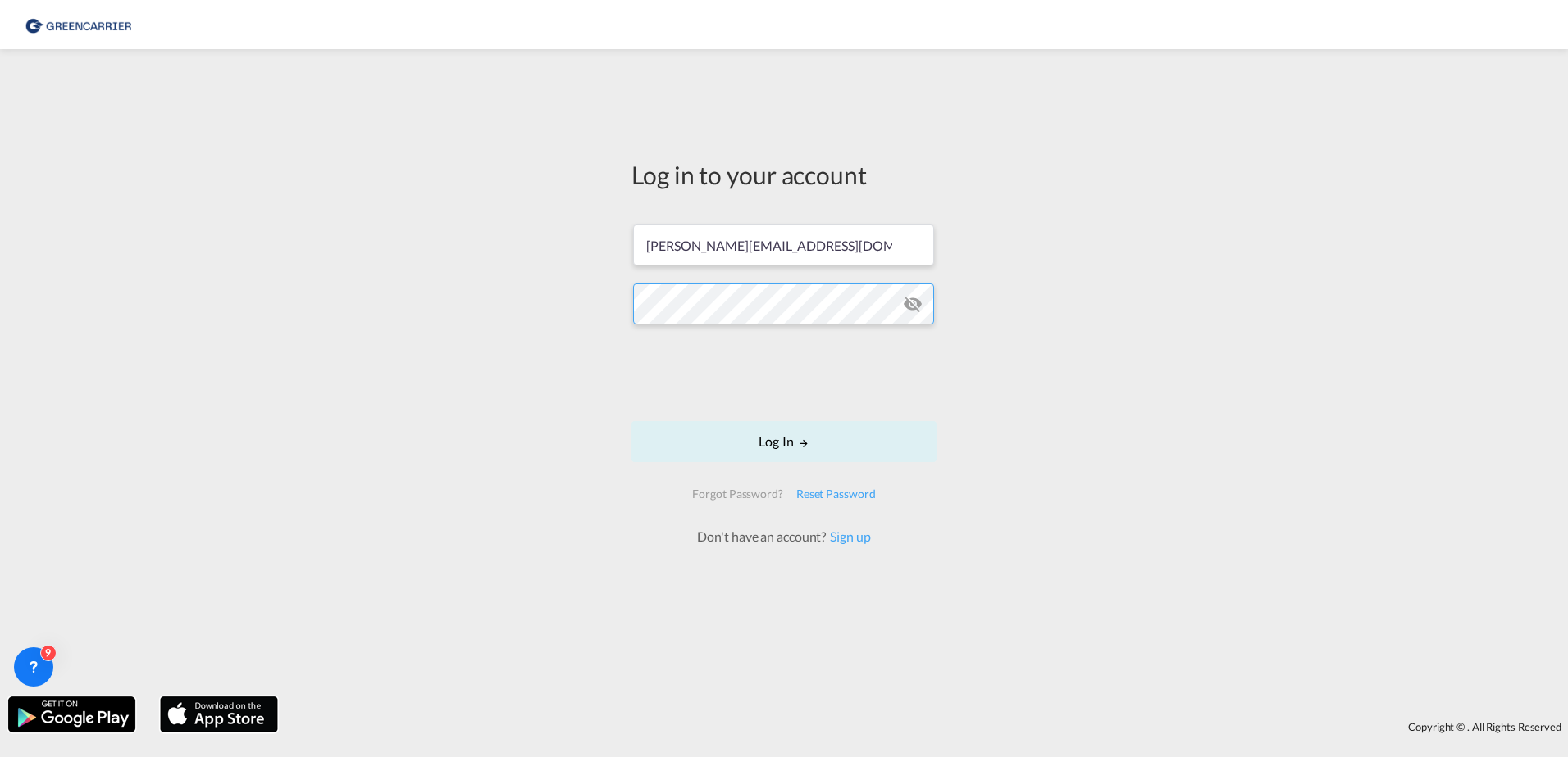
click at [631, 422] on button "Log In" at bounding box center [784, 442] width 305 height 41
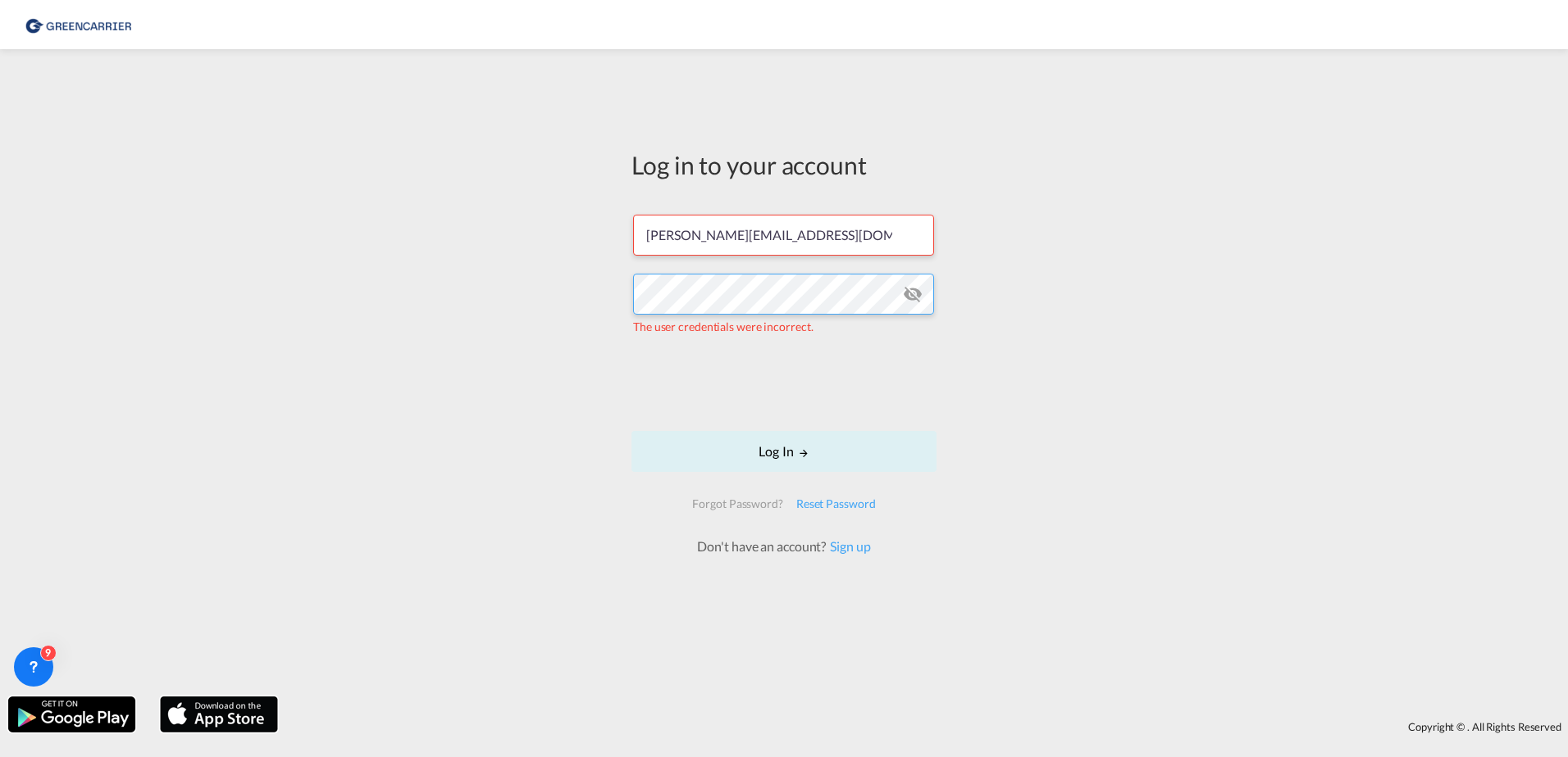
click at [325, 272] on div "Log in to your account [PERSON_NAME][EMAIL_ADDRESS][DOMAIN_NAME] The user crede…" at bounding box center [784, 372] width 1568 height 631
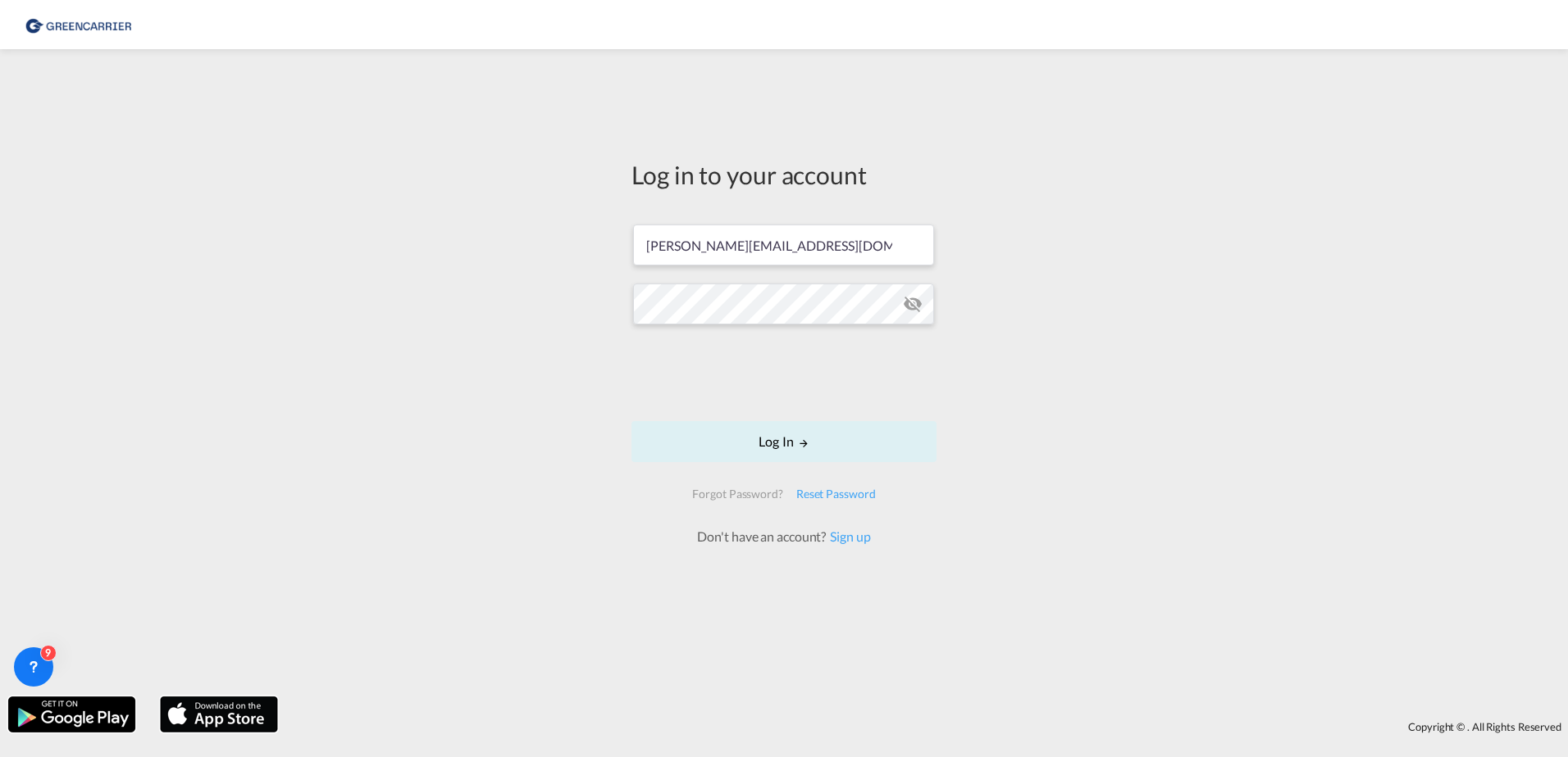
click at [913, 294] on md-icon "icon-eye-off" at bounding box center [912, 303] width 19 height 19
click at [815, 441] on button "Log In" at bounding box center [784, 442] width 305 height 41
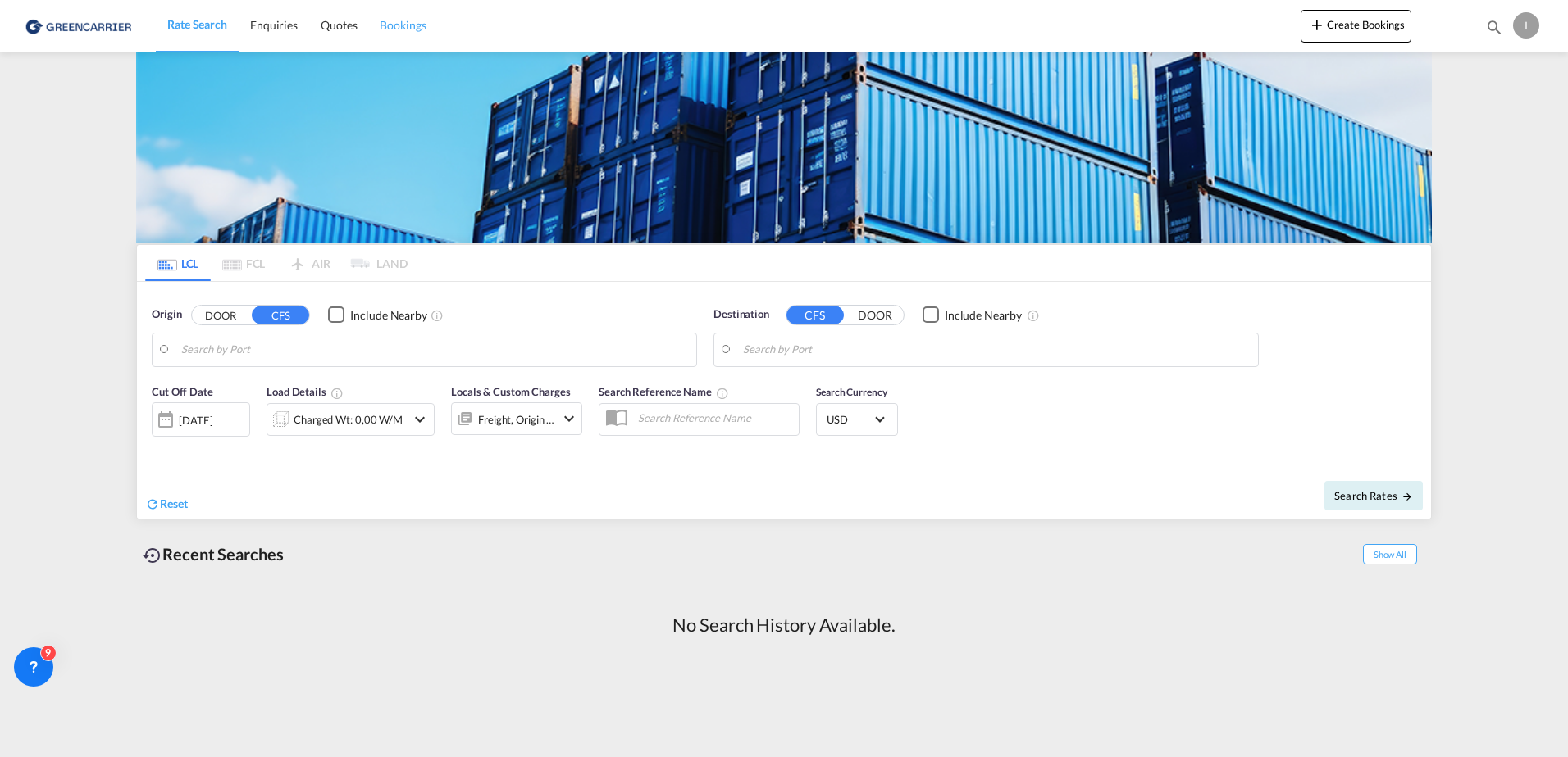
click at [393, 15] on link "Bookings" at bounding box center [402, 26] width 69 height 54
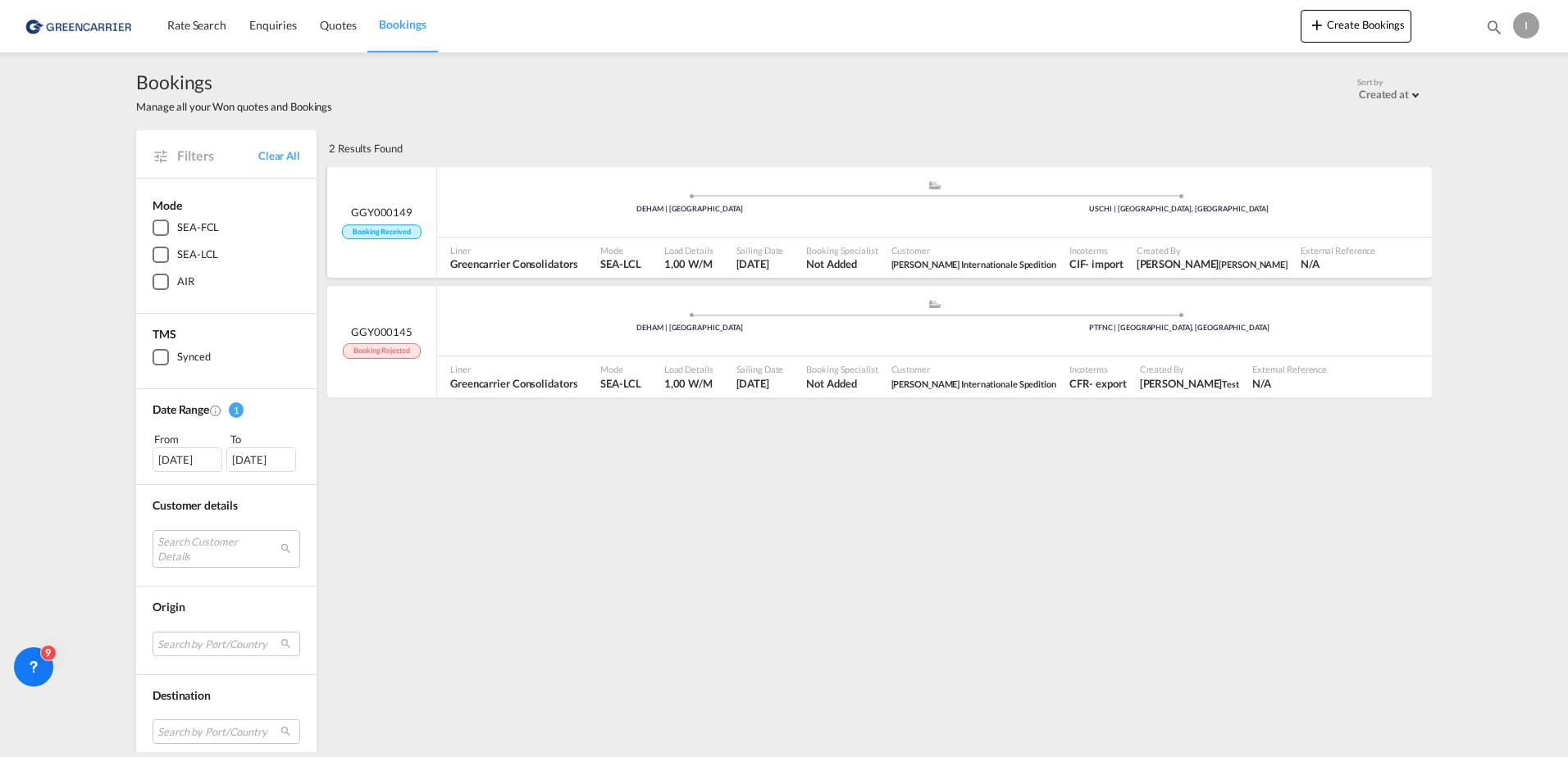
click at [578, 215] on div ".a{fill:#aaa8ad;} .a{fill:#aaa8ad;} DEHAM | [GEOGRAPHIC_DATA] USCHI | [GEOGRAPH…" at bounding box center [934, 204] width 994 height 49
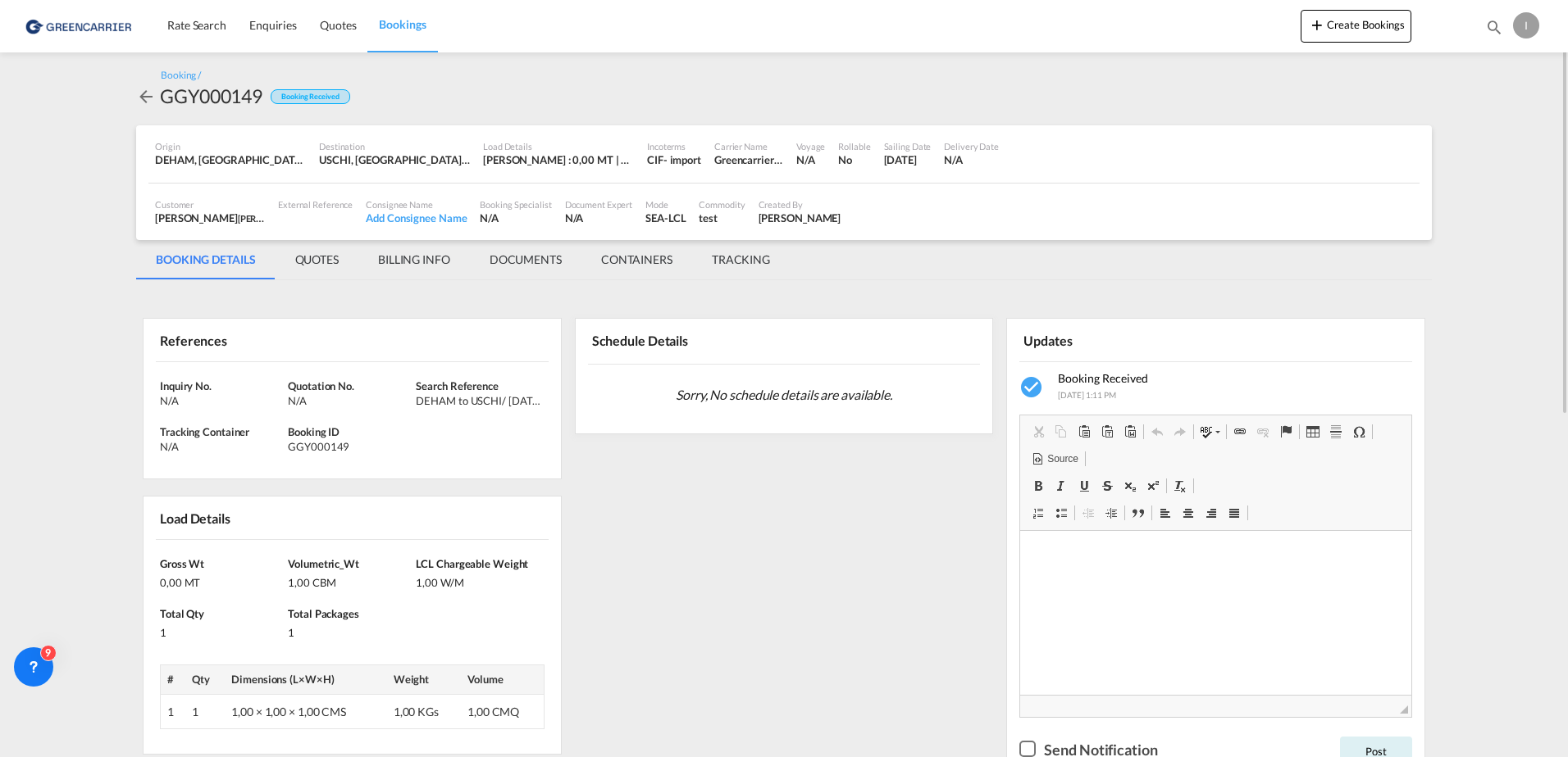
click at [149, 101] on md-icon "icon-arrow-left" at bounding box center [145, 96] width 19 height 19
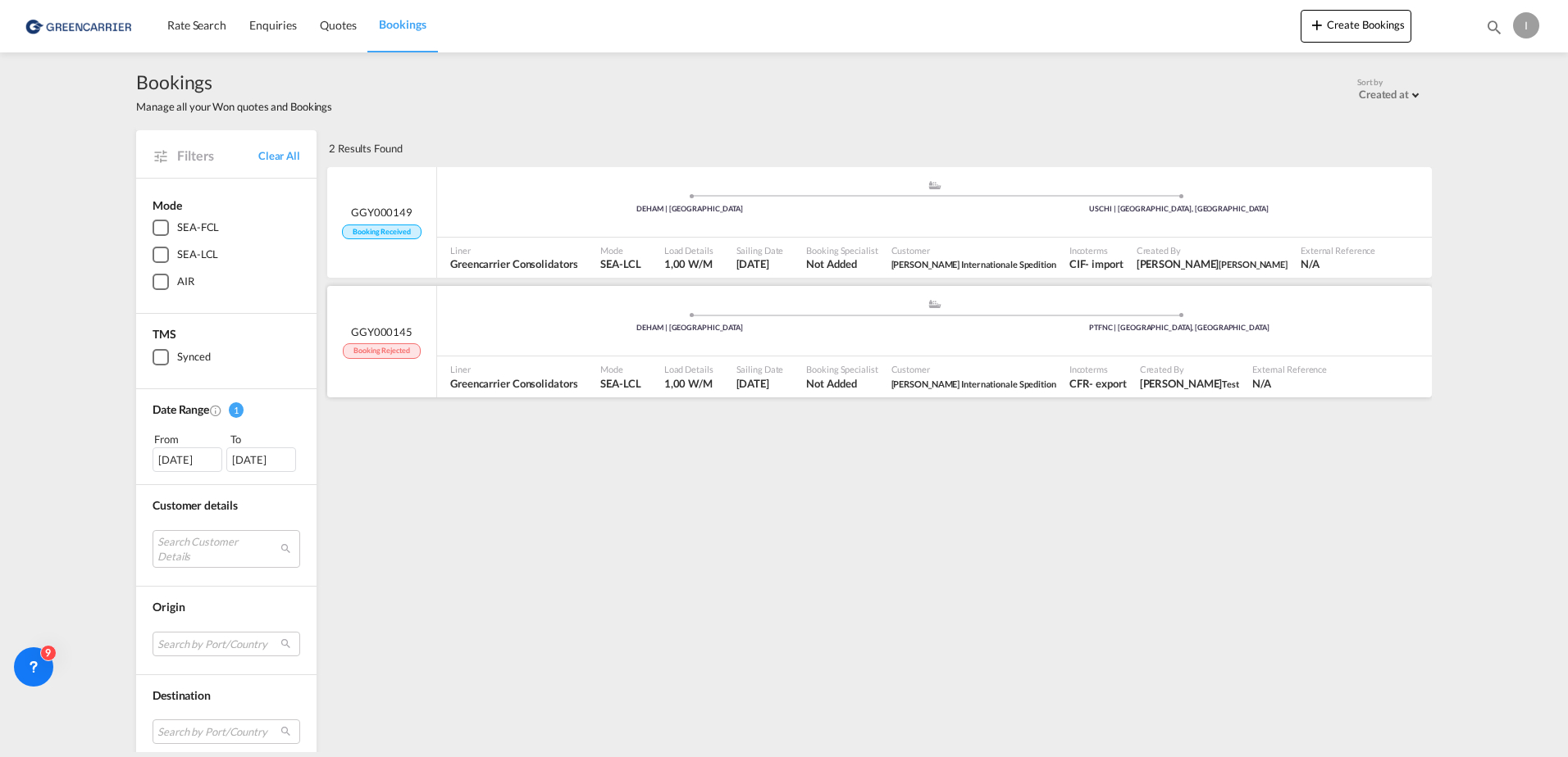
click at [579, 338] on div ".a{fill:#aaa8ad;} .a{fill:#aaa8ad;} DEHAM | Hamburg PTFNC | Funchal, Madeira" at bounding box center [934, 323] width 994 height 49
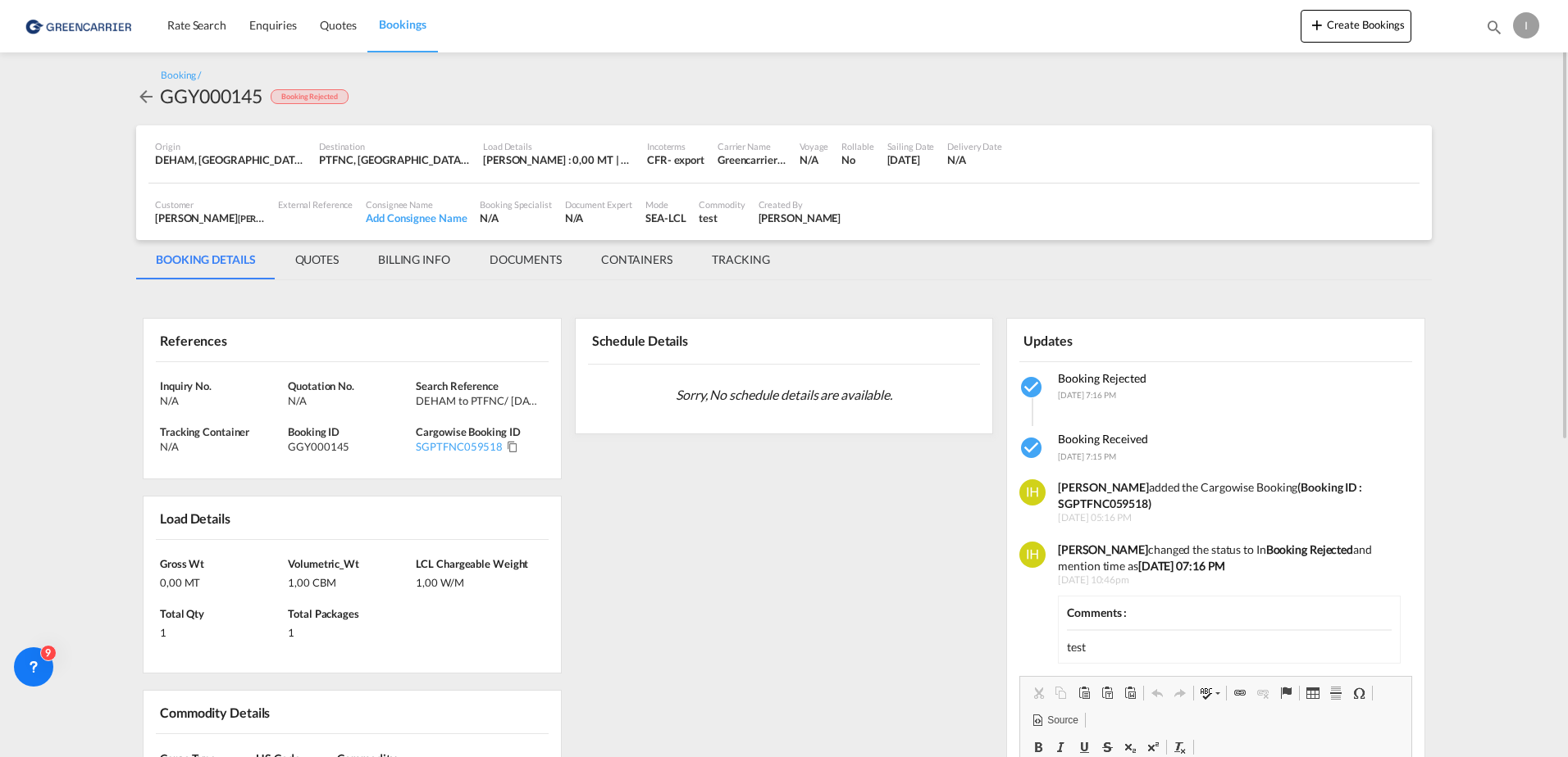
click at [413, 28] on span "Bookings" at bounding box center [402, 24] width 47 height 14
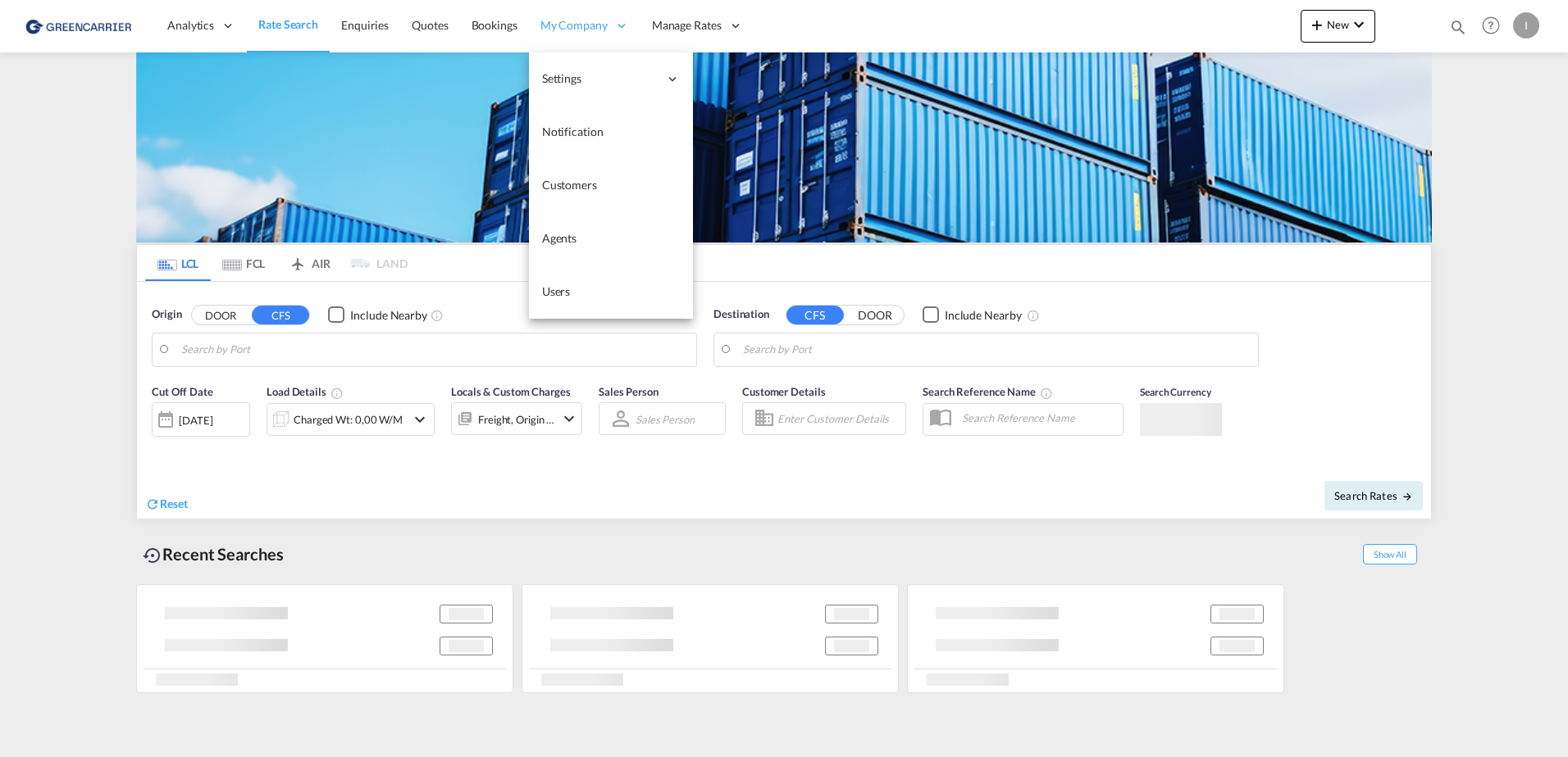
type input "[GEOGRAPHIC_DATA], [GEOGRAPHIC_DATA]"
type input "Callao, PECLL"
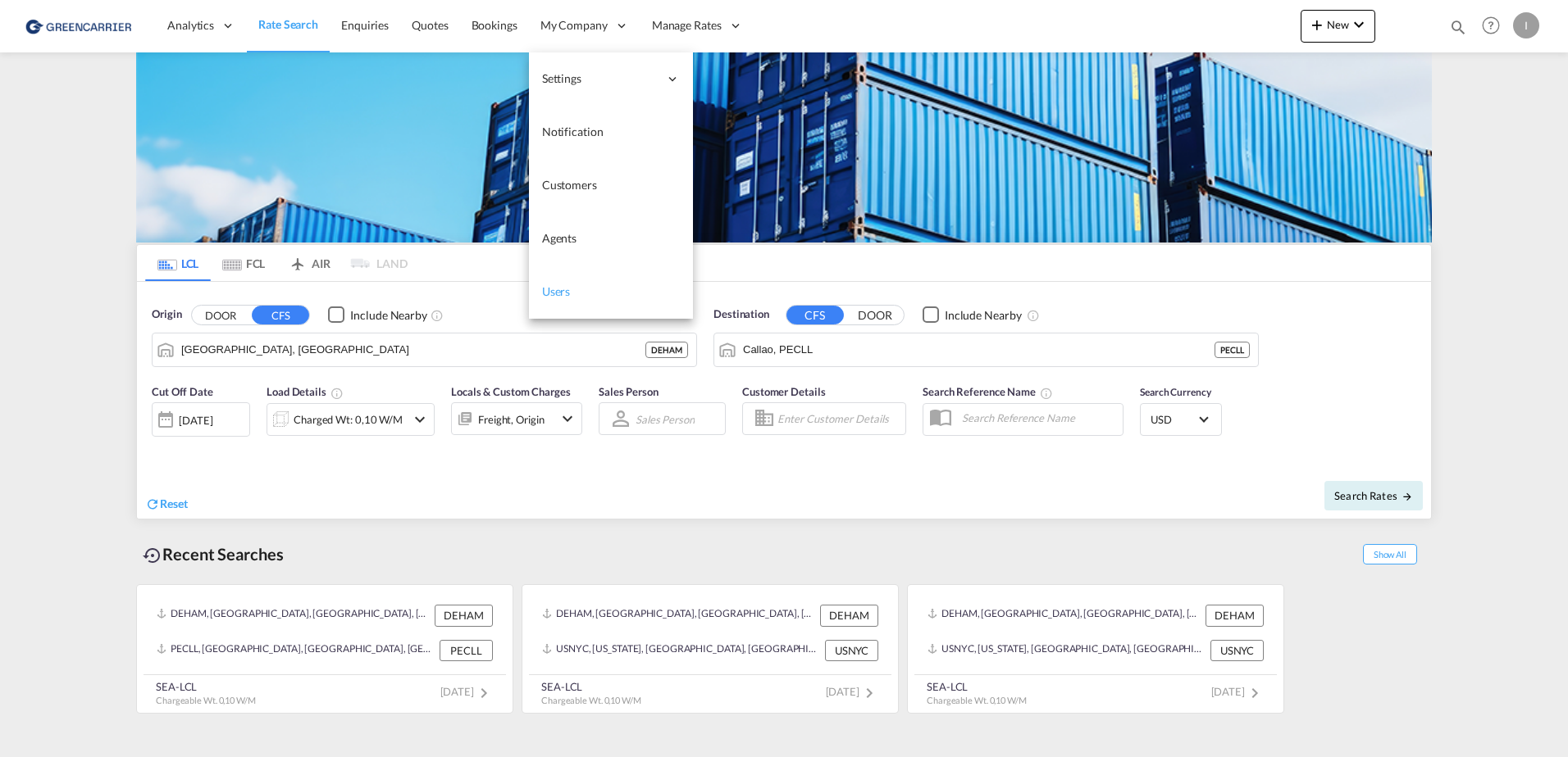
drag, startPoint x: 558, startPoint y: 304, endPoint x: 569, endPoint y: 305, distance: 11.0
click at [558, 304] on link "Users" at bounding box center [611, 293] width 164 height 54
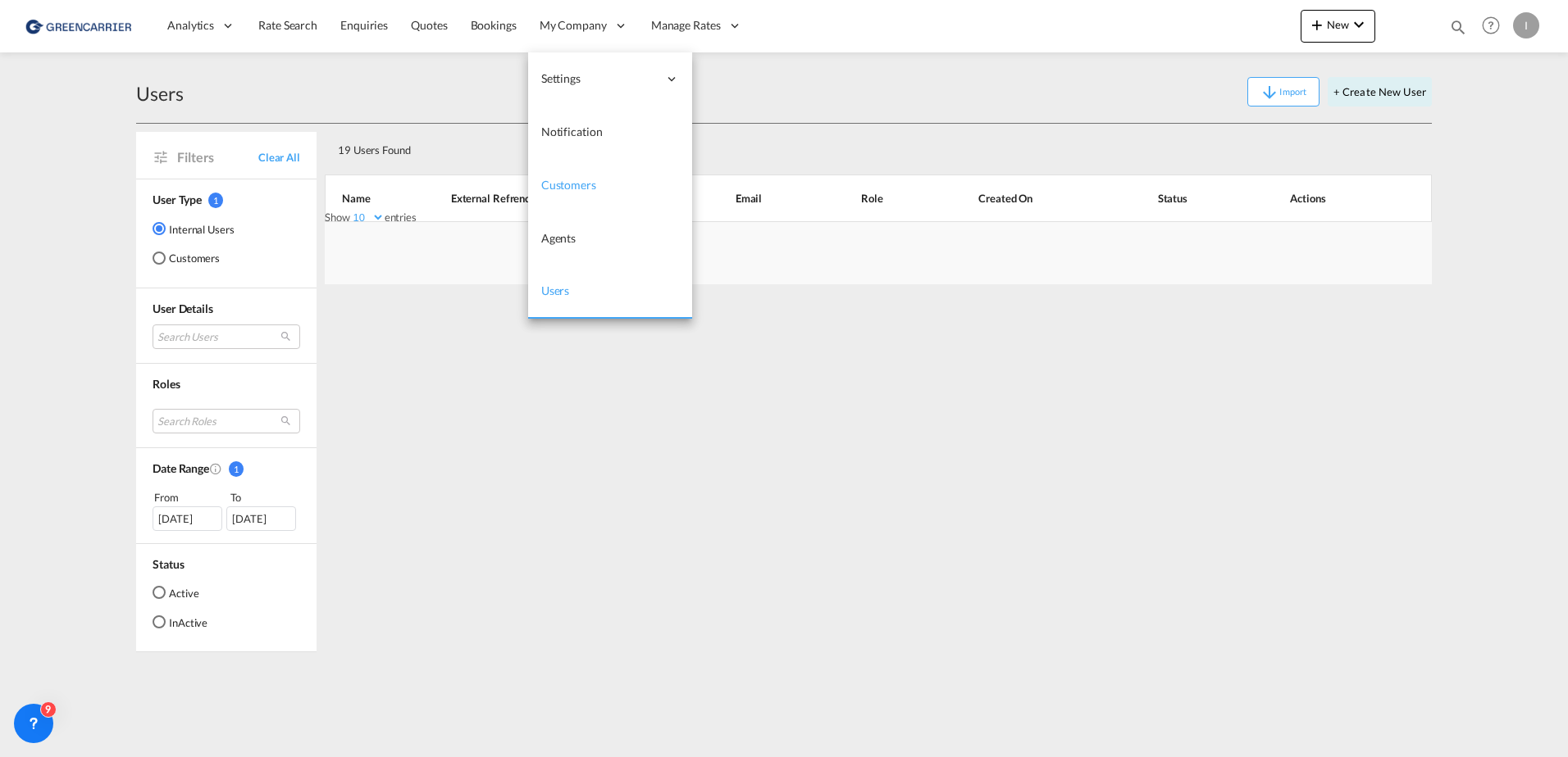
click at [579, 181] on span "Customers" at bounding box center [569, 184] width 55 height 14
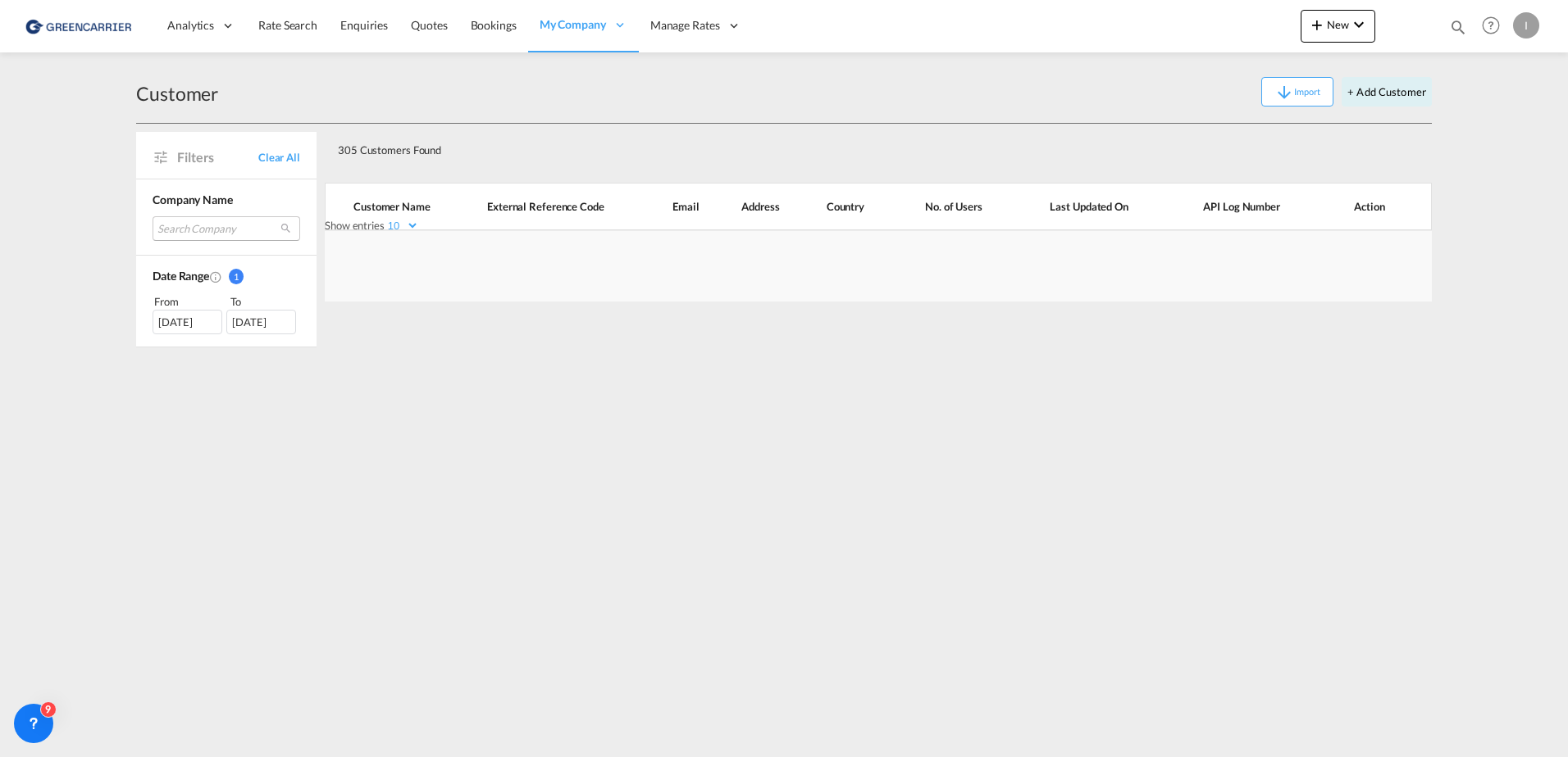
click at [188, 227] on md-select "Search Company [PERSON_NAME] internationale spedition eurasia supply chain mana…" at bounding box center [226, 228] width 148 height 24
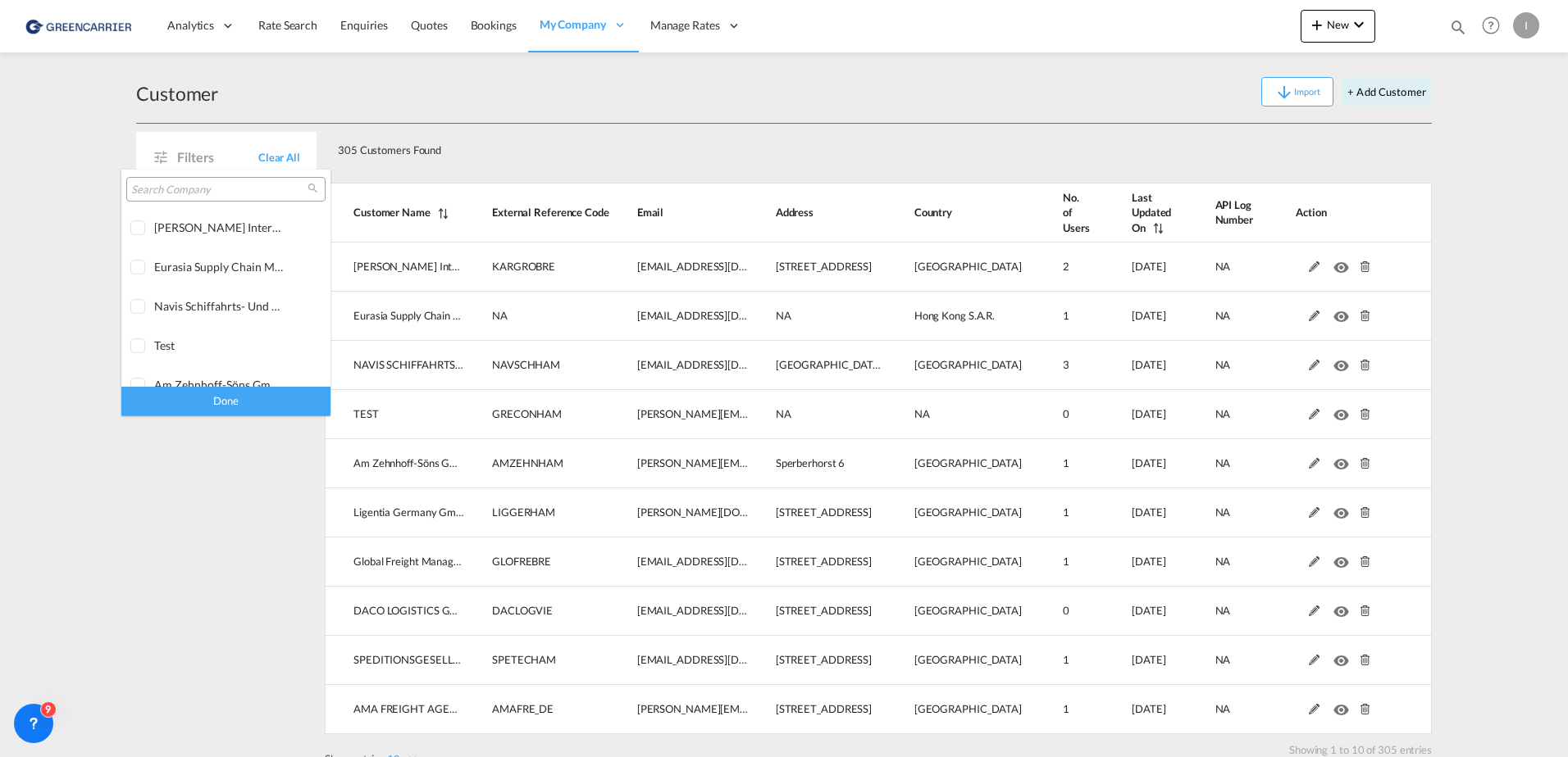
click at [200, 190] on input "search" at bounding box center [219, 190] width 176 height 15
type input "hartrodt"
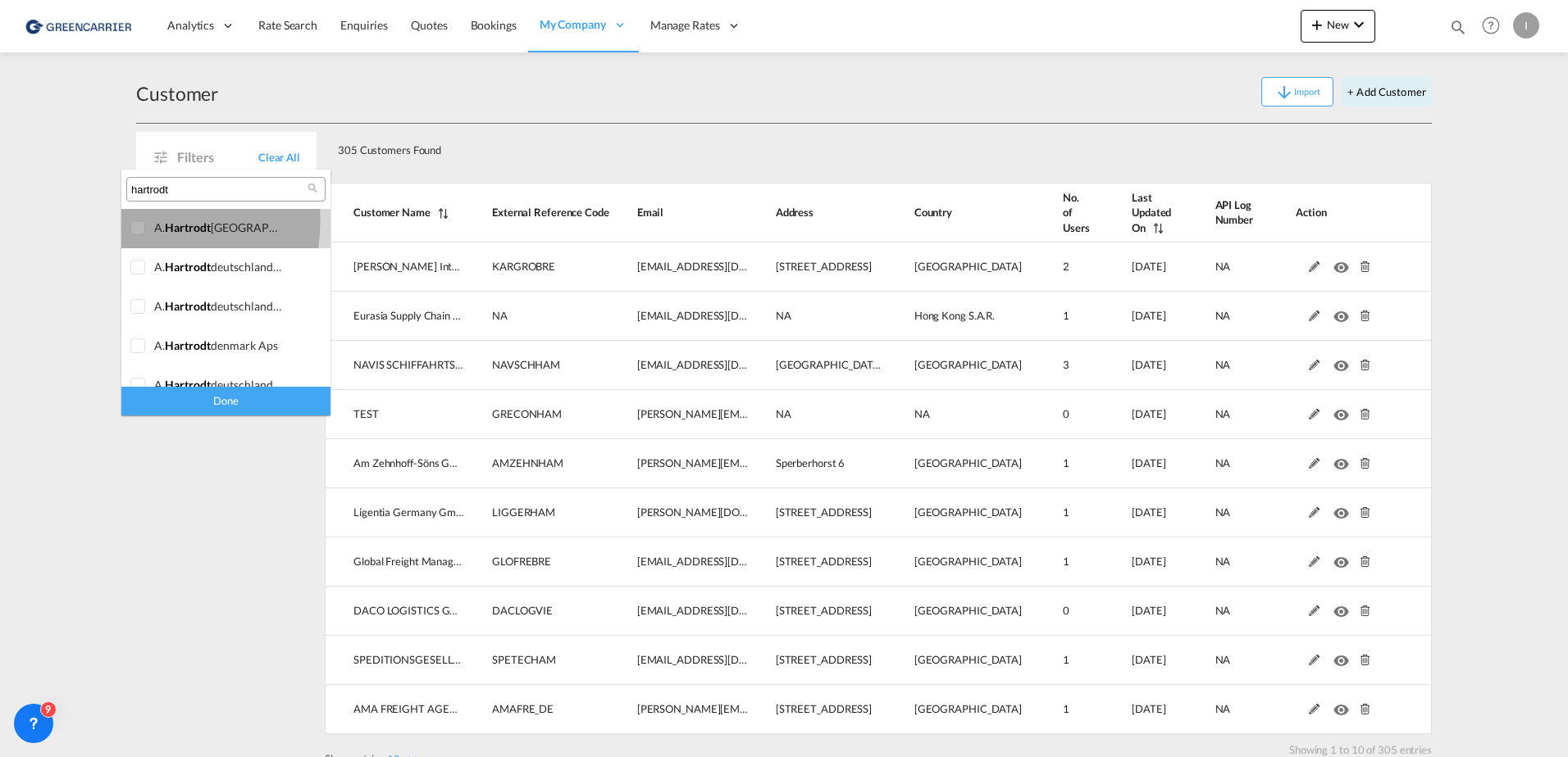
click at [130, 220] on div at bounding box center [138, 229] width 17 height 17
click at [130, 272] on div at bounding box center [138, 268] width 17 height 17
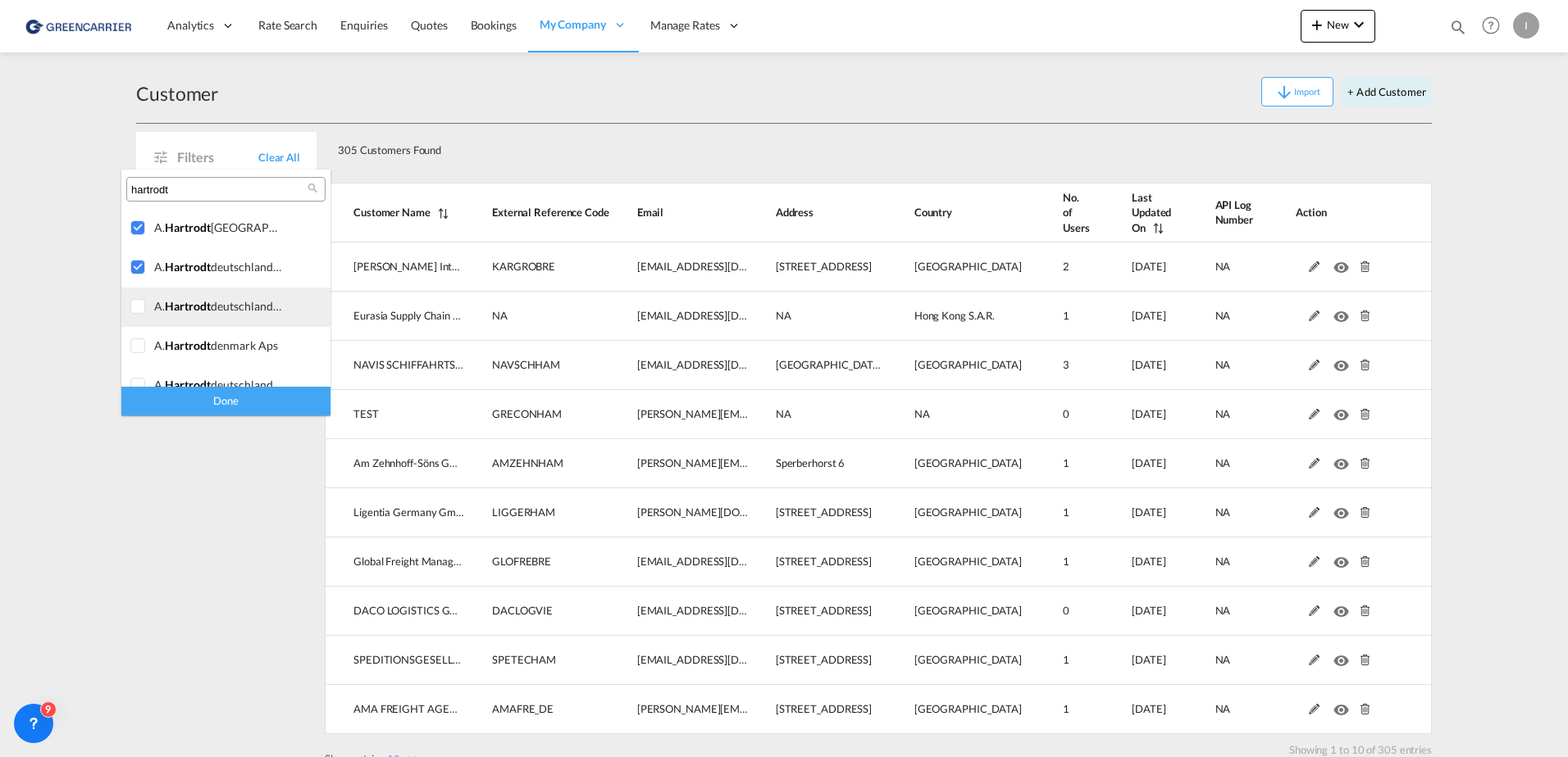
click at [130, 314] on div at bounding box center [138, 308] width 17 height 17
click at [130, 340] on div at bounding box center [138, 347] width 17 height 17
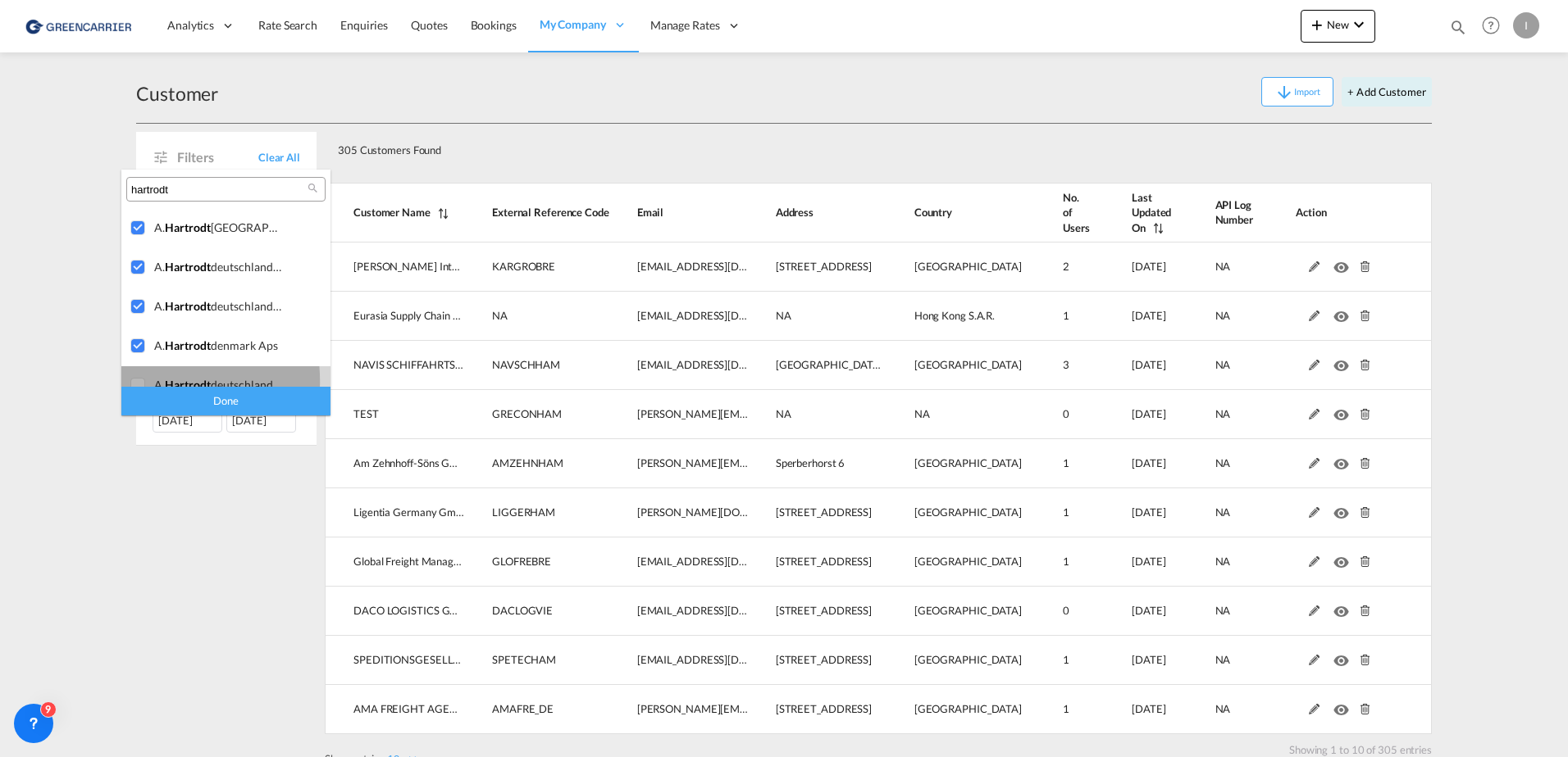
click at [130, 382] on div at bounding box center [138, 386] width 17 height 17
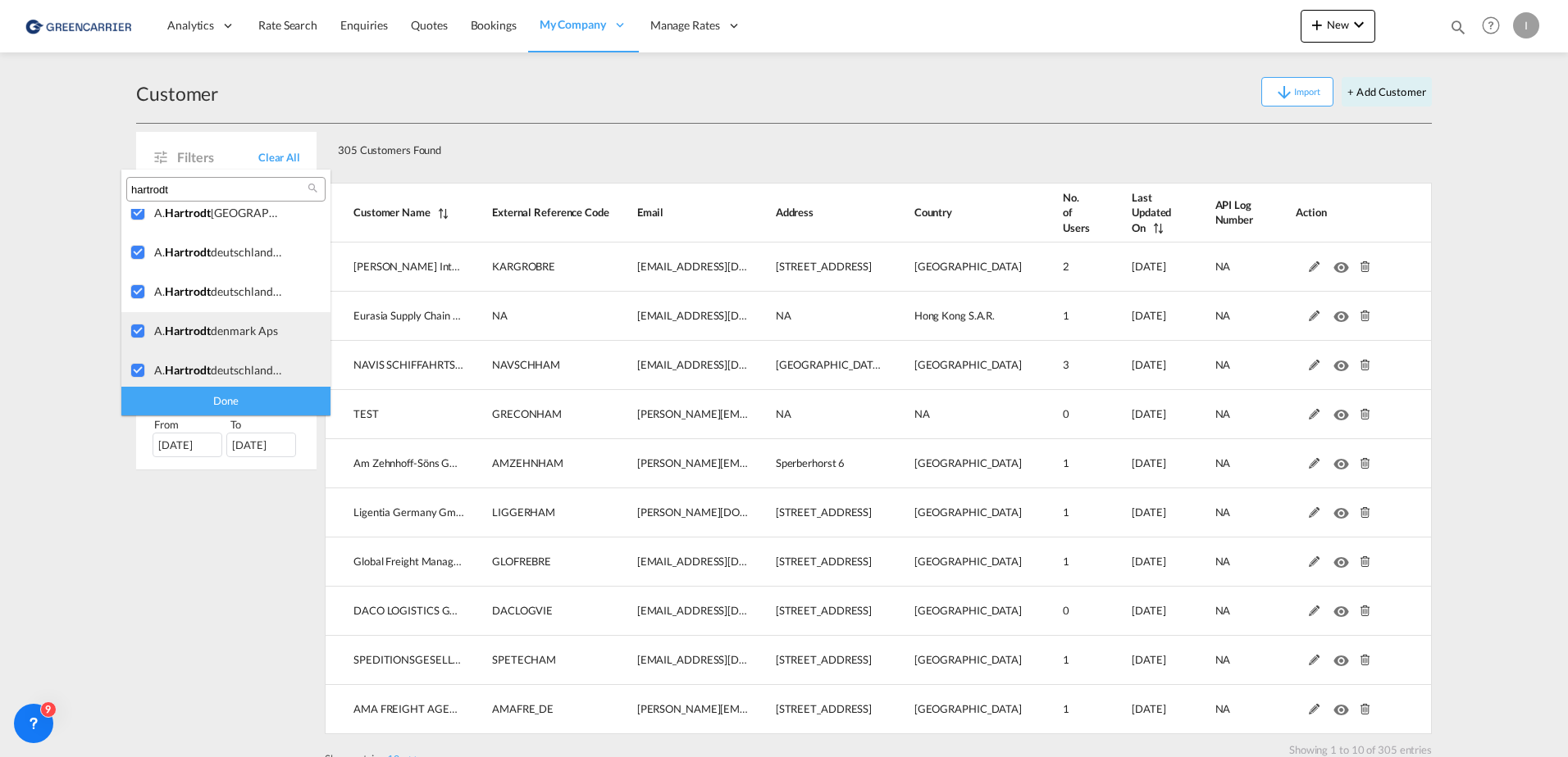
scroll to position [18, 0]
click at [179, 407] on div "Done" at bounding box center [226, 402] width 209 height 29
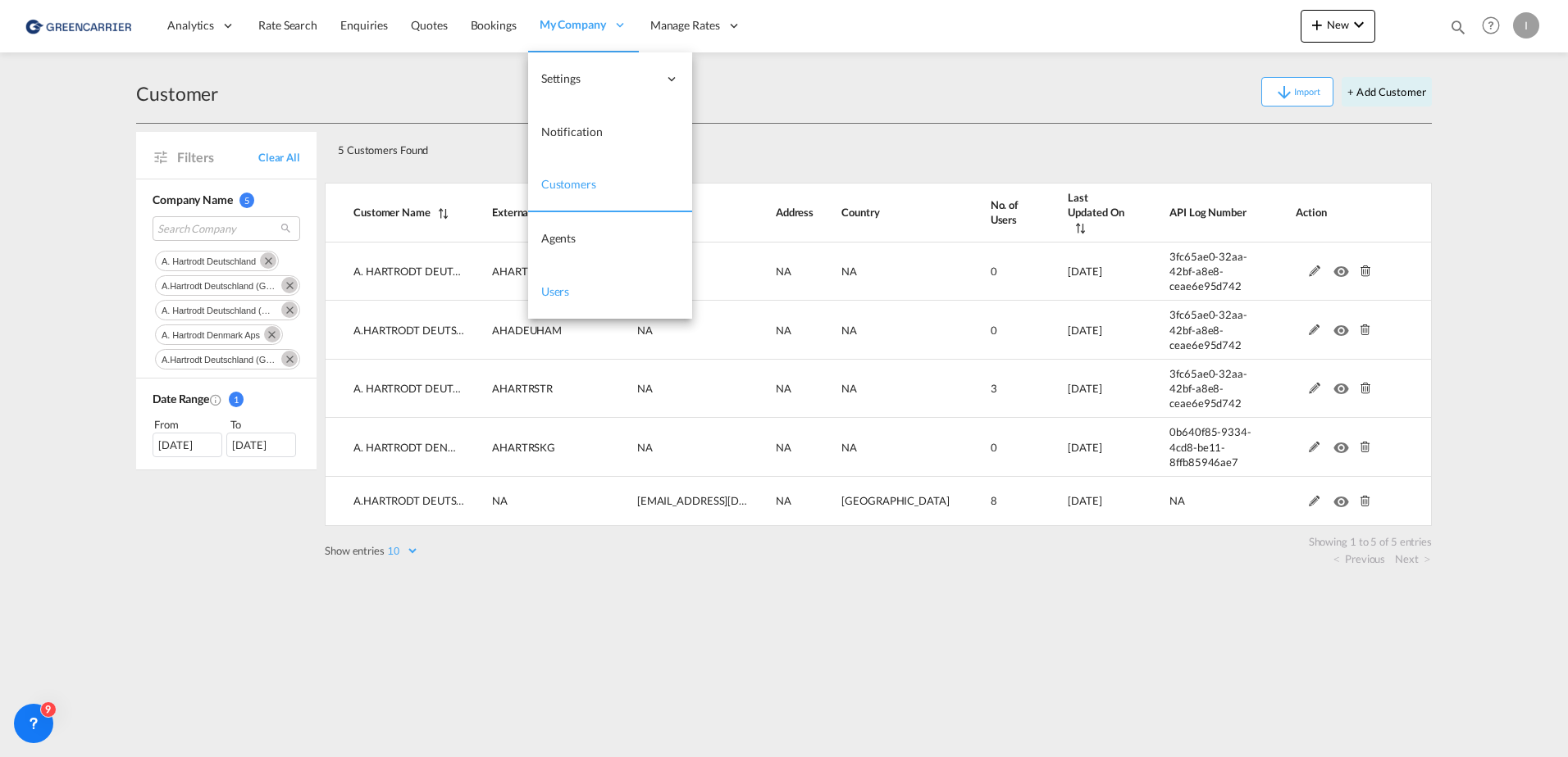
click at [562, 306] on link "Users" at bounding box center [610, 293] width 164 height 54
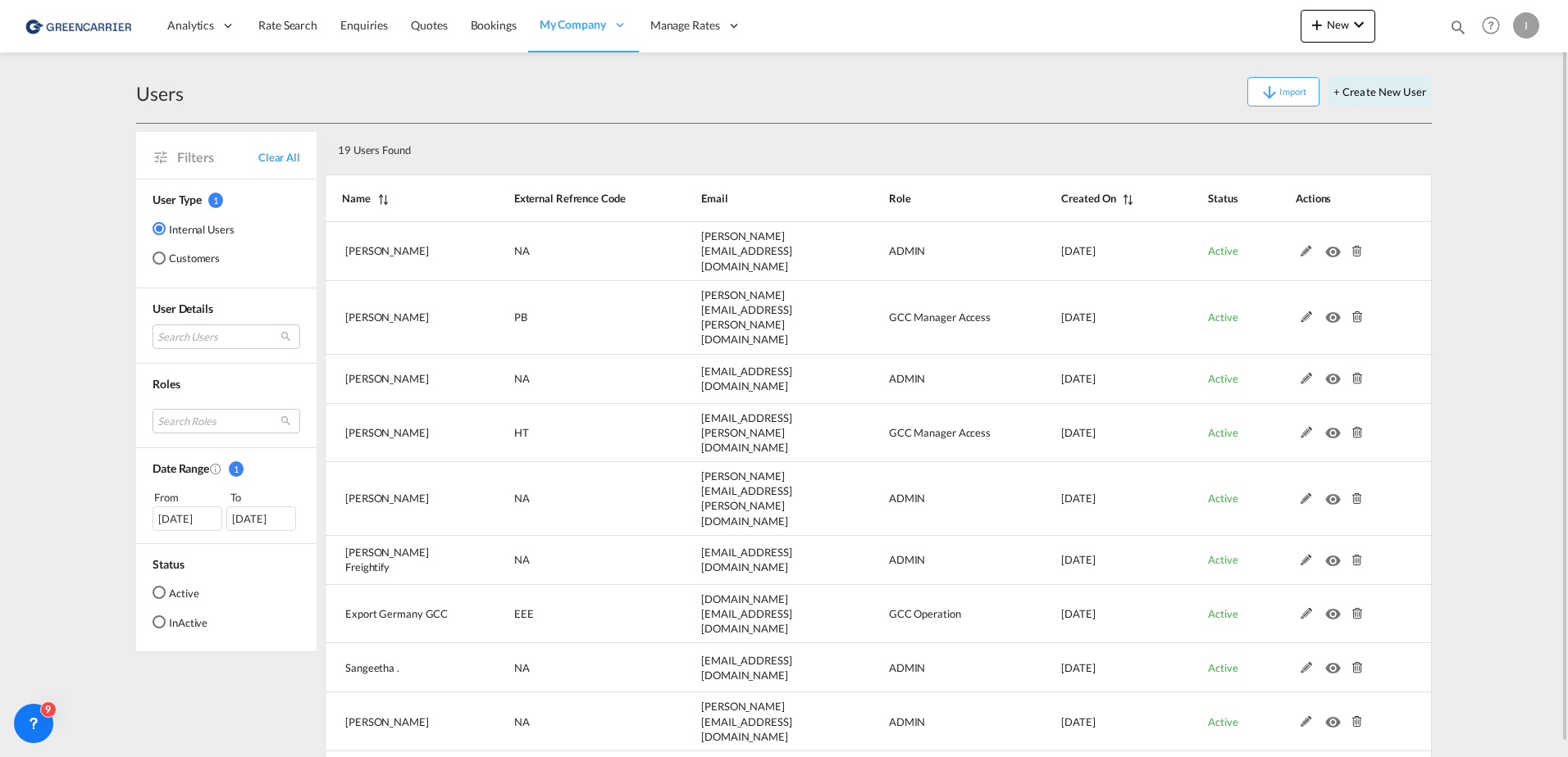
click at [170, 253] on md-radio-button "Customers" at bounding box center [194, 258] width 82 height 17
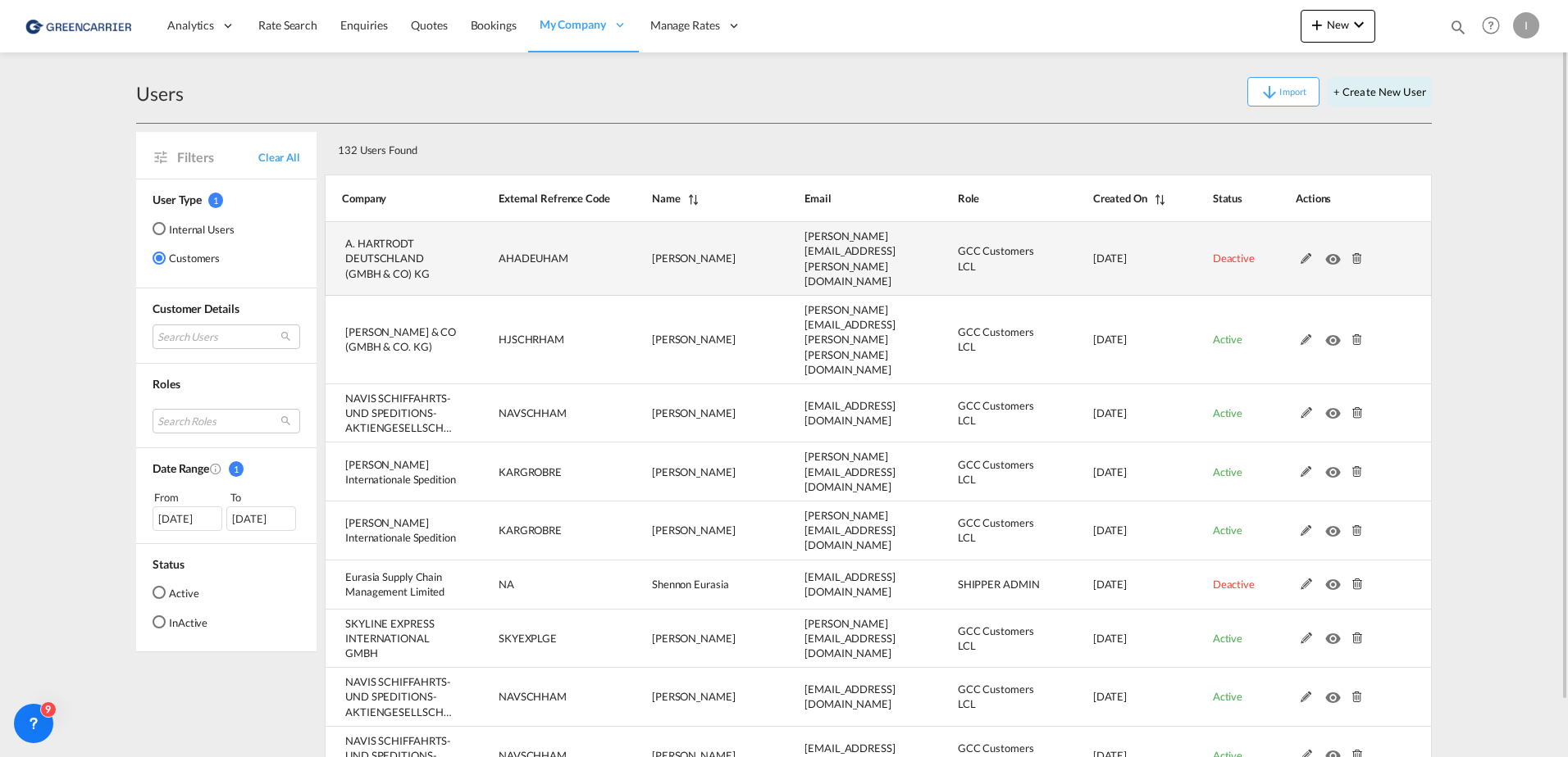
click at [1296, 253] on md-icon at bounding box center [1306, 259] width 21 height 12
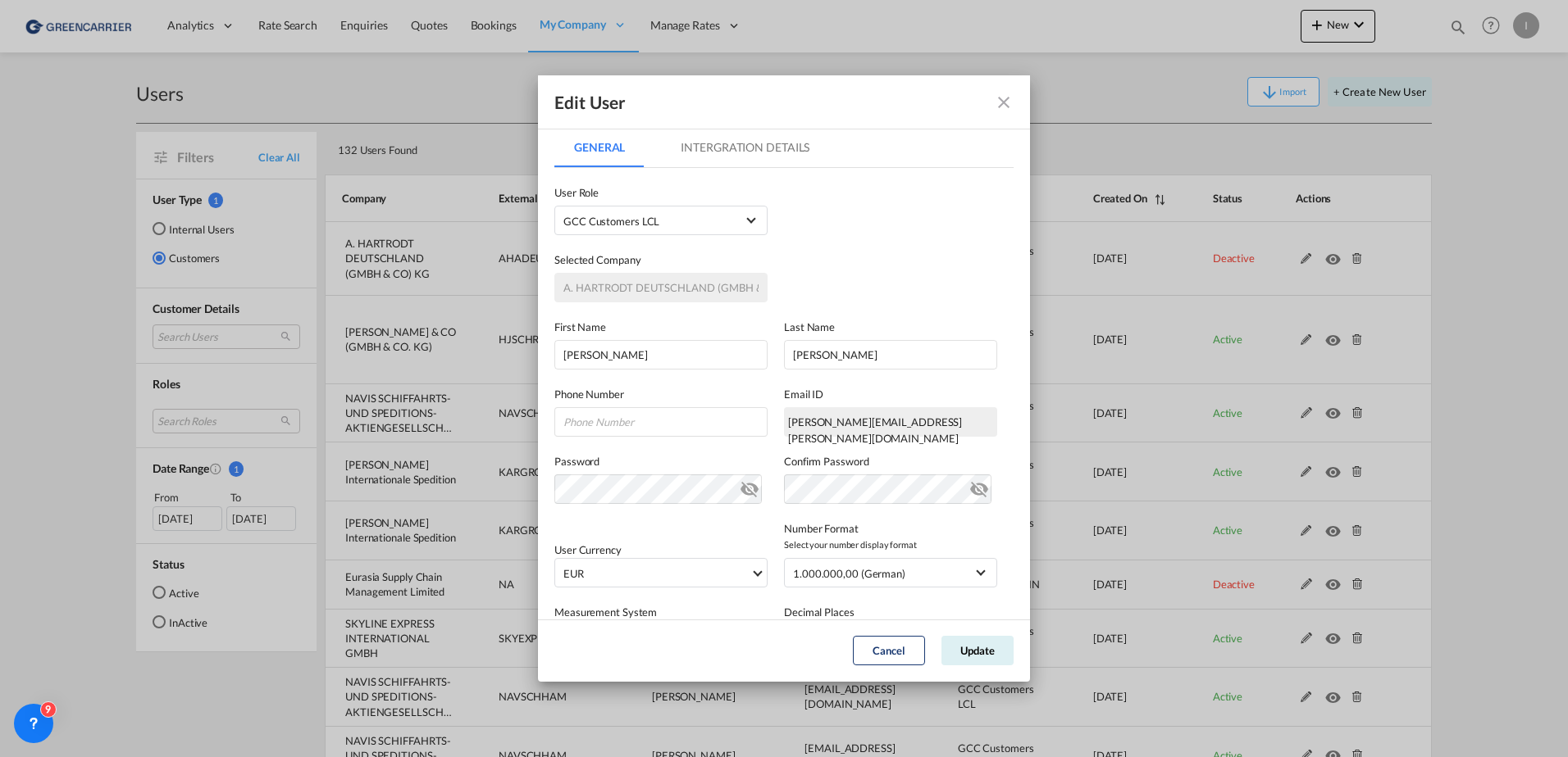
click at [1012, 92] on md-icon "icon-close fg-AAA8AD" at bounding box center [1003, 101] width 19 height 19
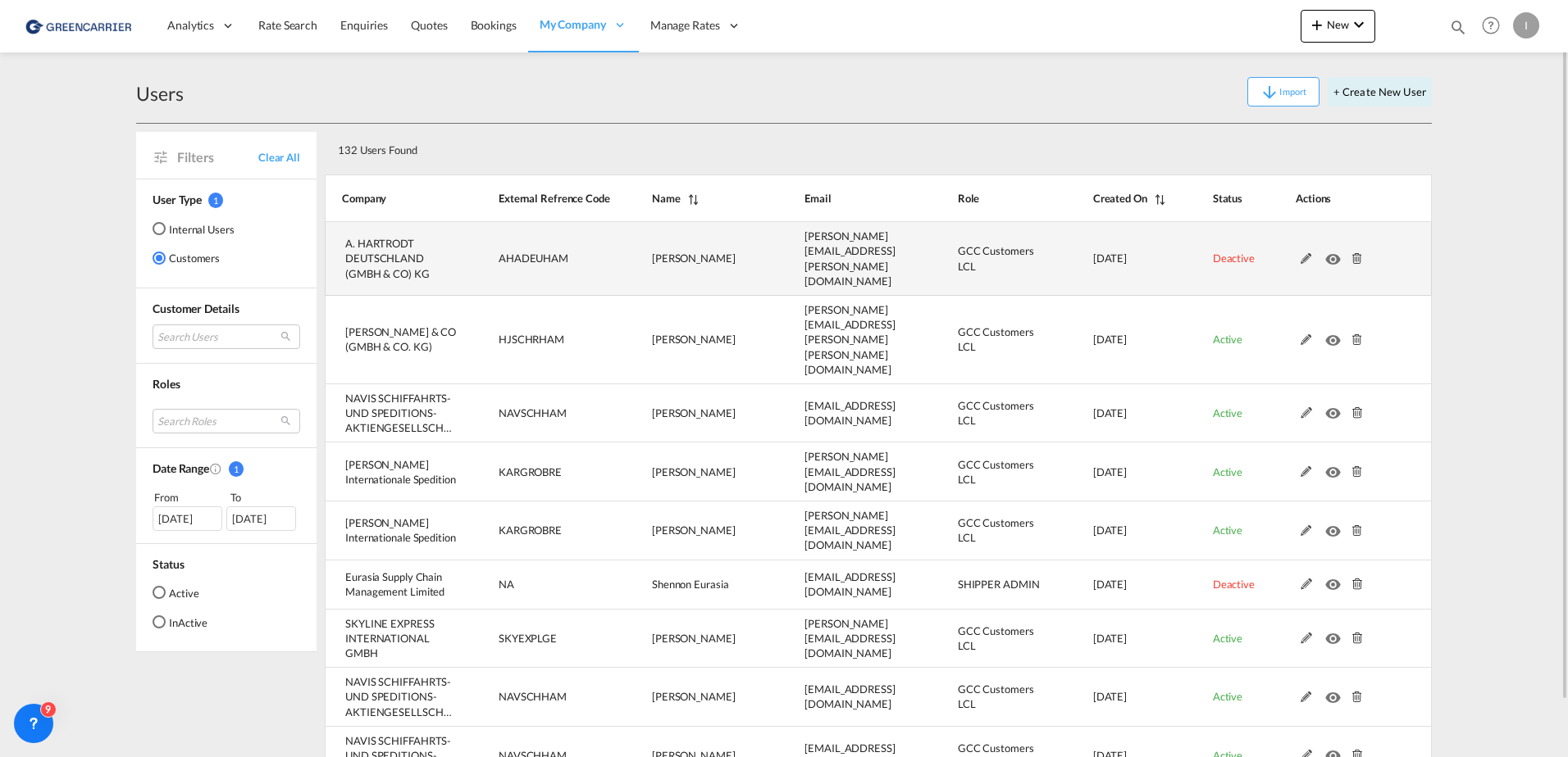
click at [1357, 253] on md-icon at bounding box center [1357, 259] width 21 height 12
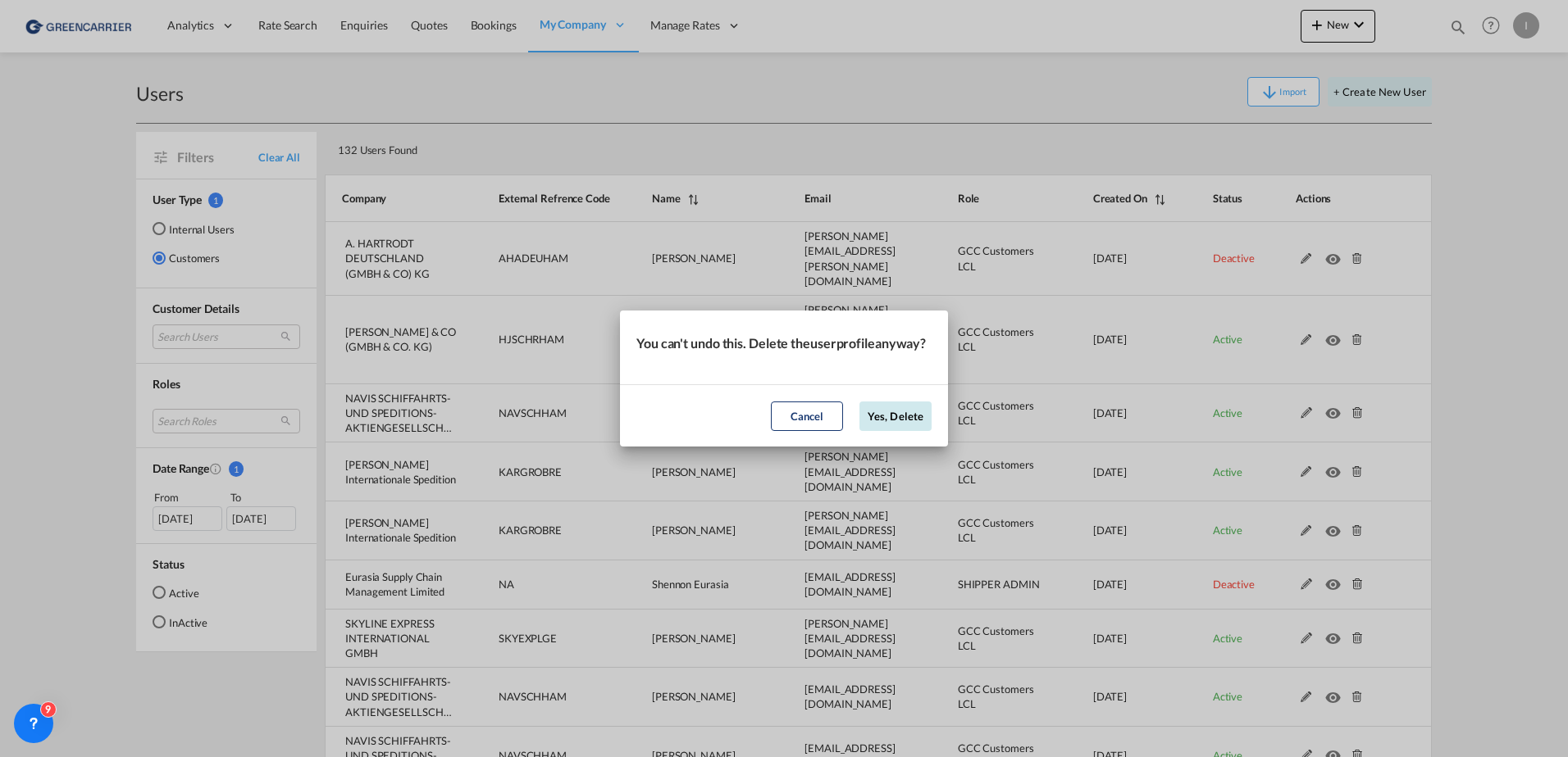
click at [876, 424] on button "Yes, Delete" at bounding box center [896, 416] width 72 height 29
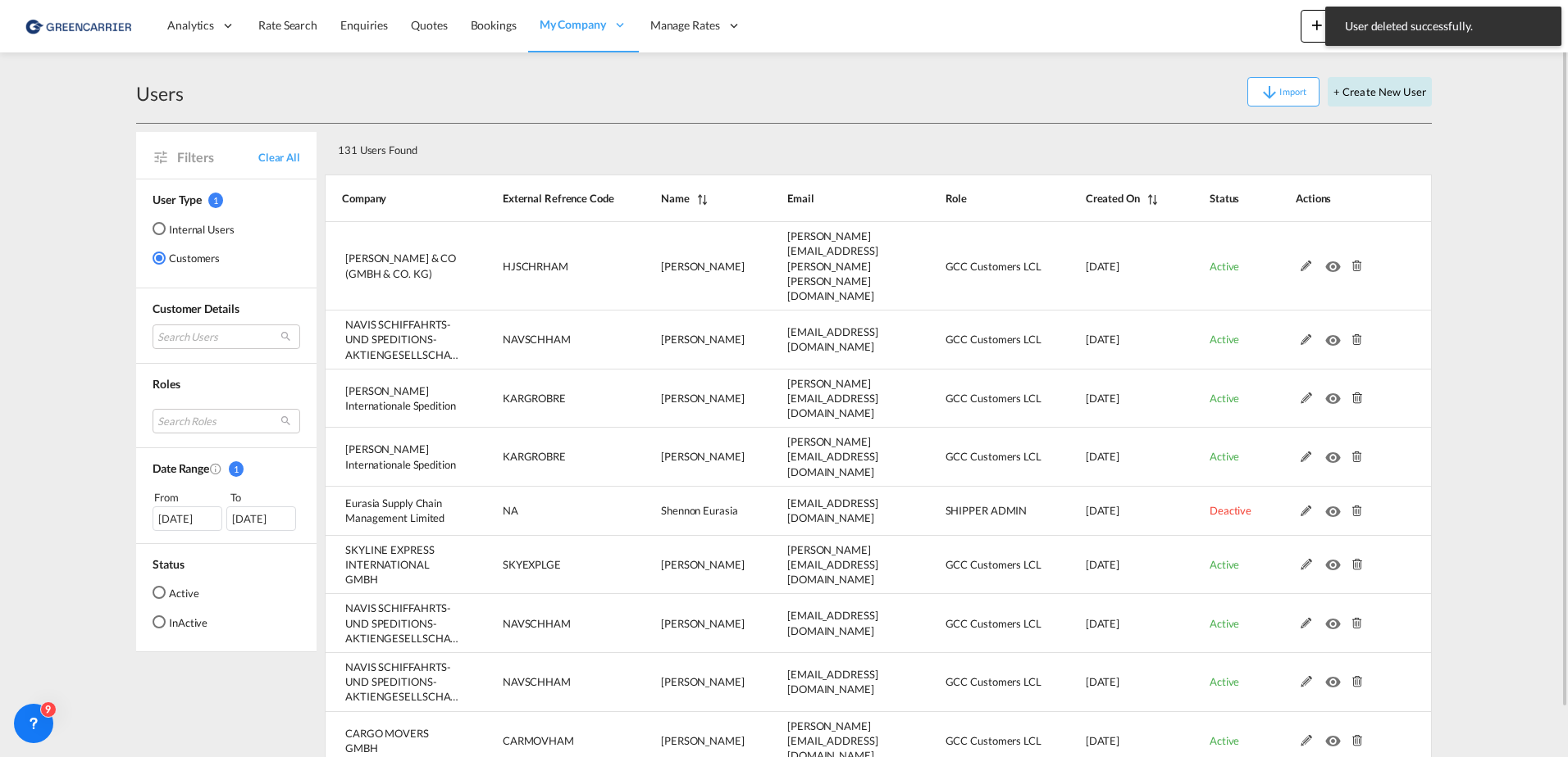
click at [1368, 86] on button "+ Create New User" at bounding box center [1379, 91] width 104 height 29
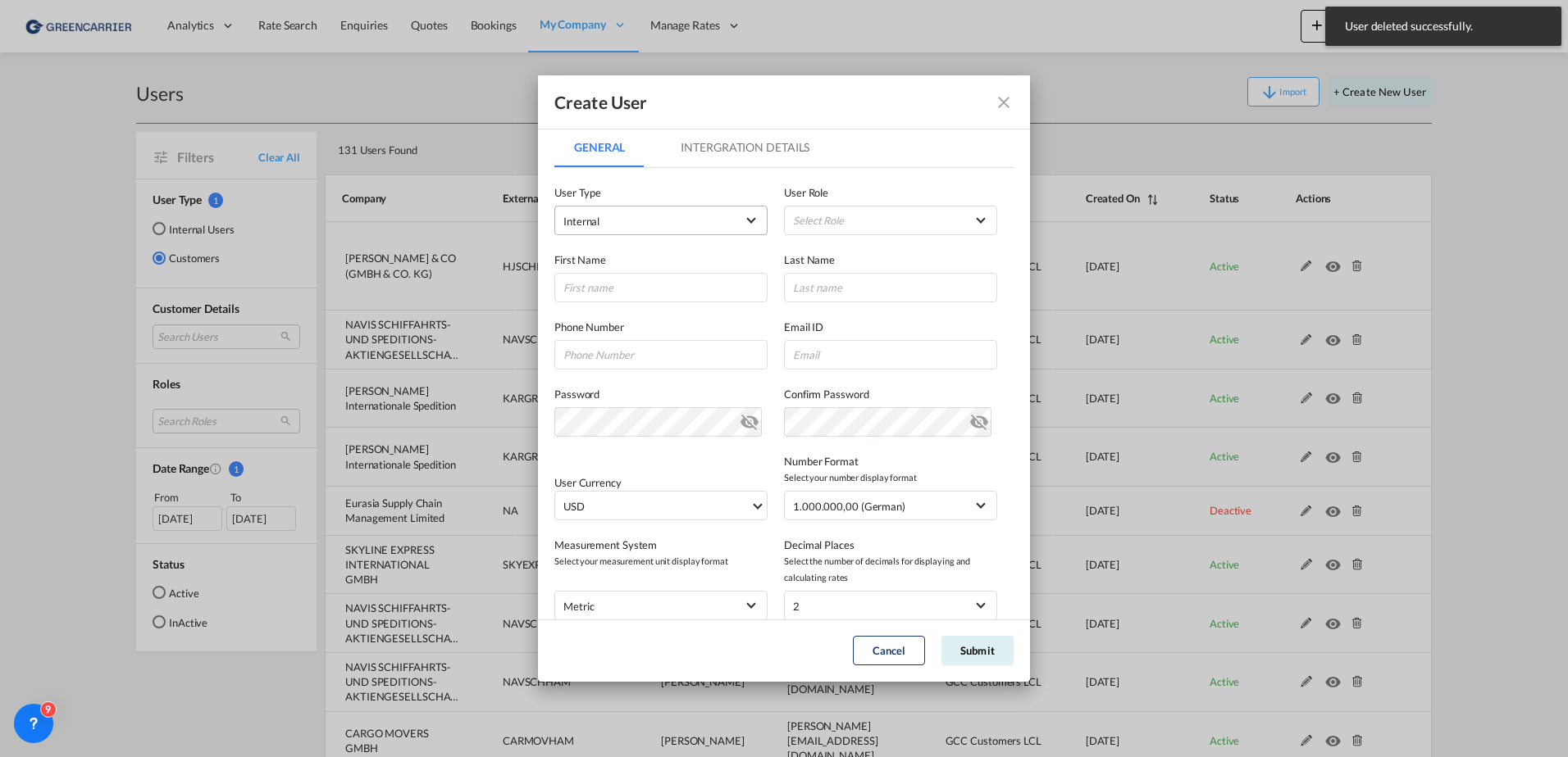
click at [612, 220] on span "Internal" at bounding box center [649, 221] width 172 height 17
click at [633, 269] on md-option "Customer" at bounding box center [659, 260] width 215 height 39
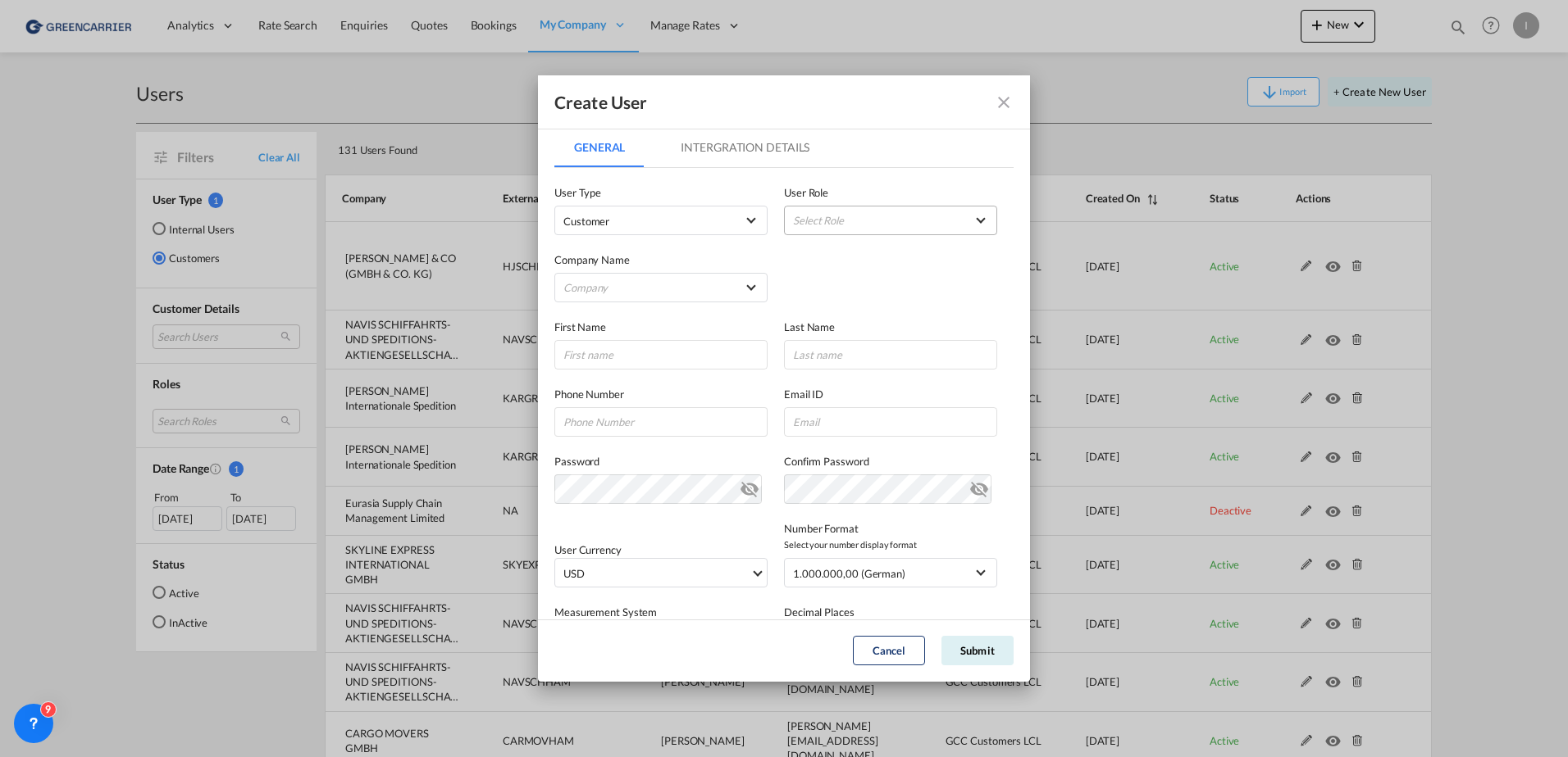
click at [841, 223] on md-select "Select Role ADMIN GLOBAL Essentials Admin GLOBAL Essentials Manager GLOBAL Esse…" at bounding box center [890, 220] width 213 height 29
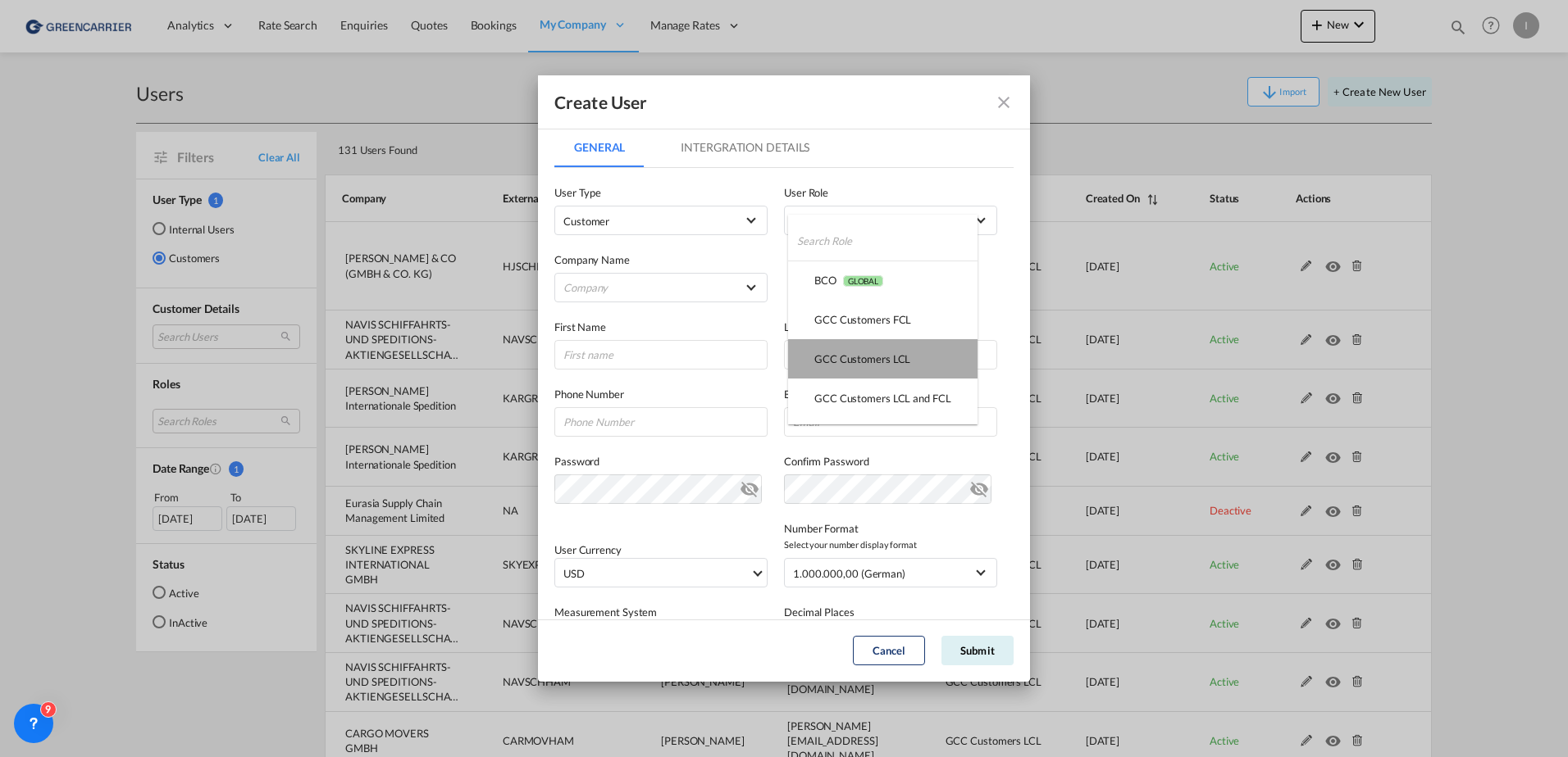
click at [898, 371] on md-option "GCC Customers LCL USER_DEFINED" at bounding box center [883, 359] width 190 height 39
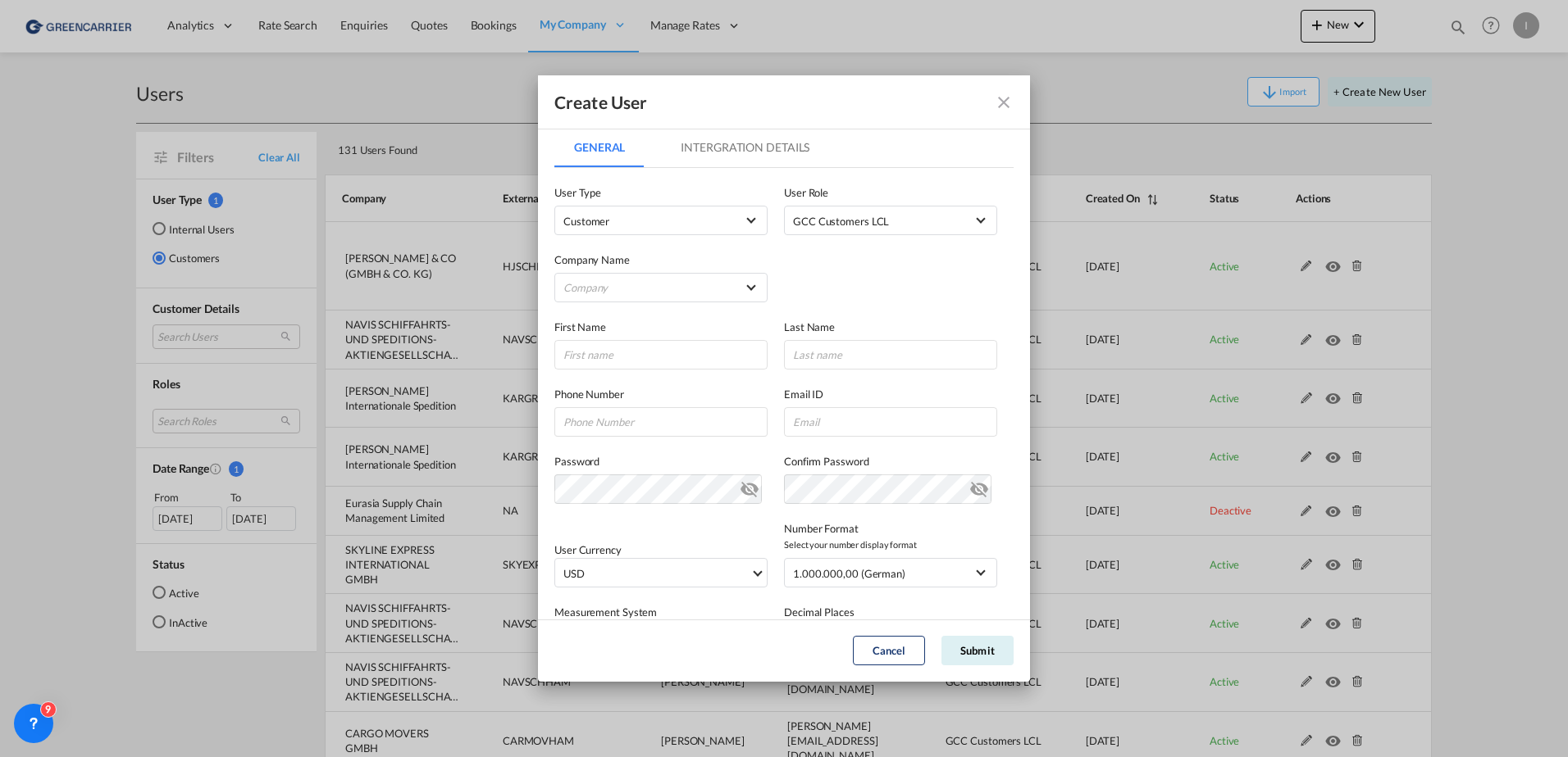
click at [615, 262] on label "Company Name" at bounding box center [661, 260] width 213 height 17
click at [629, 295] on md-select "Company Am Zehnhoff-Söns GmbH International Logistic Services AMA FREIGHT AGENC…" at bounding box center [661, 288] width 213 height 29
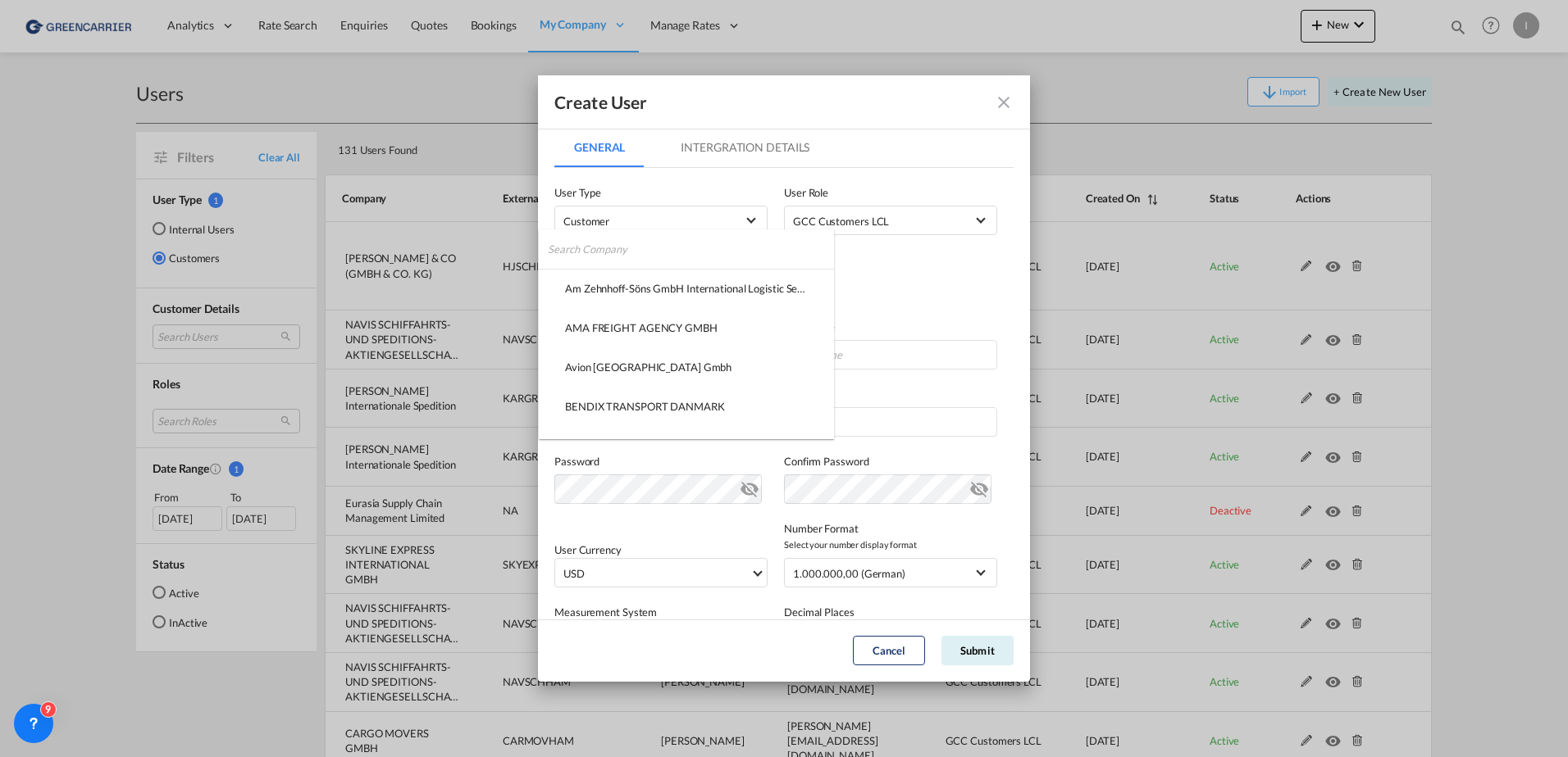
click at [628, 243] on input "search" at bounding box center [690, 249] width 286 height 39
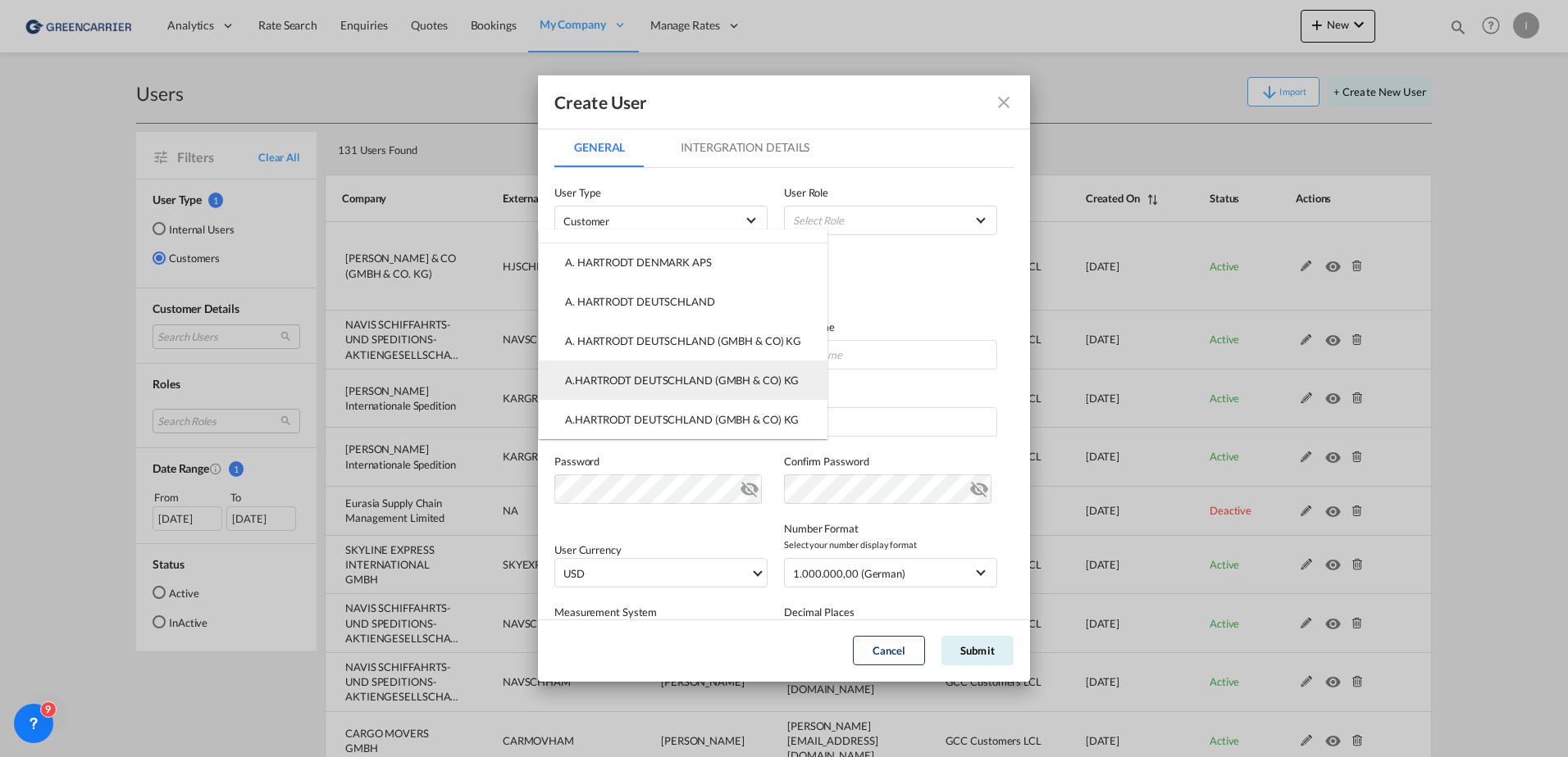
type input "hartr"
click at [772, 379] on div "A.HARTRODT DEUTSCHLAND (GMBH & CO) KG" at bounding box center [682, 381] width 234 height 15
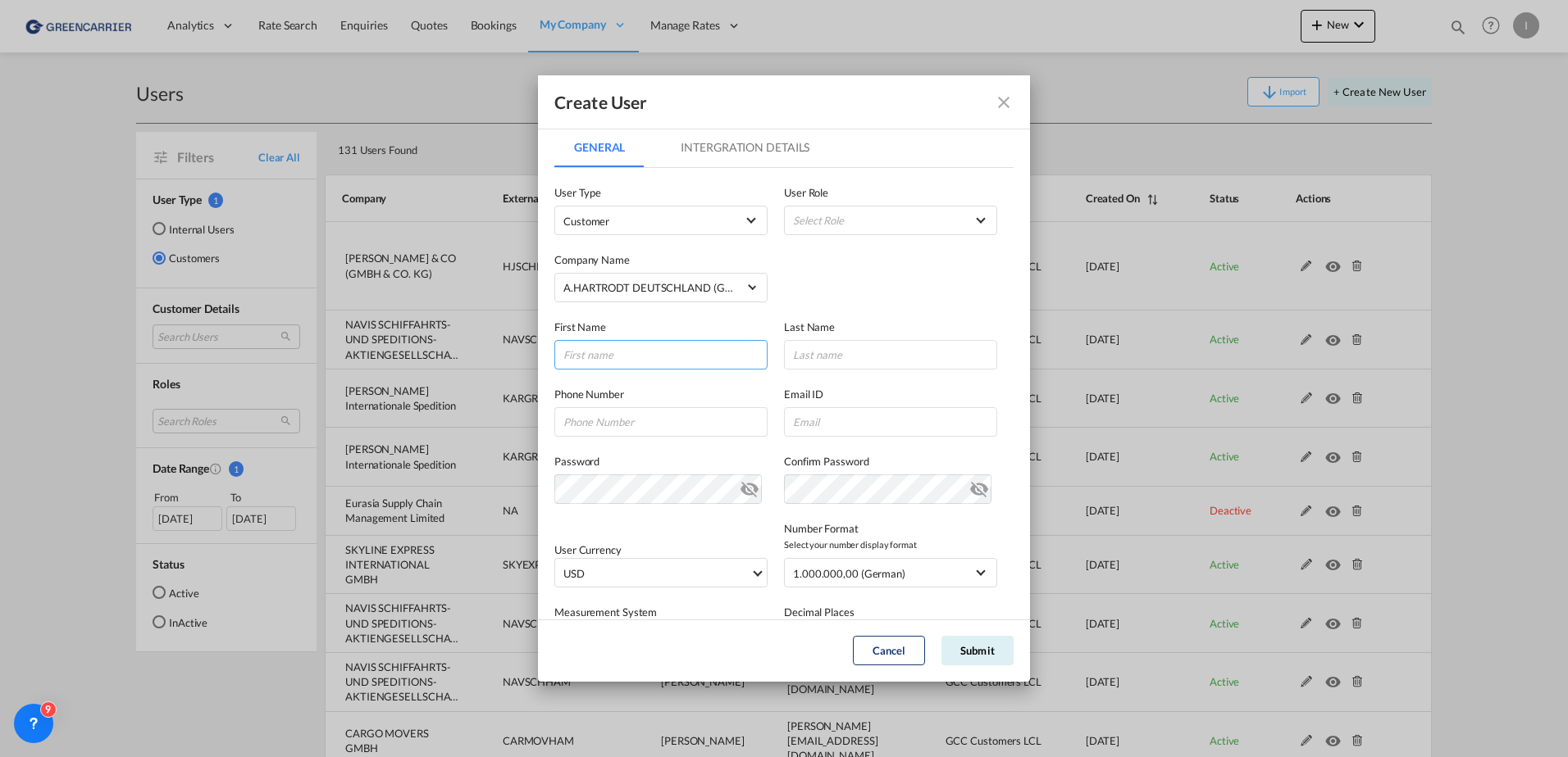
click at [675, 350] on input "GeneralIntergration Details ..." at bounding box center [661, 355] width 213 height 29
click at [637, 350] on input "GeneralIntergration Details ..." at bounding box center [661, 355] width 213 height 29
paste input "Mathias"
type input "Mathias"
click at [858, 363] on input "GeneralIntergration Details ..." at bounding box center [890, 355] width 213 height 29
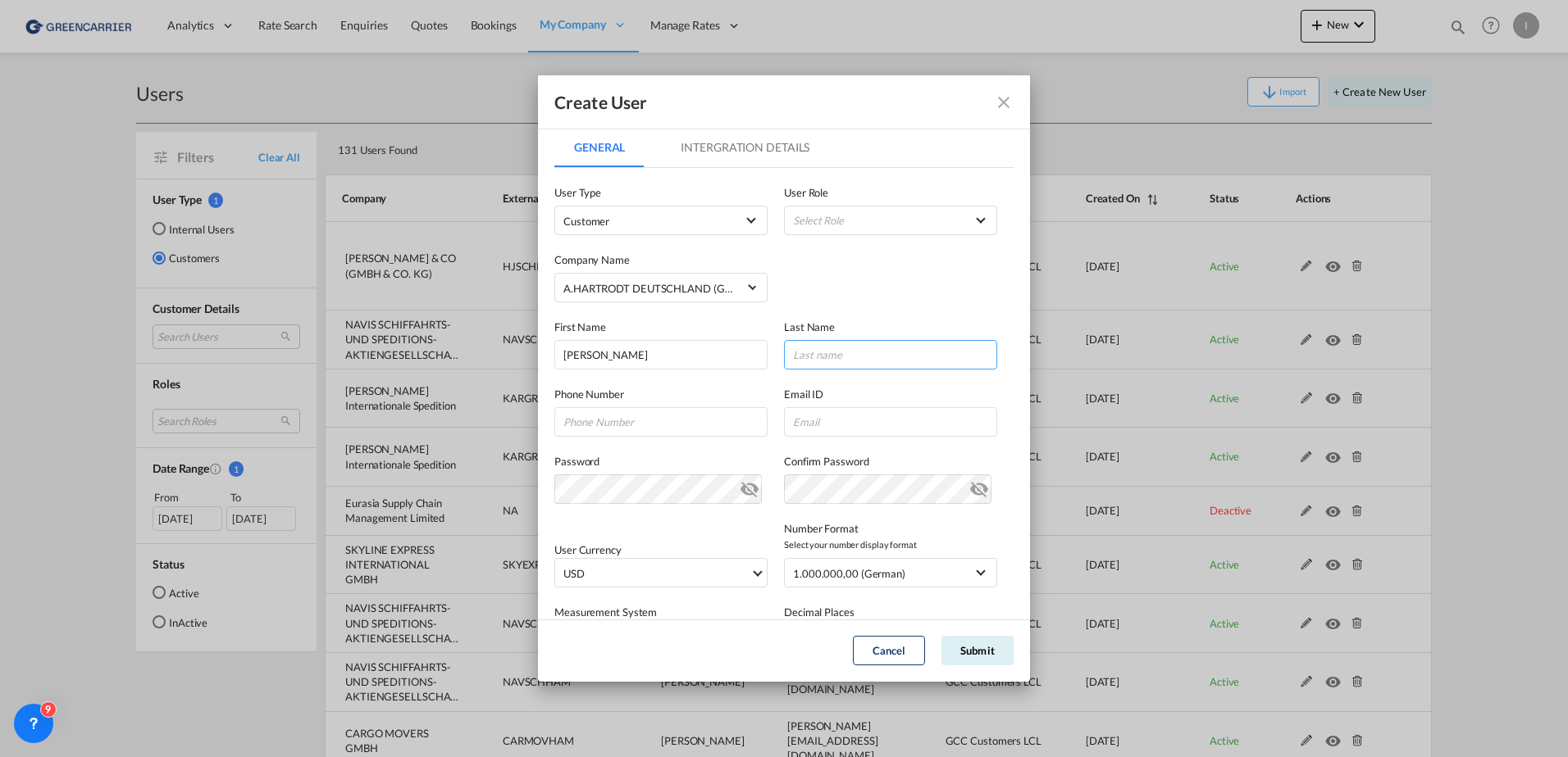
paste input "Bullmann-Gandy"
type input "Bullmann-Gandy"
click at [911, 227] on md-select "Select Role" at bounding box center [890, 220] width 213 height 29
click at [929, 310] on md-option "GCC Customers LCL USER_DEFINED" at bounding box center [882, 299] width 241 height 39
click at [840, 419] on input "GeneralIntergration Details ..." at bounding box center [890, 422] width 213 height 29
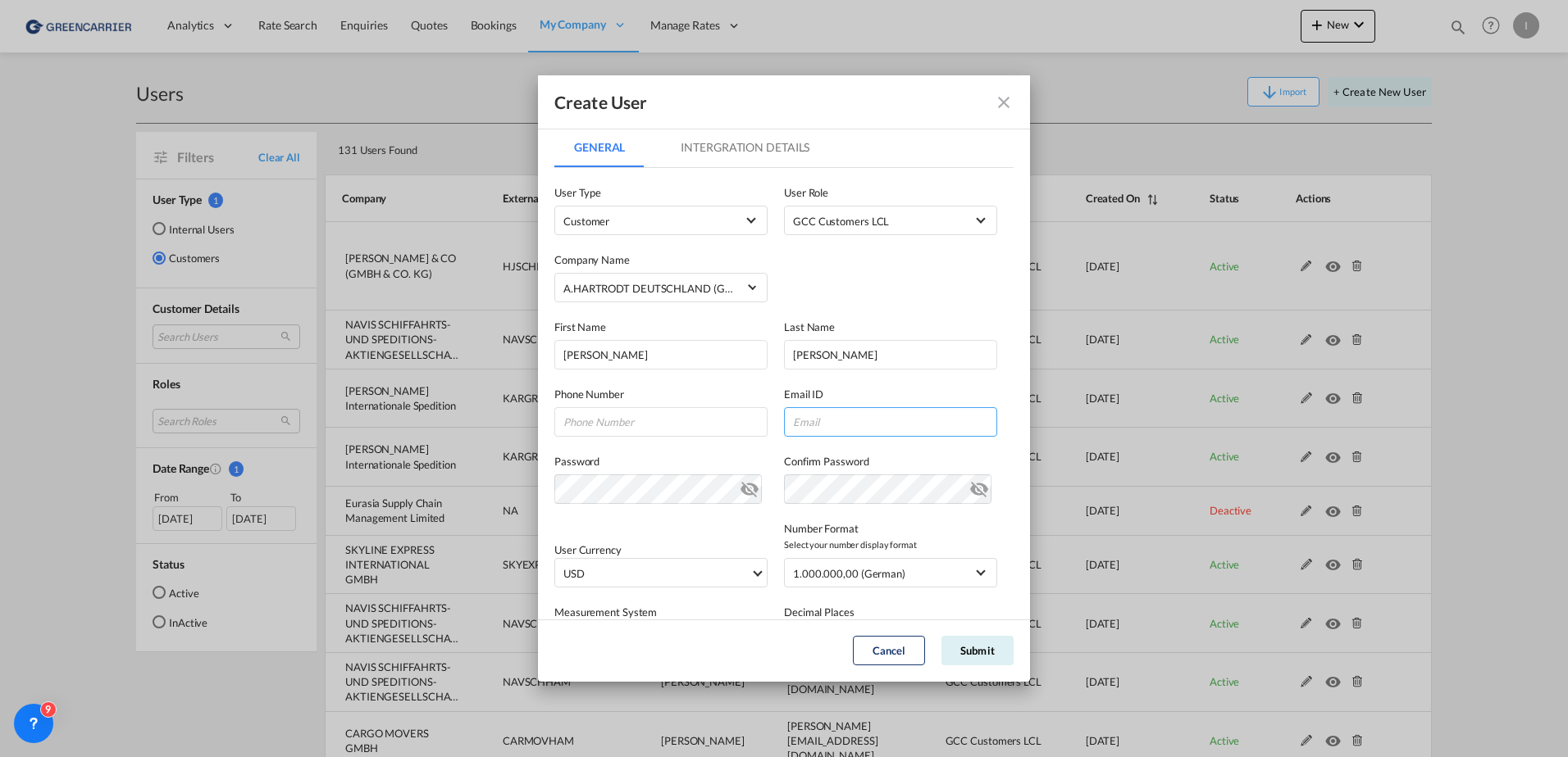
paste input "Mathias.Bullmann-Gandy@hartrodt.com"
drag, startPoint x: 958, startPoint y: 422, endPoint x: 1408, endPoint y: 427, distance: 450.0
click at [1408, 427] on div "Create User General Intergration Details General Intergration Details User Type…" at bounding box center [784, 378] width 1568 height 757
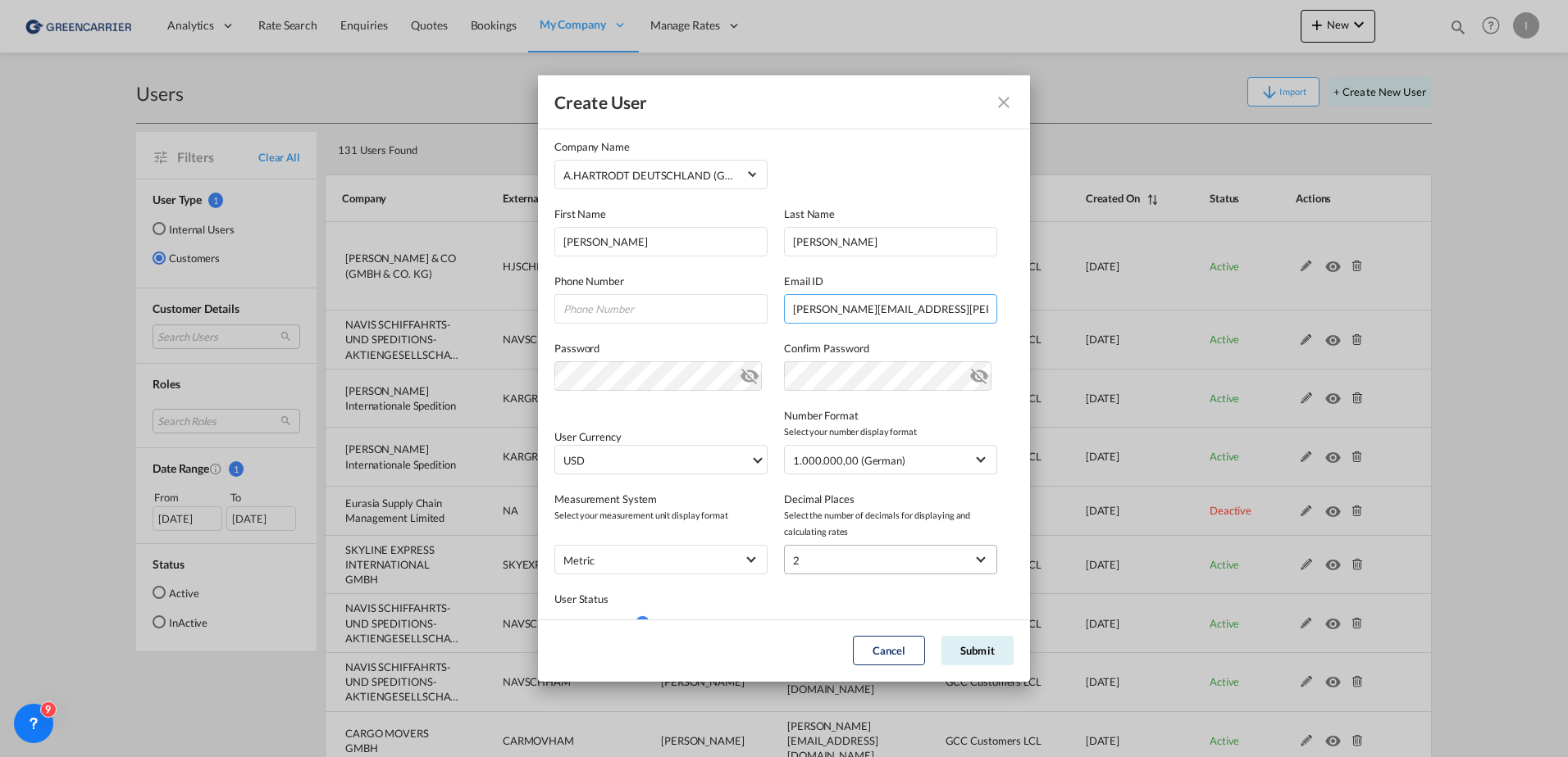
scroll to position [179, 0]
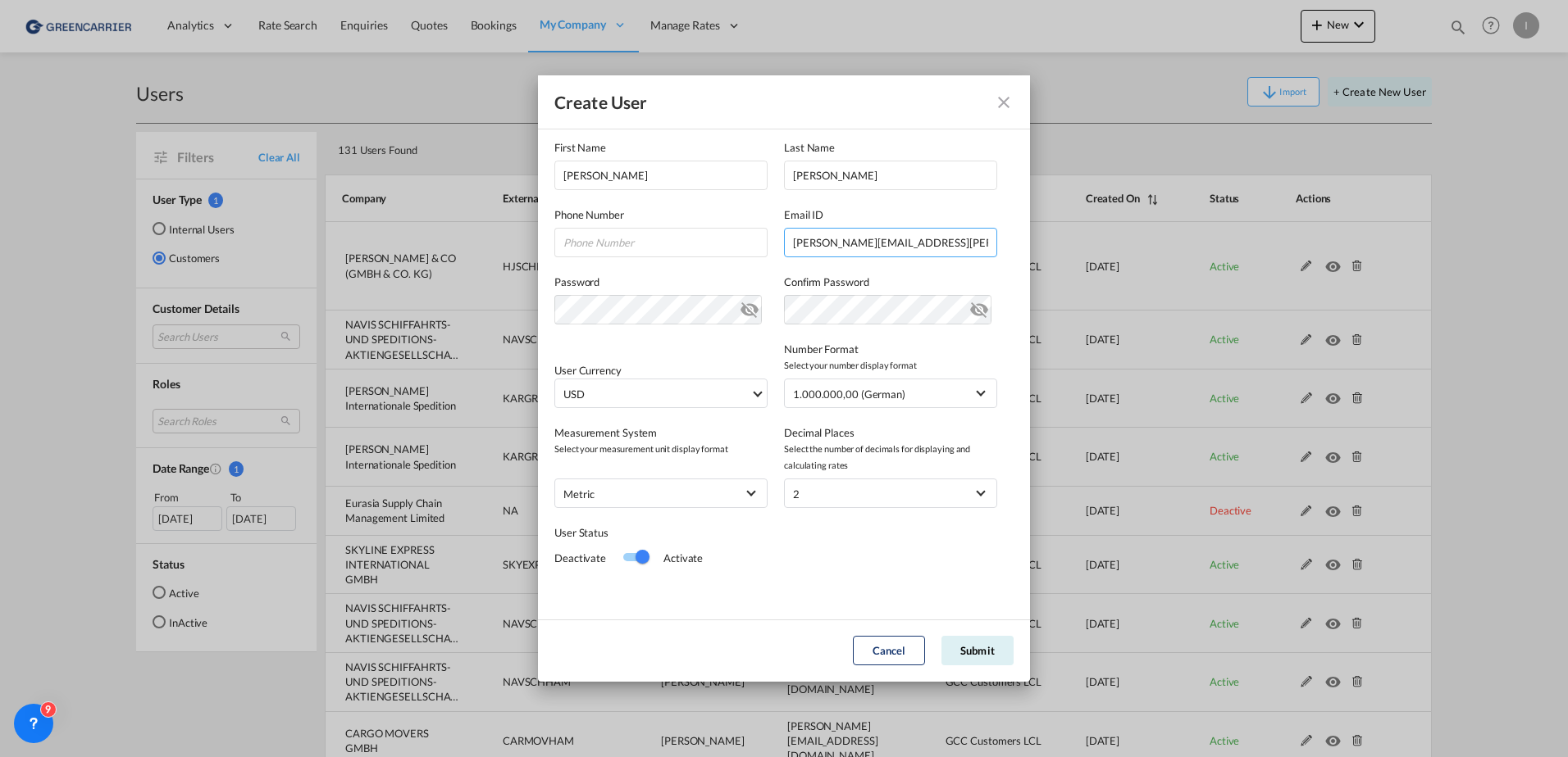
type input "Mathias.Bullmann-Gandy@hartrodt.com"
click at [636, 557] on div "Switch 1" at bounding box center [642, 557] width 14 height 14
click at [729, 388] on span "USD" at bounding box center [657, 395] width 187 height 17
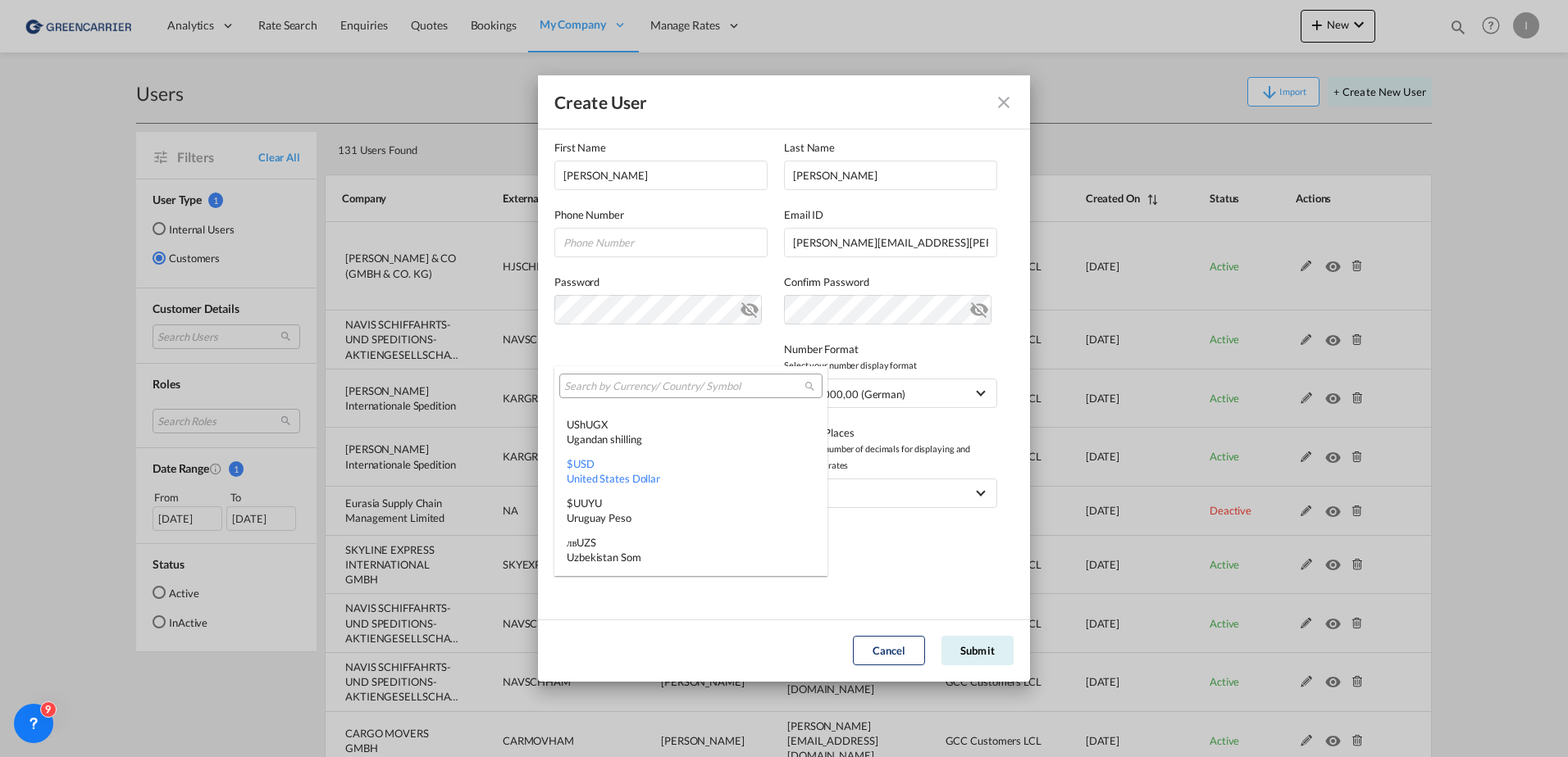
click at [621, 387] on input "search" at bounding box center [684, 387] width 240 height 15
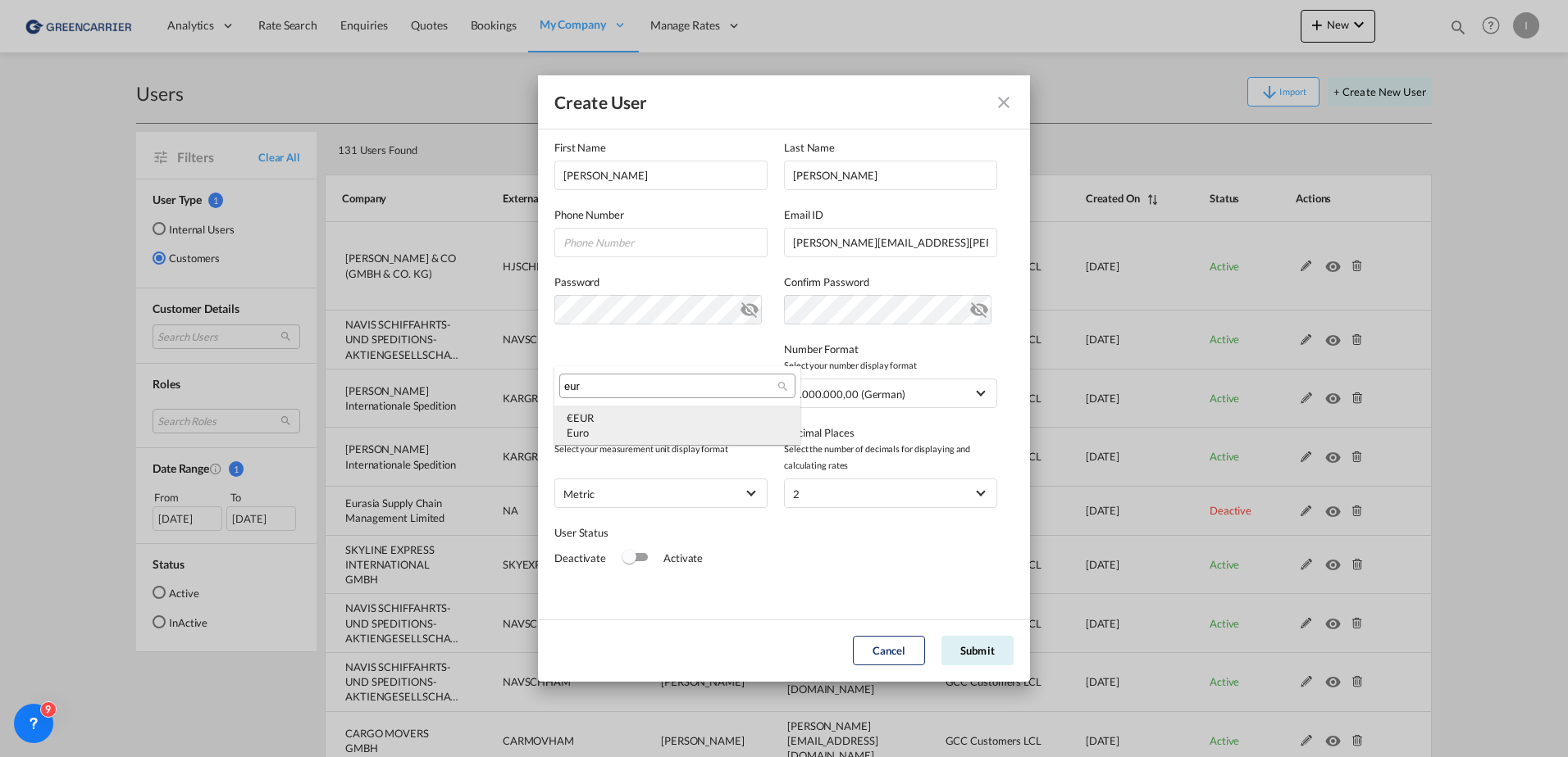
type input "eur"
click at [611, 411] on div "€ EUR Euro" at bounding box center [678, 425] width 221 height 29
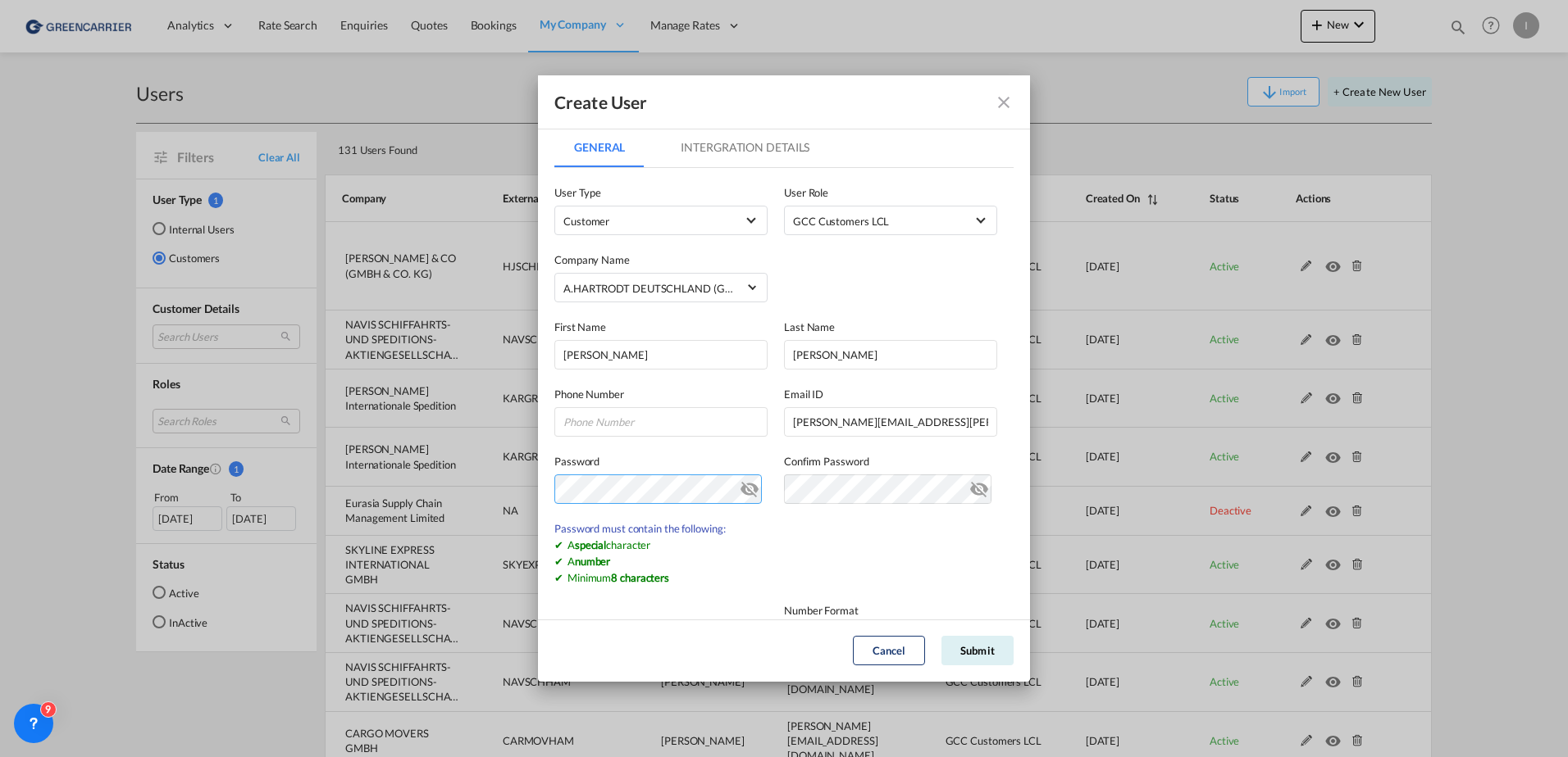
click at [490, 484] on div "Create User General Intergration Details General Intergration Details User Type…" at bounding box center [784, 378] width 1568 height 757
click at [741, 489] on md-icon "icon-eye-off" at bounding box center [749, 485] width 19 height 19
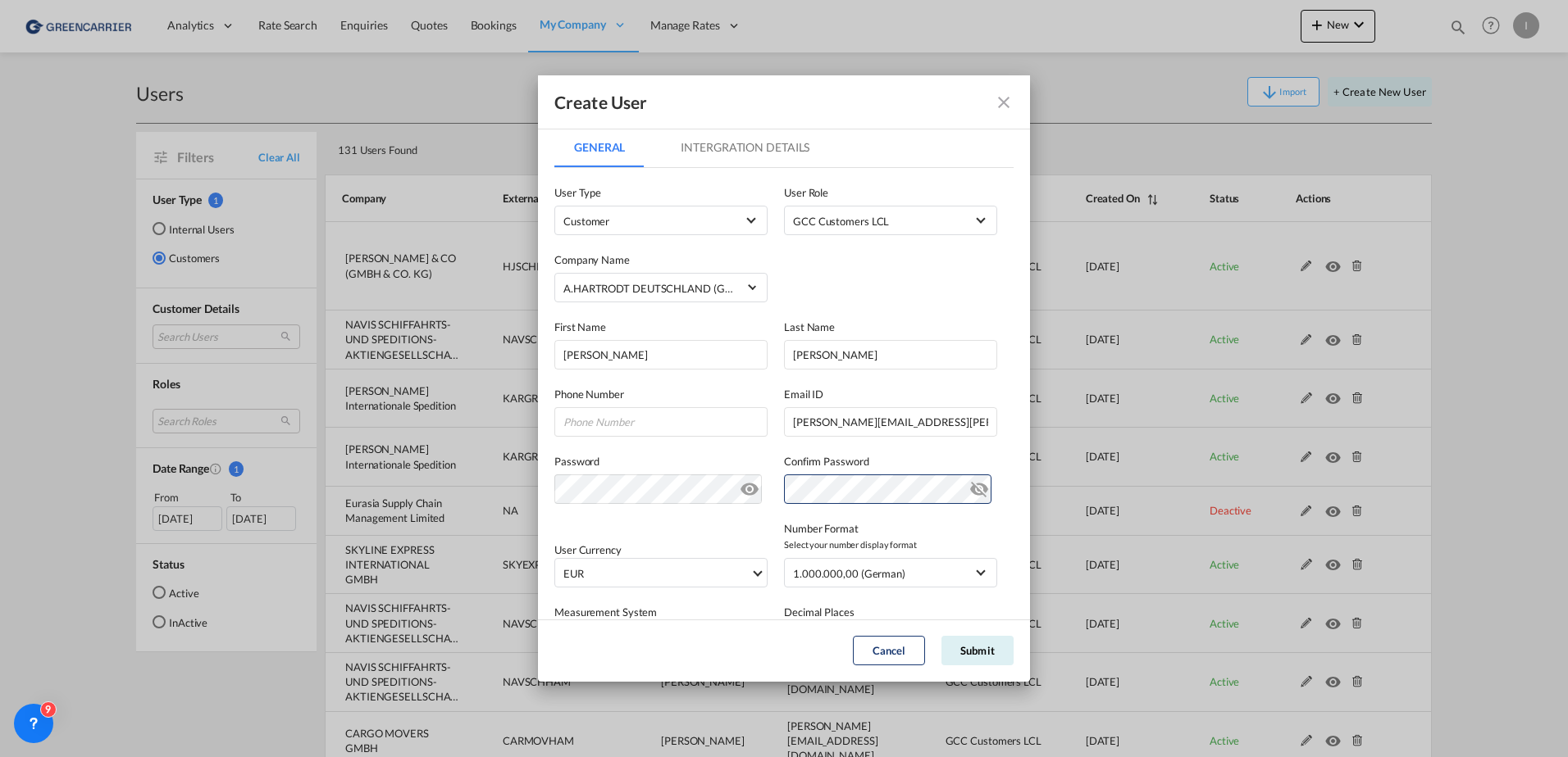
click at [970, 495] on md-icon "icon-eye-off" at bounding box center [979, 485] width 19 height 19
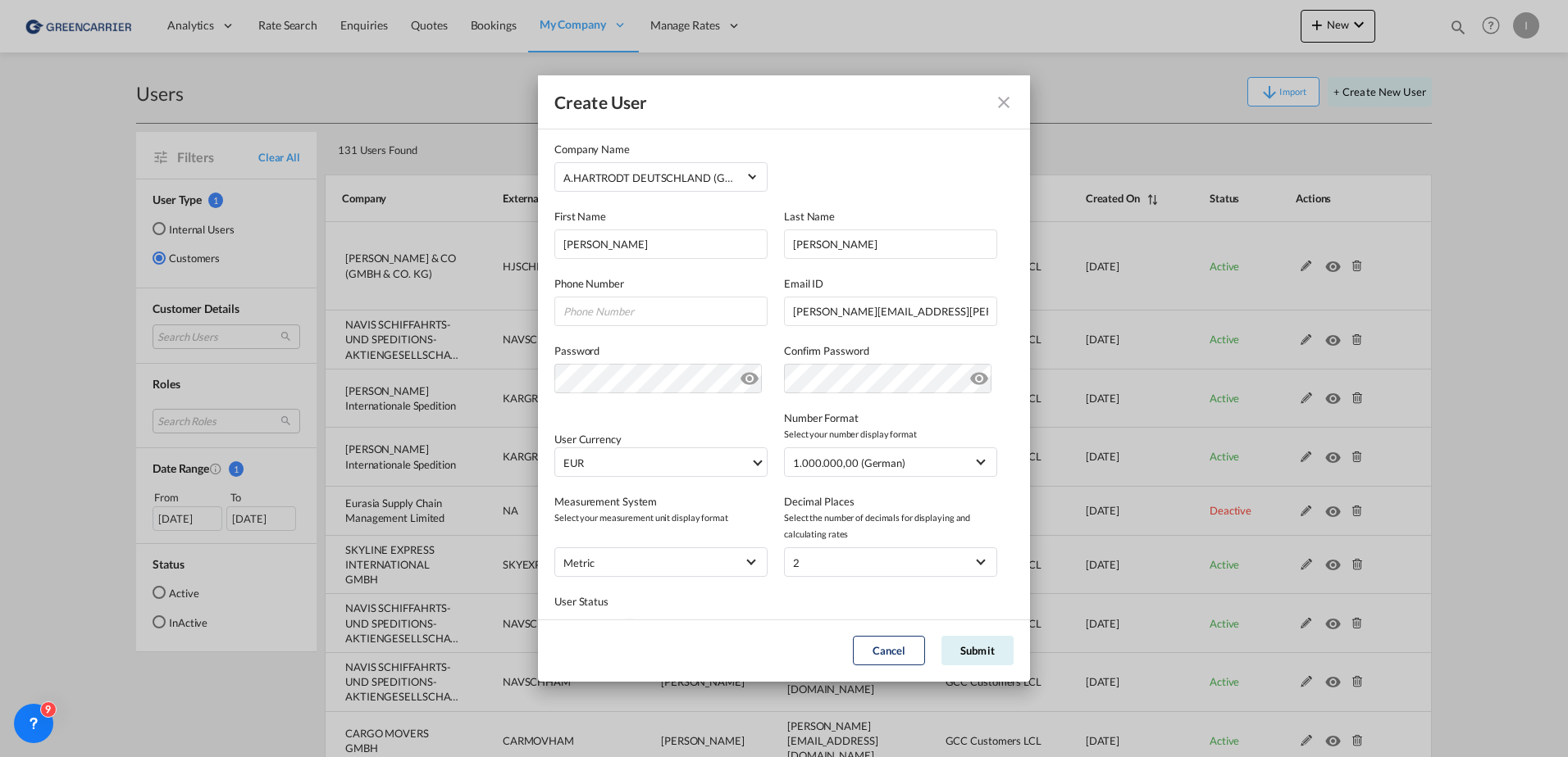
scroll to position [179, 0]
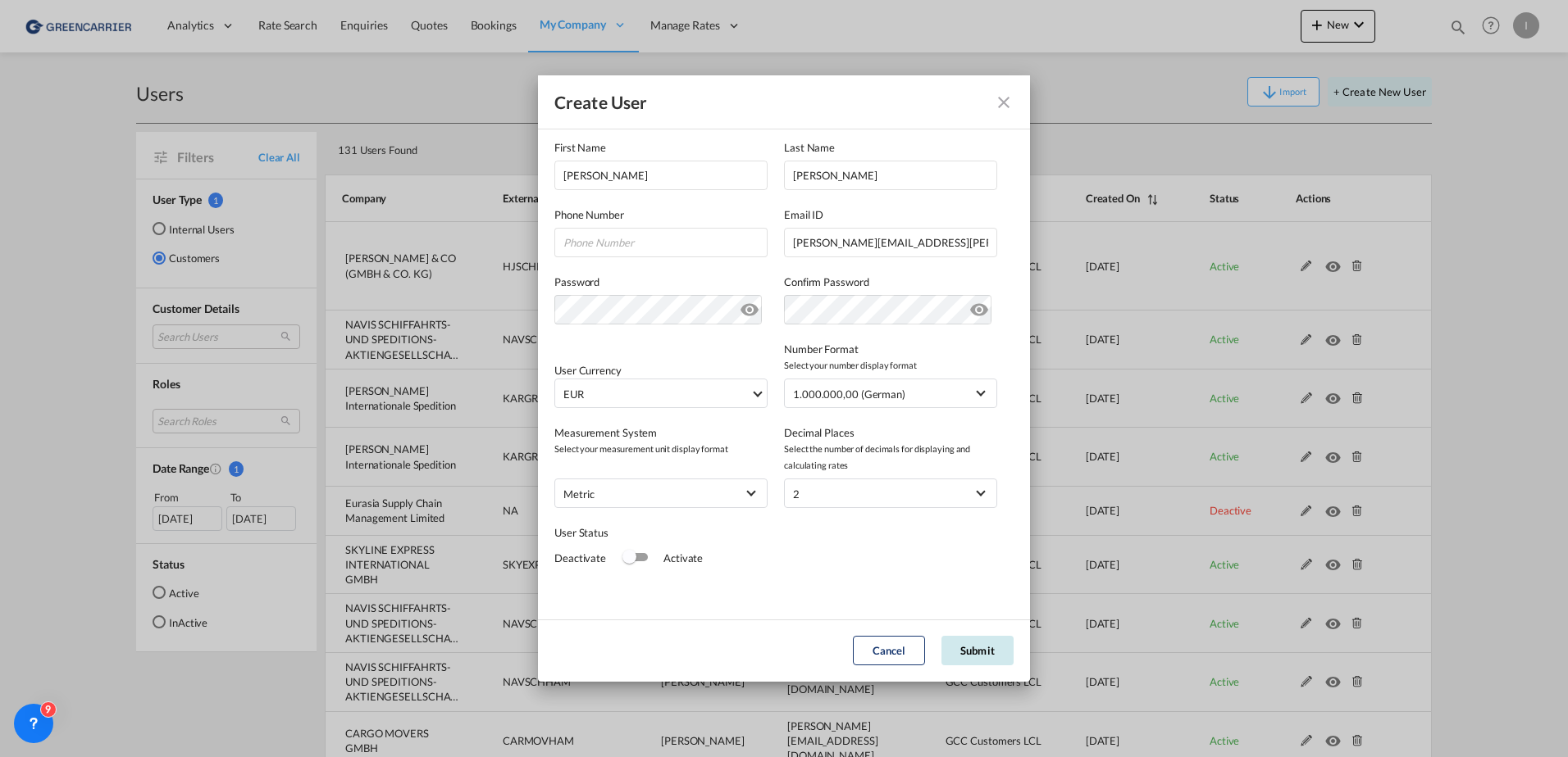
click at [985, 651] on button "Submit" at bounding box center [977, 651] width 72 height 29
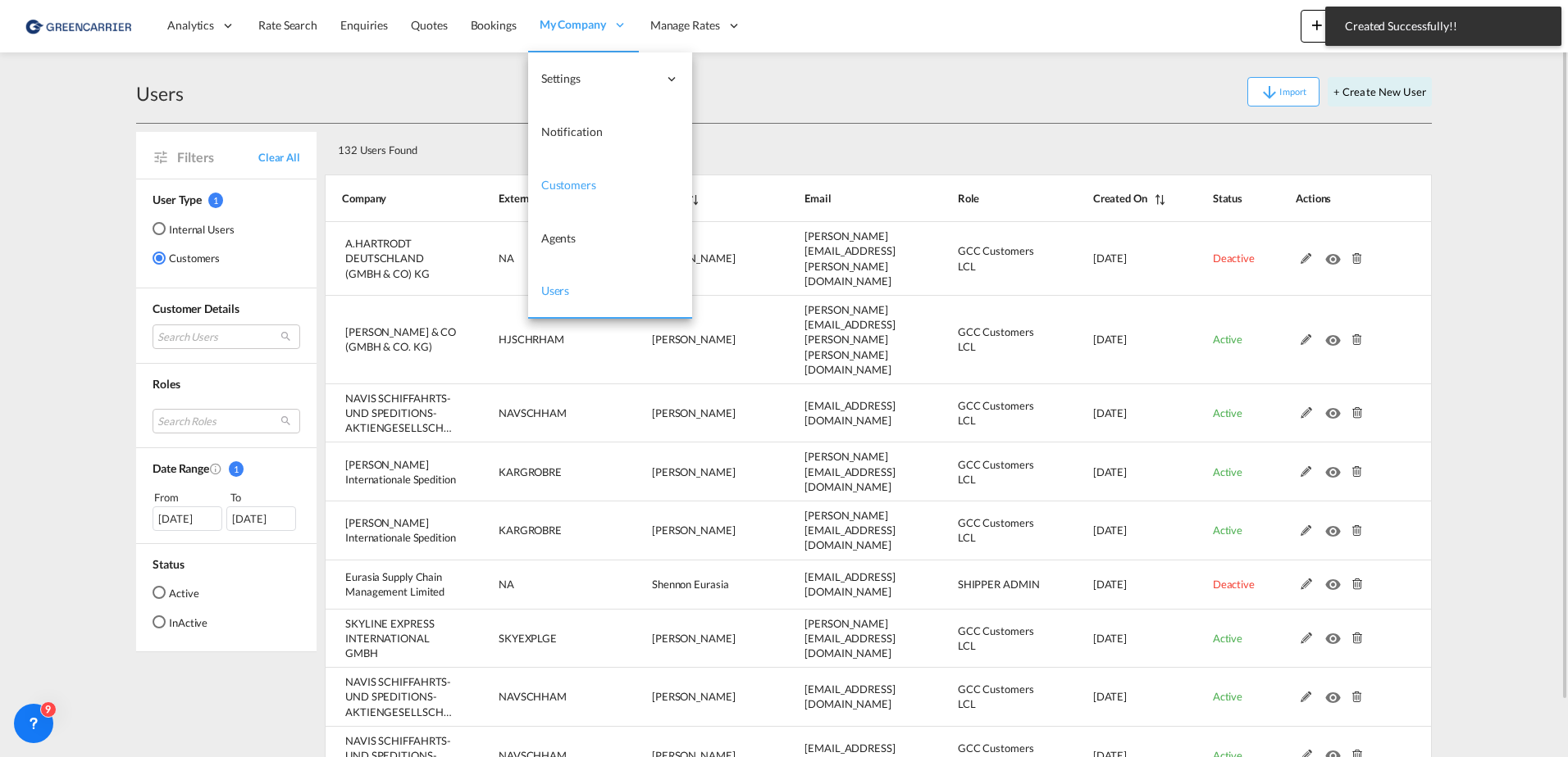
click at [569, 184] on span "Customers" at bounding box center [569, 184] width 55 height 14
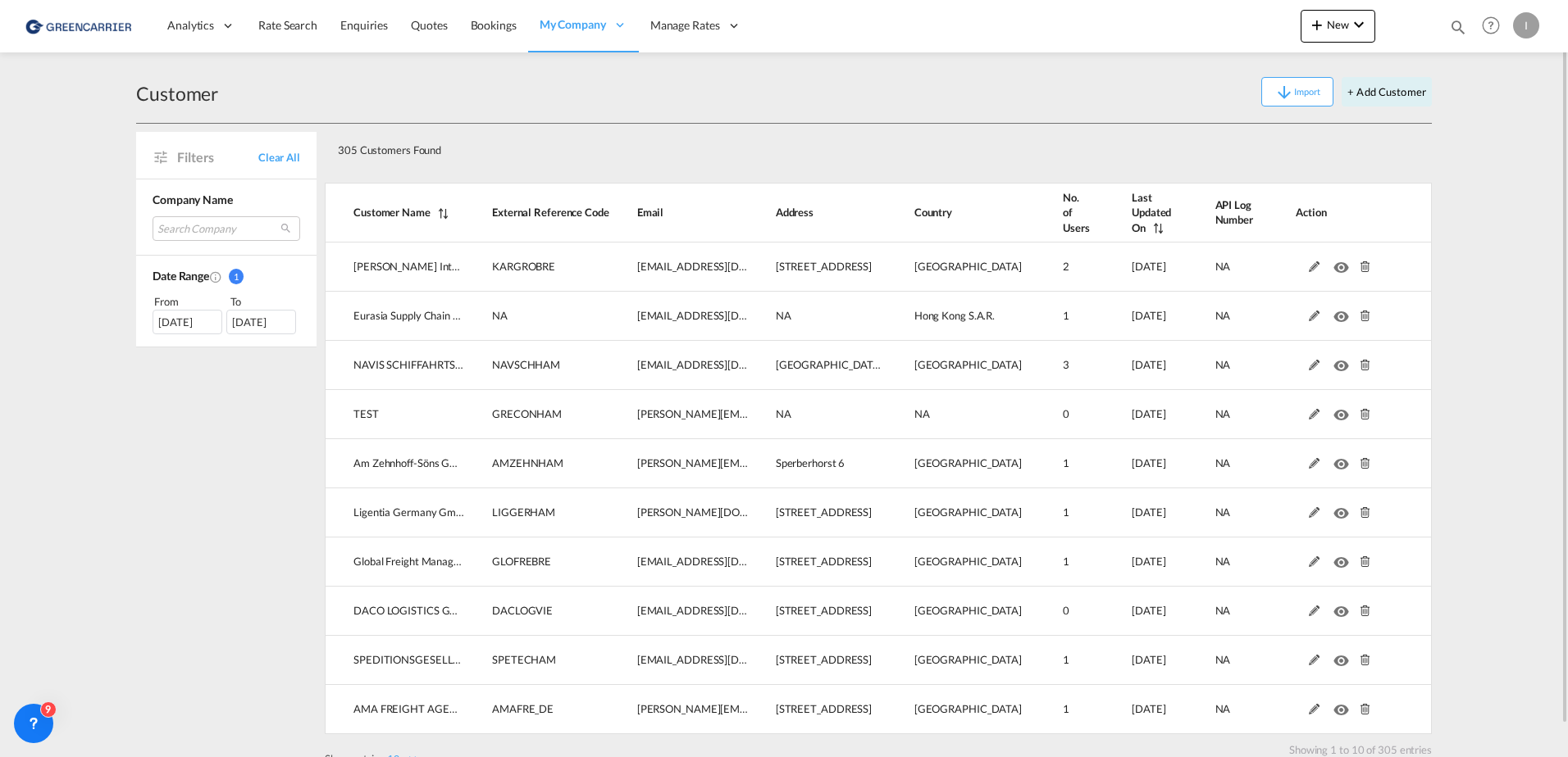
click at [205, 243] on div "Search Company karl gross internationale spedition eurasia supply chain managem…" at bounding box center [226, 231] width 148 height 30
click at [200, 223] on md-select "Search Company karl gross internationale spedition eurasia supply chain managem…" at bounding box center [226, 228] width 148 height 24
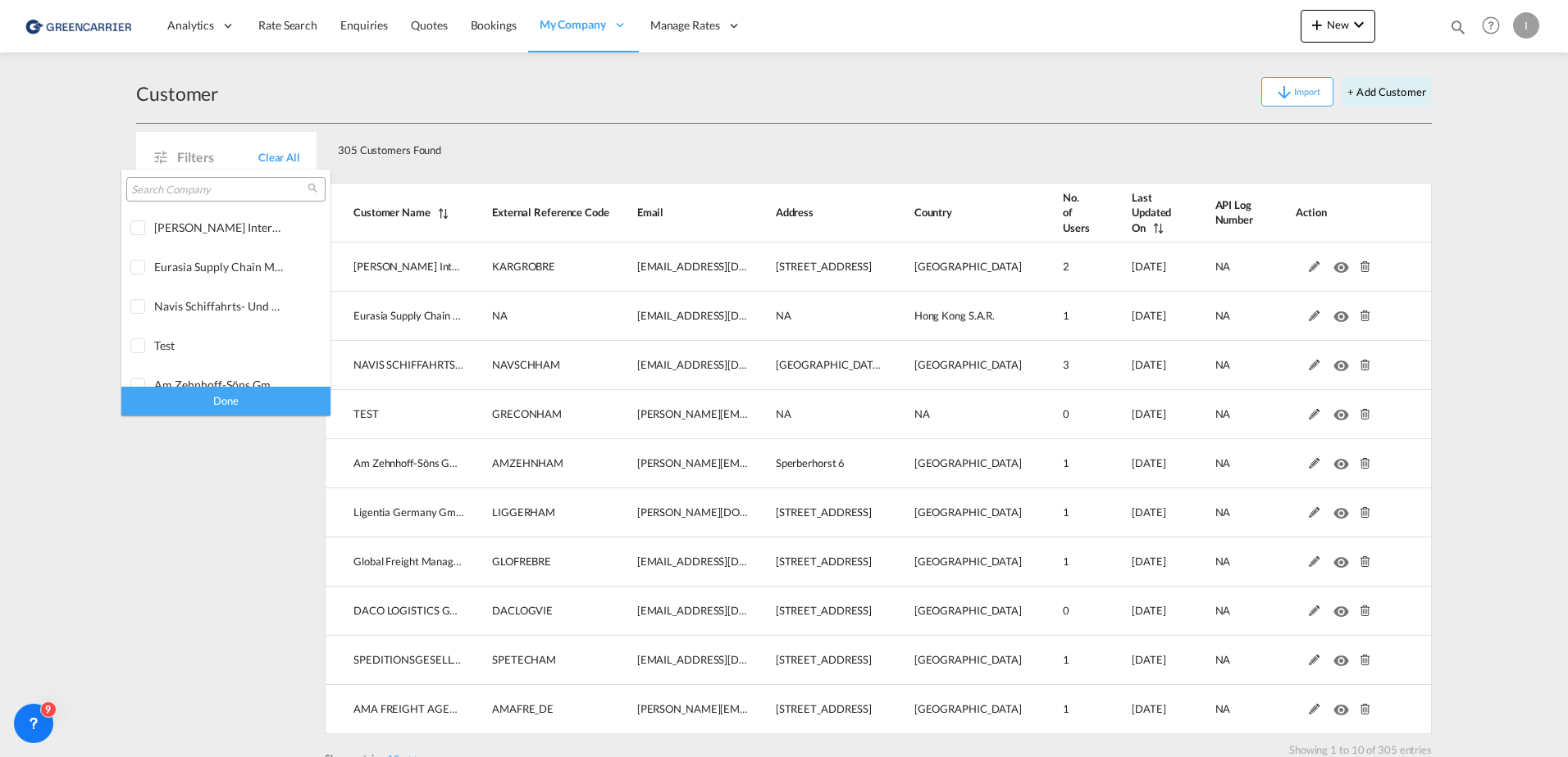
click at [150, 191] on input "search" at bounding box center [219, 190] width 176 height 15
type input "hartrodt"
click at [139, 226] on div at bounding box center [138, 229] width 17 height 17
click at [136, 262] on div at bounding box center [138, 268] width 17 height 17
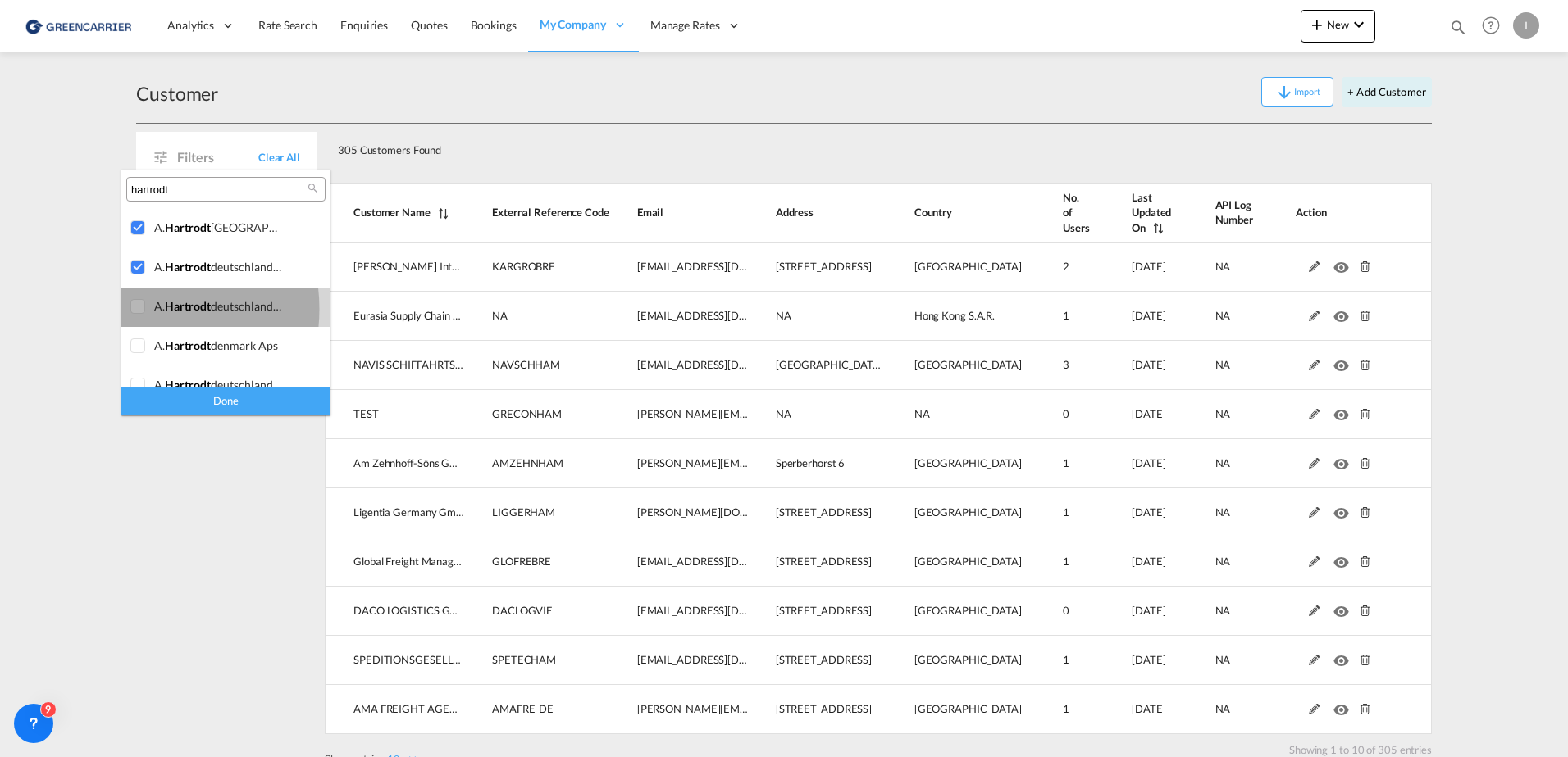
click at [134, 309] on div at bounding box center [138, 308] width 17 height 17
click at [133, 350] on div at bounding box center [138, 347] width 17 height 17
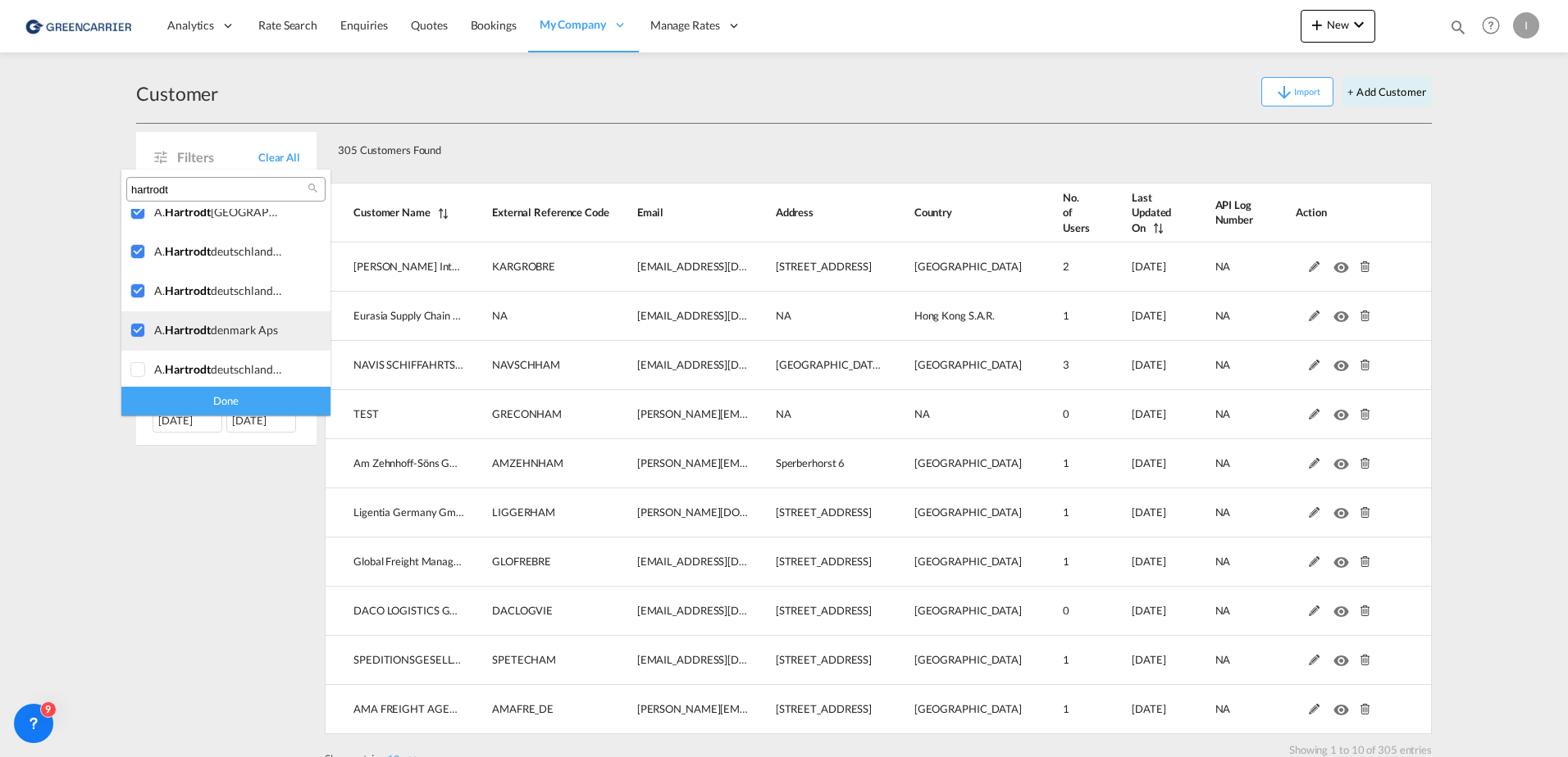
scroll to position [18, 0]
click at [140, 359] on div at bounding box center [138, 367] width 17 height 17
click at [226, 402] on div "Done" at bounding box center [226, 402] width 209 height 29
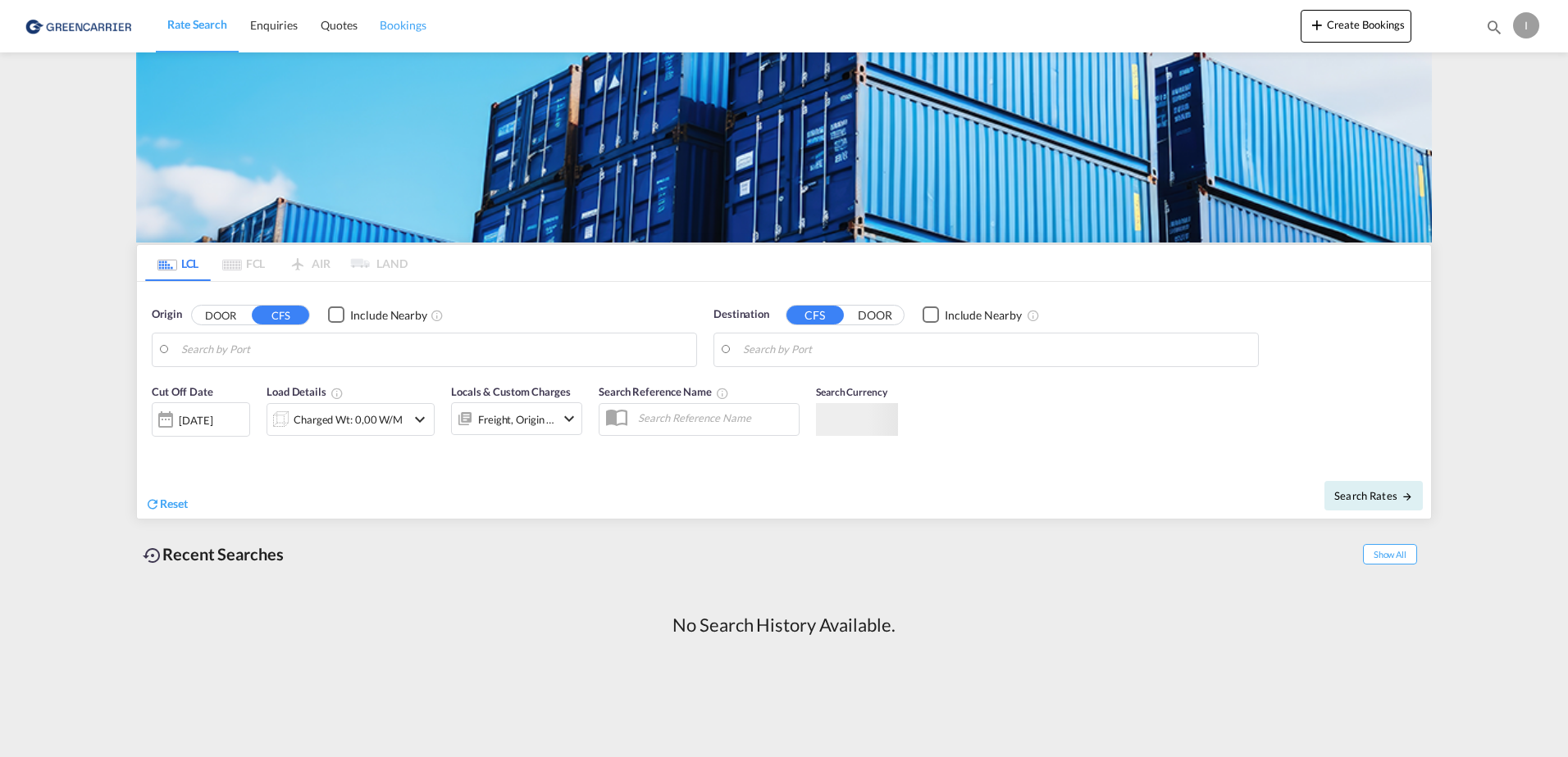
click at [405, 22] on span "Bookings" at bounding box center [402, 25] width 46 height 14
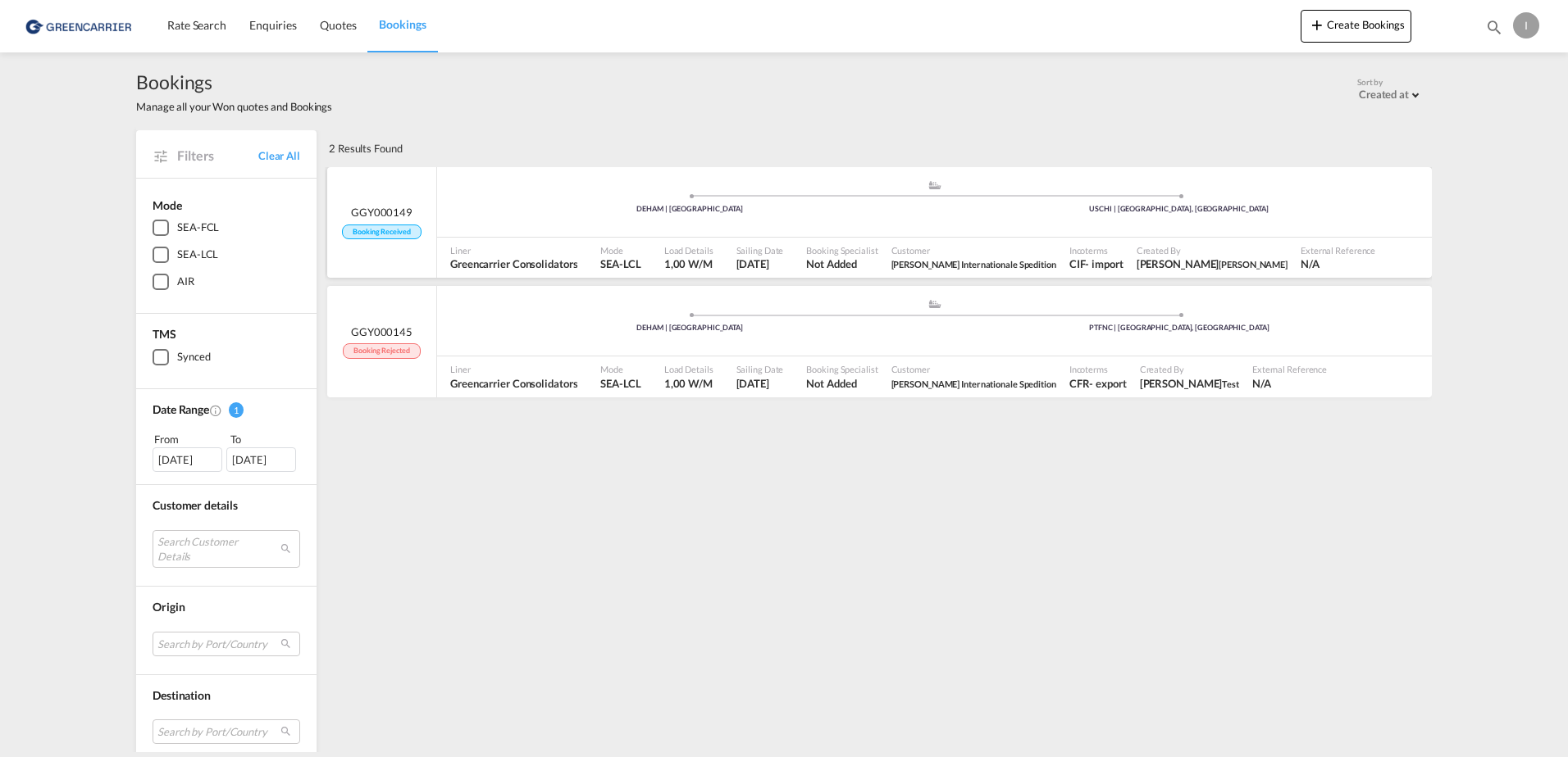
click at [518, 220] on div ".a{fill:#aaa8ad;} .a{fill:#aaa8ad;} DEHAM | [GEOGRAPHIC_DATA] USCHI | [GEOGRAPH…" at bounding box center [934, 204] width 994 height 49
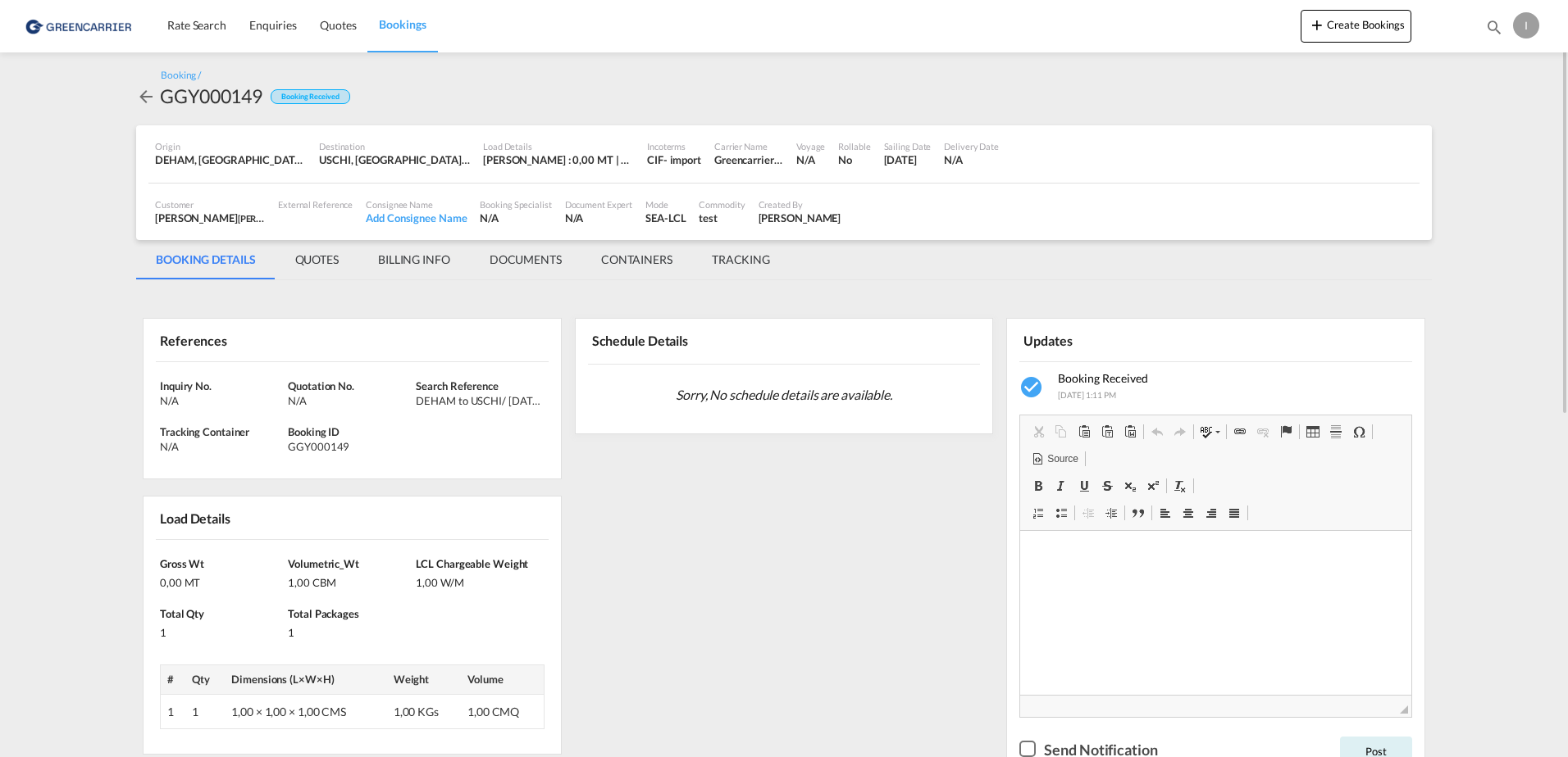
click at [1529, 25] on div "I" at bounding box center [1525, 25] width 26 height 26
click at [1482, 129] on button "Logout" at bounding box center [1507, 125] width 106 height 33
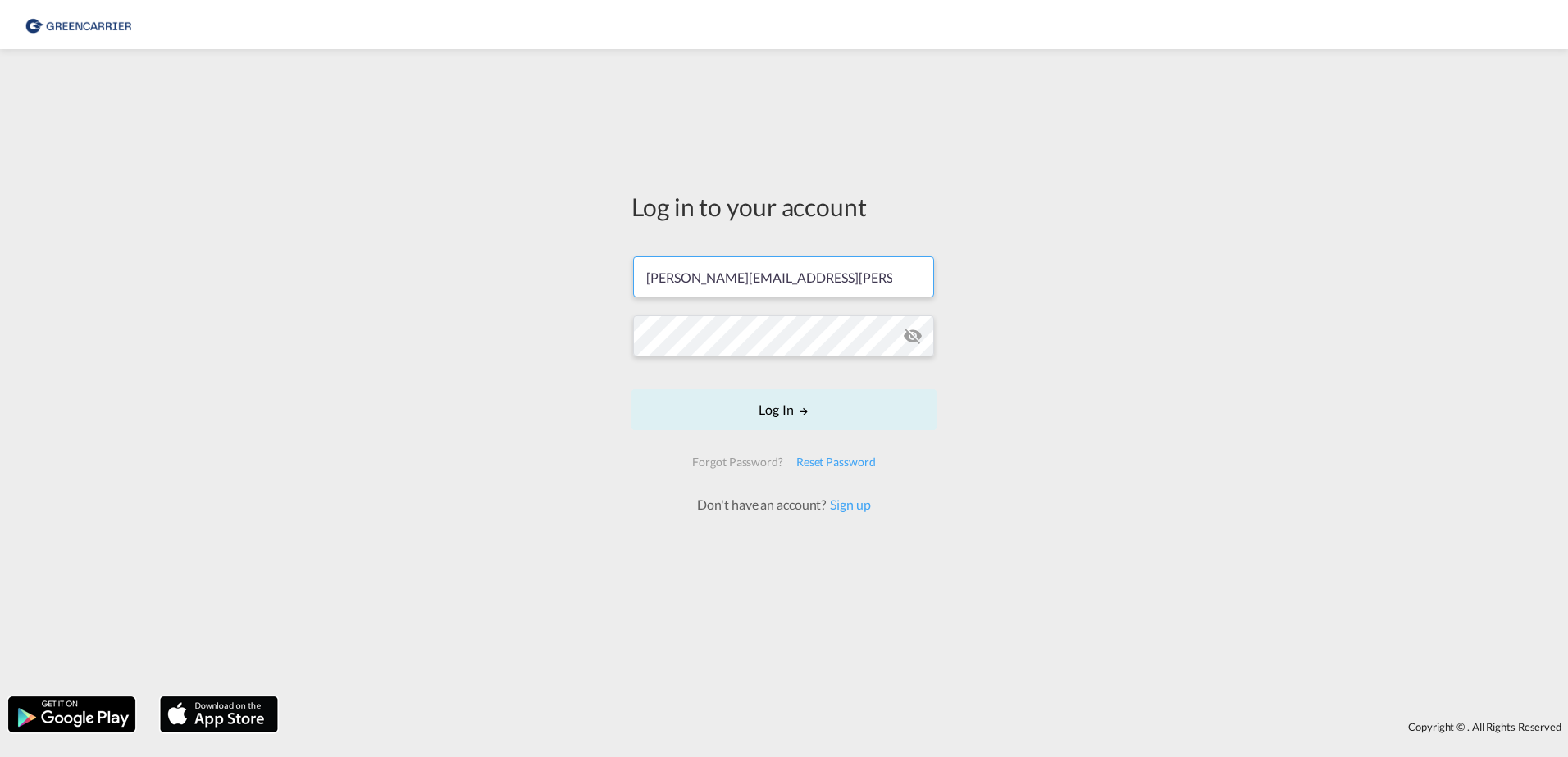
click at [755, 275] on input "[PERSON_NAME][EMAIL_ADDRESS][PERSON_NAME][DOMAIN_NAME]" at bounding box center [783, 277] width 301 height 41
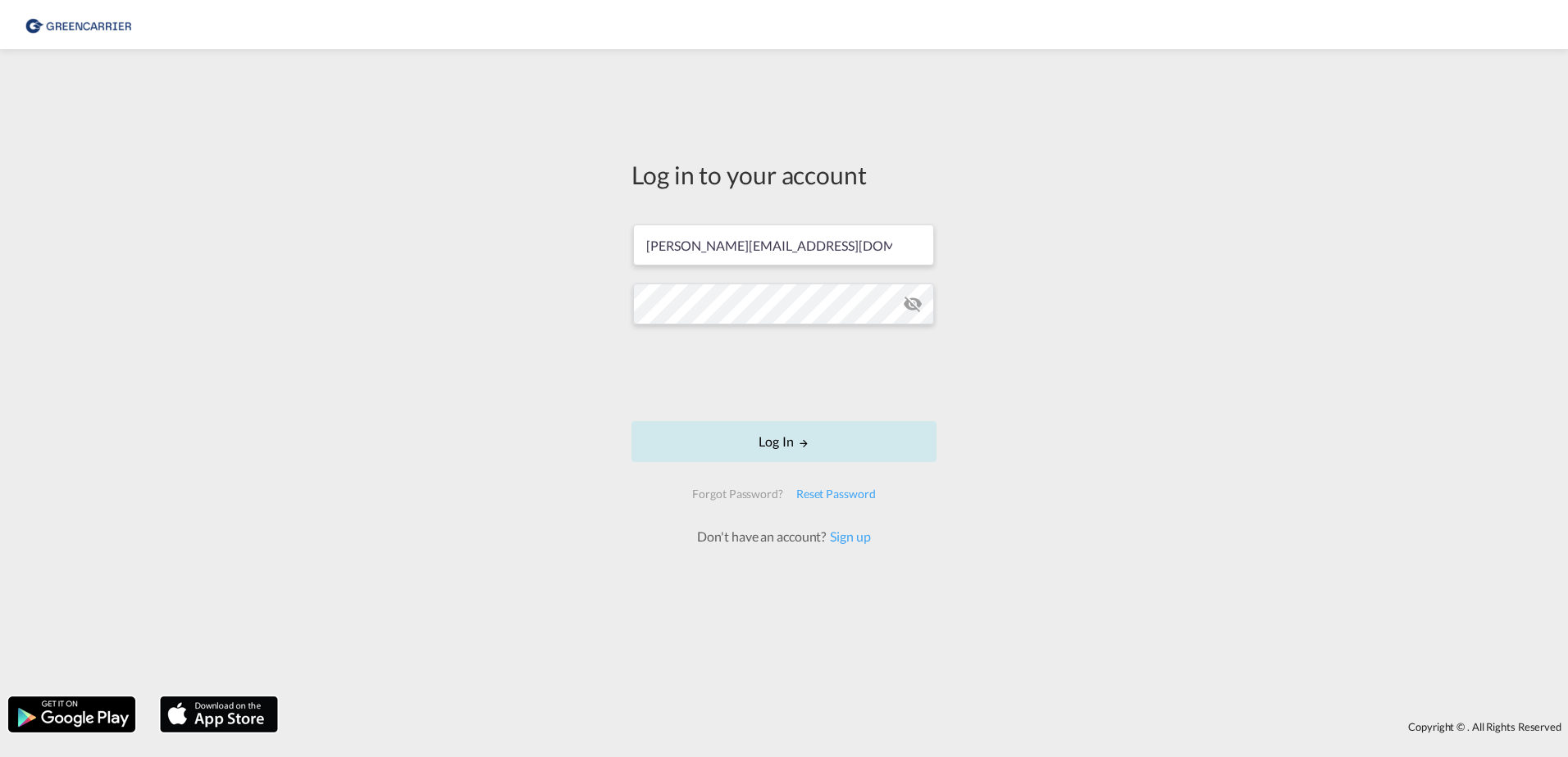
click at [861, 437] on button "Log In" at bounding box center [784, 442] width 305 height 41
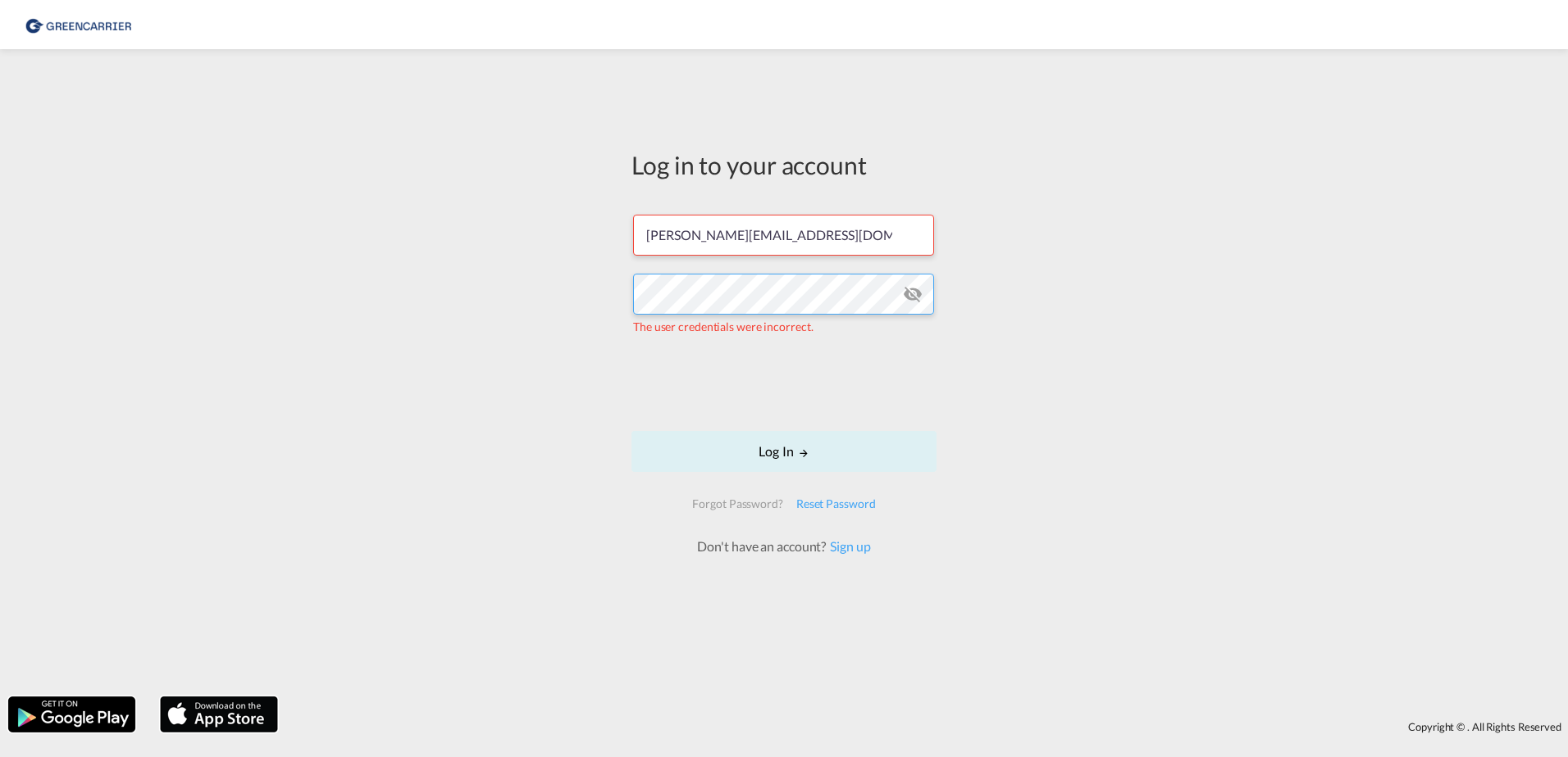
click at [472, 295] on div "Log in to your account [PERSON_NAME][EMAIL_ADDRESS][DOMAIN_NAME] The user crede…" at bounding box center [784, 372] width 1568 height 631
type input "[PERSON_NAME][EMAIL_ADDRESS][PERSON_NAME][DOMAIN_NAME]"
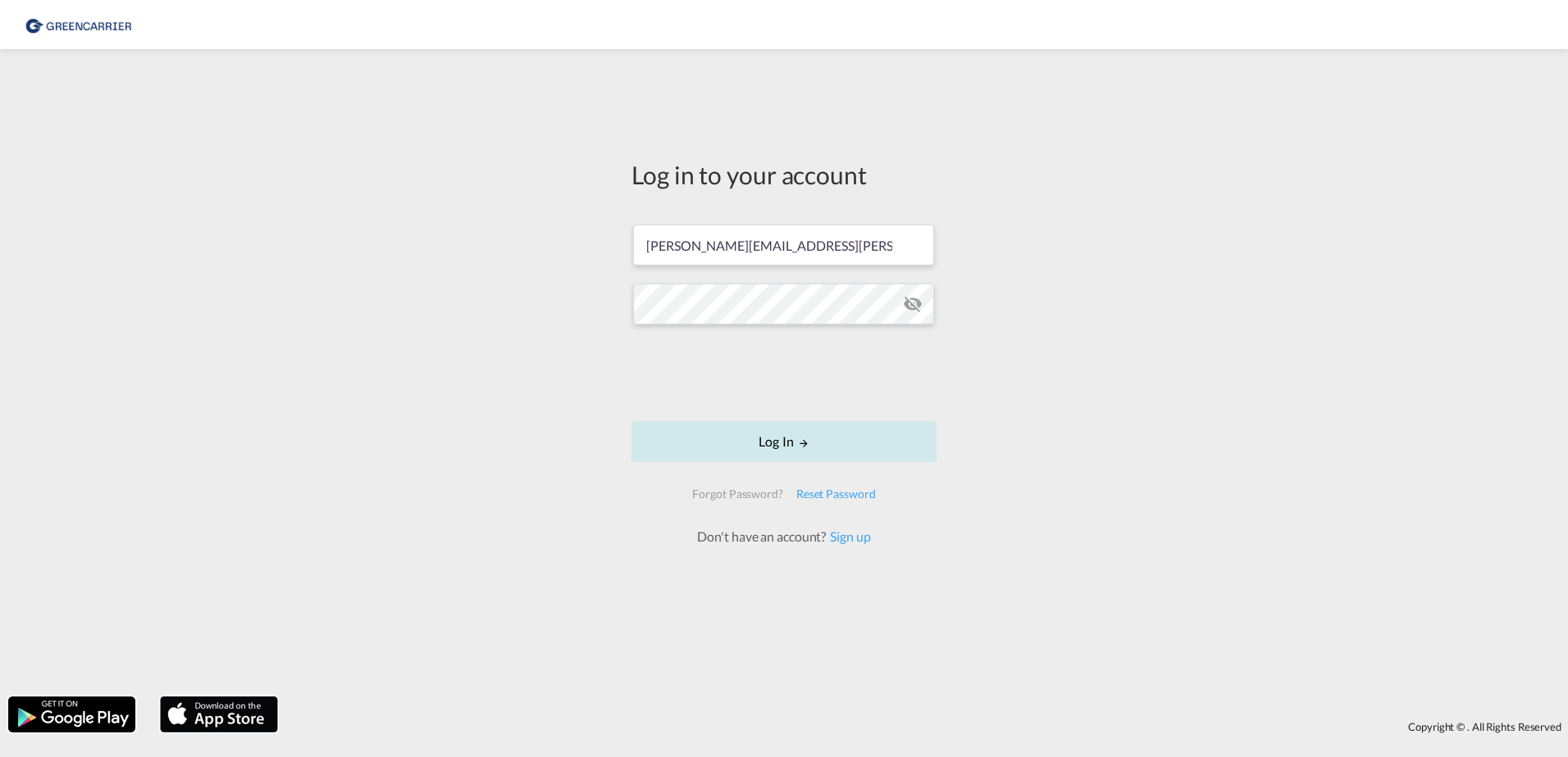
click at [774, 428] on button "Log In" at bounding box center [784, 442] width 305 height 41
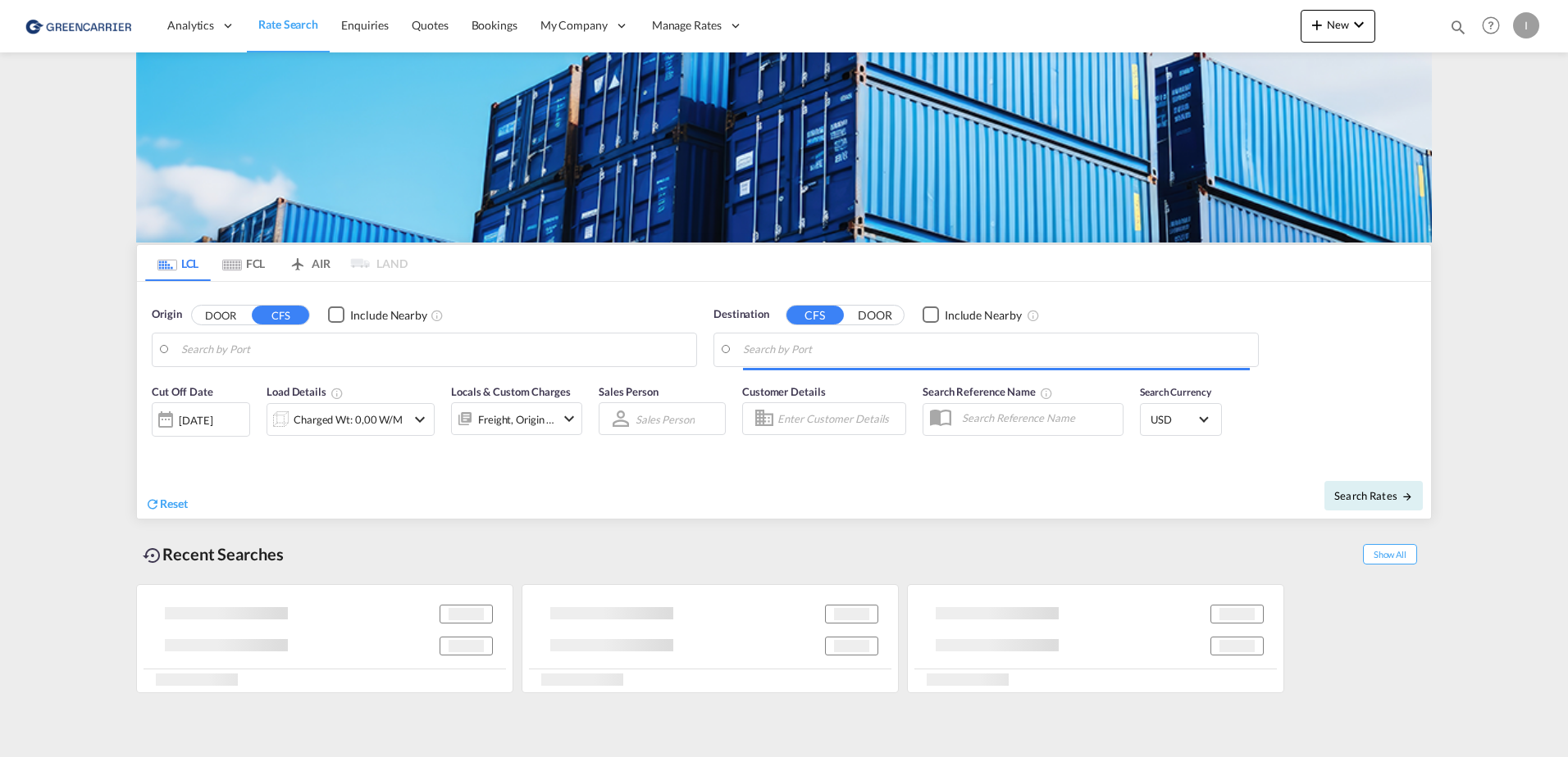
type input "[GEOGRAPHIC_DATA], [GEOGRAPHIC_DATA]"
type input "Callao, PECLL"
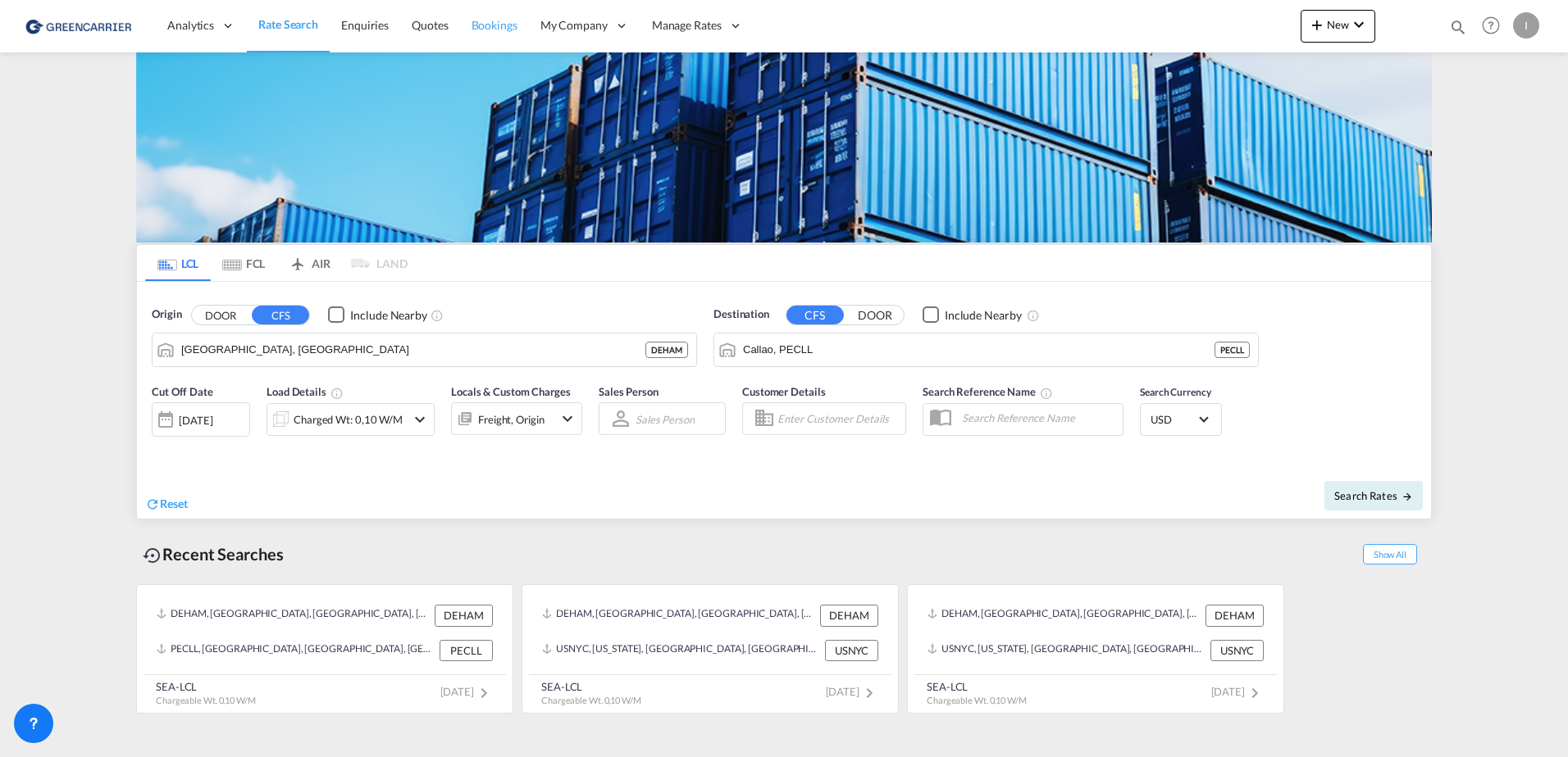
drag, startPoint x: 496, startPoint y: 23, endPoint x: 489, endPoint y: 43, distance: 21.2
click at [496, 23] on span "Bookings" at bounding box center [494, 25] width 46 height 14
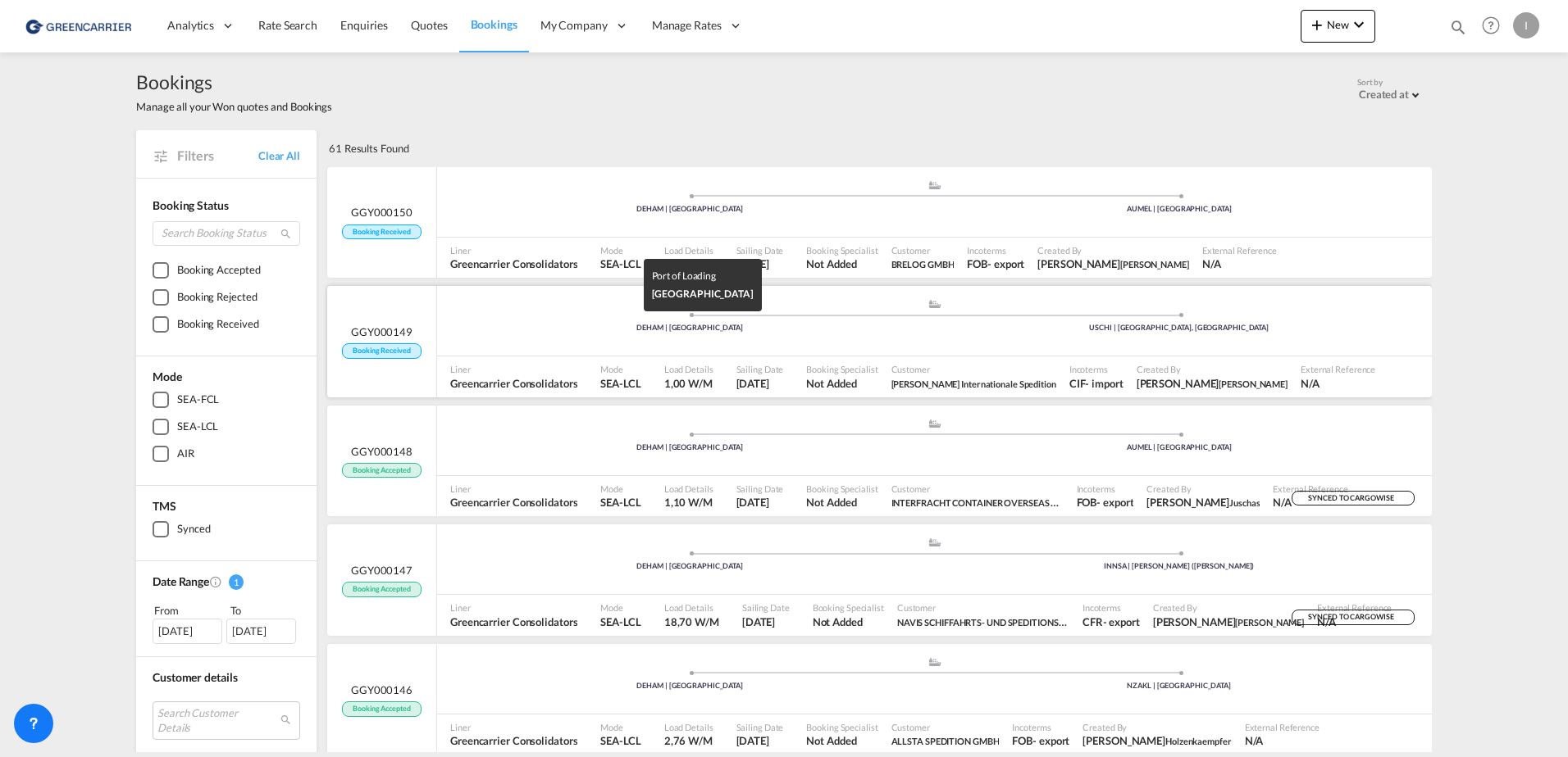
click at [496, 327] on div "DEHAM | [GEOGRAPHIC_DATA]" at bounding box center [690, 328] width 490 height 11
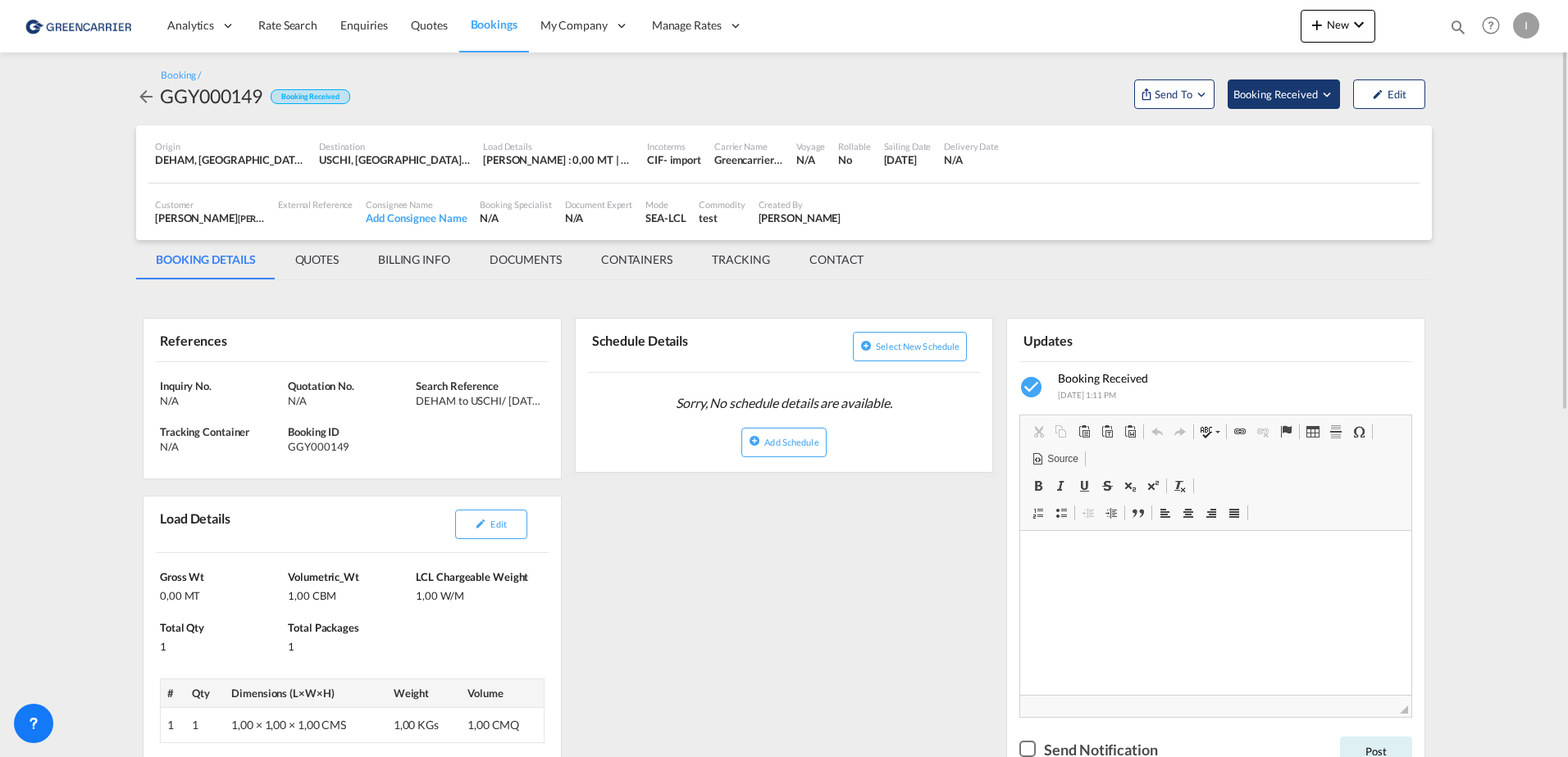
click at [1321, 92] on md-icon "Open demo menu" at bounding box center [1327, 95] width 15 height 15
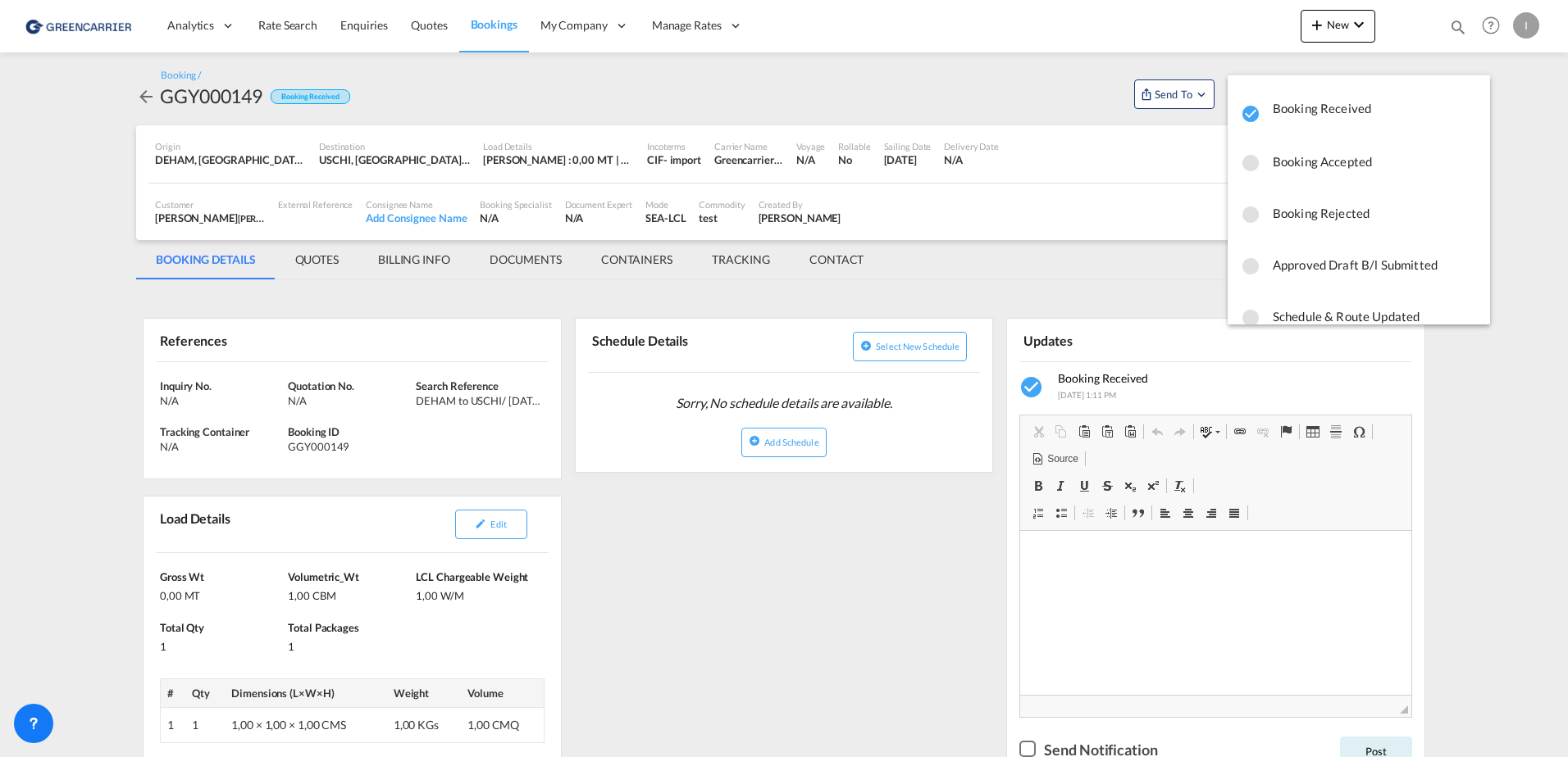
click at [1338, 212] on span "Booking Rejected" at bounding box center [1374, 213] width 204 height 29
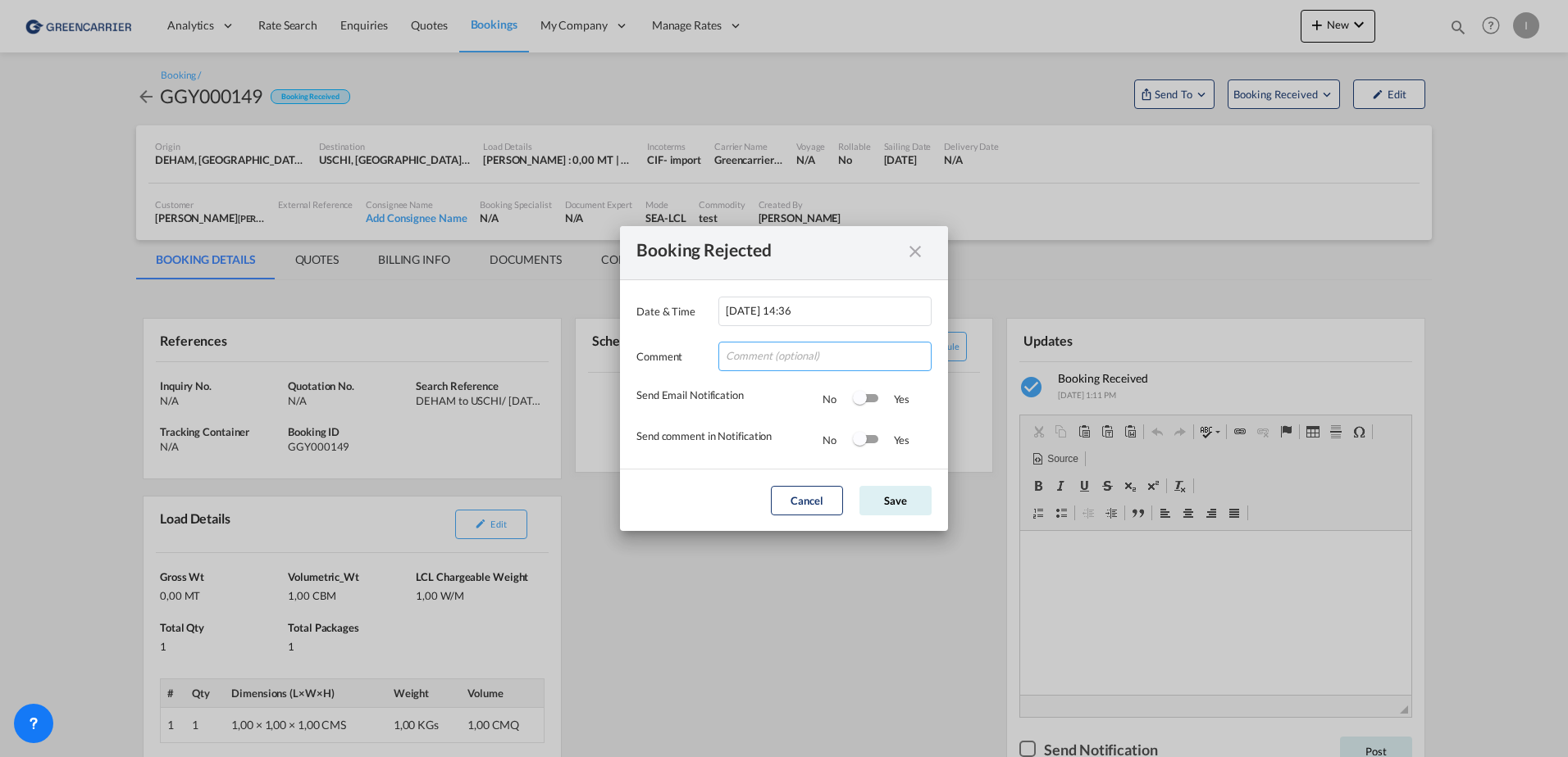
click at [764, 362] on input "Date & ..." at bounding box center [825, 356] width 213 height 29
type input "test"
click at [891, 510] on button "Save" at bounding box center [896, 500] width 72 height 29
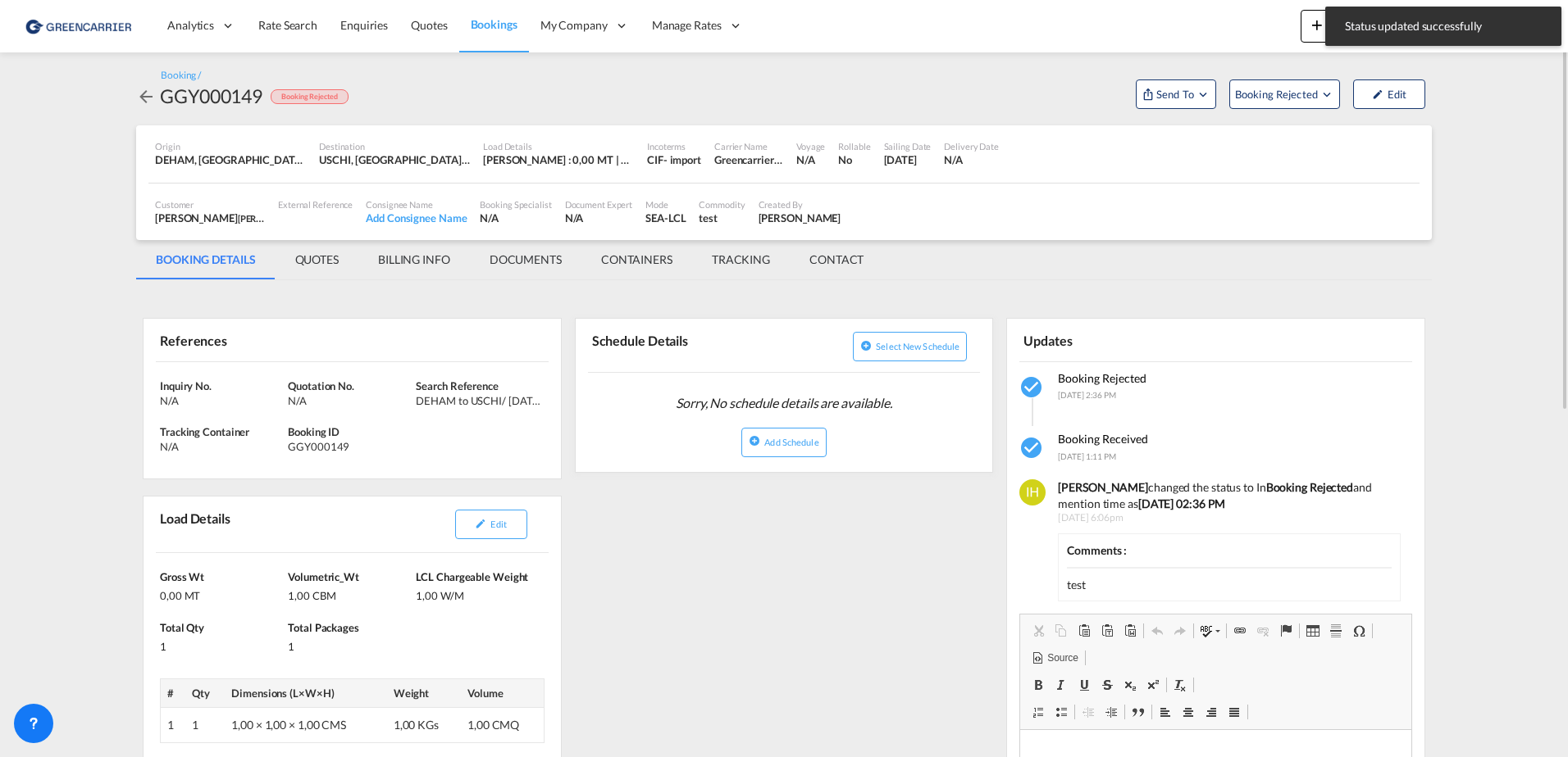
click at [492, 23] on span "Bookings" at bounding box center [494, 24] width 47 height 14
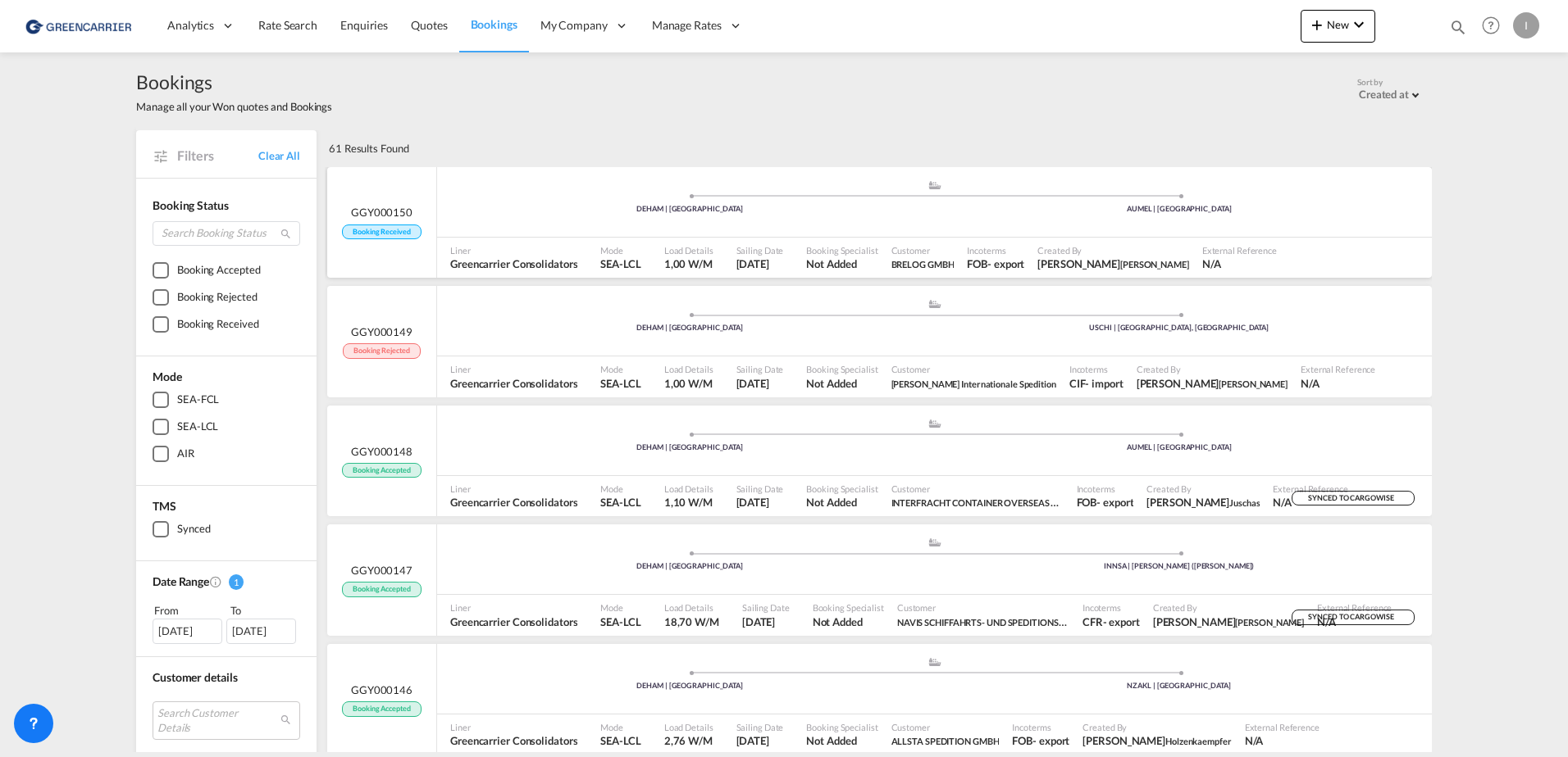
click at [971, 201] on ul ".a{fill:#aaa8ad;} .a{fill:#aaa8ad;} DEHAM | [GEOGRAPHIC_DATA] [GEOGRAPHIC_DATA]…" at bounding box center [934, 200] width 978 height 8
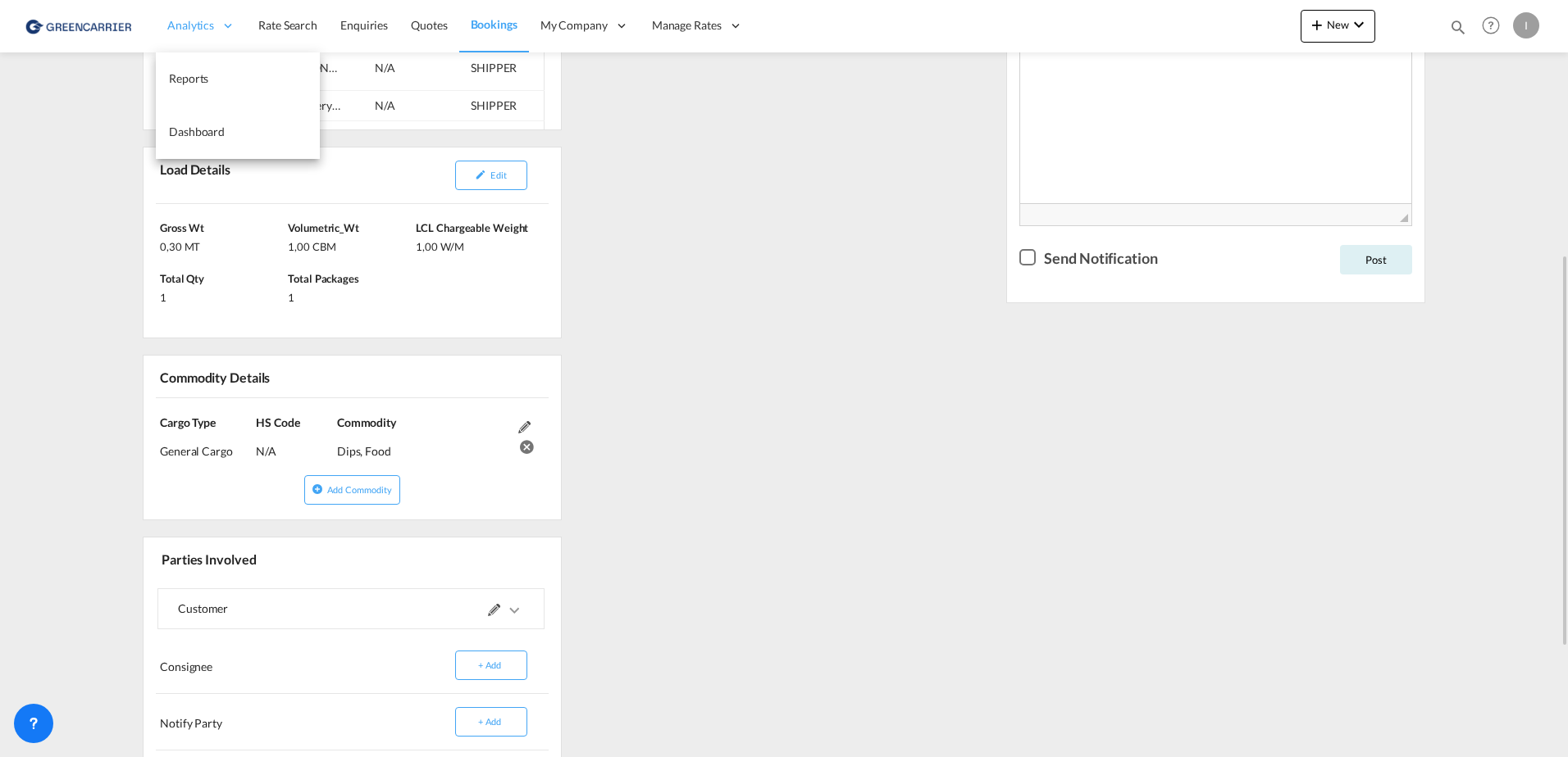
scroll to position [82, 0]
